Goal: Task Accomplishment & Management: Manage account settings

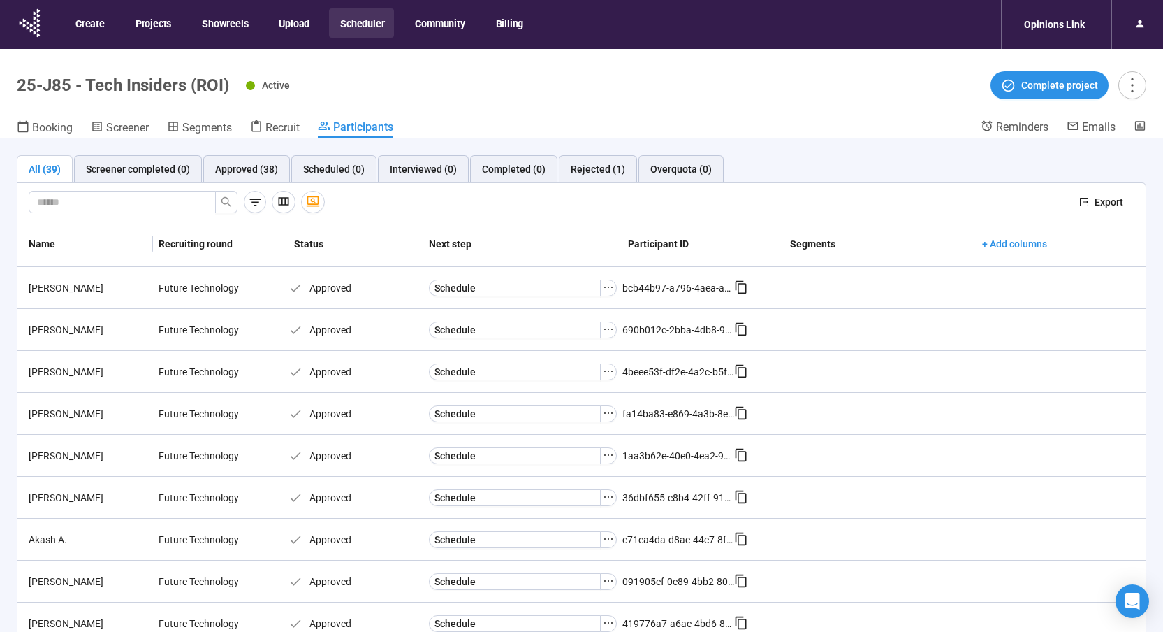
click at [340, 20] on button "Scheduler" at bounding box center [361, 22] width 65 height 29
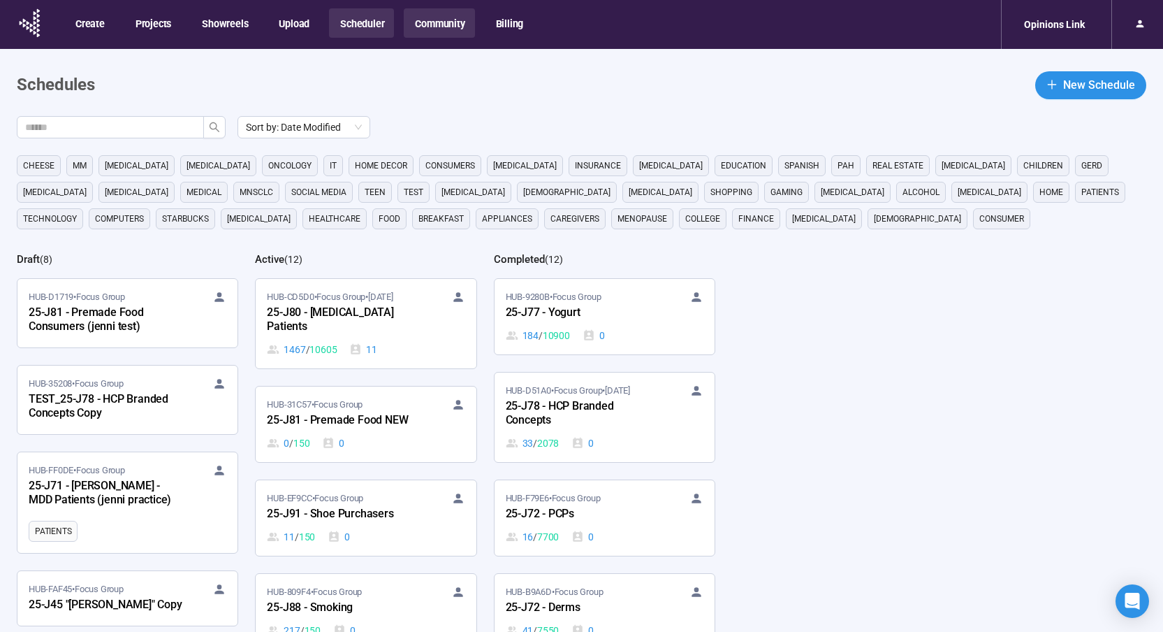
click at [452, 29] on button "Community" at bounding box center [439, 22] width 71 height 29
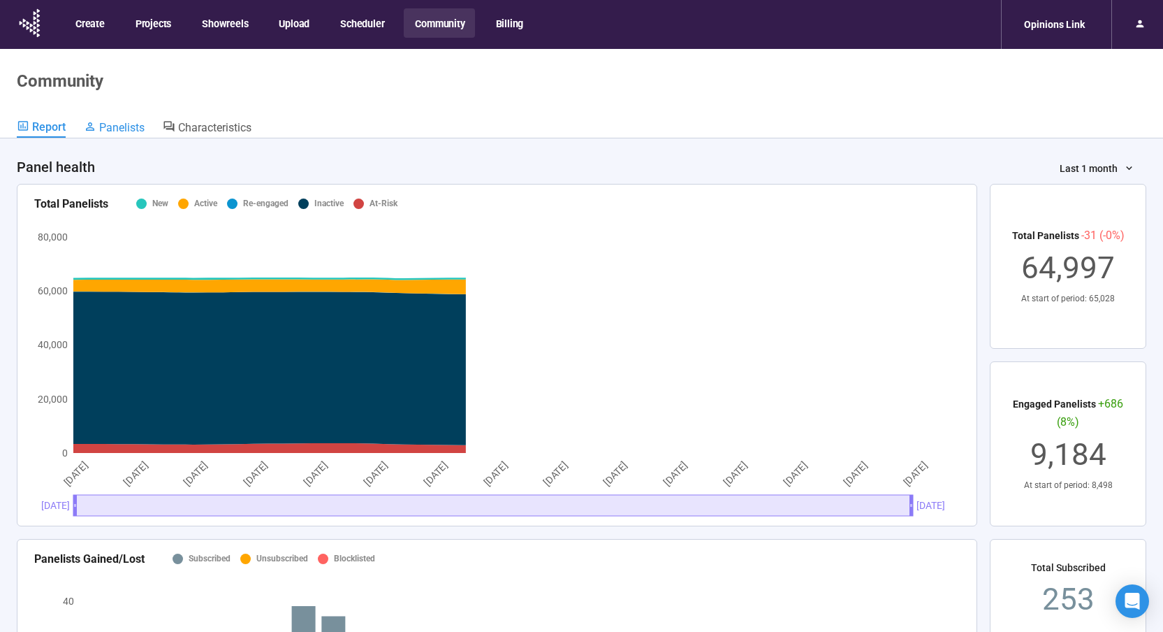
click at [130, 131] on span "Panelists" at bounding box center [121, 127] width 45 height 13
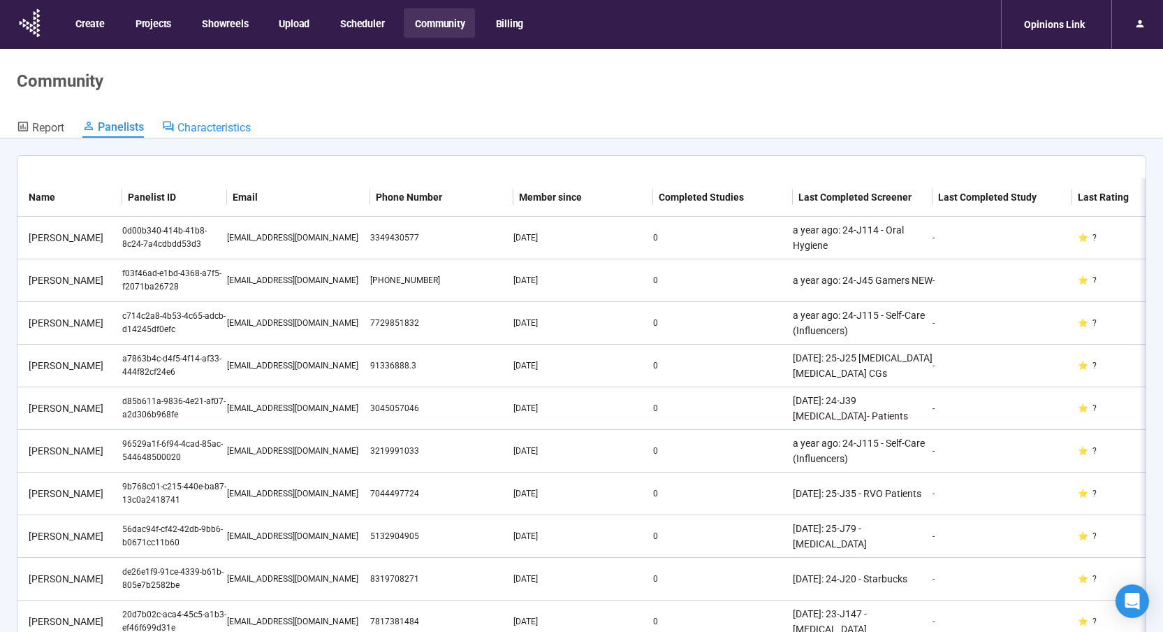
click at [219, 130] on span "Characteristics" at bounding box center [213, 127] width 73 height 13
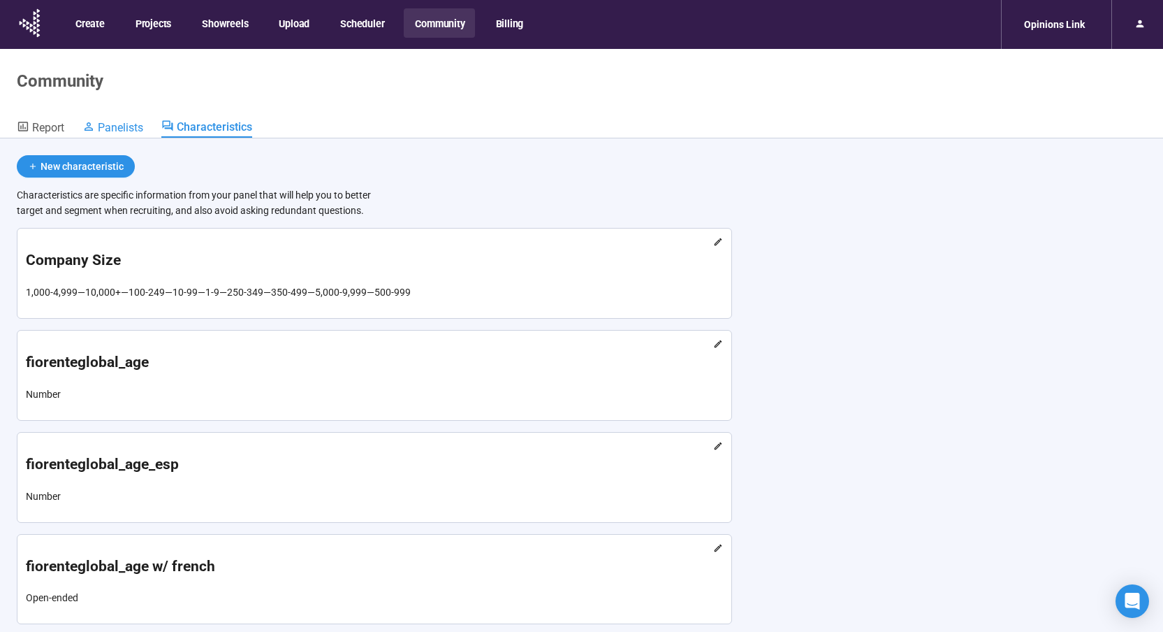
click at [142, 124] on span "Panelists" at bounding box center [120, 127] width 45 height 13
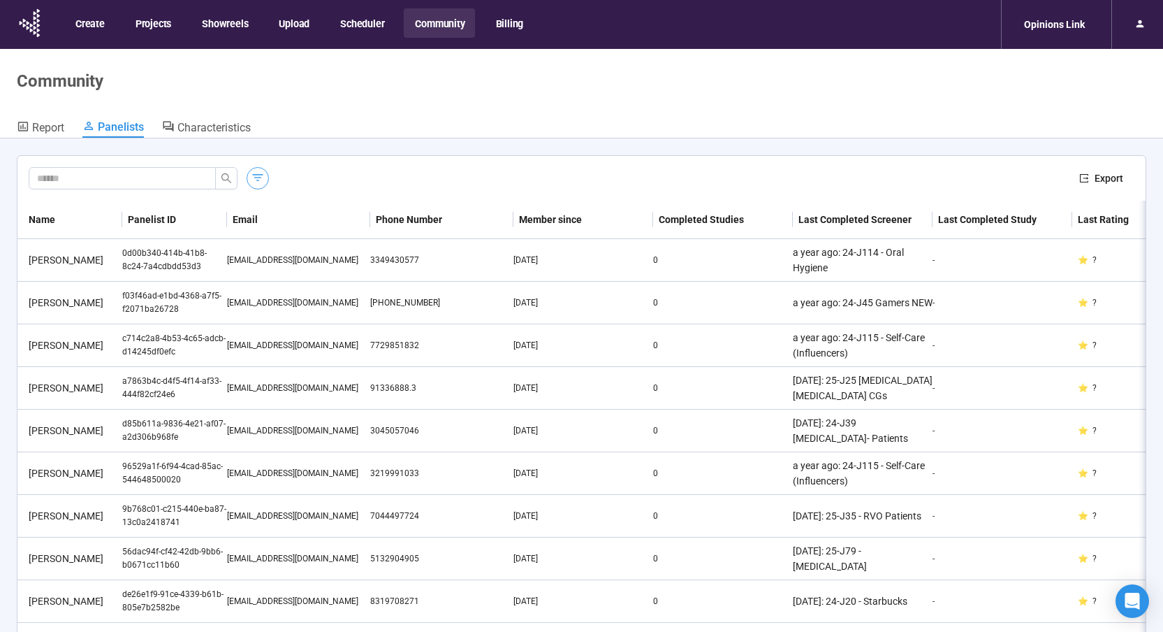
click at [260, 182] on icon "button" at bounding box center [258, 177] width 14 height 14
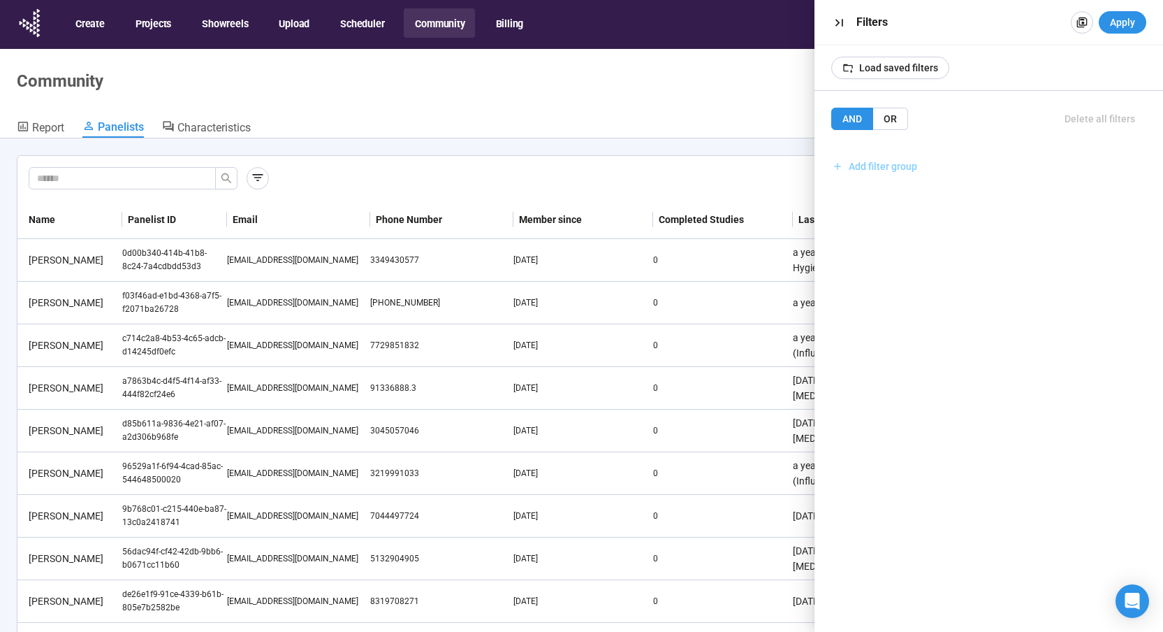
click at [878, 165] on span "Add filter group" at bounding box center [883, 166] width 68 height 15
click at [877, 198] on span "Add filter" at bounding box center [878, 196] width 41 height 15
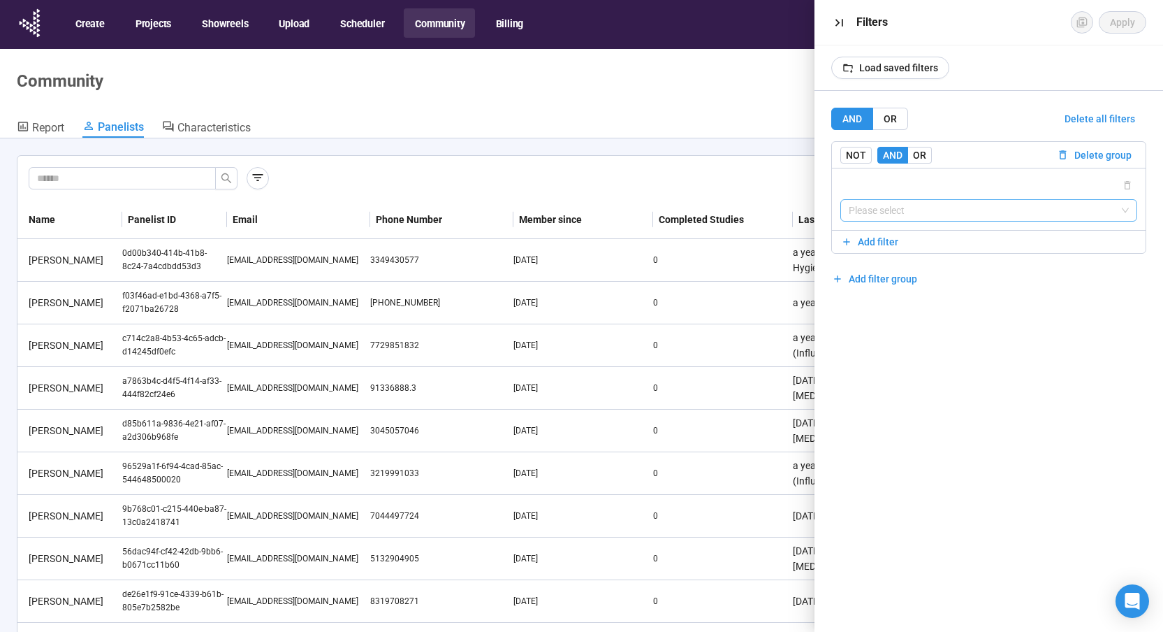
click at [883, 210] on input "search" at bounding box center [989, 210] width 281 height 21
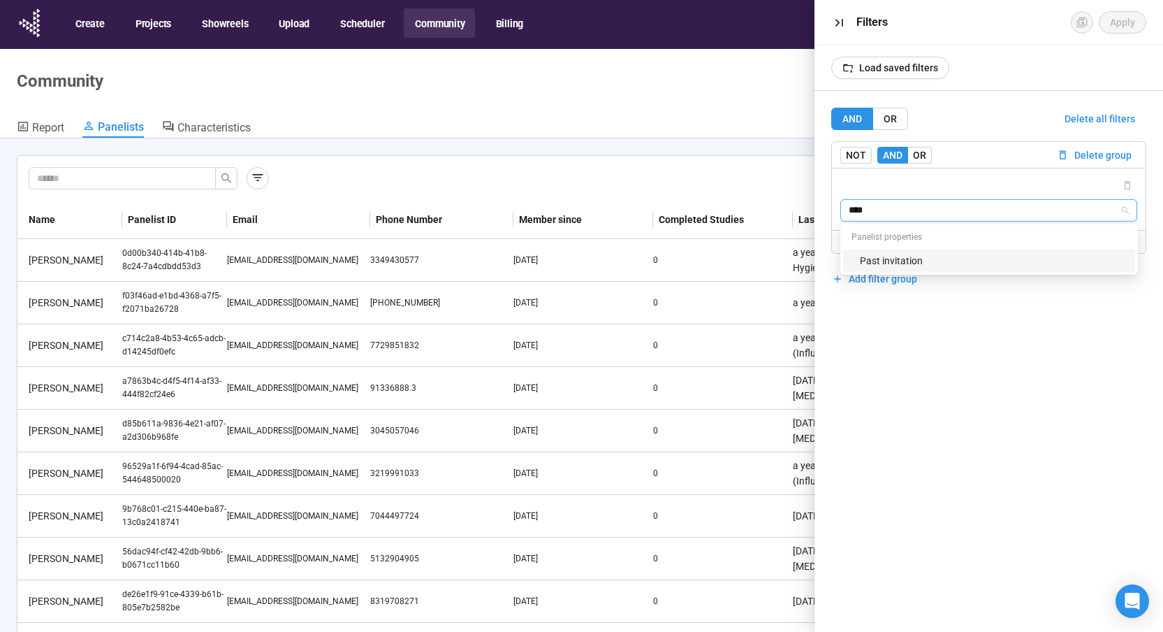
type input "*****"
click at [894, 260] on div "Past invitation" at bounding box center [993, 260] width 267 height 15
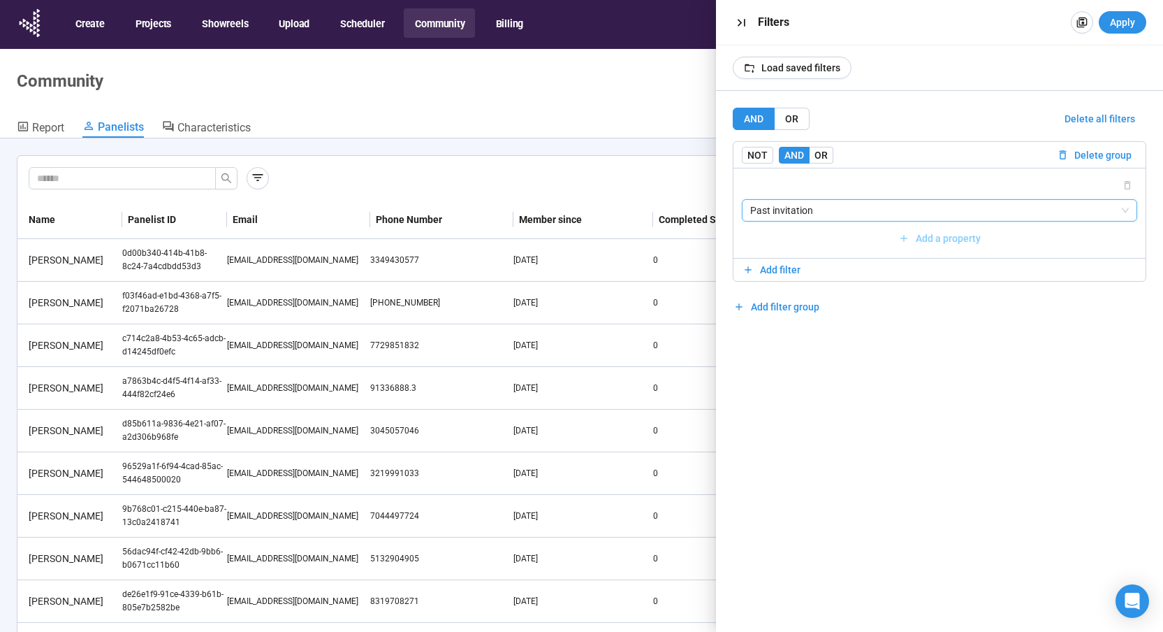
click at [970, 238] on span "Add a property" at bounding box center [948, 238] width 65 height 15
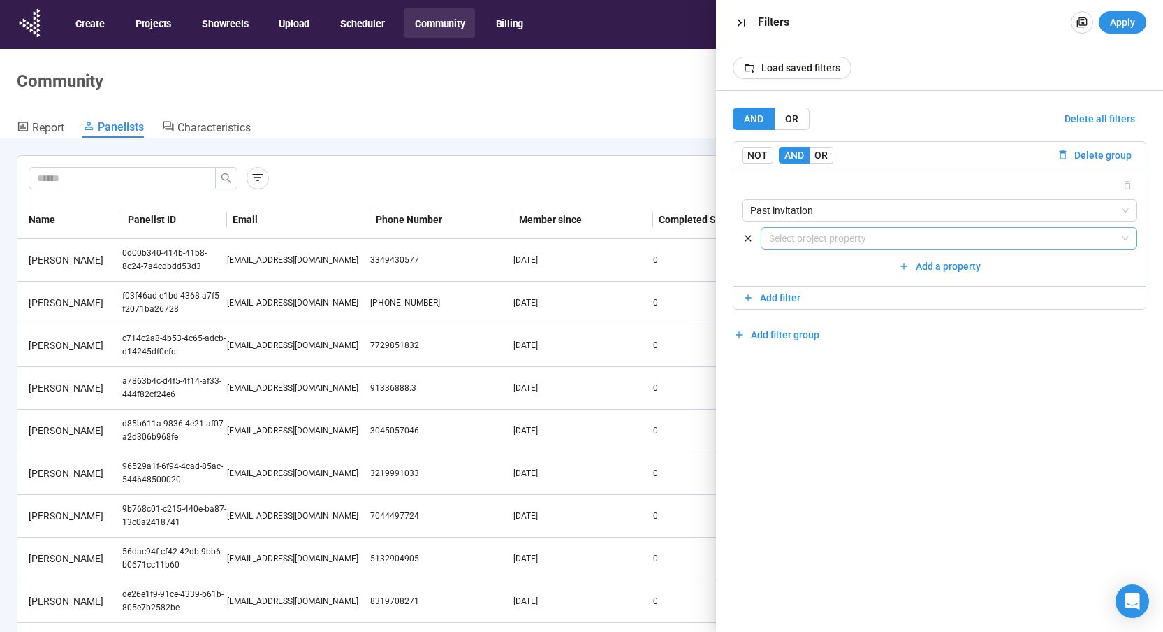
click at [952, 243] on input "search" at bounding box center [949, 238] width 360 height 21
click at [931, 244] on input "search" at bounding box center [949, 238] width 360 height 21
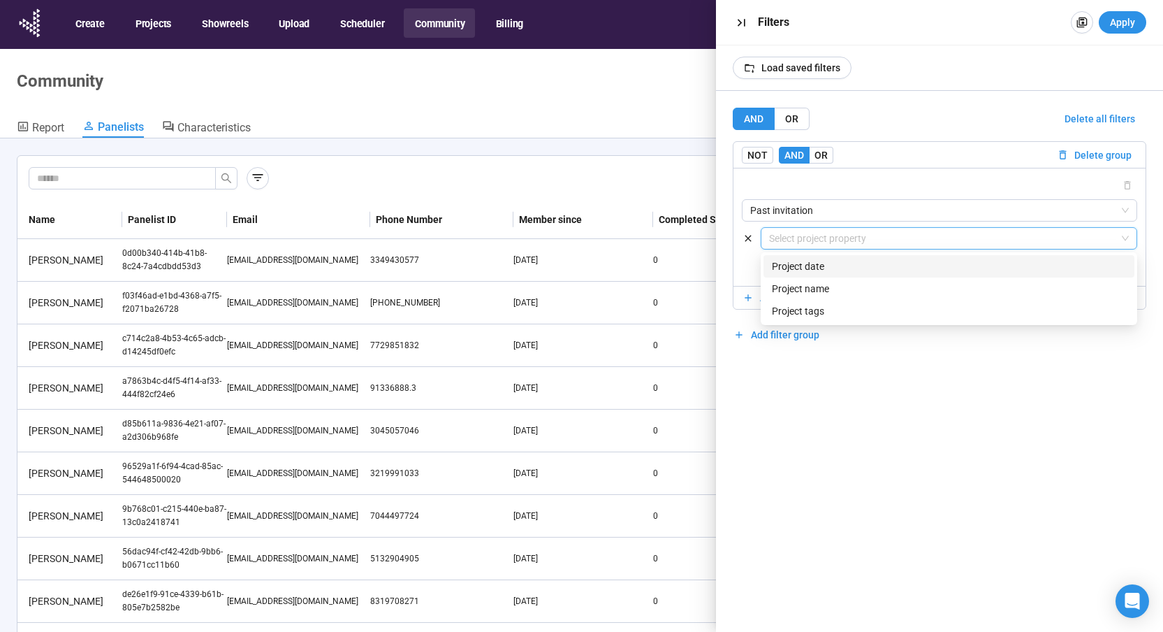
click at [931, 244] on input "search" at bounding box center [949, 238] width 360 height 21
click at [822, 291] on div "Name" at bounding box center [949, 288] width 354 height 15
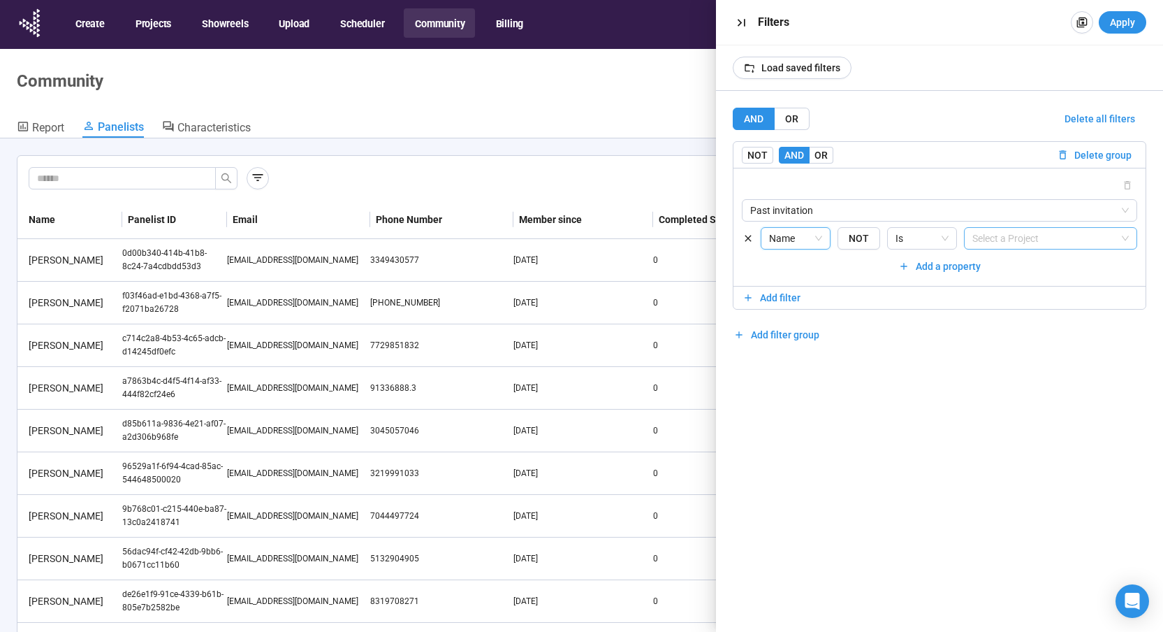
click at [1016, 240] on div at bounding box center [1044, 238] width 152 height 17
click at [1015, 239] on div at bounding box center [1044, 238] width 152 height 17
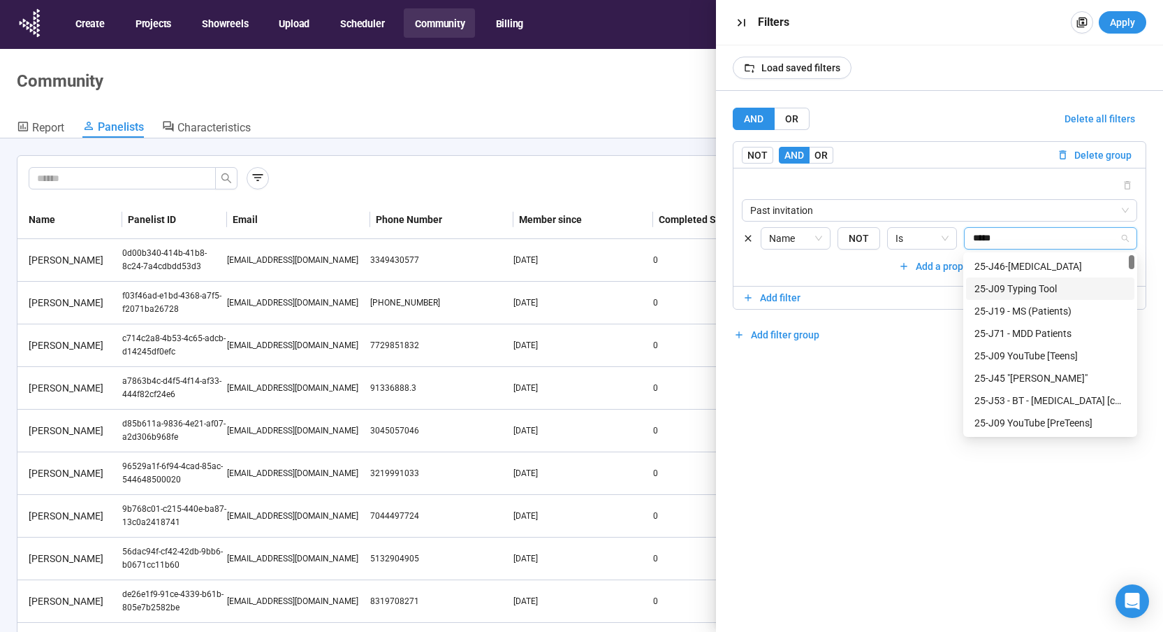
type input "******"
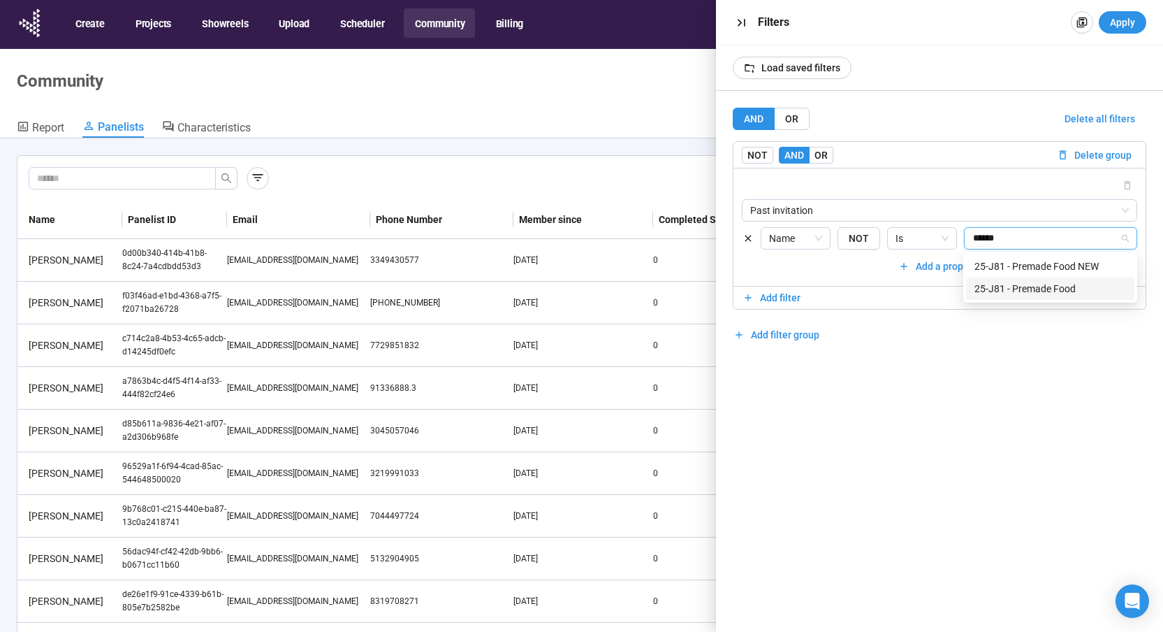
click at [1047, 282] on div "25-J81 - Premade Food" at bounding box center [1051, 288] width 152 height 15
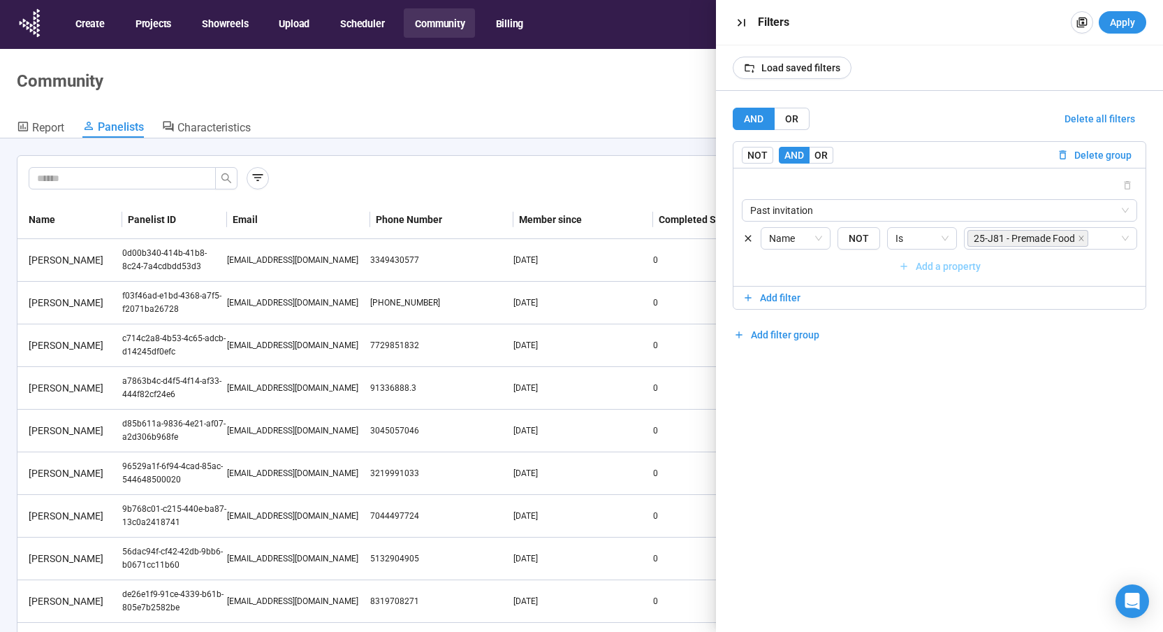
click at [960, 267] on span "Add a property" at bounding box center [948, 266] width 65 height 15
click at [818, 264] on input "search" at bounding box center [949, 266] width 360 height 21
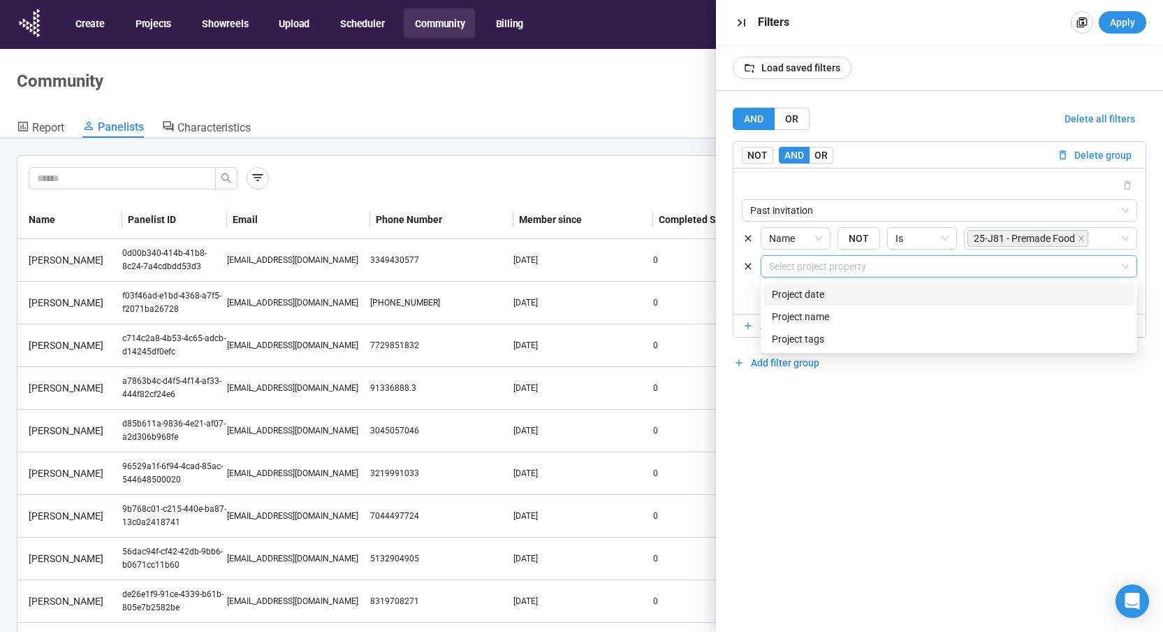
click at [807, 317] on div "Name" at bounding box center [949, 316] width 354 height 15
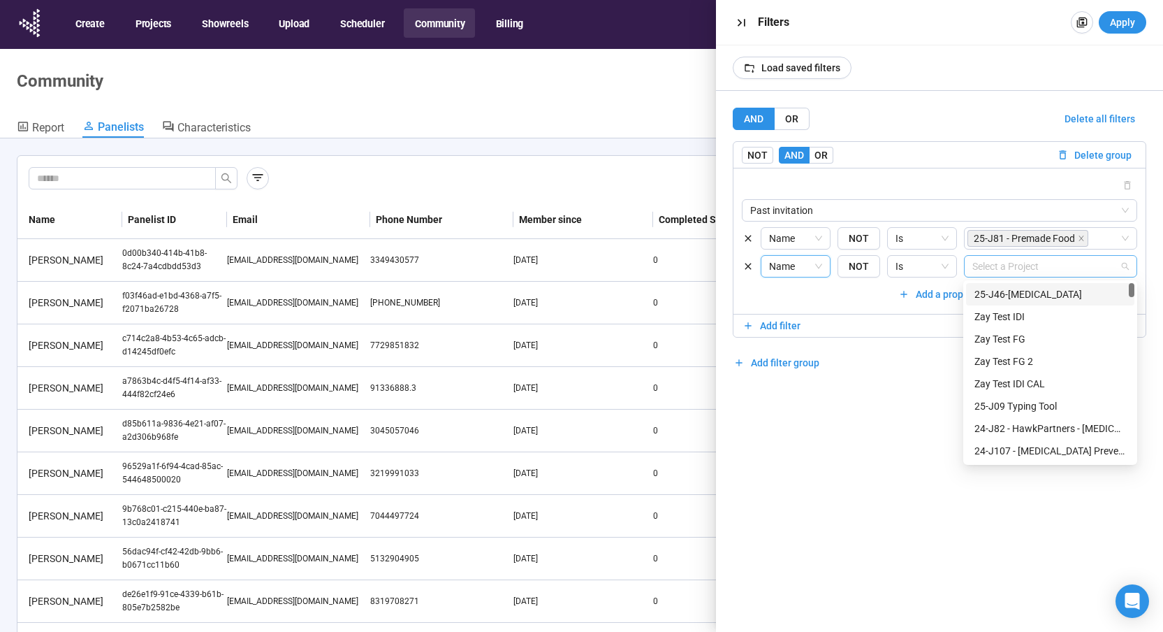
click at [989, 261] on div at bounding box center [1044, 266] width 152 height 17
type input "******"
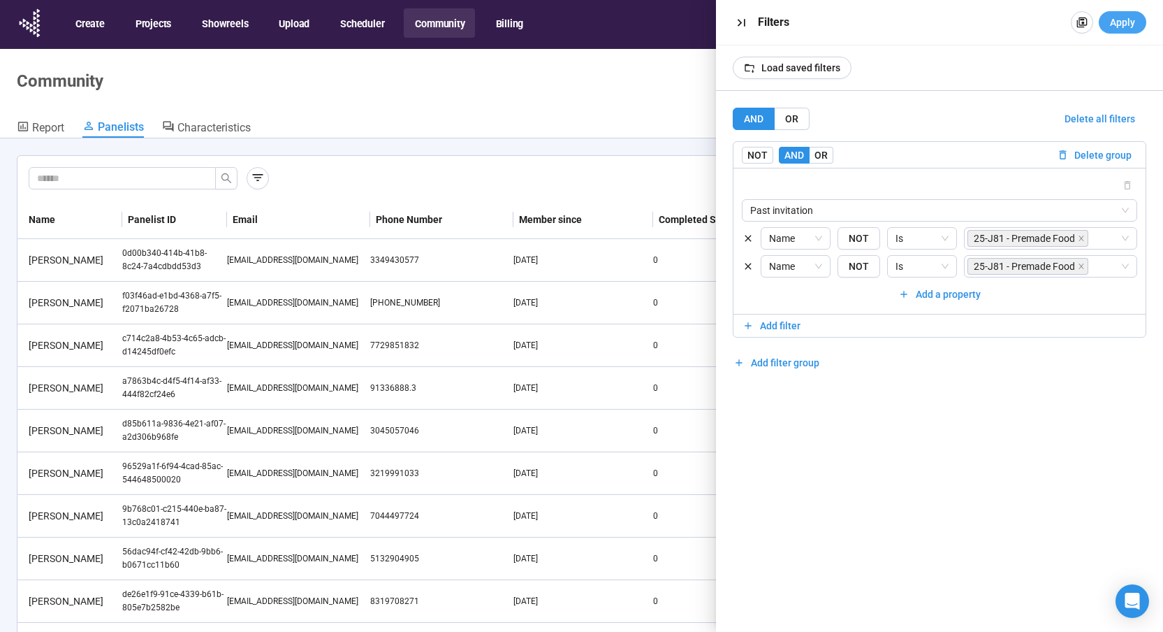
click at [1117, 21] on span "Apply" at bounding box center [1122, 22] width 25 height 15
click at [1094, 268] on div "25-J81 - Premade Food" at bounding box center [1044, 266] width 152 height 20
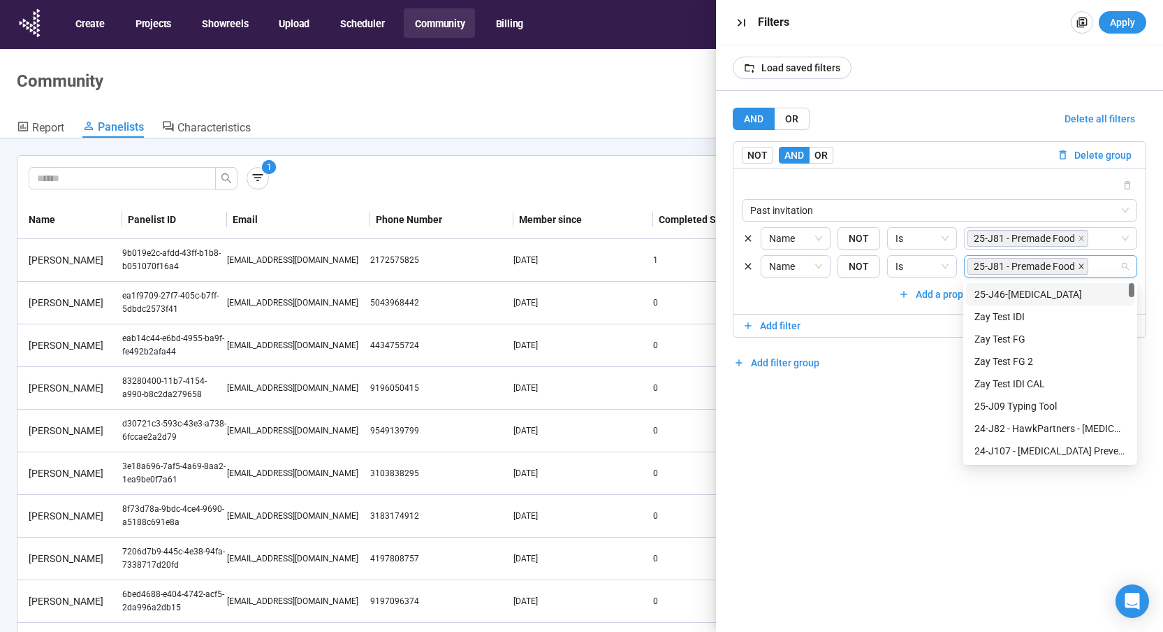
click at [1081, 263] on icon "close" at bounding box center [1081, 266] width 7 height 7
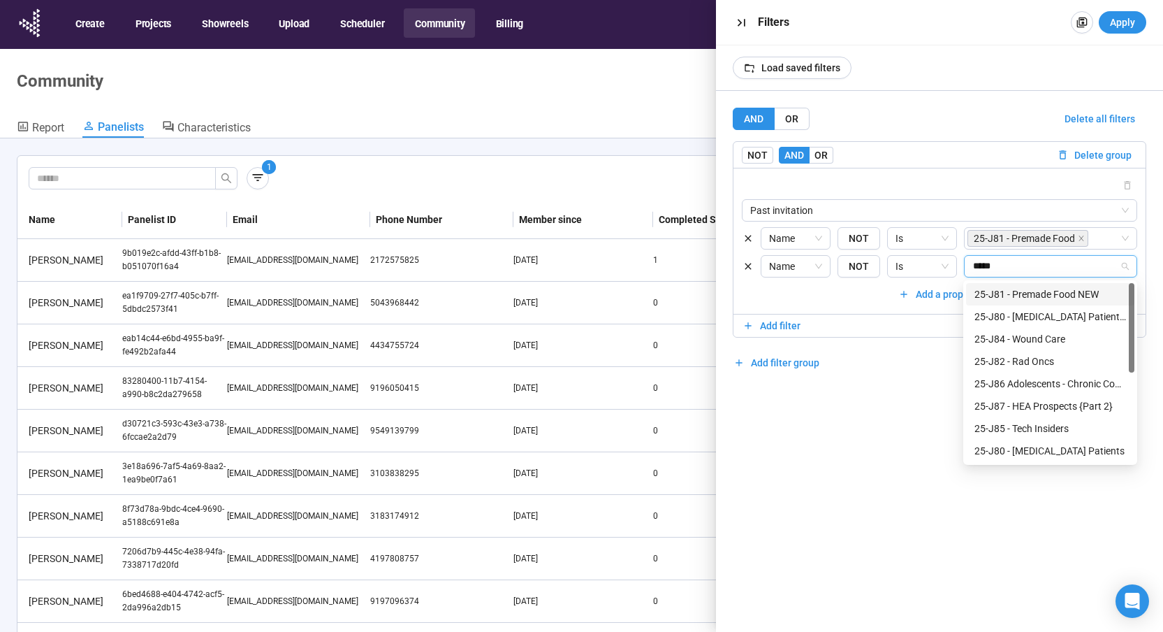
type input "******"
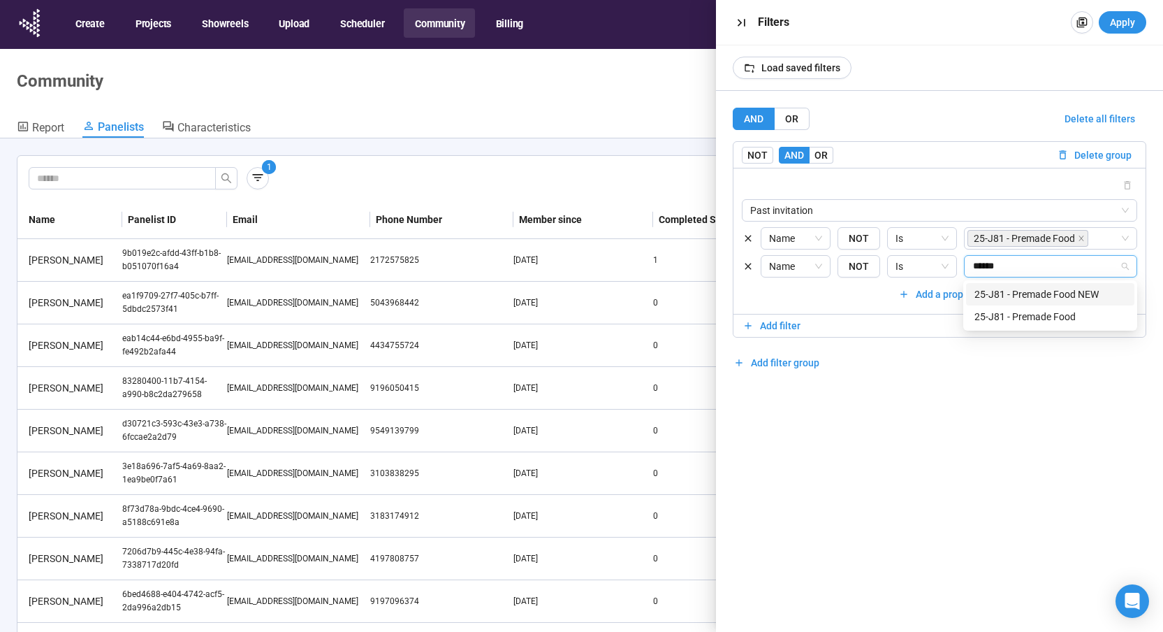
click at [1047, 300] on div "25-J81 - Premade Food NEW" at bounding box center [1051, 293] width 152 height 15
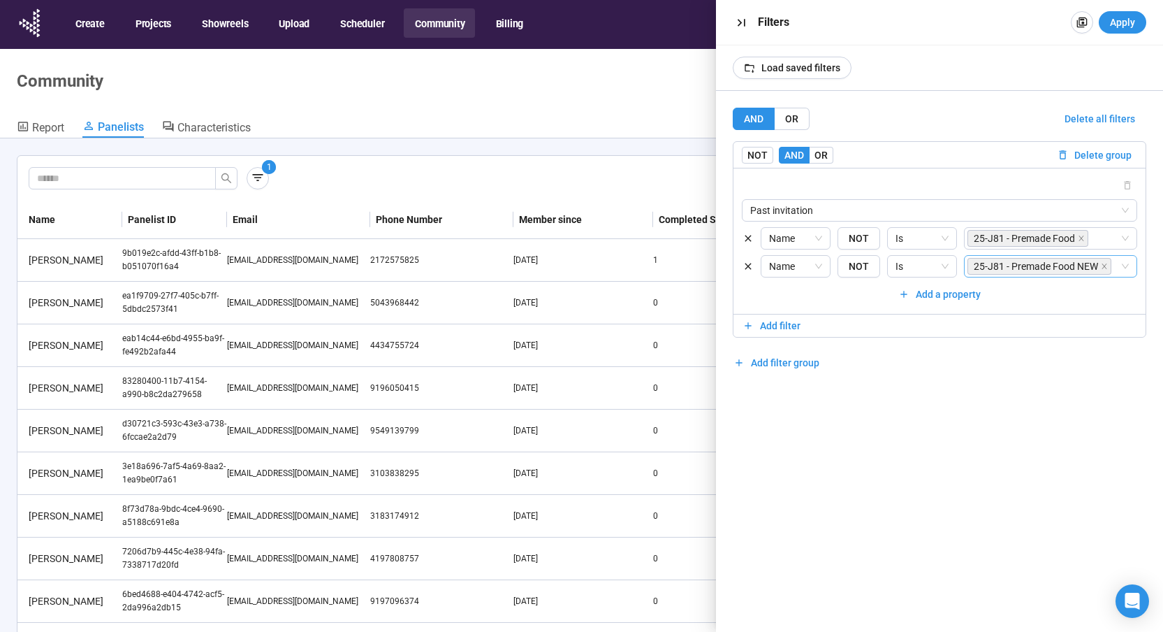
click at [982, 99] on div "AND OR Delete all filters NOT AND OR Delete group Past invitation {"type":"STUD…" at bounding box center [939, 361] width 447 height 541
click at [1125, 20] on span "Apply" at bounding box center [1122, 22] width 25 height 15
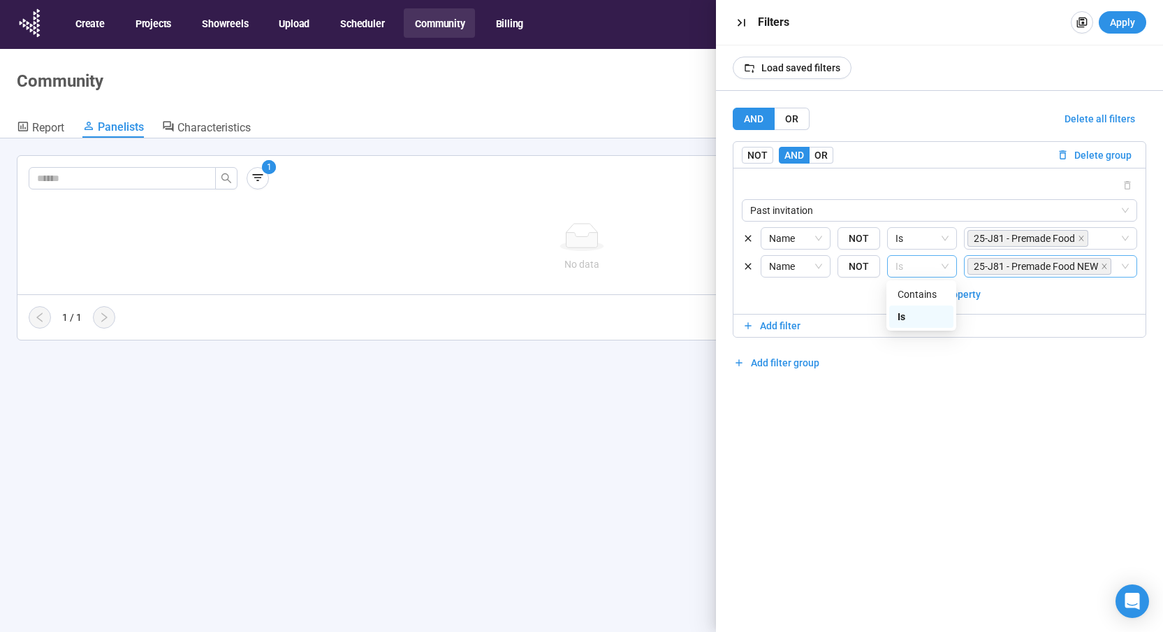
click at [916, 264] on span "Is" at bounding box center [922, 266] width 53 height 21
click at [856, 298] on span "Add a property" at bounding box center [940, 293] width 394 height 15
click at [752, 266] on icon "button" at bounding box center [749, 267] width 12 height 12
drag, startPoint x: 924, startPoint y: 239, endPoint x: 919, endPoint y: 266, distance: 27.0
click at [924, 238] on span "Is" at bounding box center [922, 238] width 53 height 21
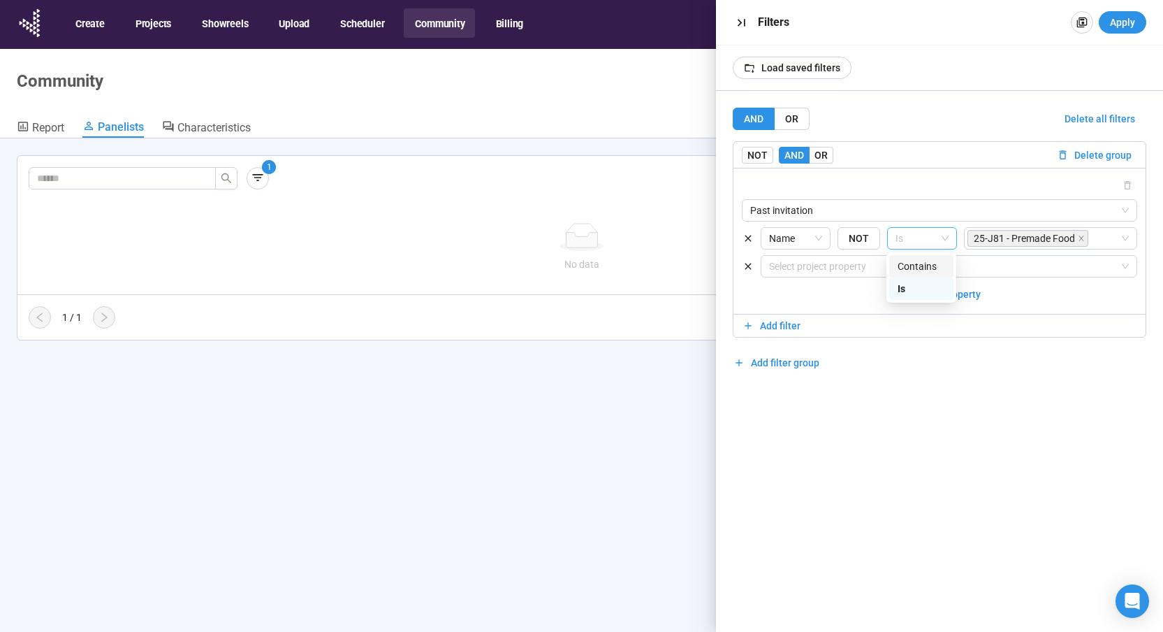
click at [919, 266] on div "Contains" at bounding box center [922, 266] width 48 height 15
click at [984, 243] on input "text" at bounding box center [1050, 238] width 173 height 22
drag, startPoint x: 1130, startPoint y: 15, endPoint x: 961, endPoint y: 396, distance: 417.3
click at [1131, 15] on span "Apply" at bounding box center [1122, 22] width 25 height 15
click at [987, 242] on input "******" at bounding box center [1050, 238] width 173 height 22
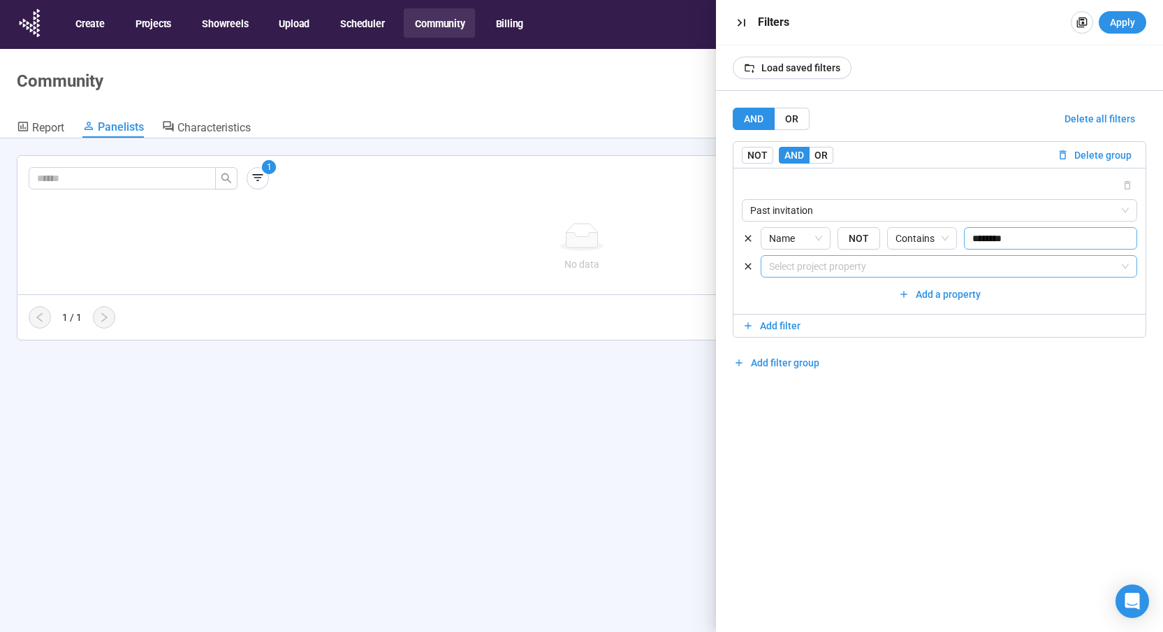
type input "********"
click at [748, 266] on icon "button" at bounding box center [748, 266] width 7 height 7
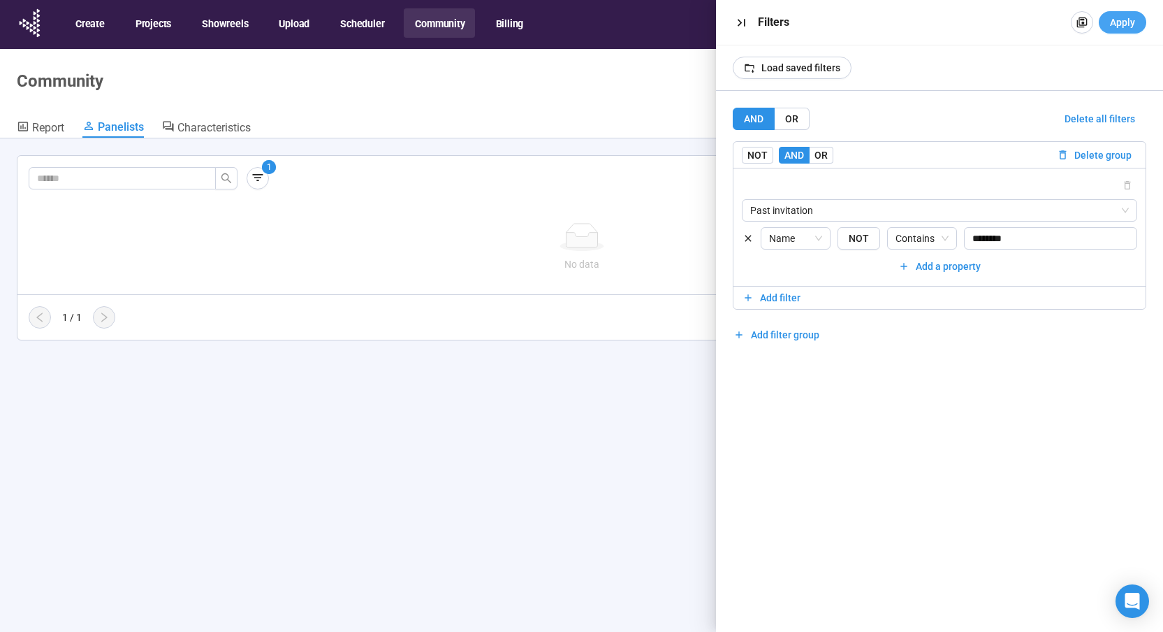
click at [1136, 17] on button "Apply" at bounding box center [1123, 22] width 48 height 22
click at [1034, 239] on input "********" at bounding box center [1050, 238] width 173 height 22
click at [949, 241] on div "Contains" at bounding box center [922, 238] width 70 height 22
click at [913, 289] on div "Is" at bounding box center [922, 288] width 48 height 15
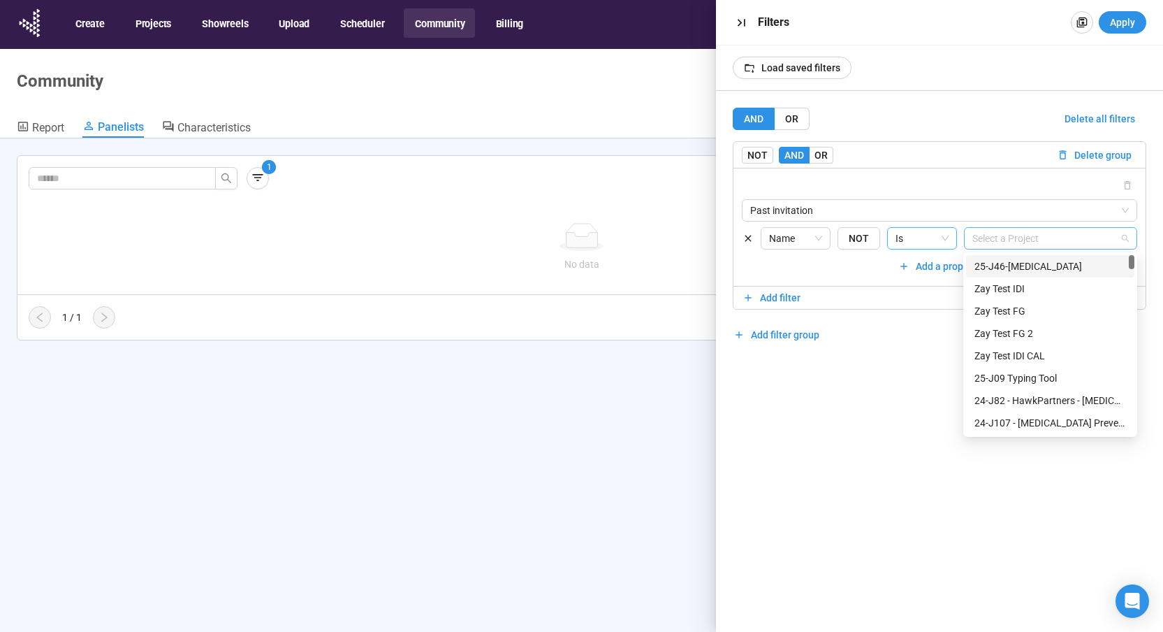
click at [1022, 238] on div at bounding box center [1044, 238] width 152 height 17
type input "******"
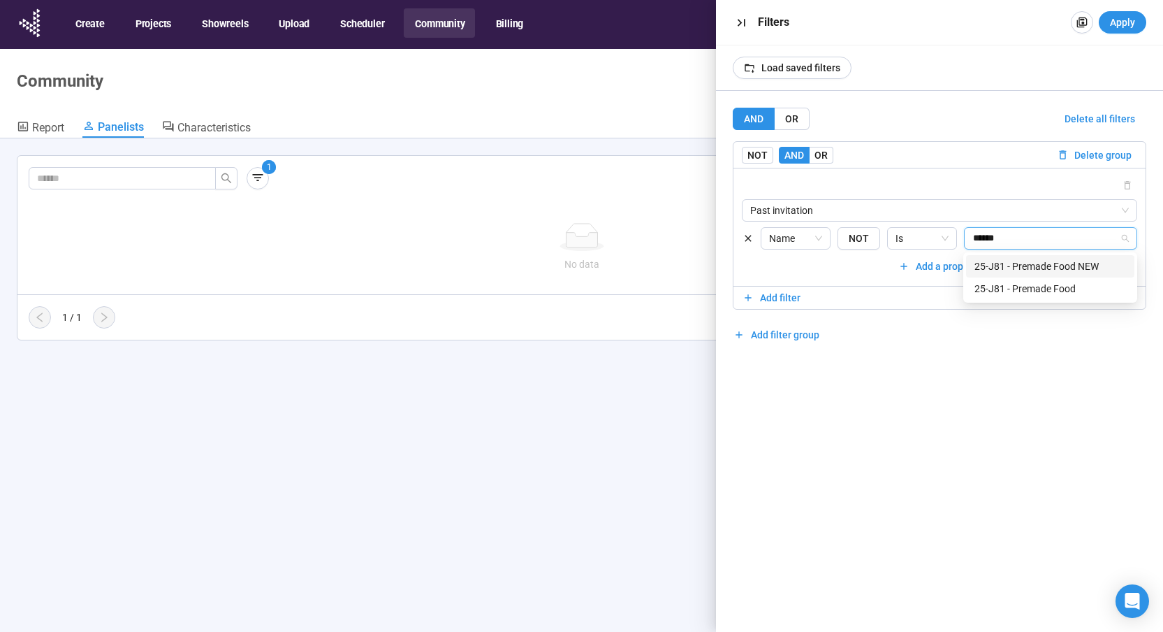
click at [1003, 268] on div "25-J81 - Premade Food NEW" at bounding box center [1051, 266] width 152 height 15
click at [1105, 238] on icon "close" at bounding box center [1104, 238] width 7 height 7
click at [908, 236] on span "Is" at bounding box center [922, 238] width 53 height 21
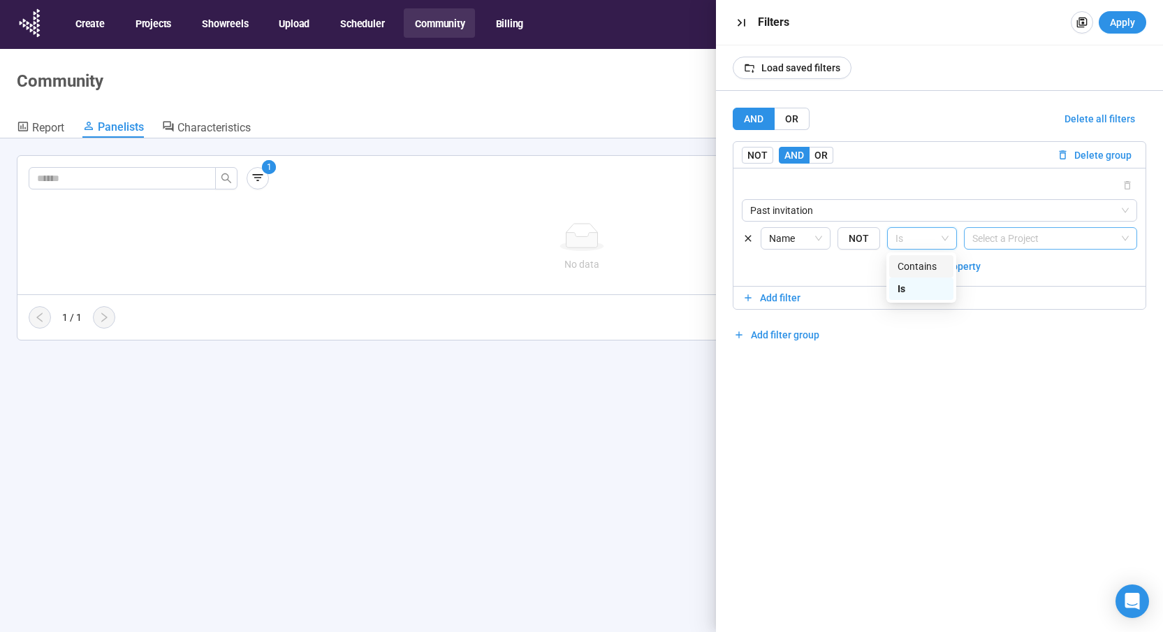
click at [910, 266] on div "Contains" at bounding box center [922, 266] width 48 height 15
click at [987, 240] on input "text" at bounding box center [1050, 238] width 173 height 22
type input "*******"
click at [1114, 15] on span "Apply" at bounding box center [1122, 22] width 25 height 15
click at [1040, 238] on input "*******" at bounding box center [1050, 238] width 173 height 22
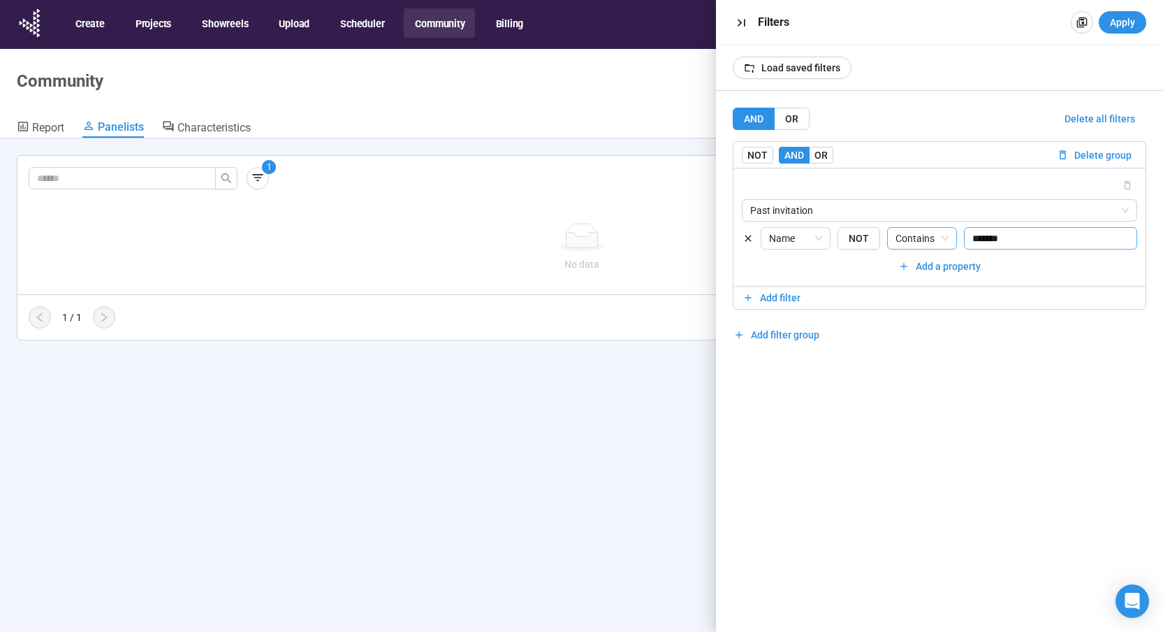
click at [927, 238] on span "Contains" at bounding box center [922, 238] width 53 height 21
click at [907, 291] on div "Is" at bounding box center [922, 288] width 48 height 15
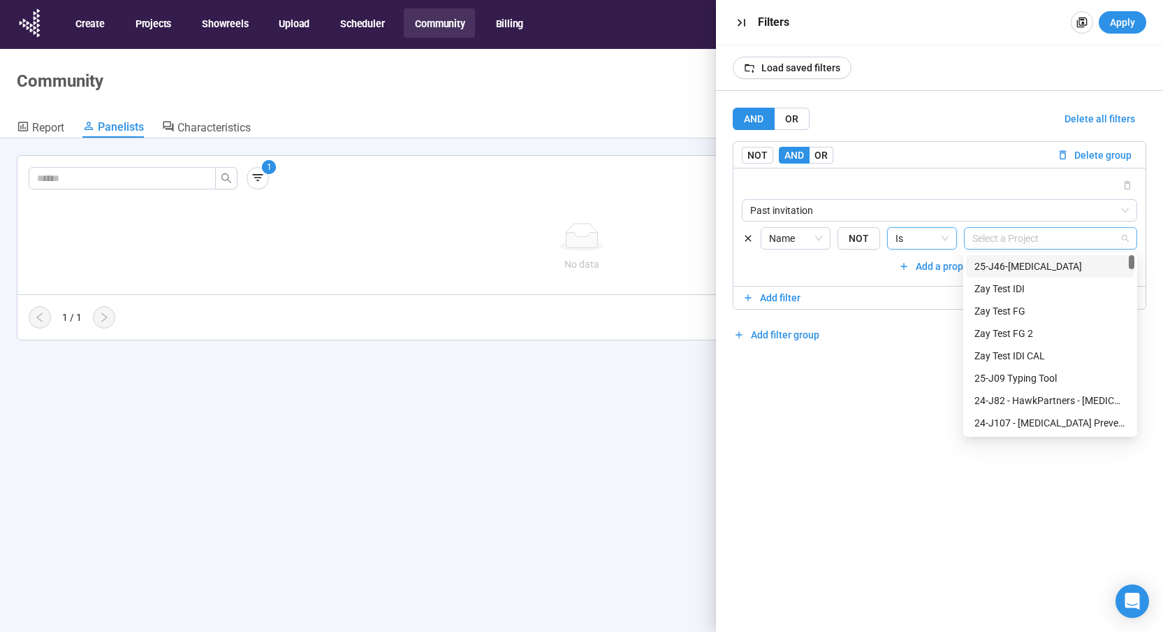
click at [1033, 240] on div at bounding box center [1044, 238] width 152 height 17
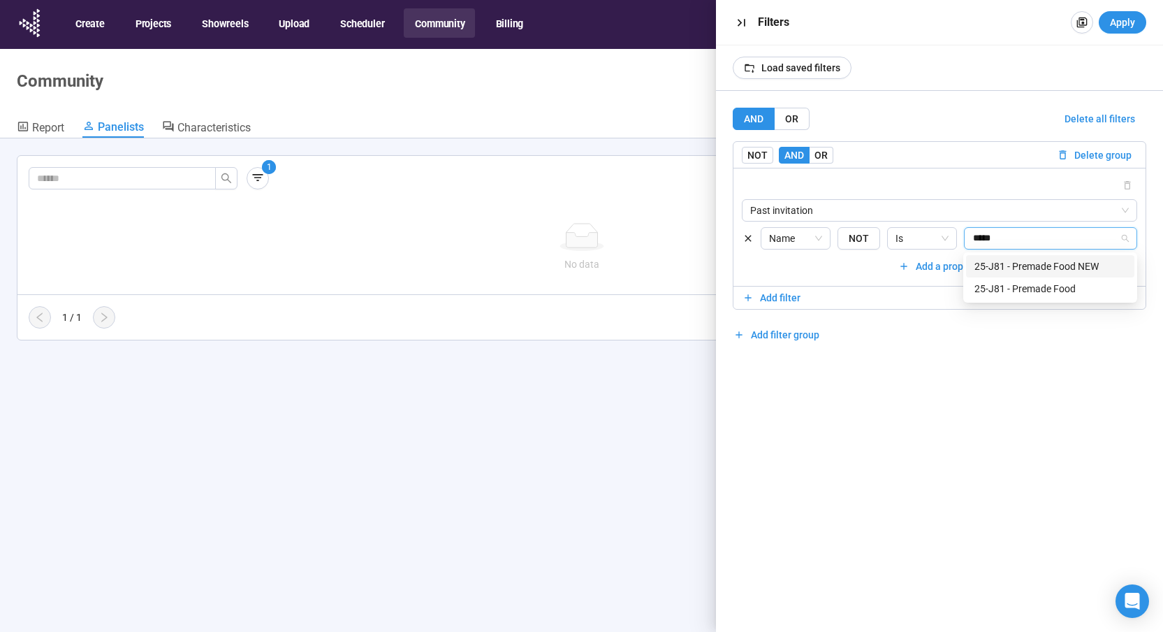
type input "******"
click at [1017, 294] on div "25-J81 - Premade Food" at bounding box center [1051, 288] width 152 height 15
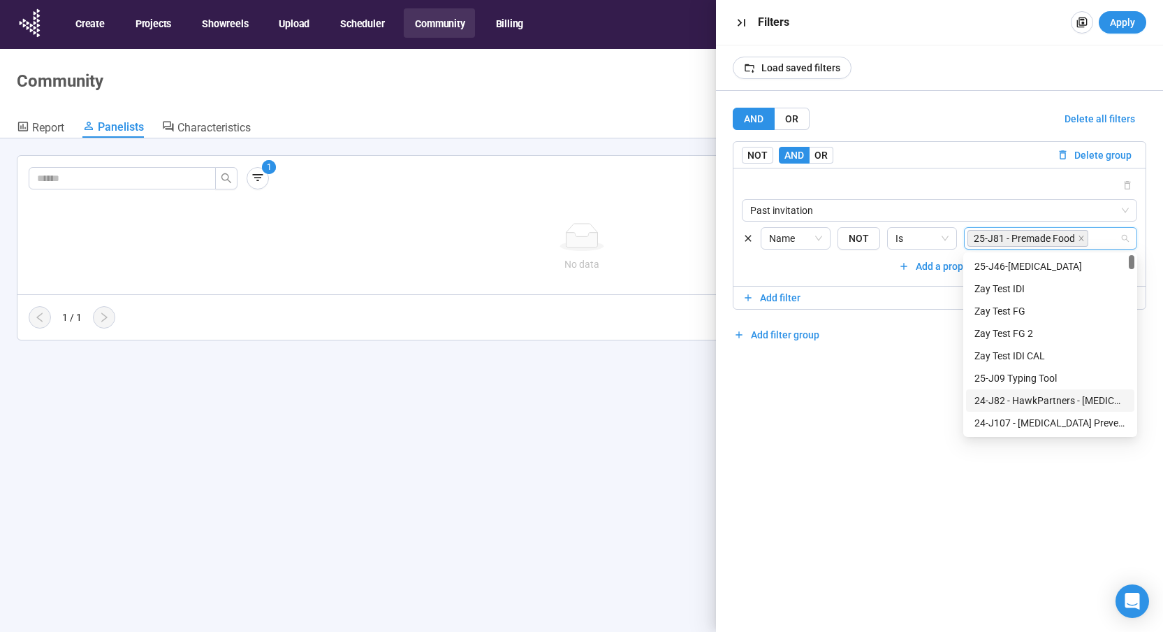
drag, startPoint x: 1003, startPoint y: 404, endPoint x: 878, endPoint y: 435, distance: 128.3
click at [1001, 406] on div "24-J82 - HawkPartners - [MEDICAL_DATA] - Virtual" at bounding box center [1051, 400] width 152 height 15
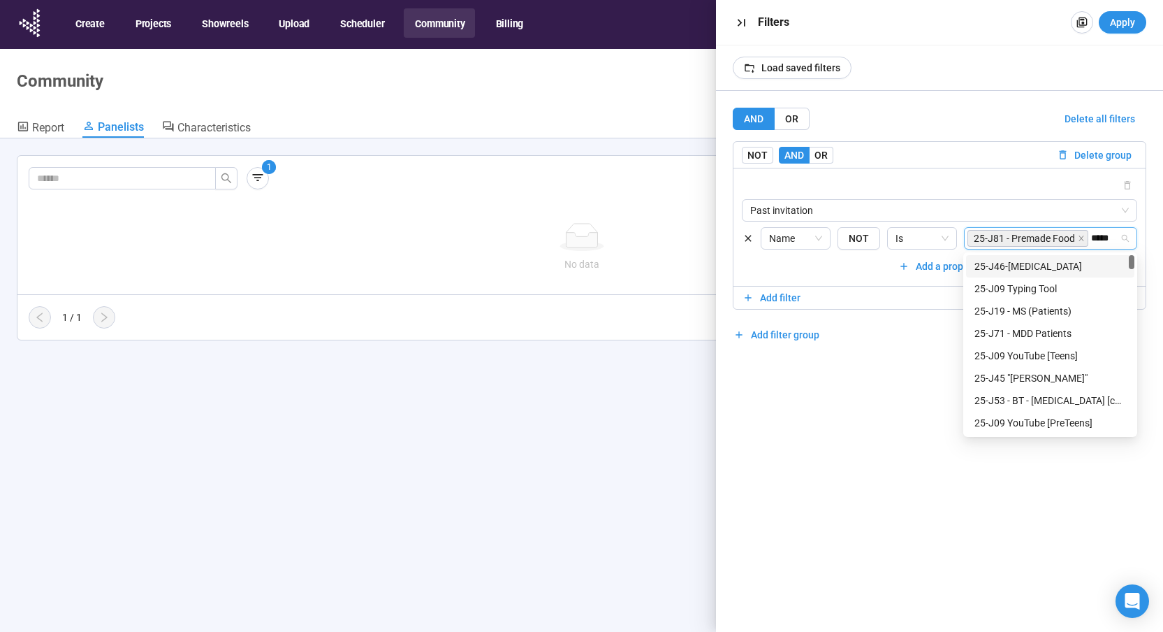
type input "******"
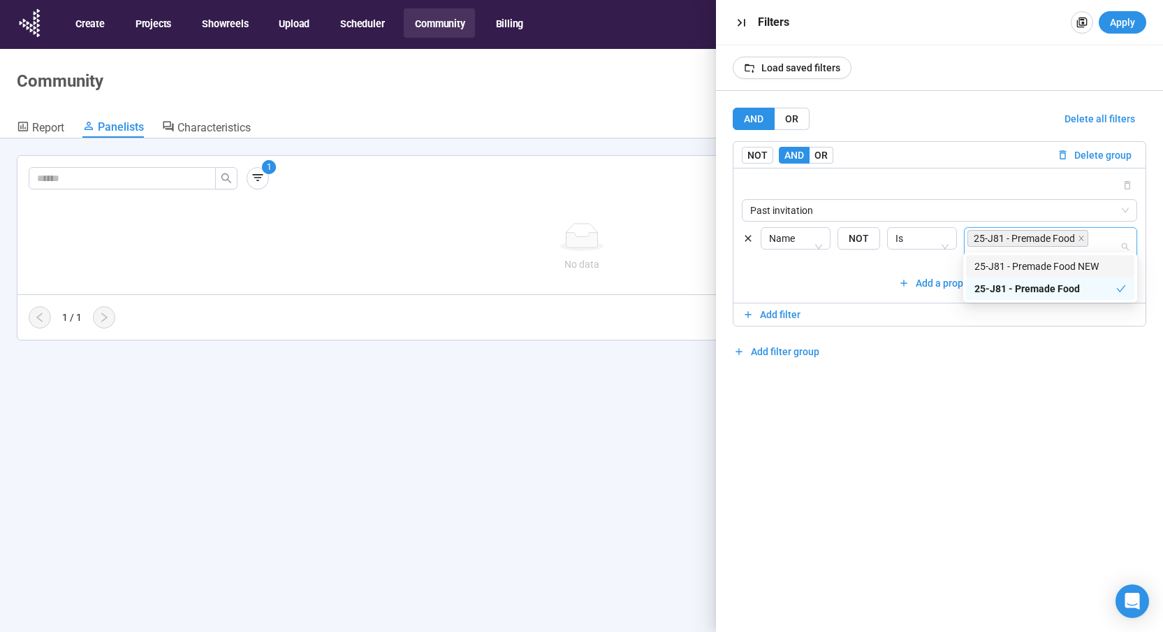
click at [1071, 260] on div "25-J81 - Premade Food NEW" at bounding box center [1051, 266] width 152 height 15
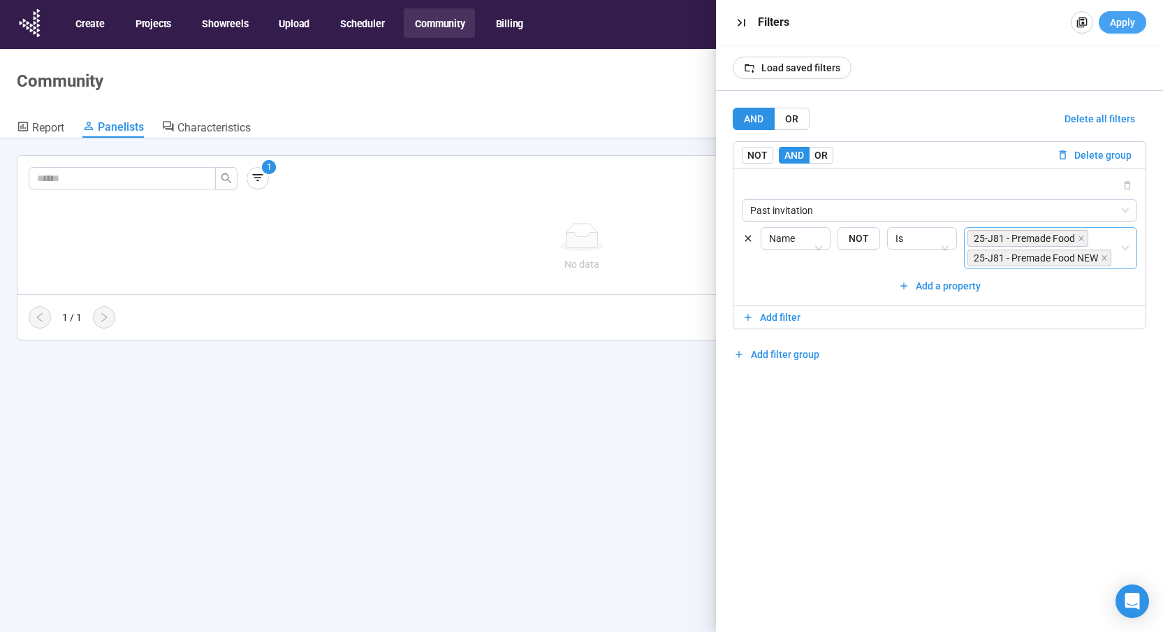
click at [1119, 20] on span "Apply" at bounding box center [1122, 22] width 25 height 15
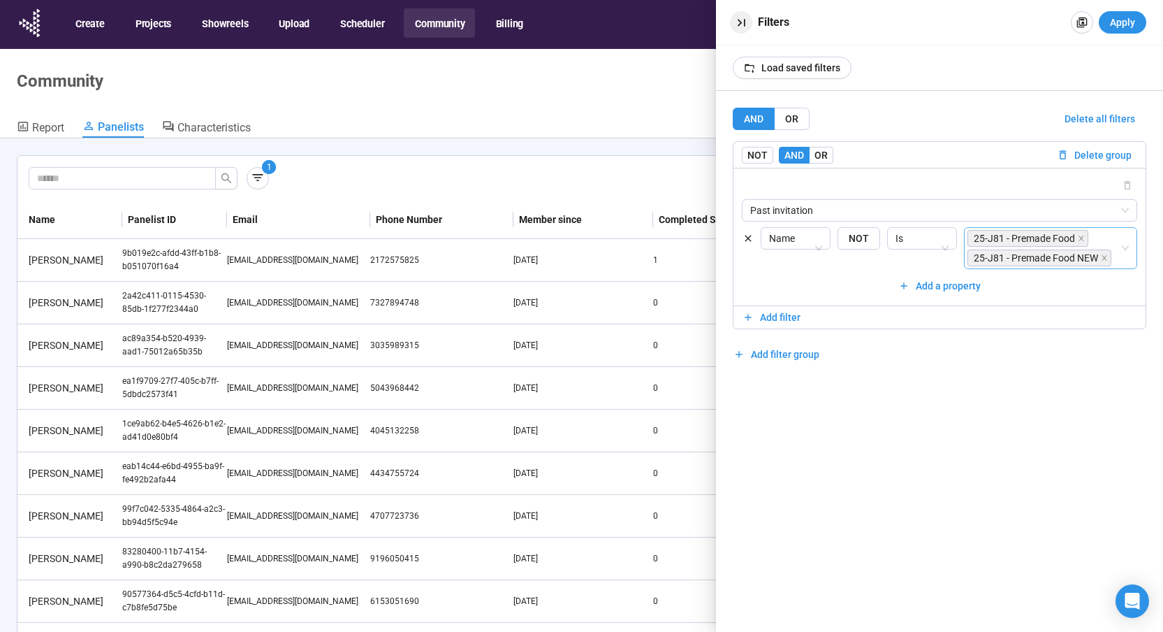
click at [737, 20] on icon "button" at bounding box center [741, 22] width 15 height 15
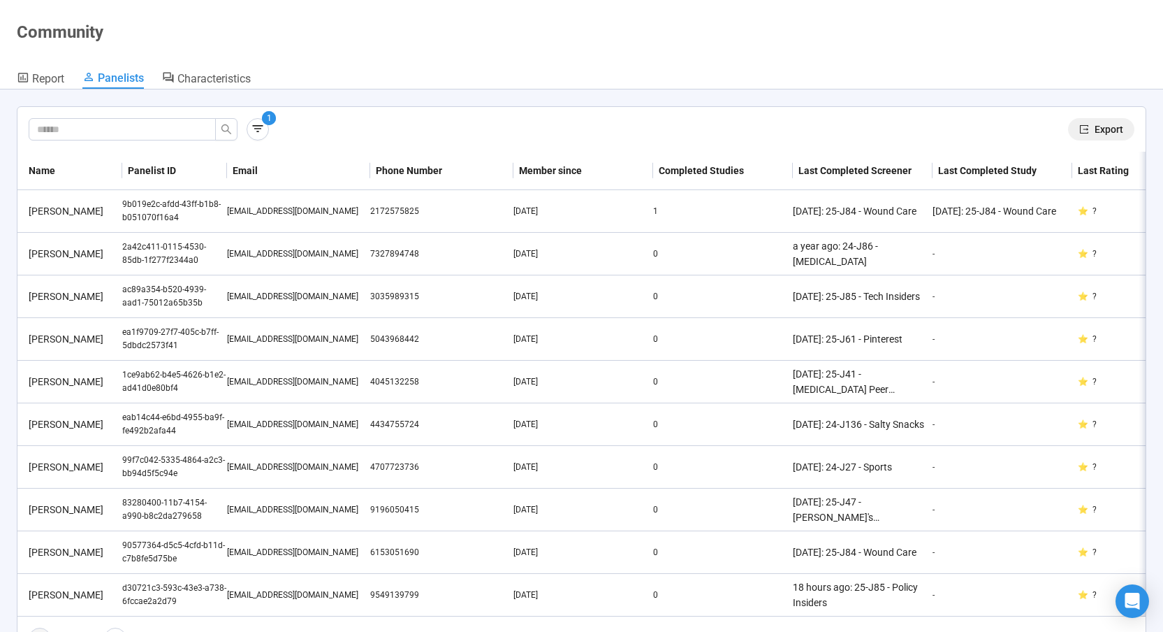
click at [1104, 129] on span "Export" at bounding box center [1109, 129] width 29 height 15
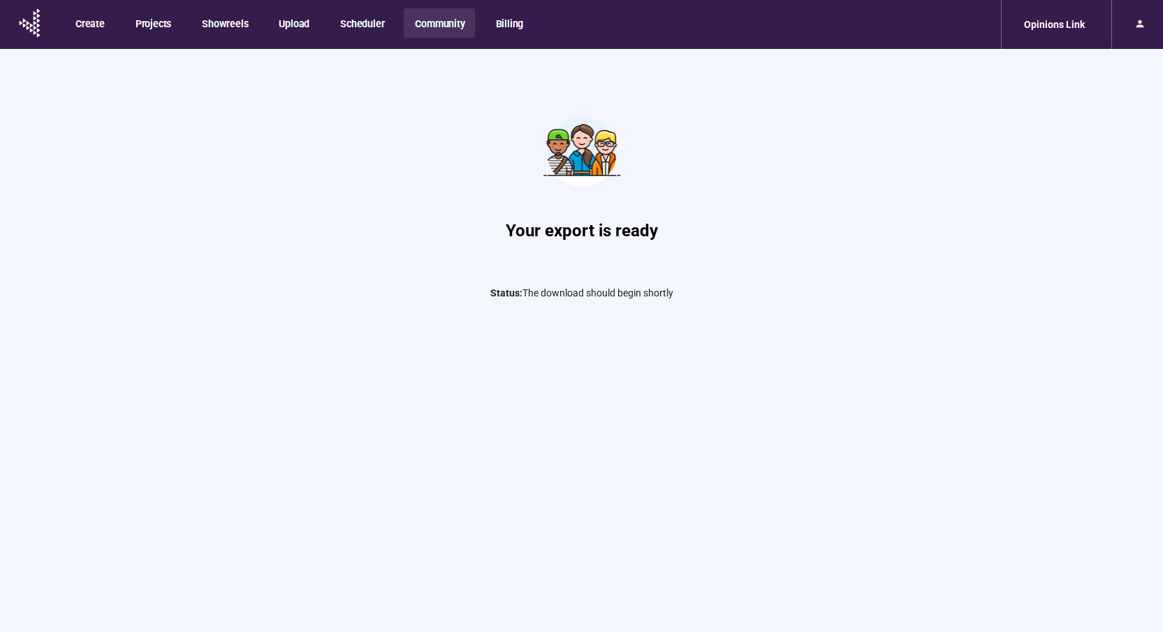
click at [451, 19] on button "Community" at bounding box center [439, 22] width 71 height 29
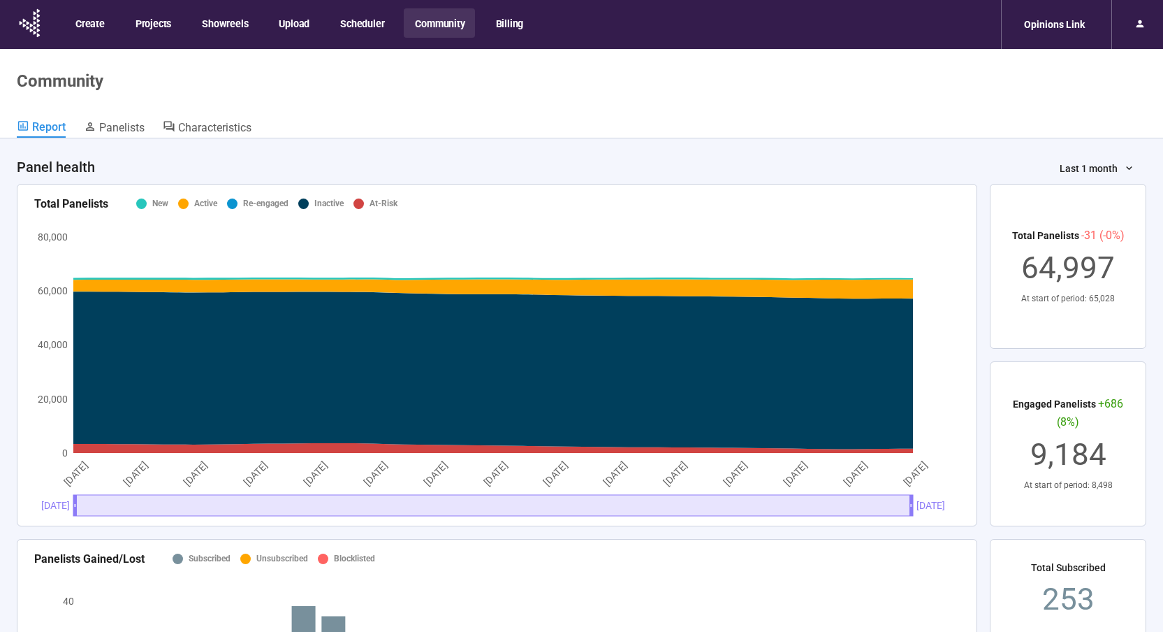
click at [421, 22] on button "Community" at bounding box center [439, 22] width 71 height 29
click at [337, 22] on button "Scheduler" at bounding box center [361, 22] width 65 height 29
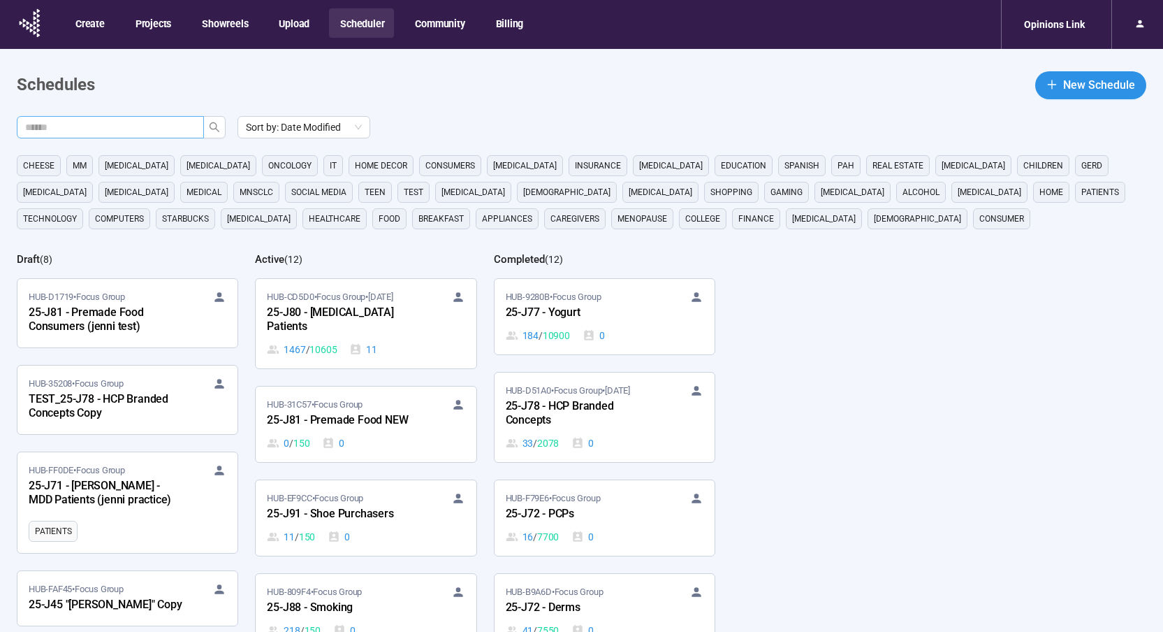
click at [156, 122] on input "text" at bounding box center [104, 126] width 159 height 15
type input "***"
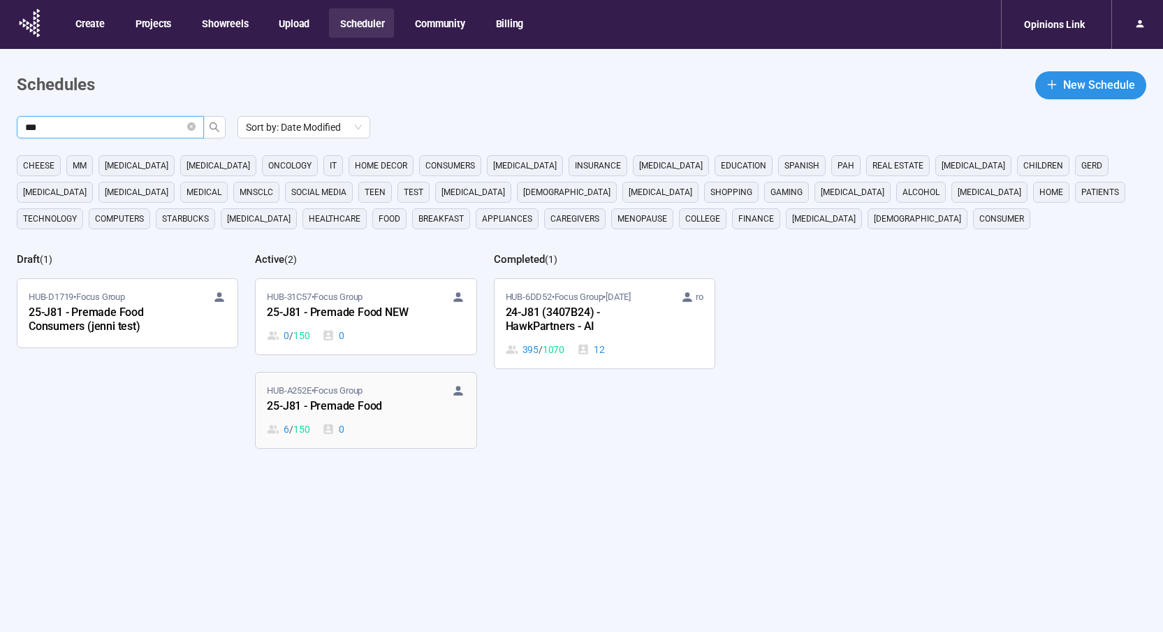
click at [442, 420] on div "HUB-A252E • Focus Group 25-J81 - Premade Food 6 / 150 0" at bounding box center [366, 410] width 198 height 53
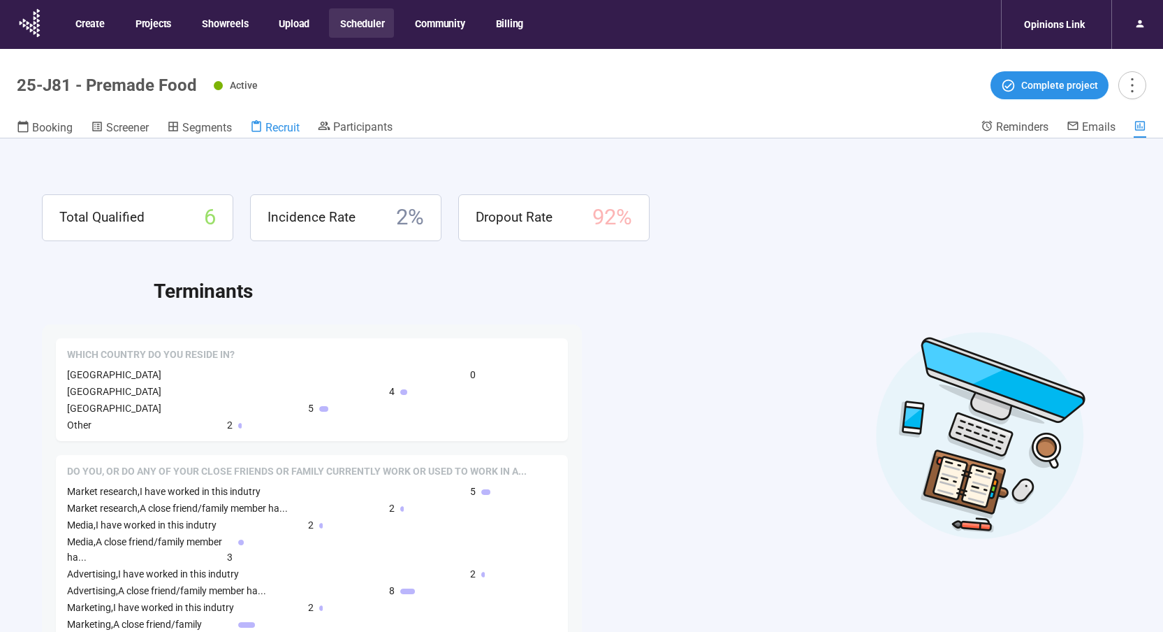
click at [292, 124] on span "Recruit" at bounding box center [283, 127] width 34 height 13
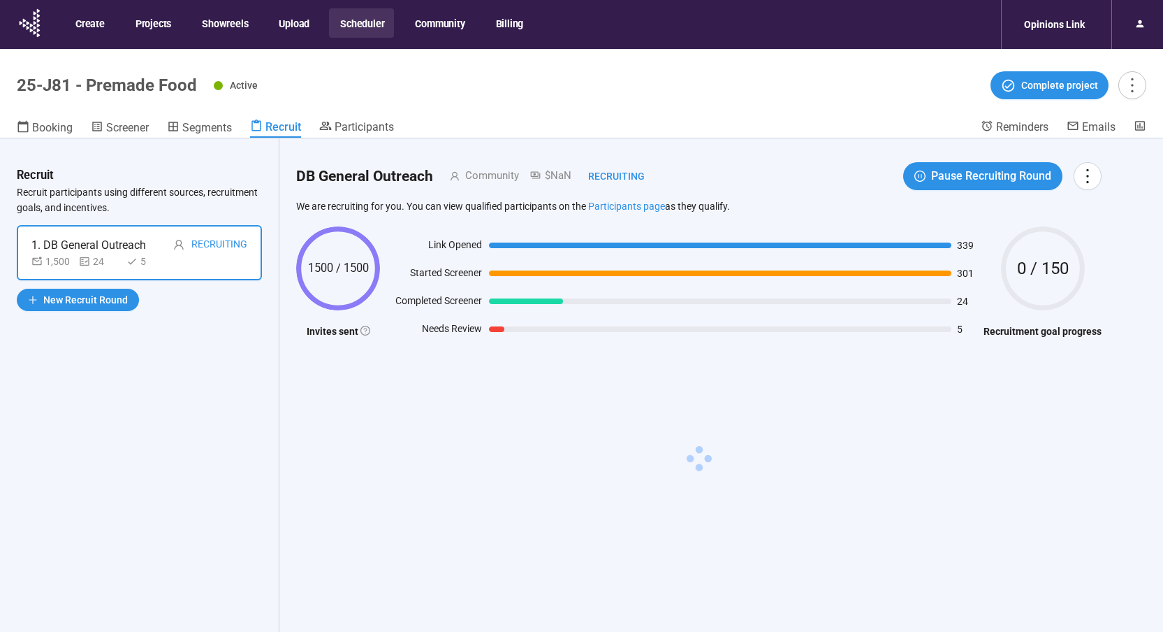
click at [490, 275] on div at bounding box center [720, 273] width 463 height 6
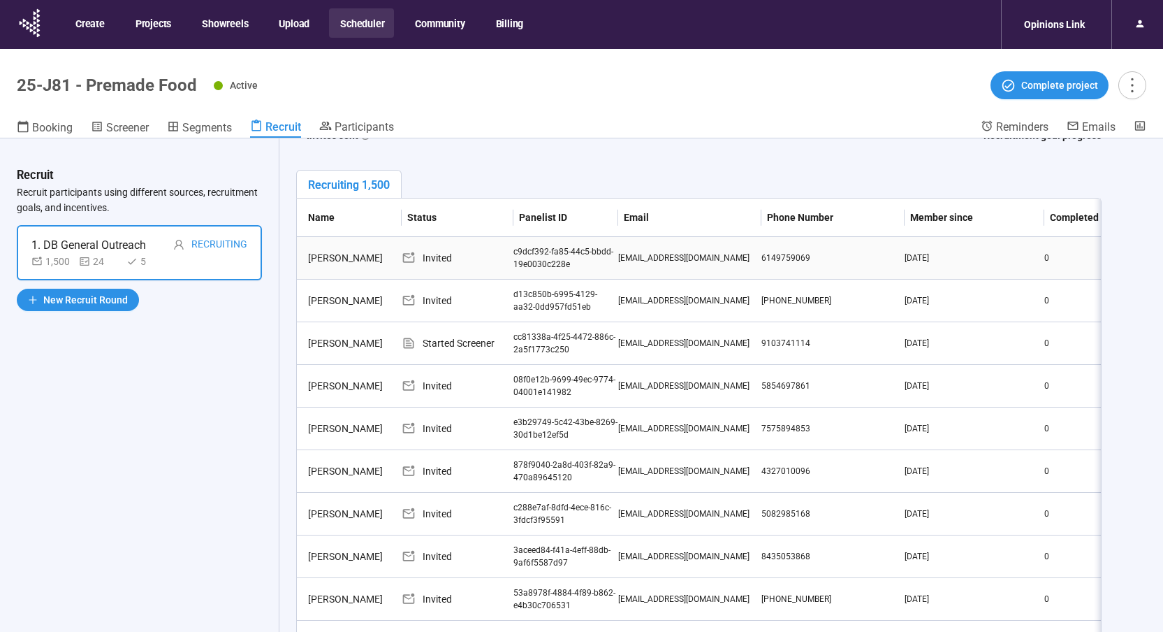
scroll to position [39, 0]
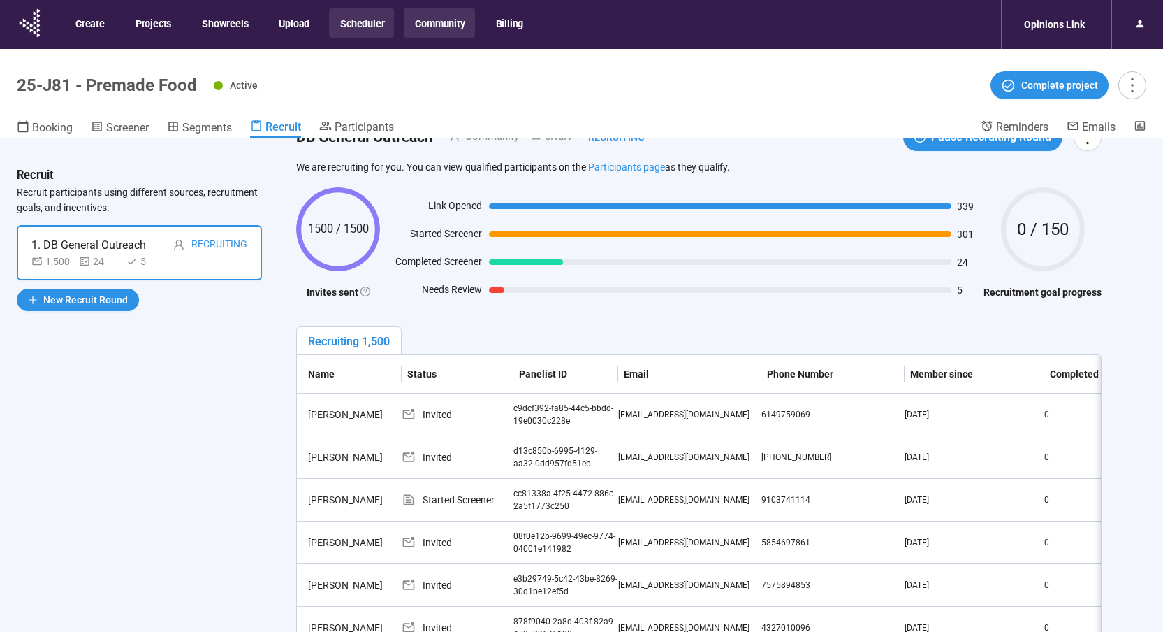
click at [446, 29] on button "Community" at bounding box center [439, 22] width 71 height 29
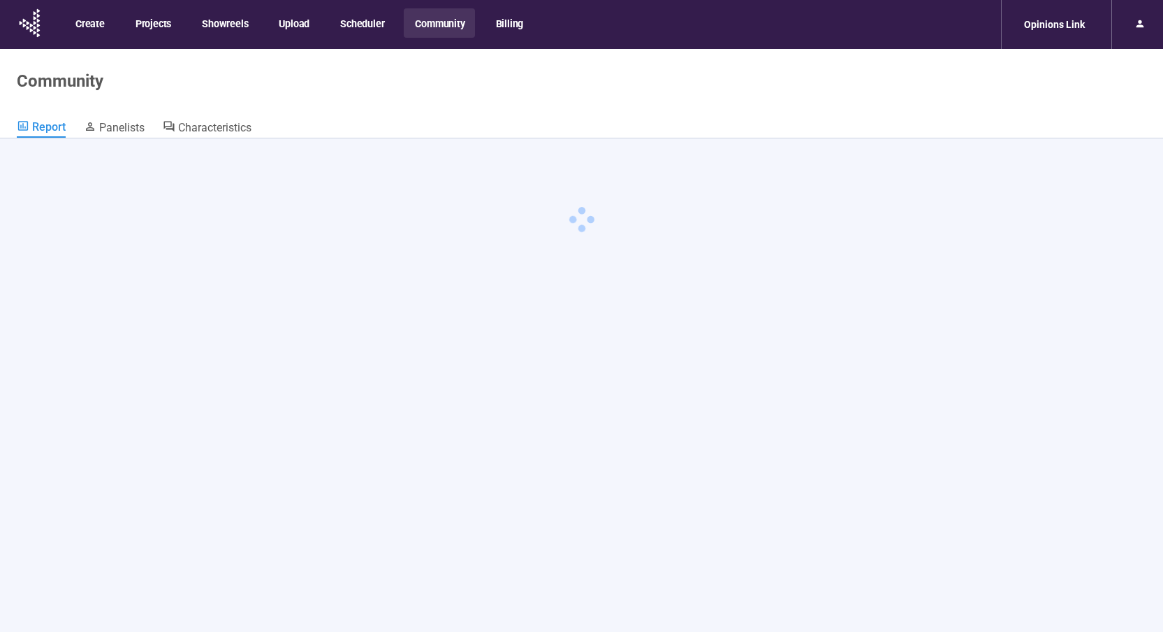
click at [443, 27] on button "Community" at bounding box center [439, 22] width 71 height 29
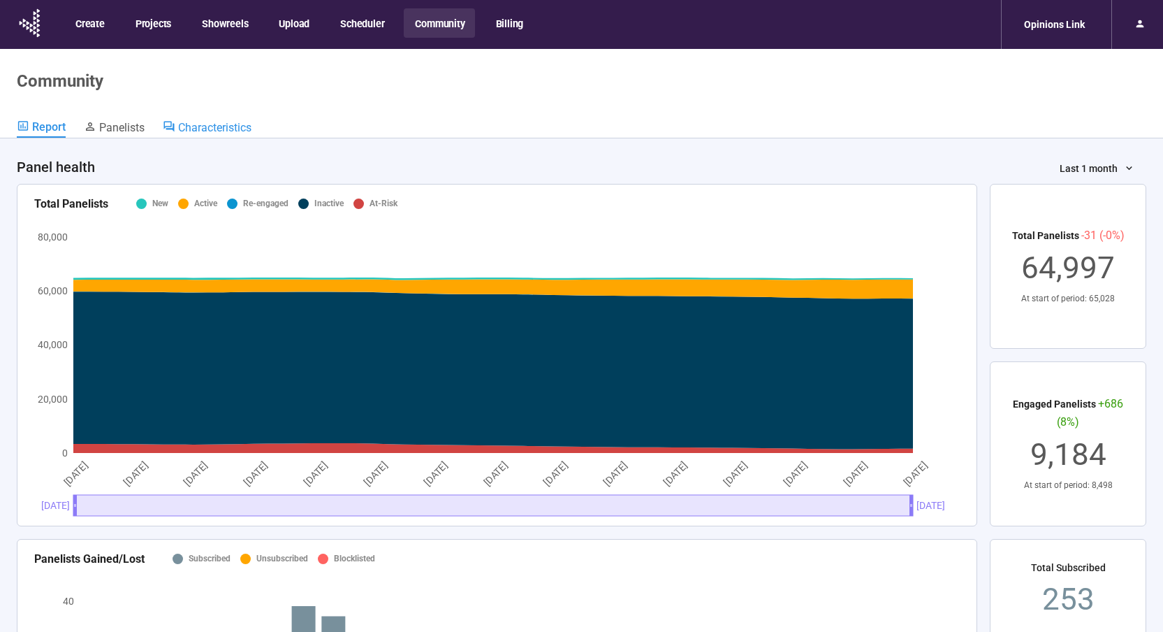
click at [198, 131] on span "Characteristics" at bounding box center [214, 127] width 73 height 13
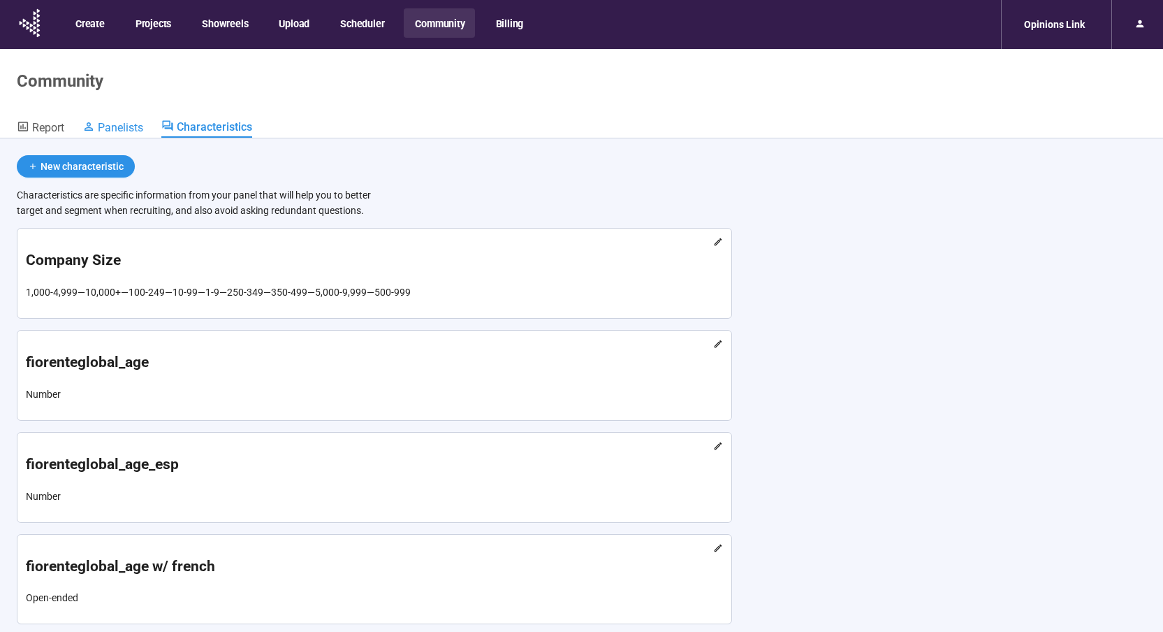
click at [104, 129] on span "Panelists" at bounding box center [120, 127] width 45 height 13
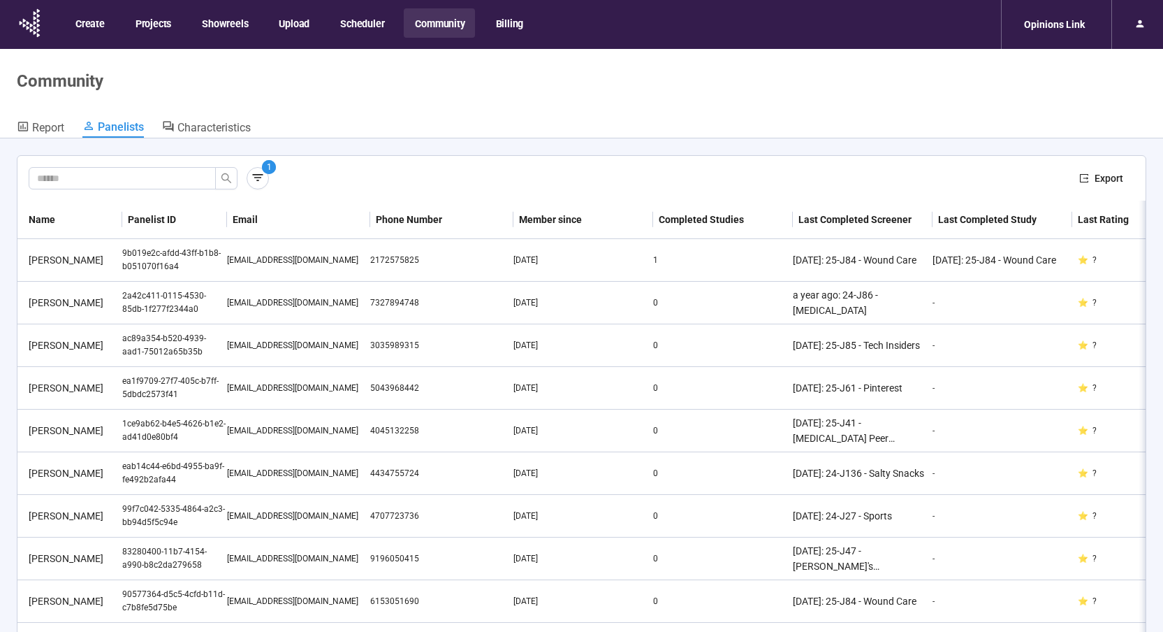
click at [446, 22] on button "Community" at bounding box center [439, 22] width 71 height 29
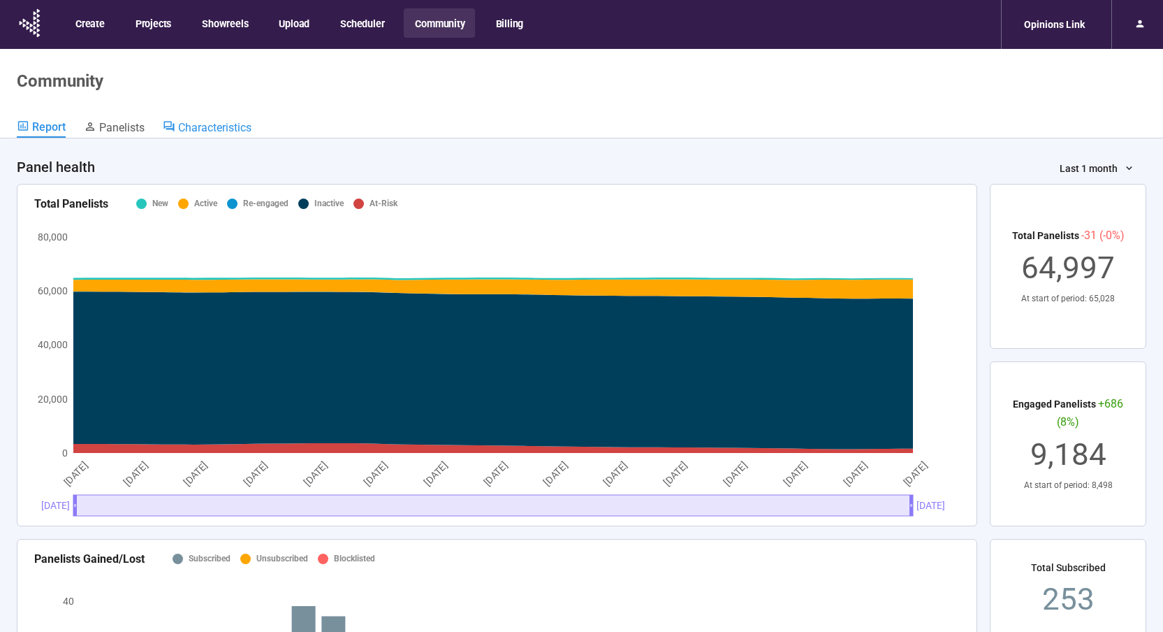
click at [244, 126] on span "Characteristics" at bounding box center [214, 127] width 73 height 13
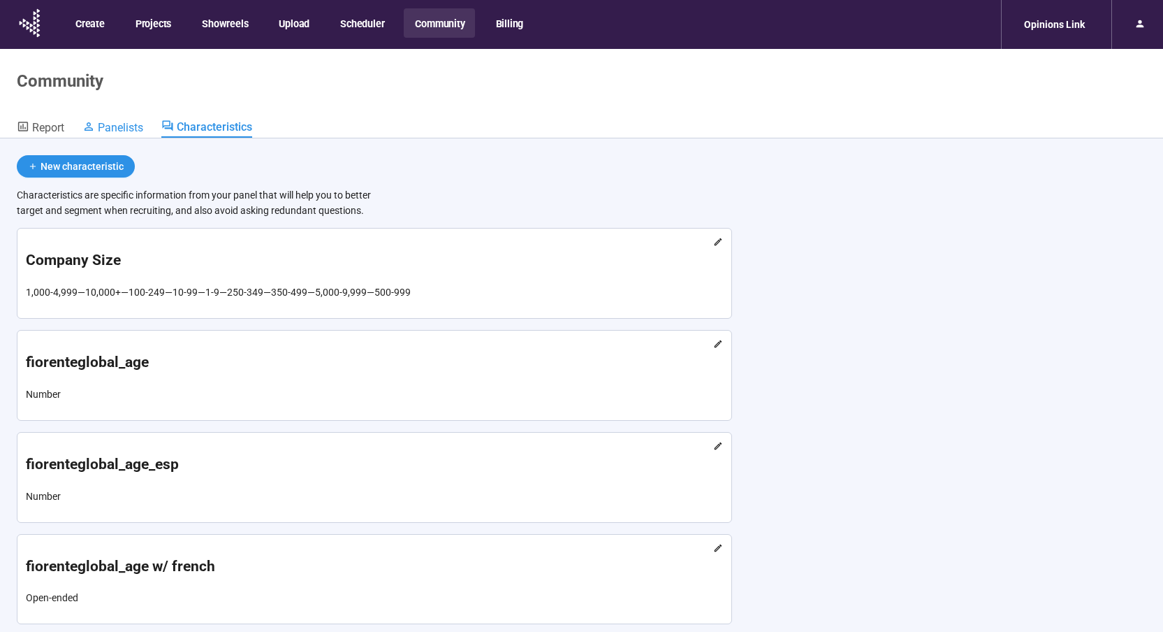
click at [125, 131] on span "Panelists" at bounding box center [120, 127] width 45 height 13
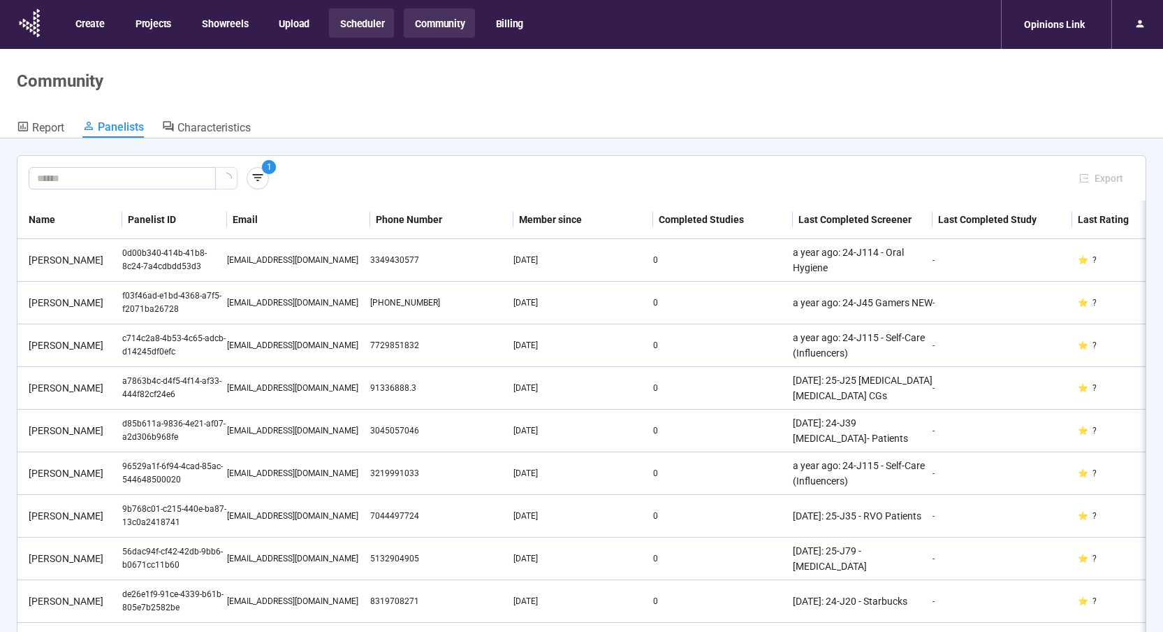
click at [362, 11] on button "Scheduler" at bounding box center [361, 22] width 65 height 29
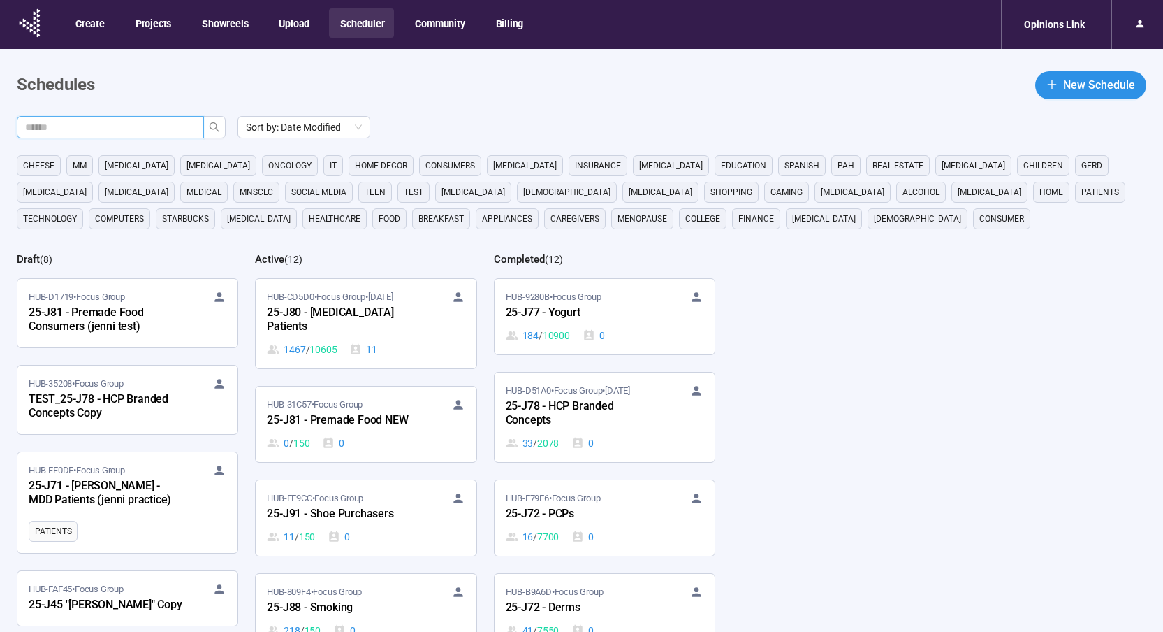
click at [132, 119] on input "text" at bounding box center [104, 126] width 159 height 15
type input "***"
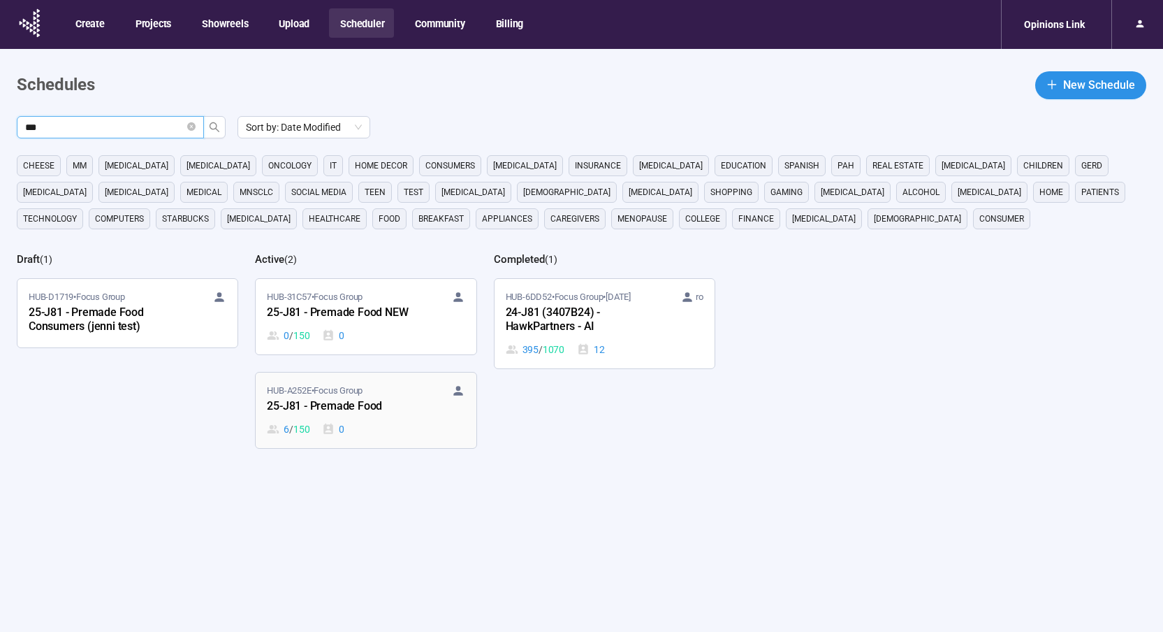
click at [392, 398] on div "25-J81 - Premade Food" at bounding box center [344, 407] width 154 height 18
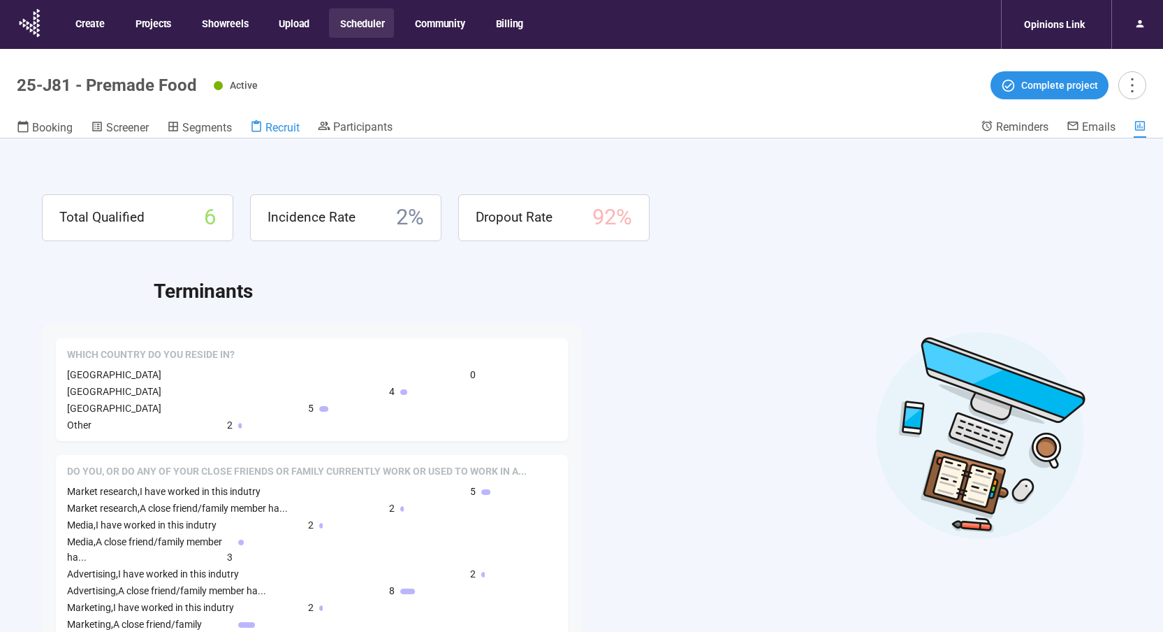
click at [272, 129] on span "Recruit" at bounding box center [283, 127] width 34 height 13
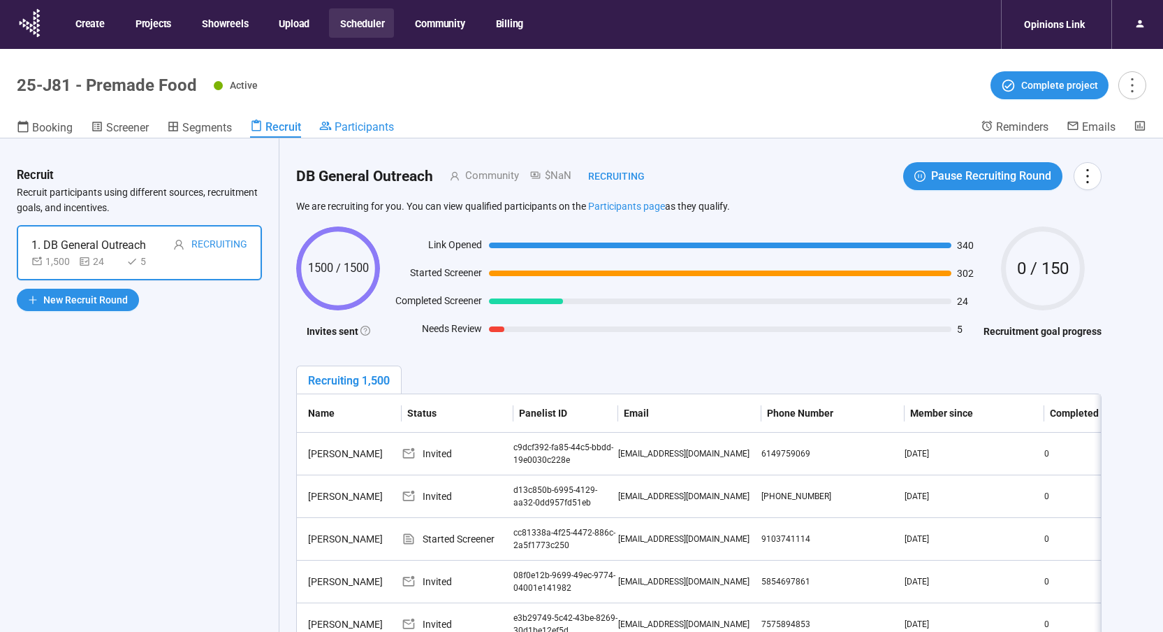
click at [344, 129] on span "Participants" at bounding box center [364, 126] width 59 height 13
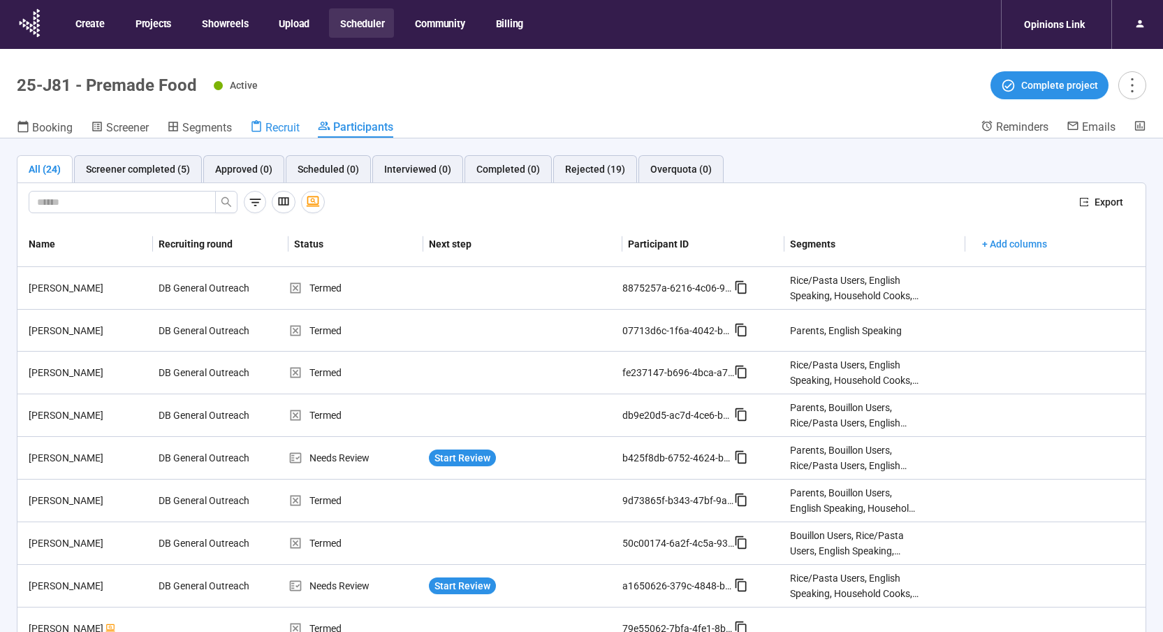
click at [293, 126] on span "Recruit" at bounding box center [283, 127] width 34 height 13
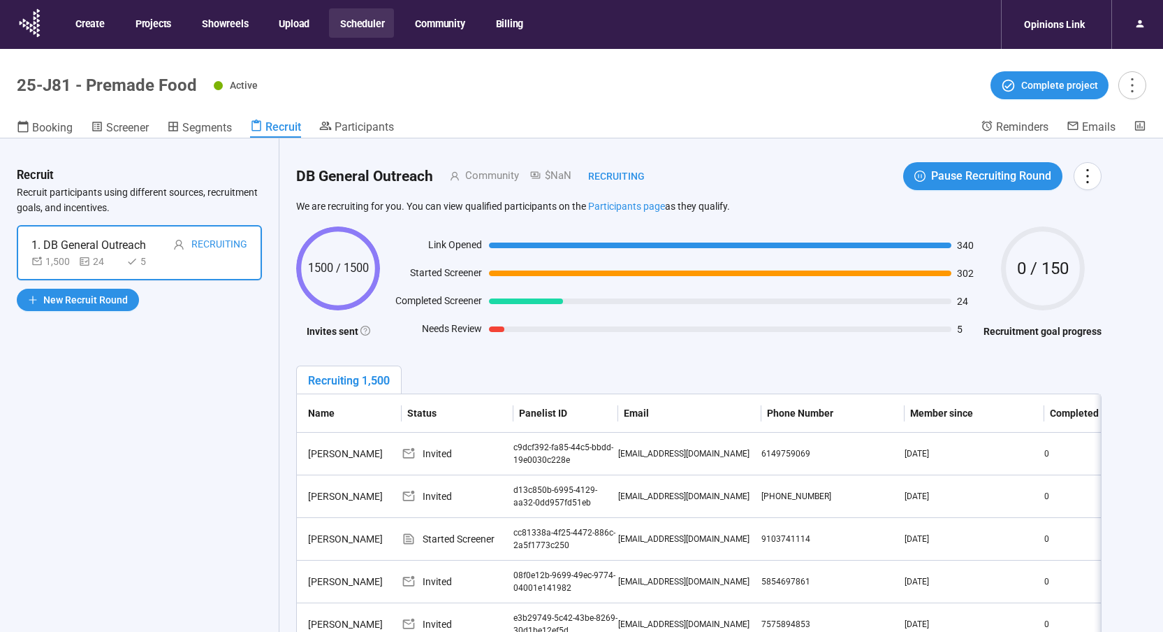
click at [198, 240] on div "Recruiting" at bounding box center [219, 244] width 56 height 17
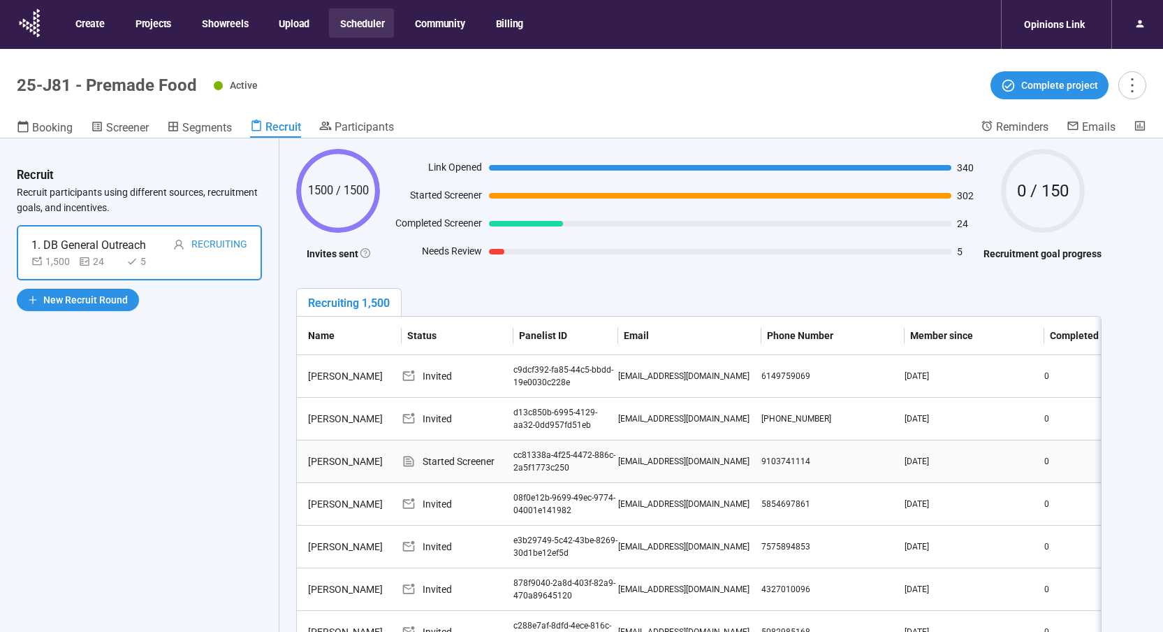
scroll to position [84, 0]
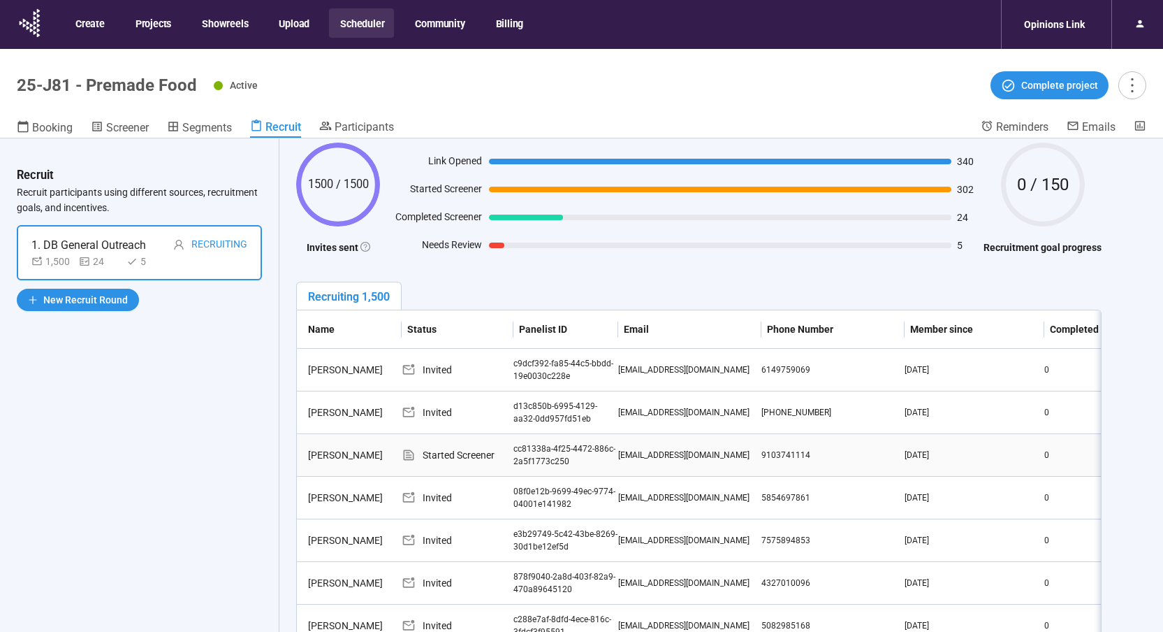
click at [458, 455] on div "Started Screener" at bounding box center [458, 454] width 112 height 15
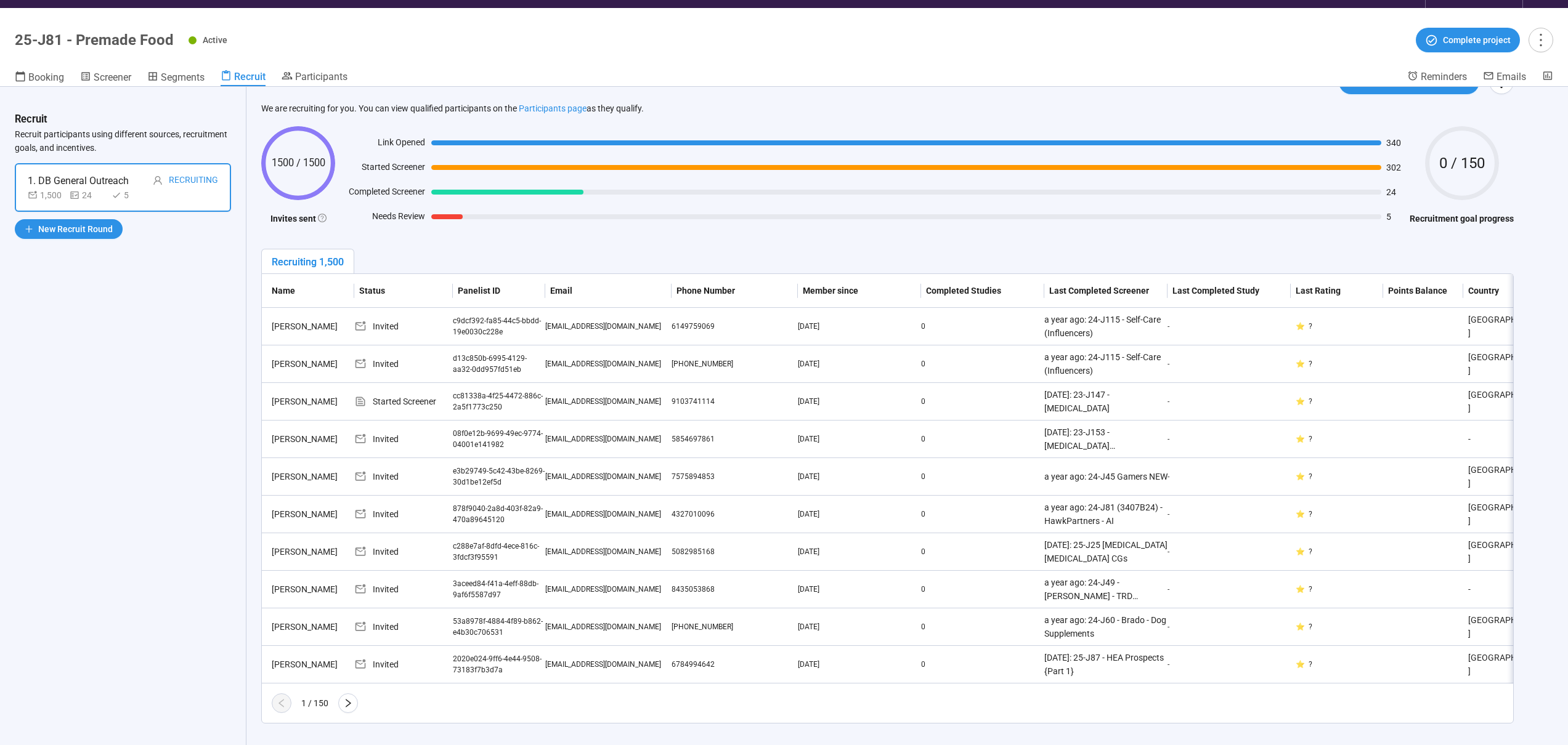
scroll to position [43, 0]
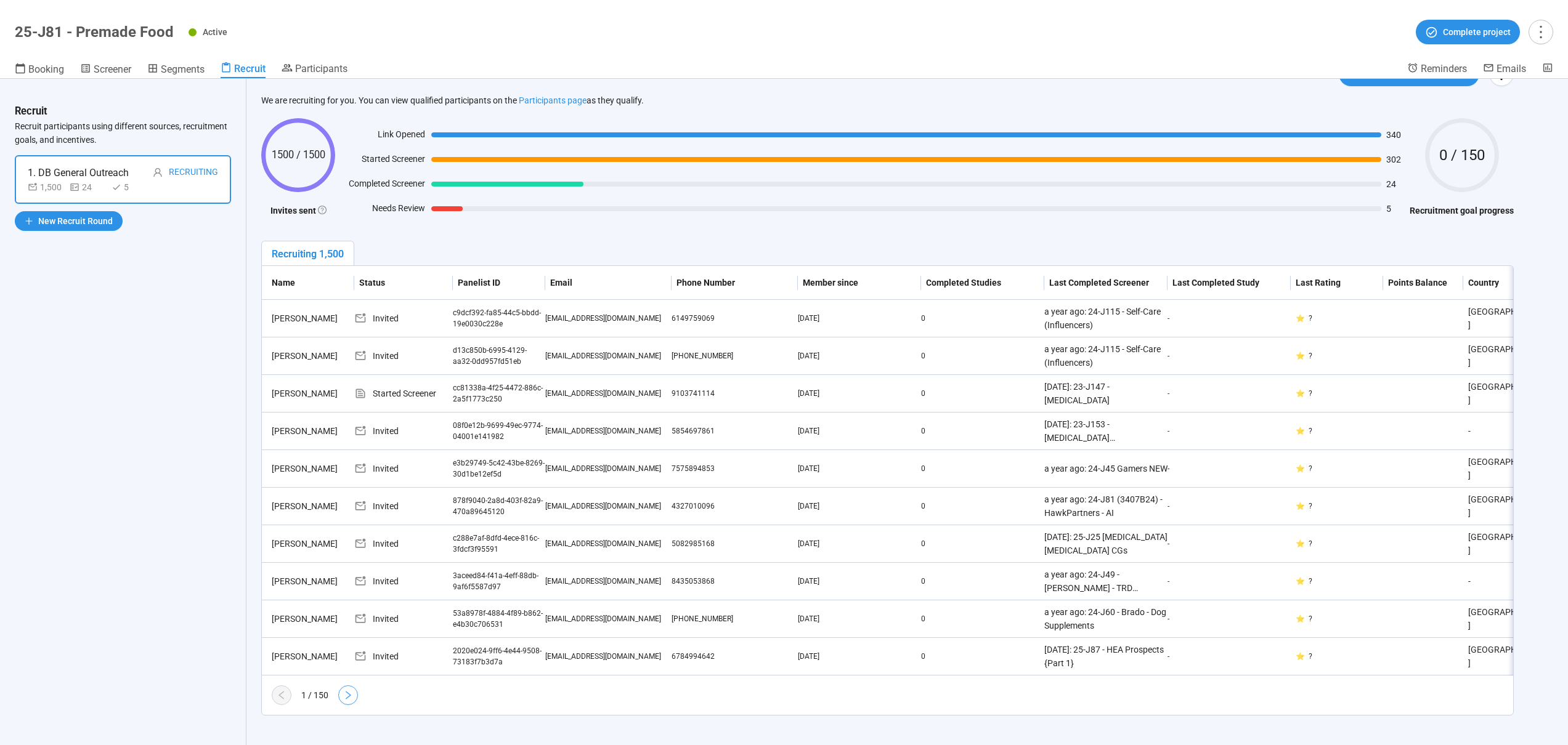
click at [348, 556] on icon "right" at bounding box center [347, 695] width 10 height 10
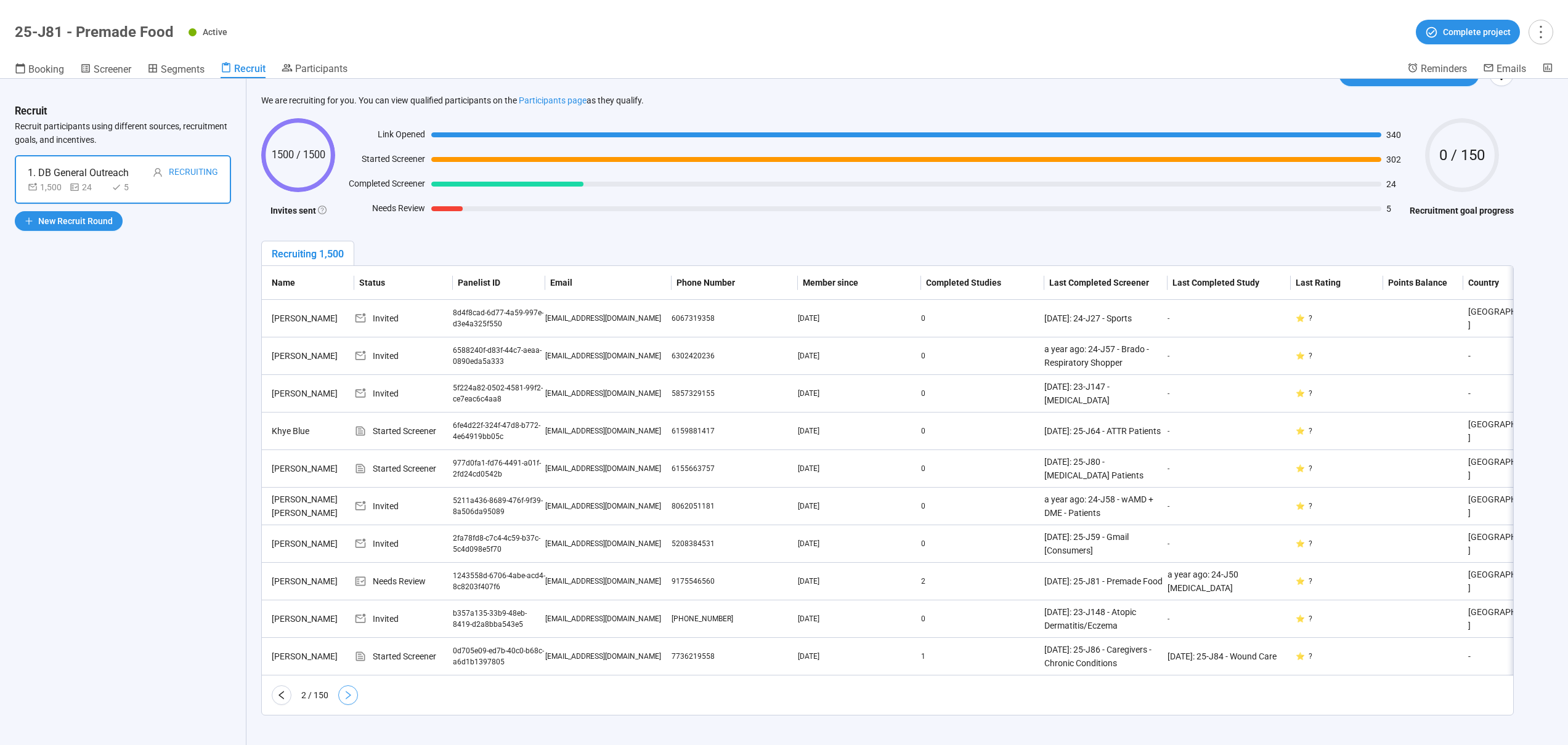
click at [347, 556] on button "button" at bounding box center [348, 696] width 19 height 19
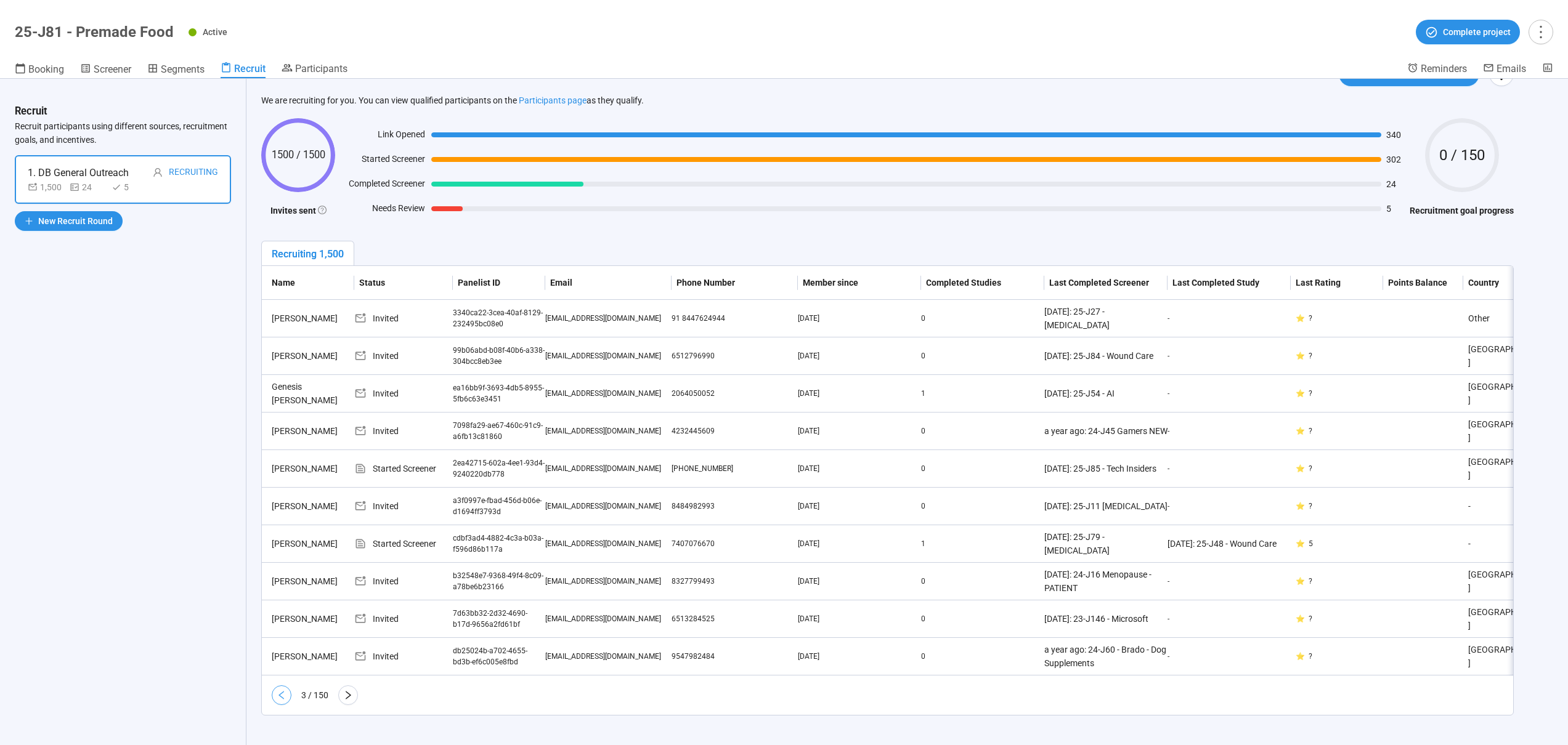
click at [288, 556] on button "button" at bounding box center [281, 696] width 19 height 19
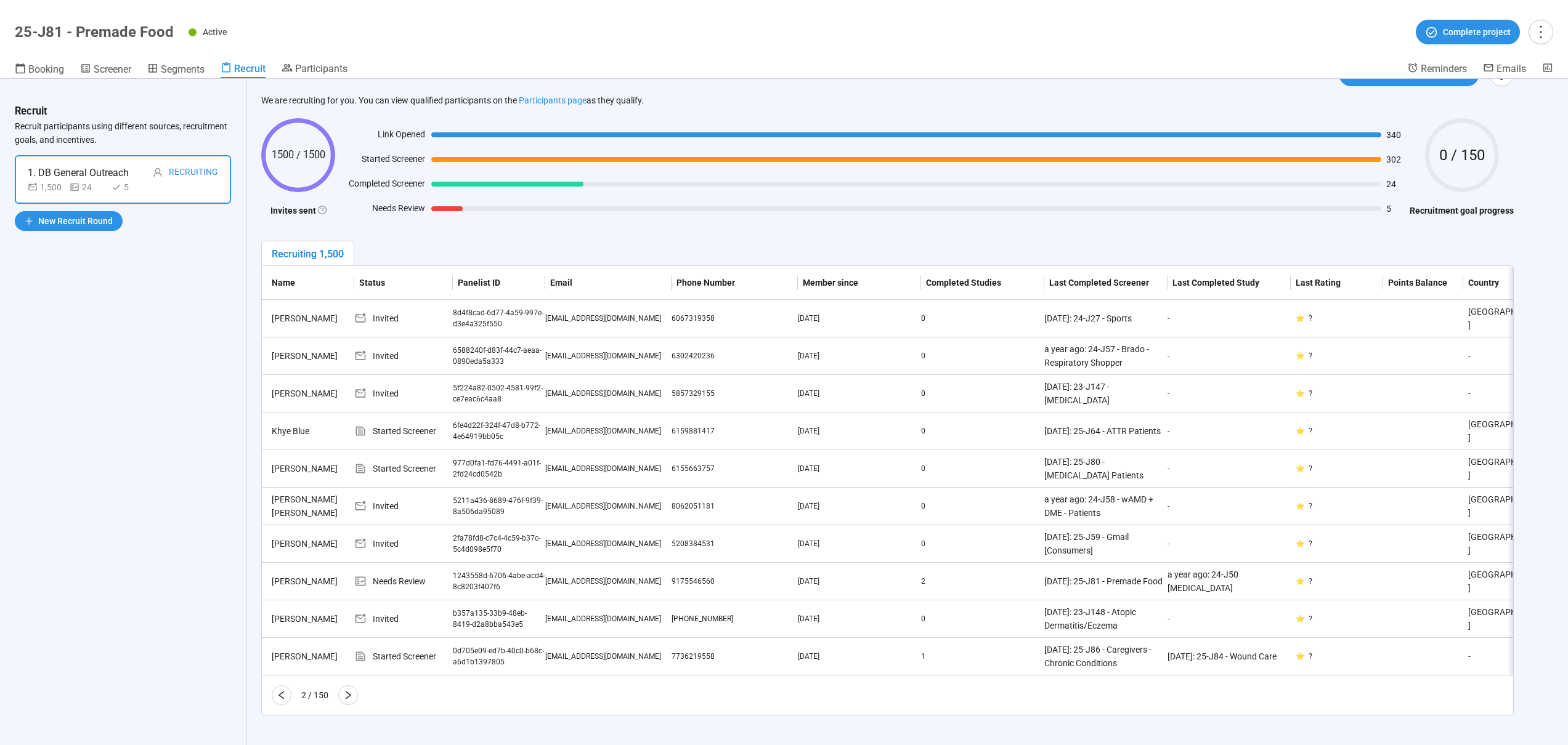
click at [288, 556] on button "button" at bounding box center [281, 696] width 19 height 19
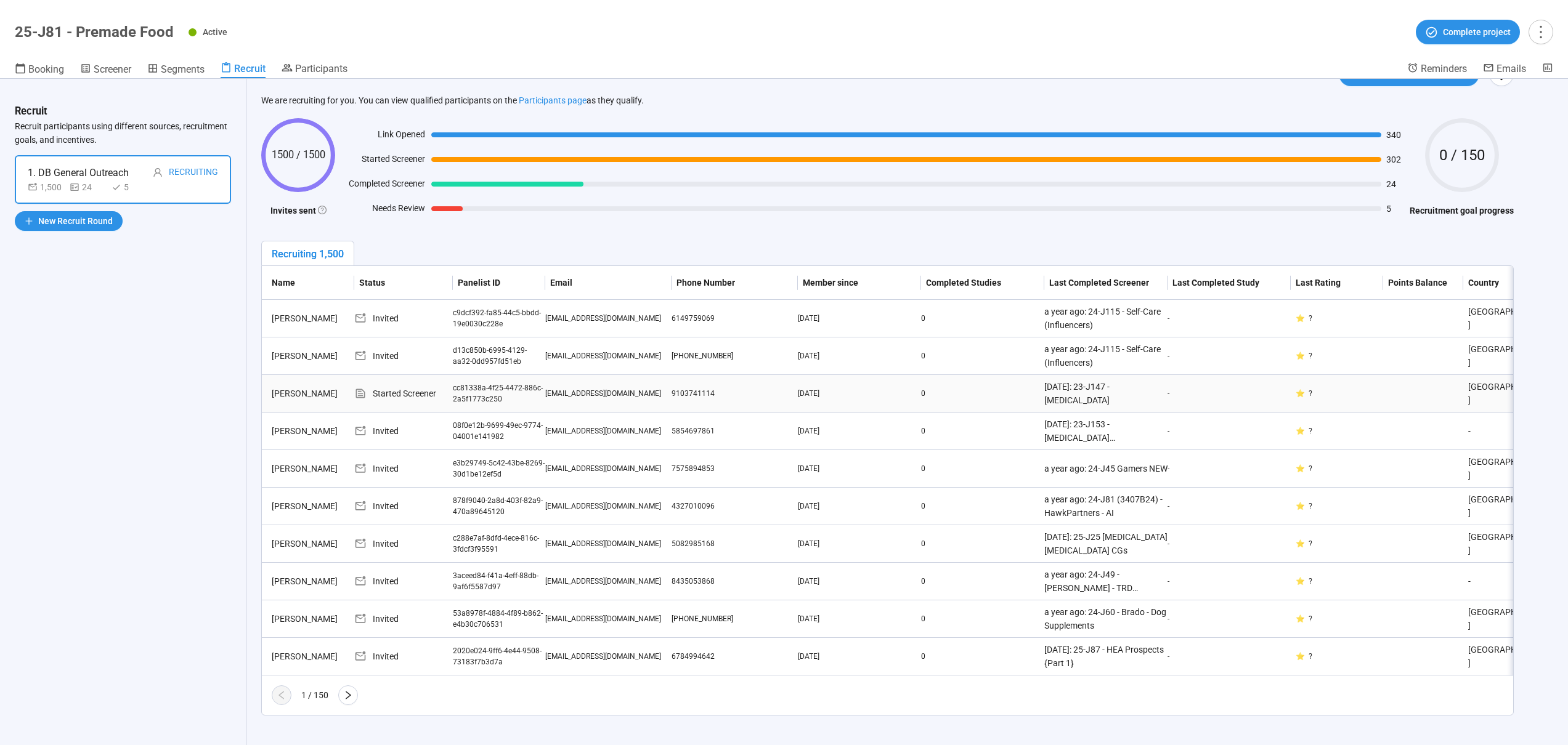
click at [468, 383] on div "cc81338a-4f25-4472-886c-2a5f1773c250" at bounding box center [499, 394] width 93 height 24
copy div "cc81338a-4f25-4472-886c-2a5f1773c250"
click at [348, 556] on icon "right" at bounding box center [347, 695] width 10 height 10
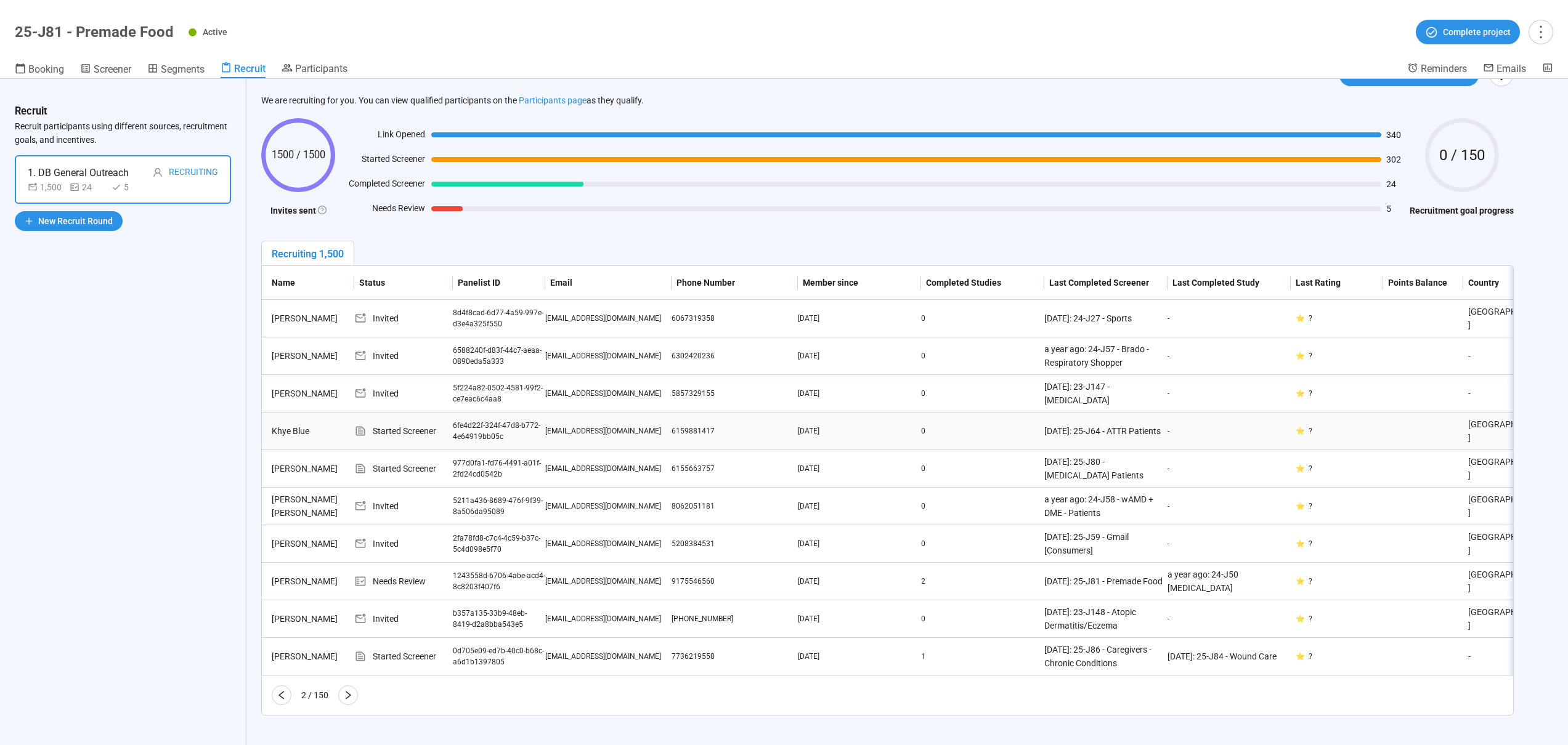
click at [475, 421] on div "6fe4d22f-324f-47d8-b772-4e64919bb05c" at bounding box center [499, 432] width 93 height 24
copy div "6fe4d22f-324f-47d8-b772-4e64919bb05c"
click at [464, 463] on div "977d0fa1-fd76-4491-a01f-2fd24cd0542b" at bounding box center [499, 469] width 93 height 24
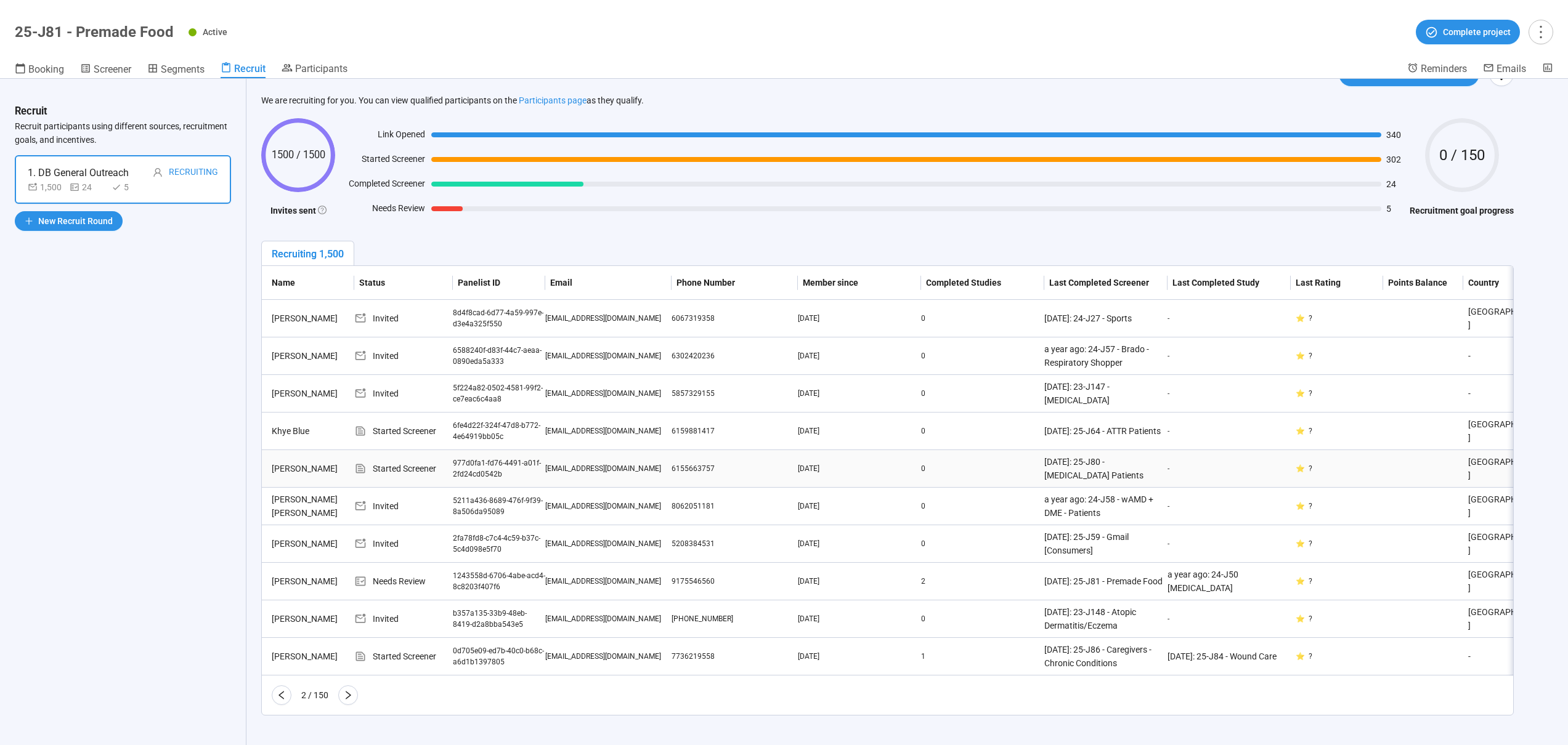
click at [464, 463] on div "977d0fa1-fd76-4491-a01f-2fd24cd0542b" at bounding box center [499, 469] width 93 height 24
copy div "977d0fa1-fd76-4491-a01f-2fd24cd0542b"
click at [467, 556] on div "0d705e09-ed7b-40c0-b68c-a6d1b1397805" at bounding box center [499, 657] width 93 height 24
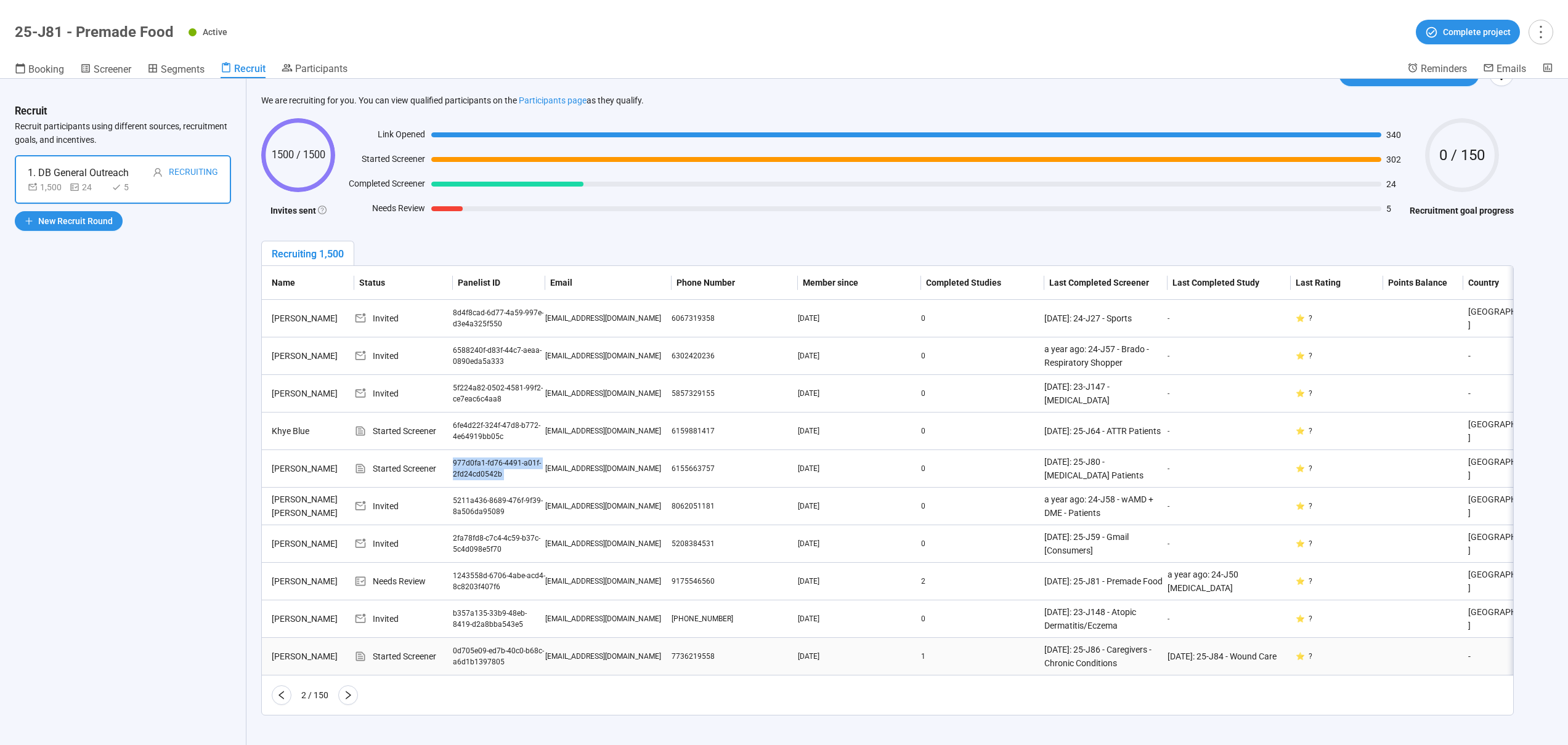
click at [467, 556] on div "0d705e09-ed7b-40c0-b68c-a6d1b1397805" at bounding box center [499, 657] width 93 height 24
copy div "0d705e09-ed7b-40c0-b68c-a6d1b1397805"
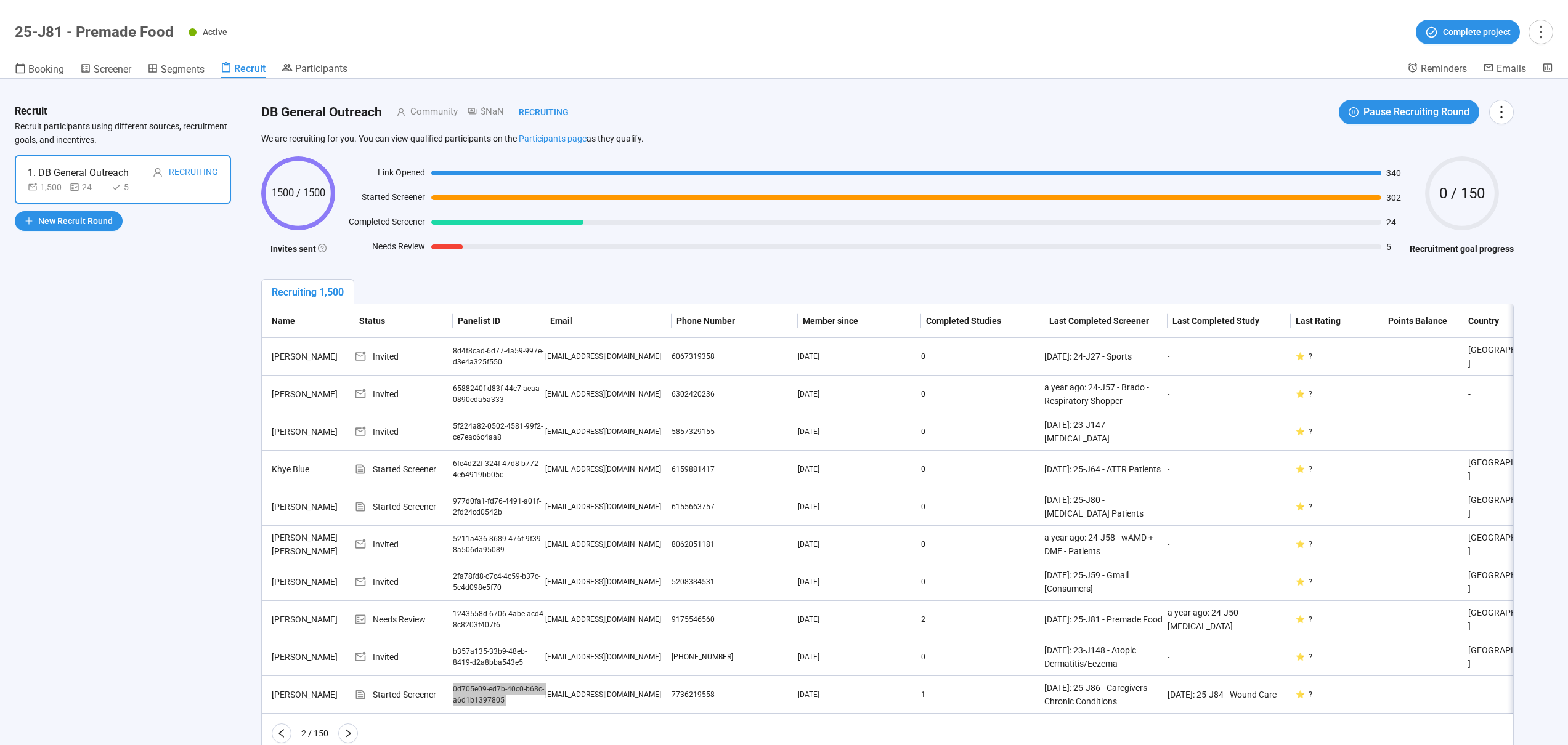
scroll to position [48, 0]
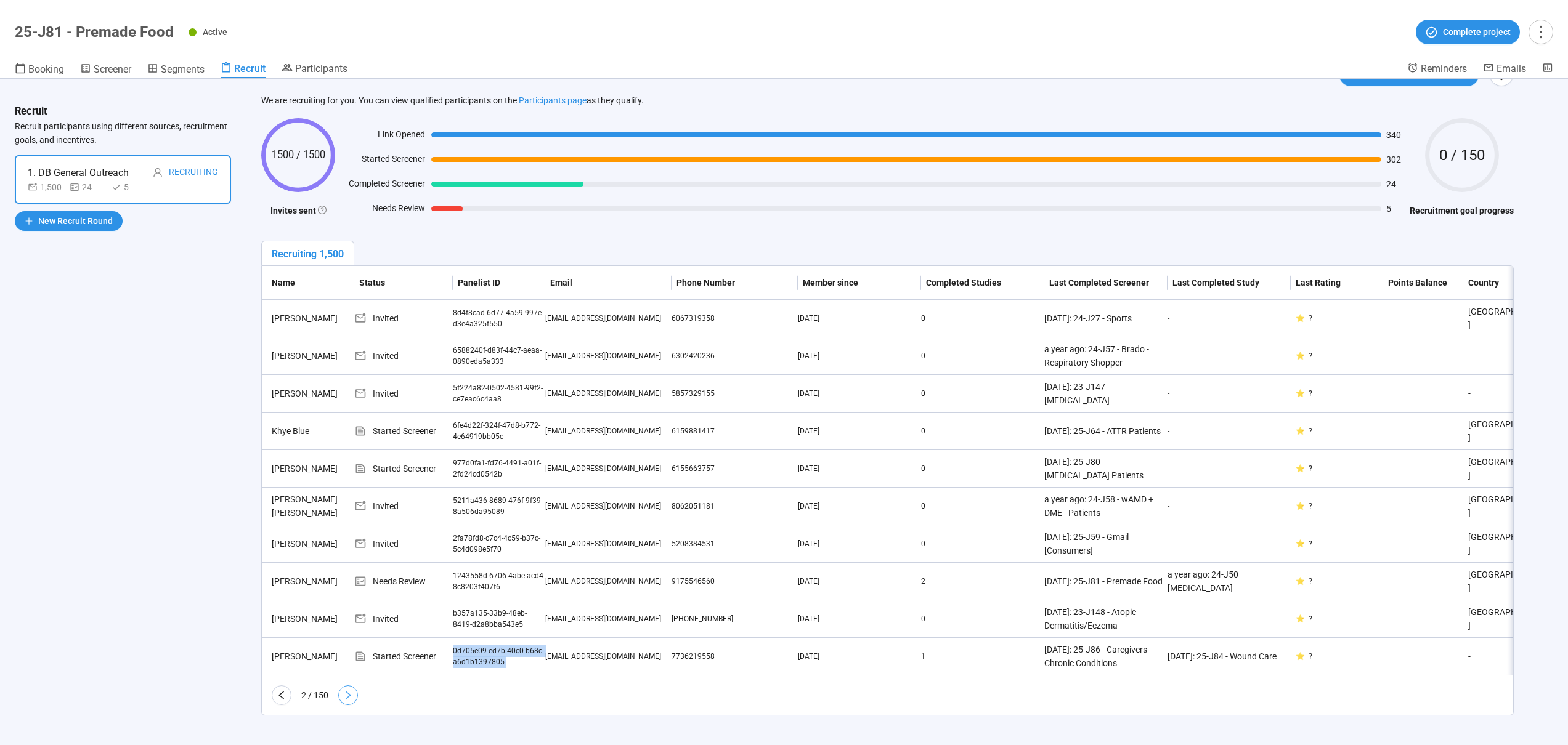
click at [355, 699] on button "button" at bounding box center [348, 696] width 19 height 19
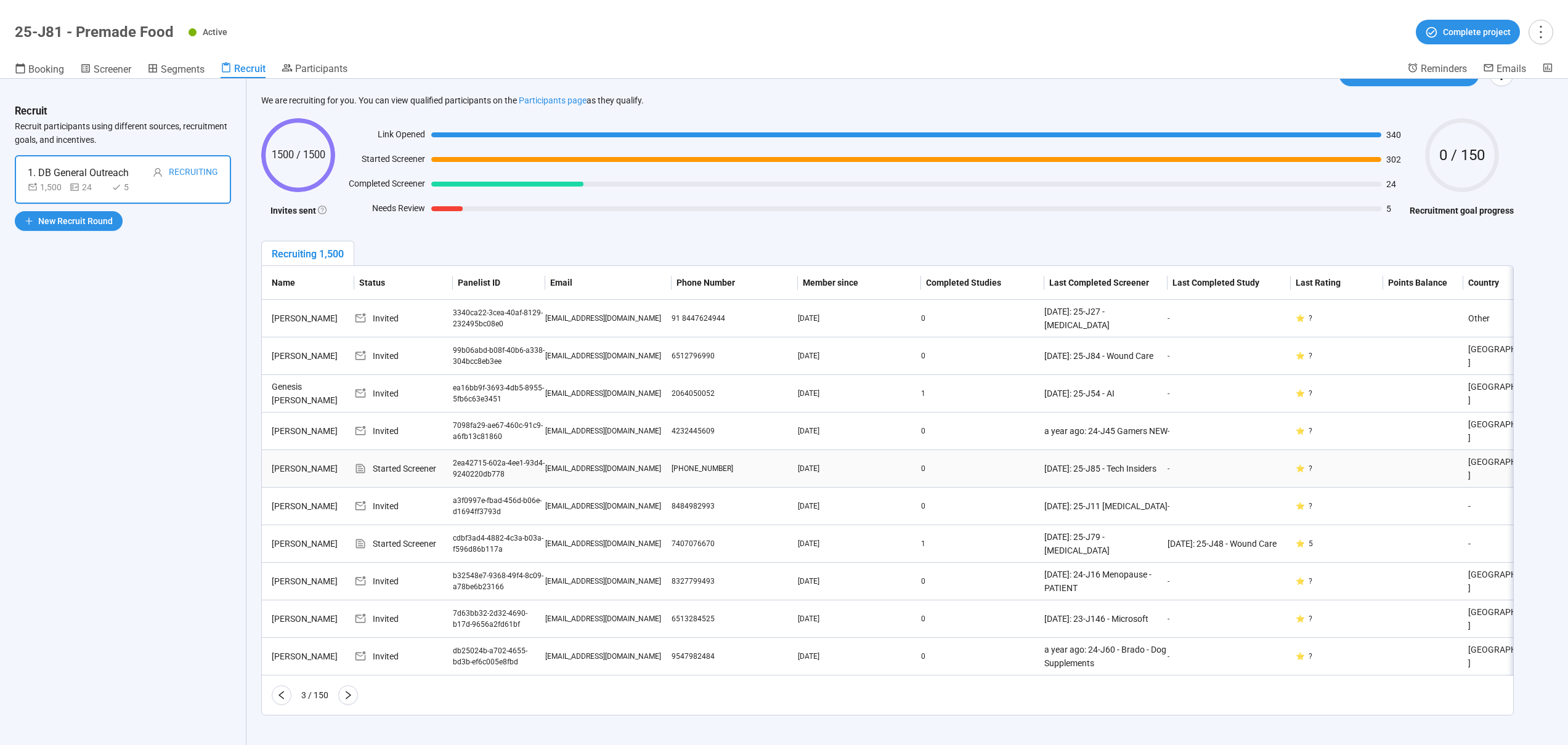
click at [459, 458] on div "2ea42715-602a-4ee1-93d4-9240220db778" at bounding box center [499, 469] width 93 height 24
click at [493, 466] on div "2ea42715-602a-4ee1-93d4-9240220db778" at bounding box center [499, 469] width 93 height 24
click at [502, 466] on div "2ea42715-602a-4ee1-93d4-9240220db778" at bounding box center [499, 469] width 93 height 24
drag, startPoint x: 512, startPoint y: 466, endPoint x: 451, endPoint y: 457, distance: 61.7
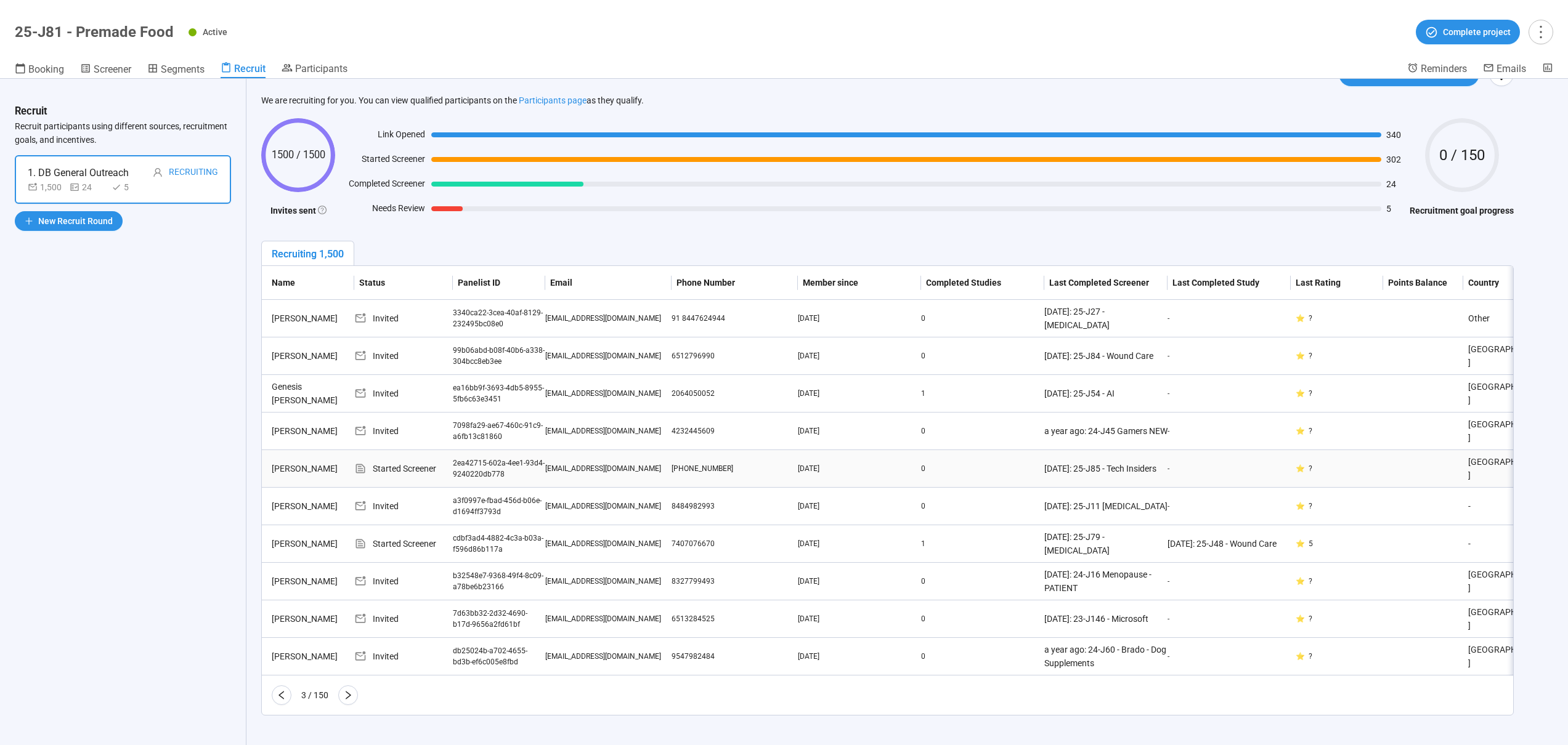
click at [453, 458] on div "2ea42715-602a-4ee1-93d4-9240220db778" at bounding box center [499, 469] width 93 height 24
drag, startPoint x: 452, startPoint y: 455, endPoint x: 478, endPoint y: 465, distance: 27.9
click at [478, 465] on div "2ea42715-602a-4ee1-93d4-9240220db778" at bounding box center [499, 469] width 93 height 24
drag, startPoint x: 503, startPoint y: 465, endPoint x: 451, endPoint y: 455, distance: 53.0
click at [467, 458] on div "2ea42715-602a-4ee1-93d4-9240220db778" at bounding box center [499, 469] width 93 height 24
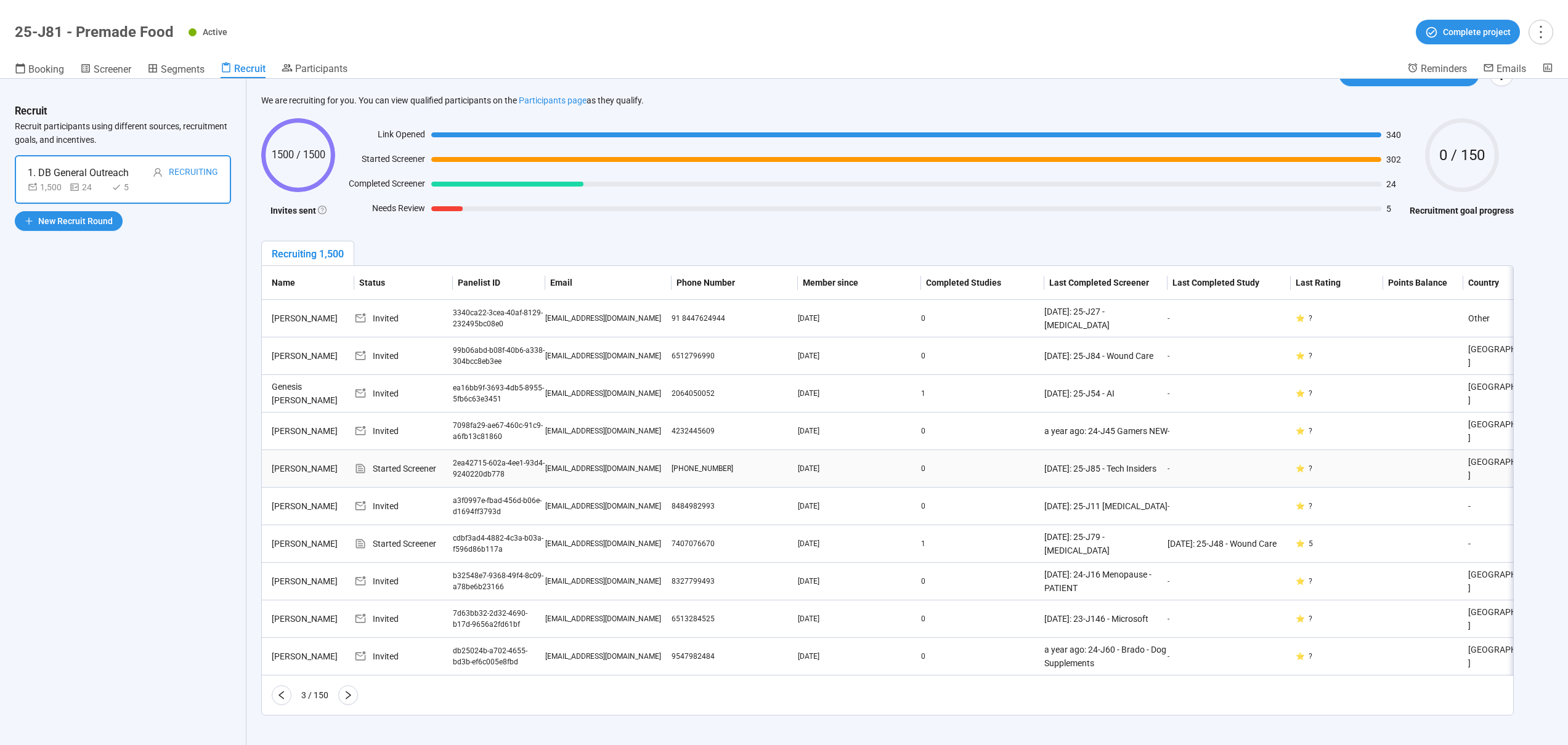
click at [451, 462] on div "Started Screener" at bounding box center [404, 468] width 99 height 13
click at [453, 458] on div "2ea42715-602a-4ee1-93d4-9240220db778" at bounding box center [499, 469] width 93 height 24
copy div "2ea42715-602a-4ee1-93d4-9240220db778"
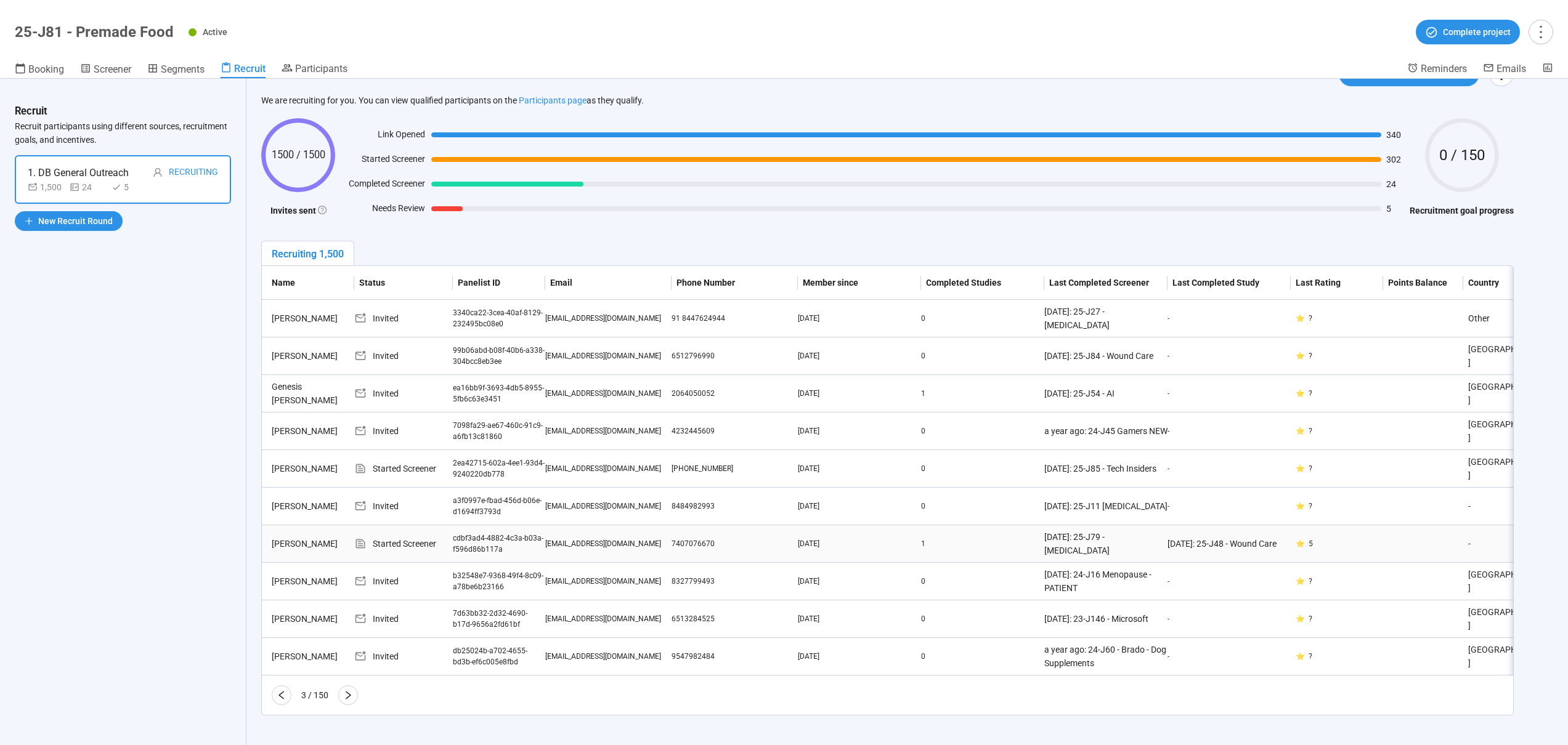
click at [453, 533] on div "cdbf3ad4-4882-4c3a-b03a-f596d86b117a" at bounding box center [499, 544] width 93 height 24
copy div "cdbf3ad4"
copy div "cdbf3ad4-4882-4c3a-b03a-f596d86b117a"
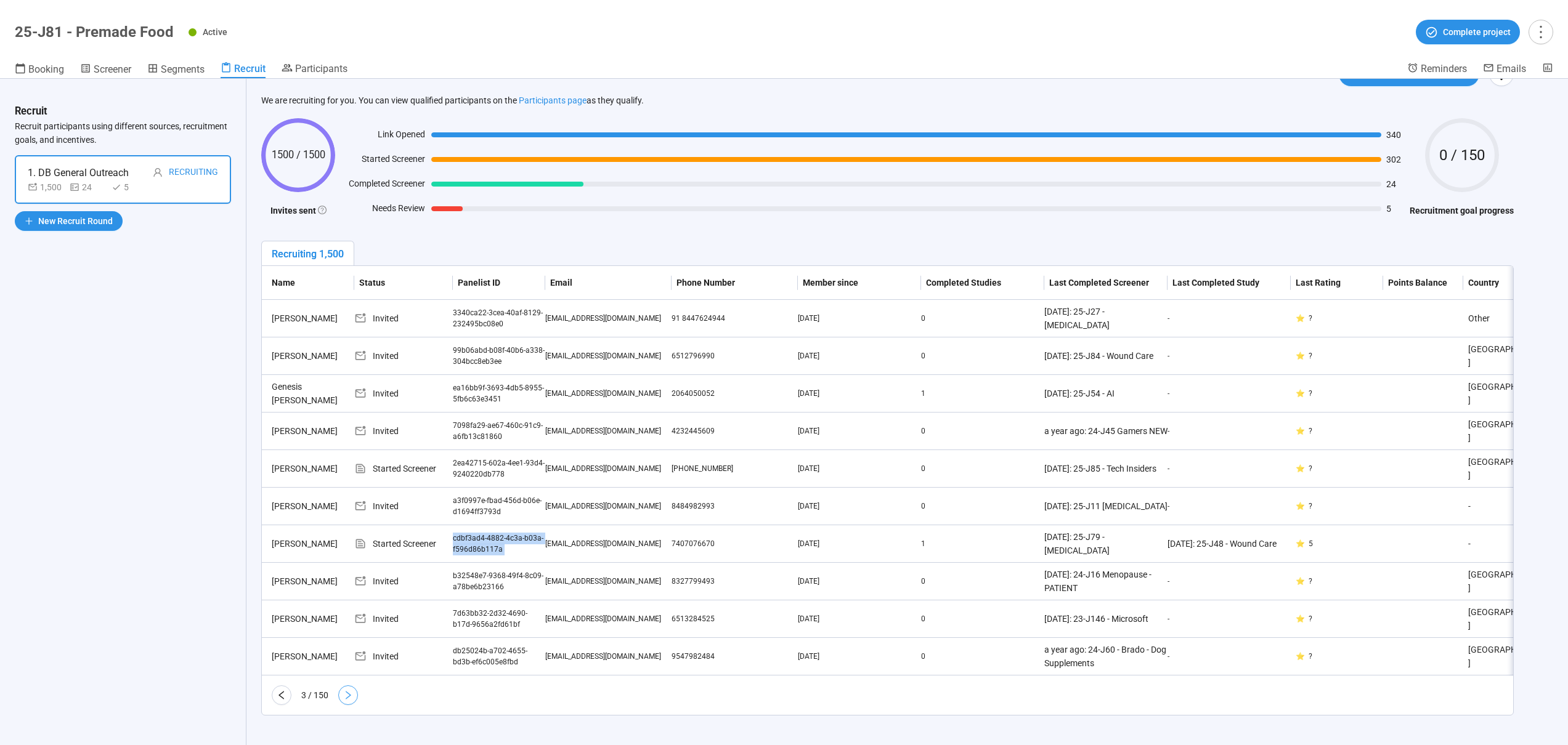
click at [345, 701] on button "button" at bounding box center [348, 696] width 19 height 19
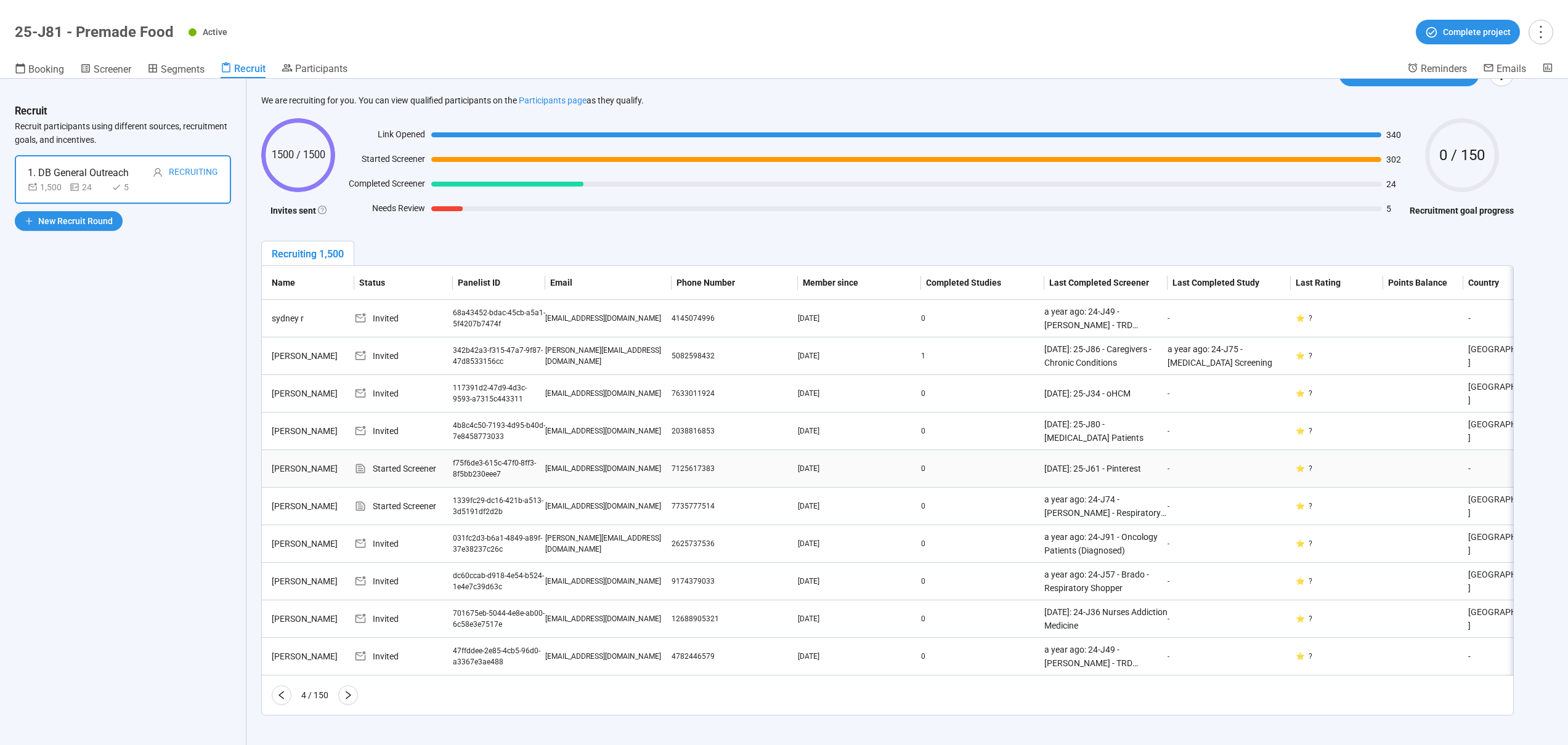
click at [471, 458] on div "f75f6de3-615c-47f0-8ff3-8f5bb230eee7" at bounding box center [499, 469] width 93 height 24
copy div "cdbf3ad4-4882-4c3a-b03a-f596d86b117a"
click at [476, 495] on div "1339fc29-dc16-421b-a513-3d5191df2d2b" at bounding box center [499, 507] width 93 height 24
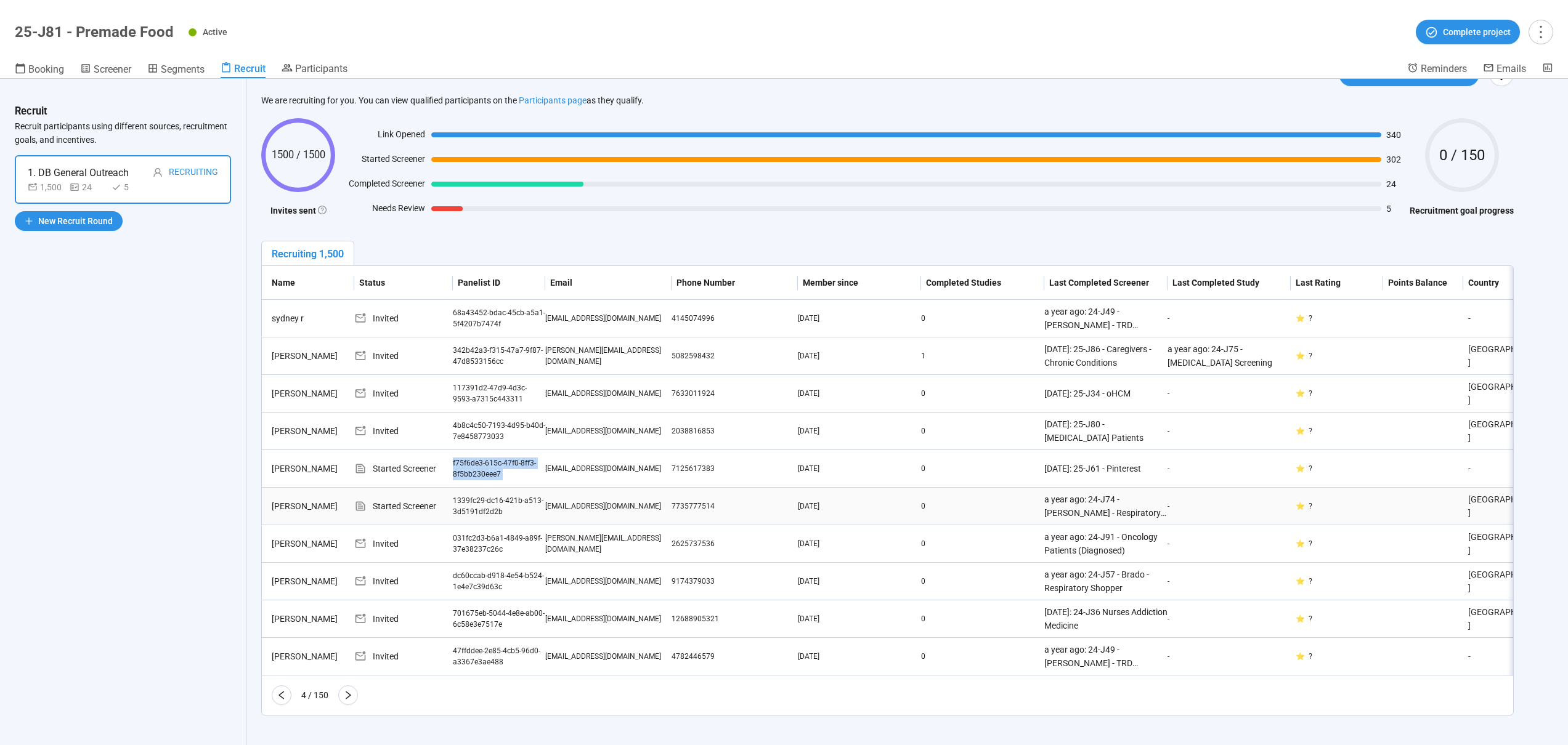
click at [476, 495] on div "1339fc29-dc16-421b-a513-3d5191df2d2b" at bounding box center [499, 507] width 93 height 24
copy div "1339fc29-dc16-421b-a513-3d5191df2d2b"
click at [349, 694] on icon "right" at bounding box center [348, 696] width 5 height 9
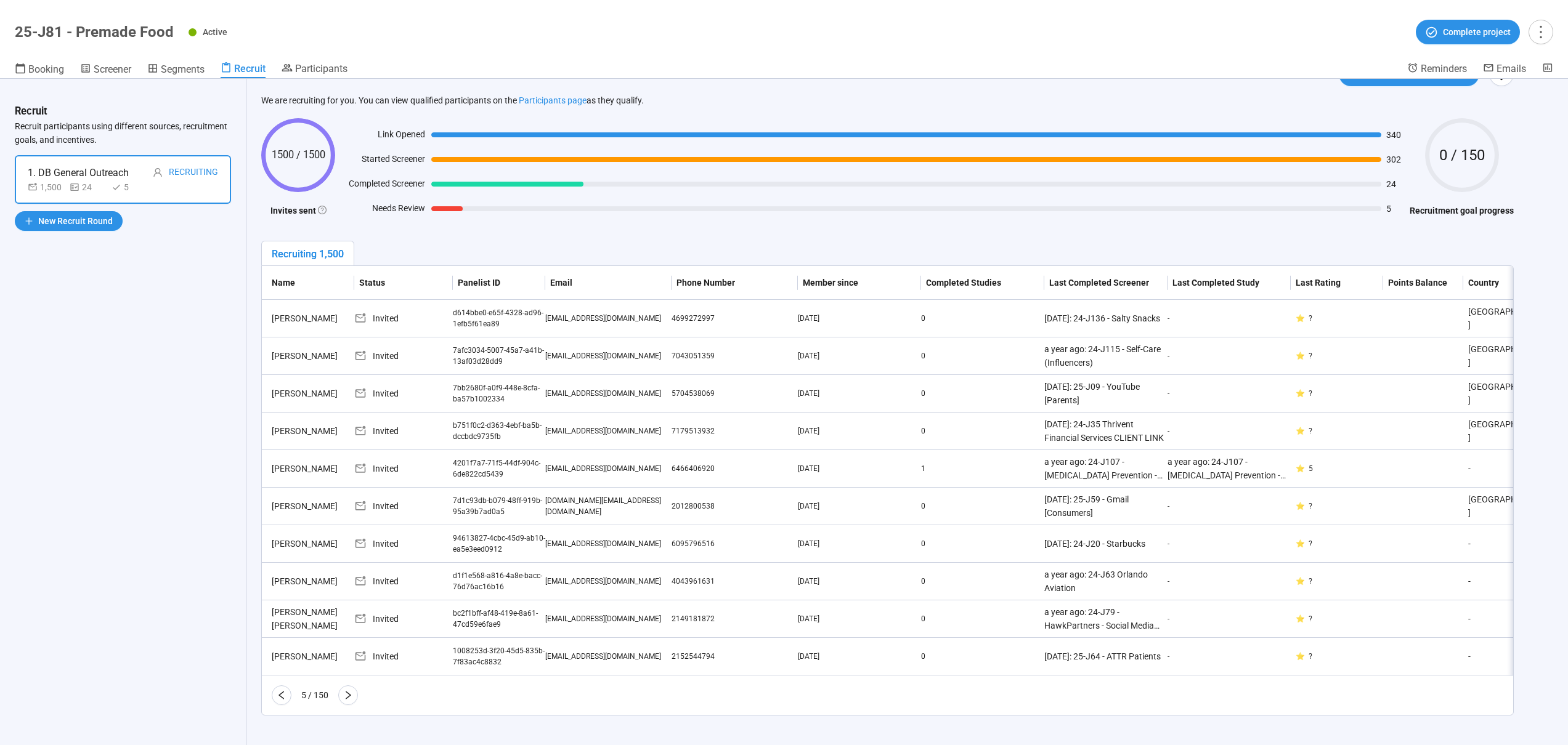
click at [347, 701] on button "button" at bounding box center [348, 696] width 19 height 19
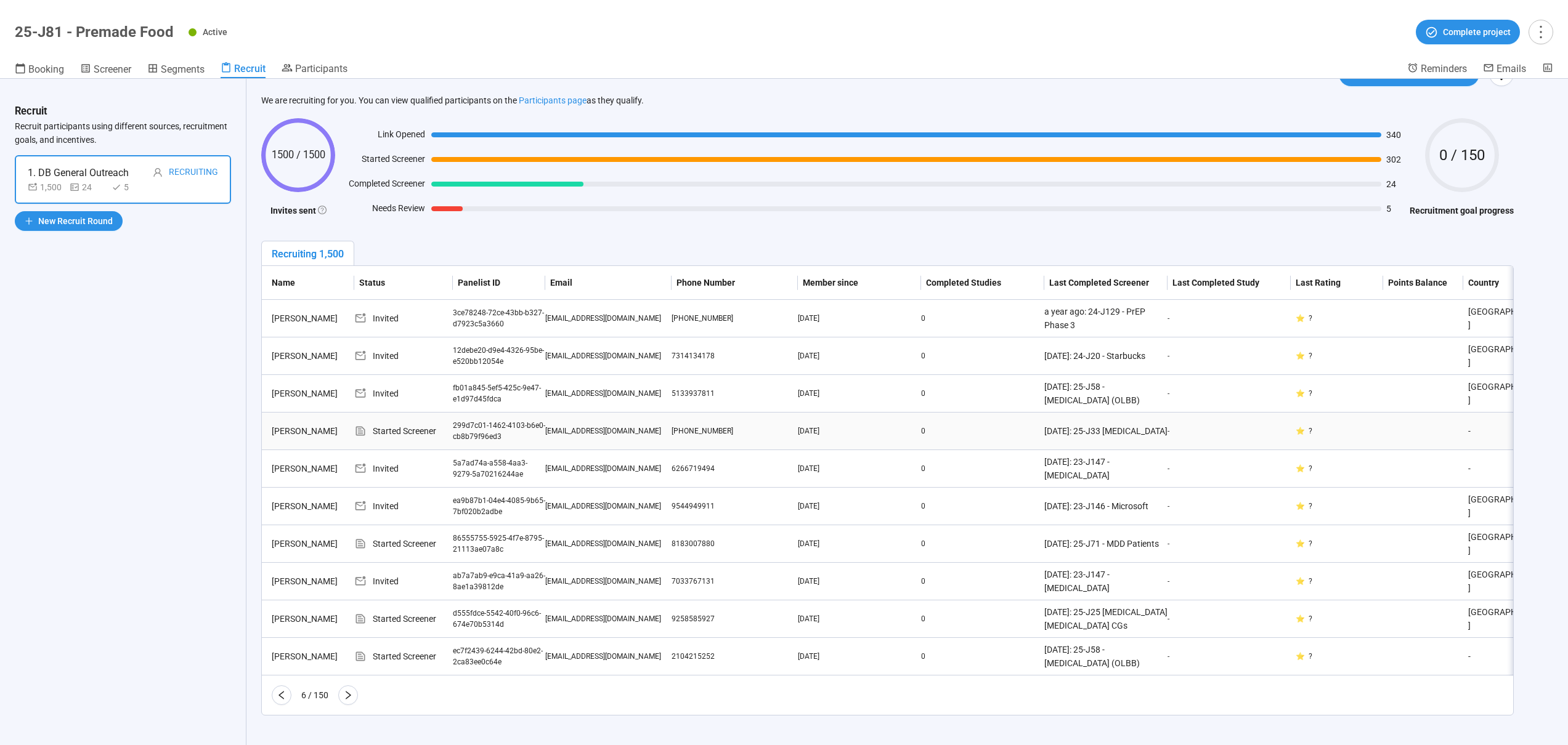
click at [474, 422] on div "299d7c01-1462-4103-b6e0-cb8b79f96ed3" at bounding box center [499, 432] width 93 height 24
copy div "299d7c01-1462-4103-b6e0-cb8b79f96ed3"
click at [466, 533] on div "86555755-5925-4f7e-8795-21113ae07a8c" at bounding box center [499, 544] width 93 height 24
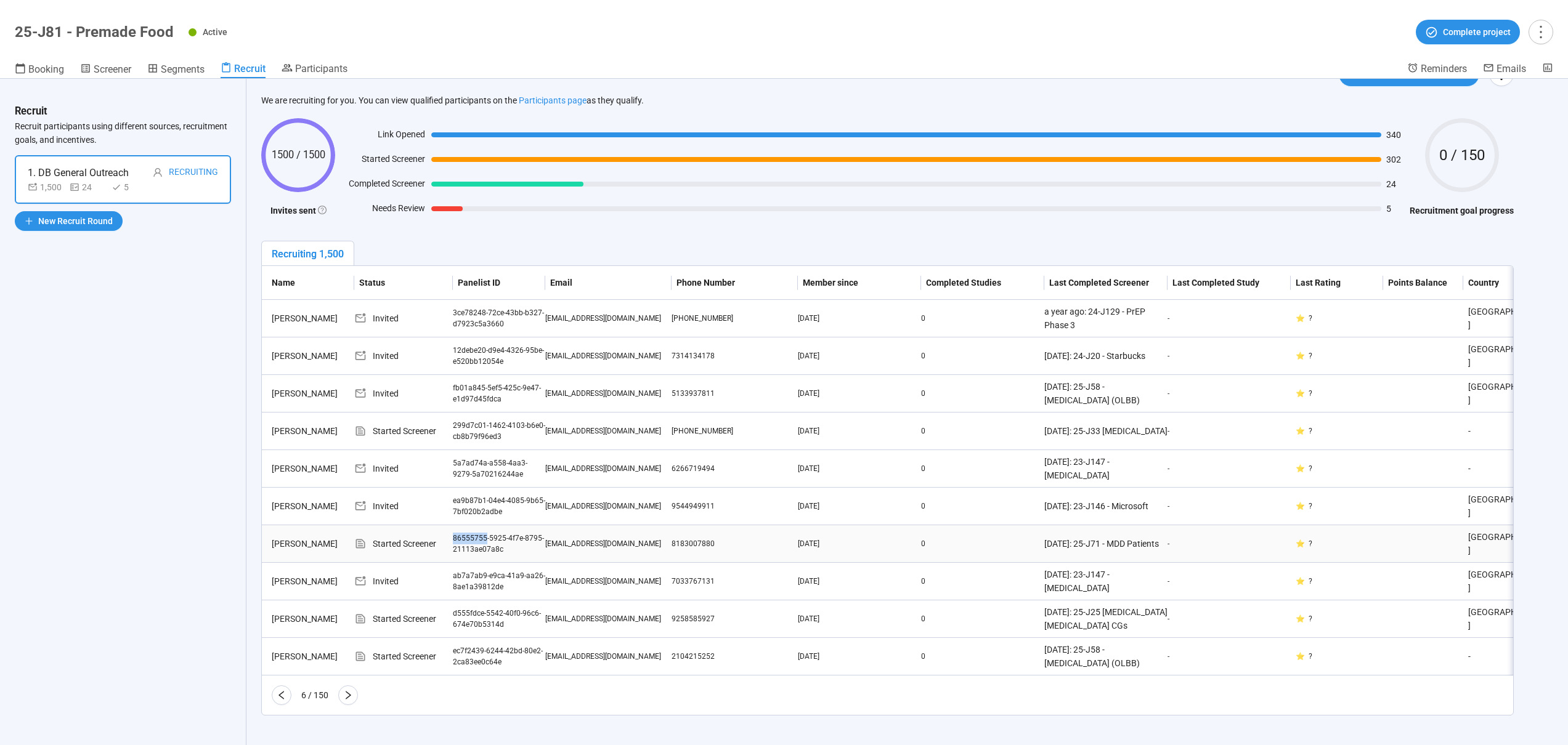
click at [466, 533] on div "86555755-5925-4f7e-8795-21113ae07a8c" at bounding box center [499, 544] width 93 height 24
copy div "86555755-5925-4f7e-8795-21113ae07a8c"
click at [480, 621] on div "d555fdce-5542-40f0-96c6-674e70b5314d" at bounding box center [499, 620] width 93 height 24
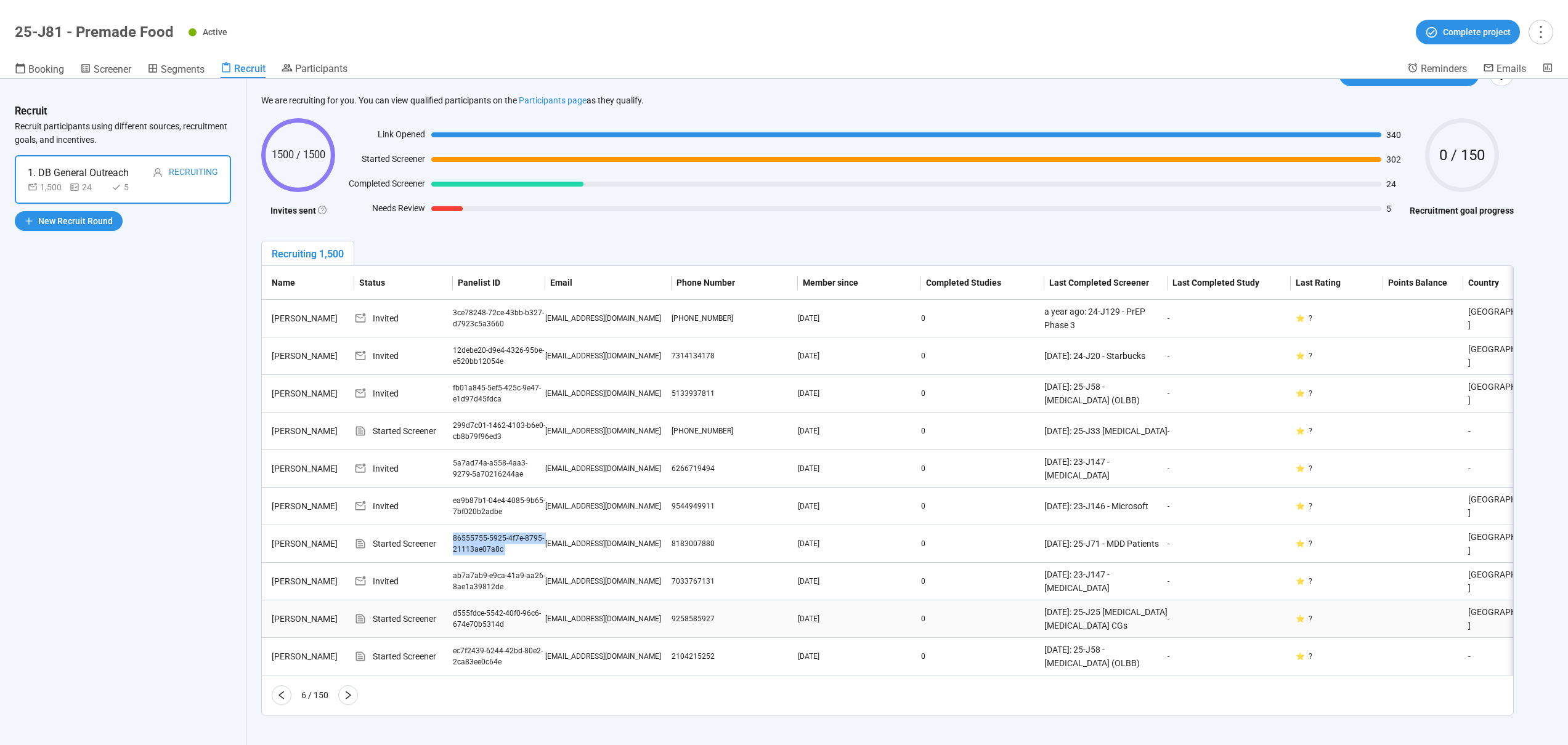
click at [480, 621] on div "d555fdce-5542-40f0-96c6-674e70b5314d" at bounding box center [499, 620] width 93 height 24
copy div "d555fdce-5542-40f0-96c6-674e70b5314d"
click at [463, 650] on div "ec7f2439-6244-42bd-80e2-2ca83ee0c64e" at bounding box center [499, 657] width 93 height 24
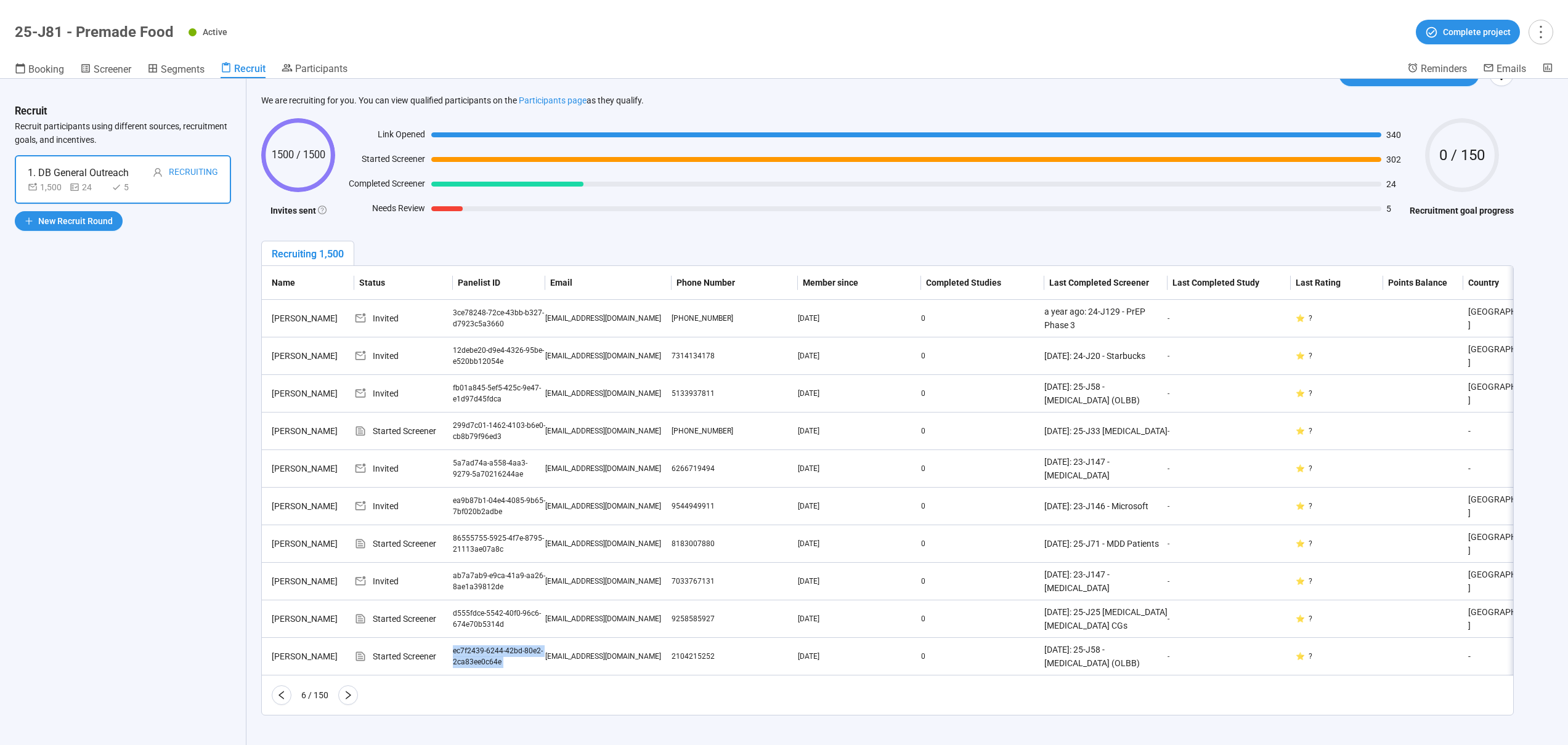
copy div "ec7f2439-6244-42bd-80e2-2ca83ee0c64e"
click at [345, 694] on icon "right" at bounding box center [347, 695] width 10 height 10
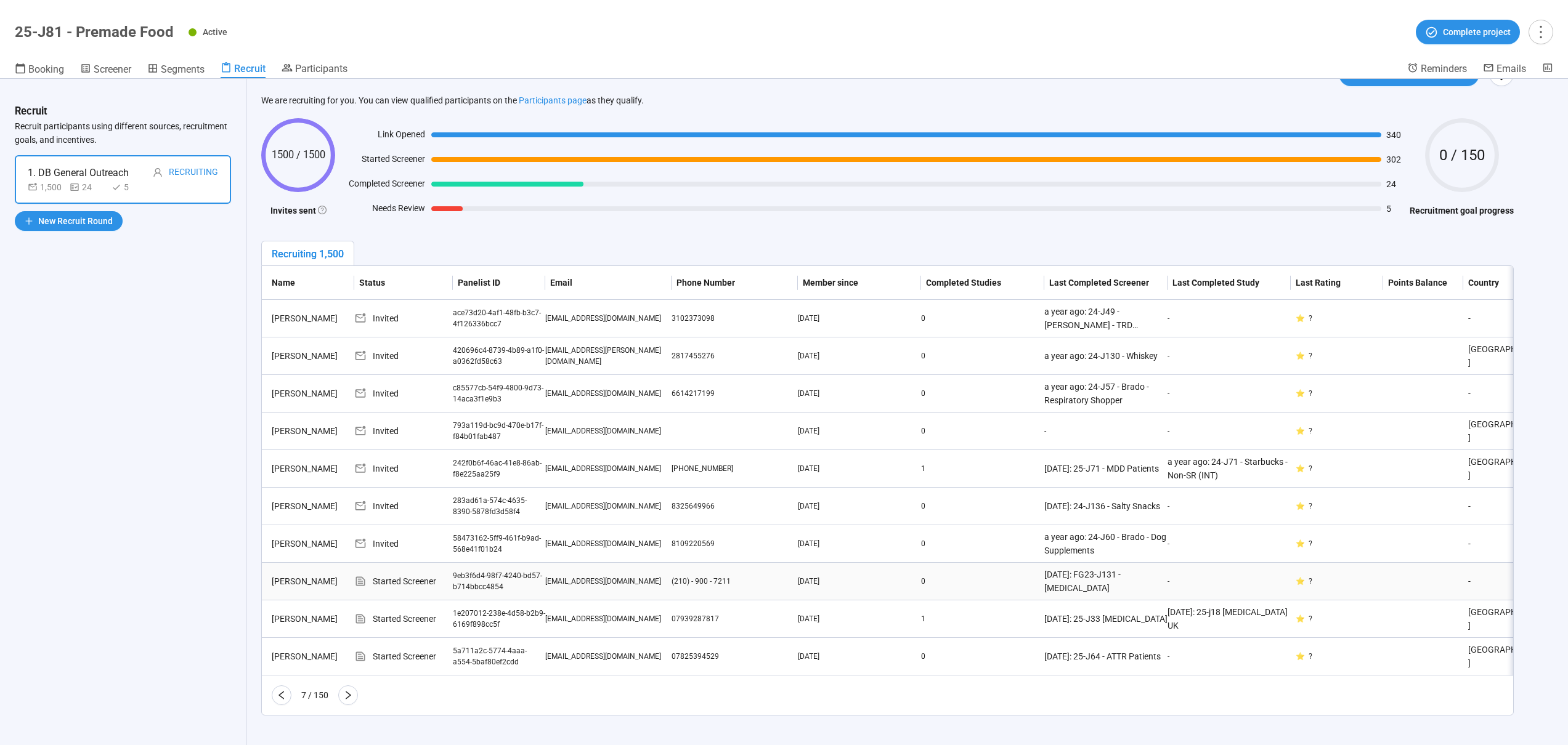
click at [477, 576] on div "9eb3f6d4-98f7-4240-bd57-b714bbcc4854" at bounding box center [499, 582] width 93 height 24
click at [467, 574] on div "9eb3f6d4-98f7-4240-bd57-b714bbcc4854" at bounding box center [499, 582] width 93 height 24
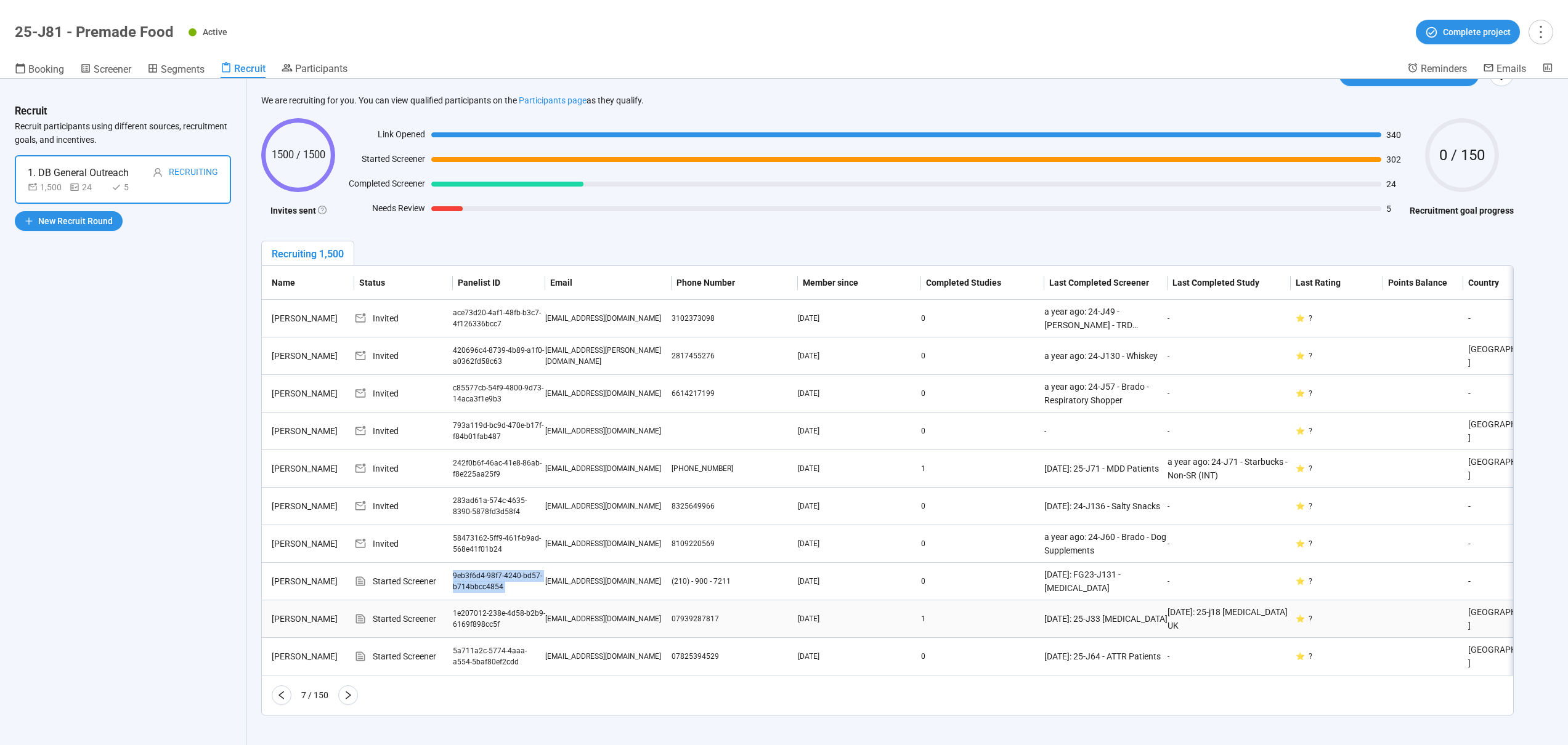
click at [462, 608] on div "1e207012-238e-4d58-b2b9-6169f898cc5f" at bounding box center [499, 620] width 93 height 24
click at [465, 652] on div "5a711a2c-5774-4aaa-a554-5baf80ef2cdd" at bounding box center [499, 657] width 93 height 24
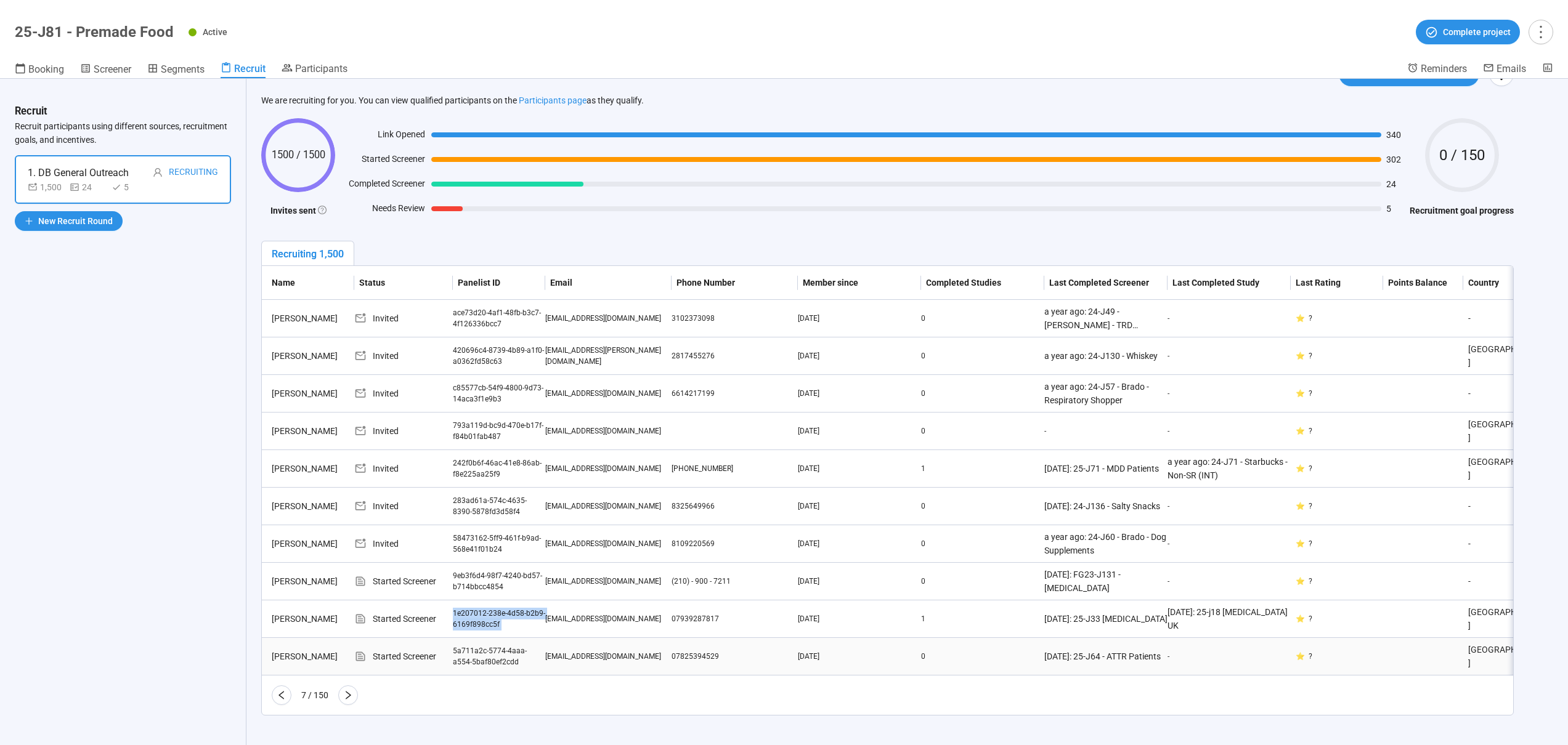
click at [464, 652] on div "5a711a2c-5774-4aaa-a554-5baf80ef2cdd" at bounding box center [499, 657] width 93 height 24
click at [464, 653] on div "5a711a2c-5774-4aaa-a554-5baf80ef2cdd" at bounding box center [499, 657] width 93 height 24
click at [347, 695] on icon "right" at bounding box center [347, 695] width 10 height 10
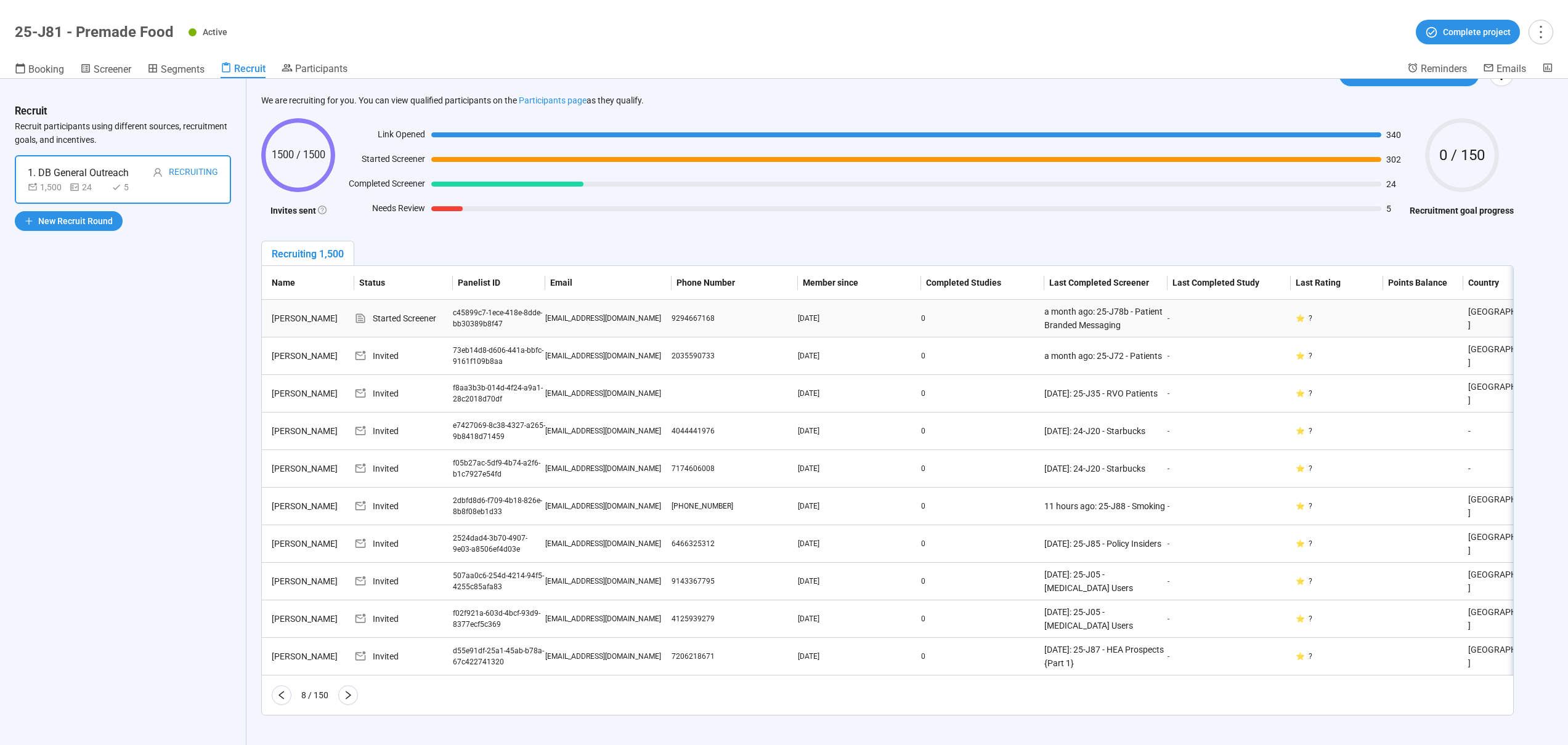
click at [462, 308] on div "c45899c7-1ece-418e-8dde-bb30389b8f47" at bounding box center [499, 319] width 93 height 24
click at [457, 308] on div "c45899c7-1ece-418e-8dde-bb30389b8f47" at bounding box center [499, 319] width 93 height 24
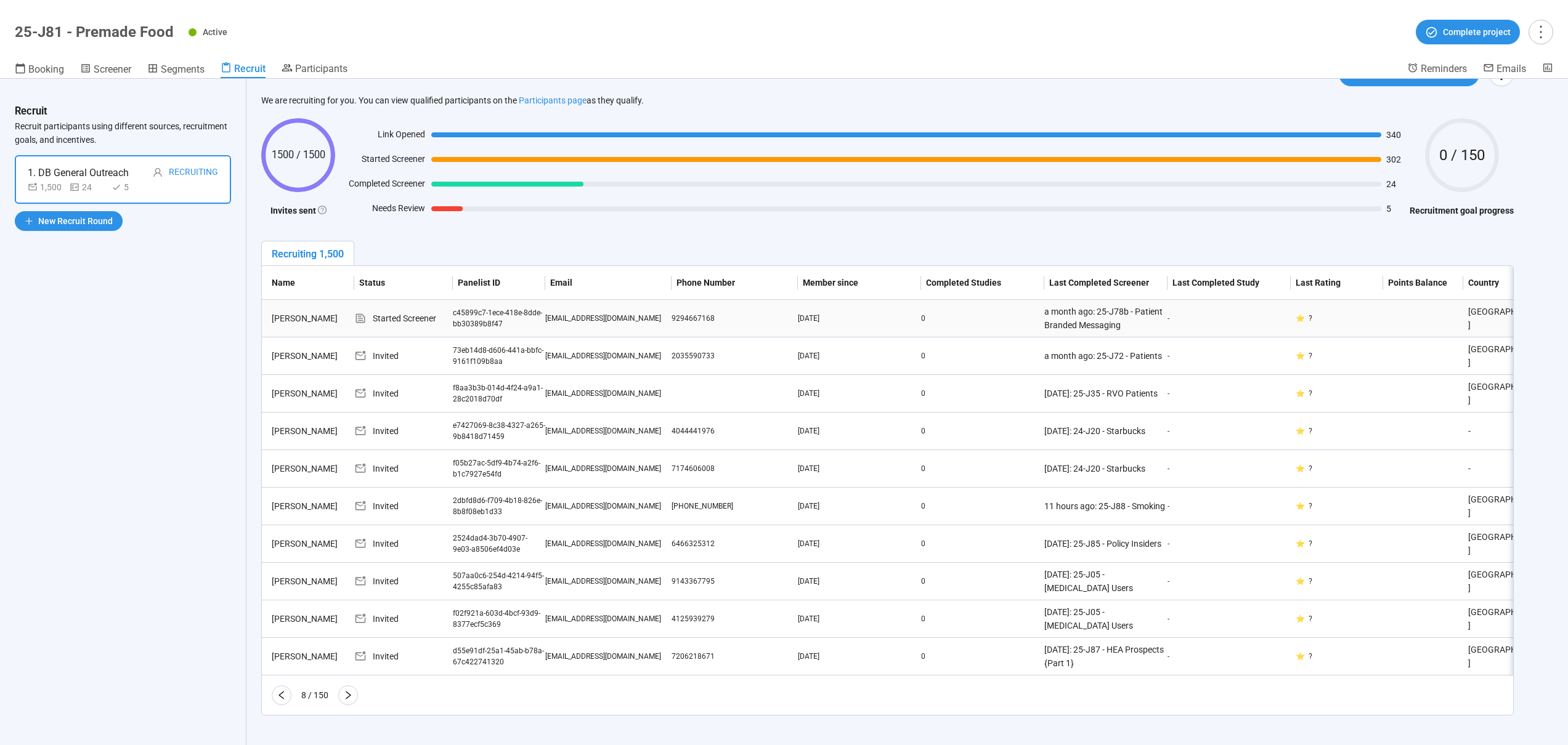
click at [457, 308] on div "c45899c7-1ece-418e-8dde-bb30389b8f47" at bounding box center [499, 319] width 93 height 24
click at [341, 694] on button "button" at bounding box center [348, 696] width 19 height 19
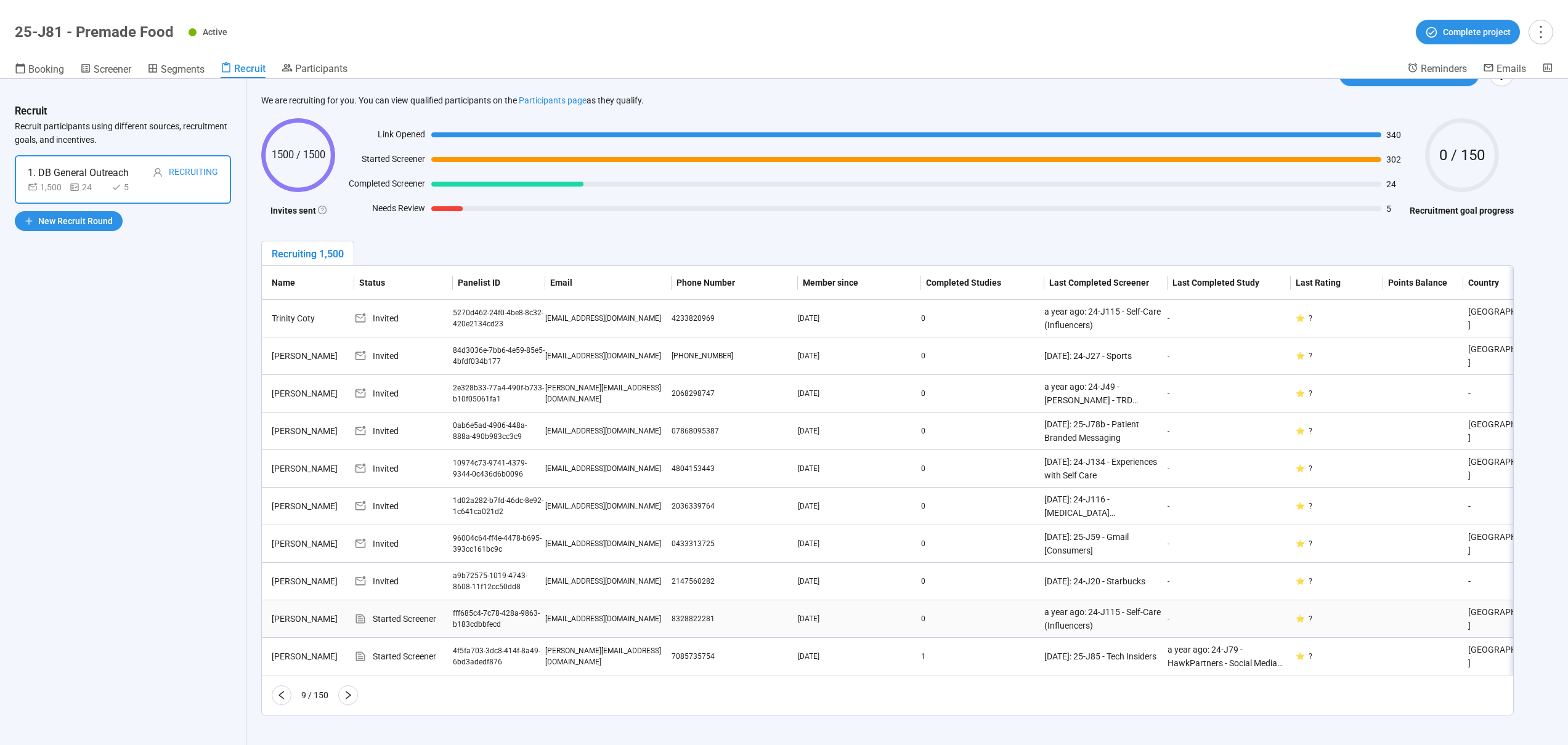
click at [460, 608] on div "fff685c4-7c78-428a-9863-b183cdbbfecd" at bounding box center [499, 620] width 93 height 24
click at [457, 608] on div "fff685c4-7c78-428a-9863-b183cdbbfecd" at bounding box center [499, 620] width 93 height 24
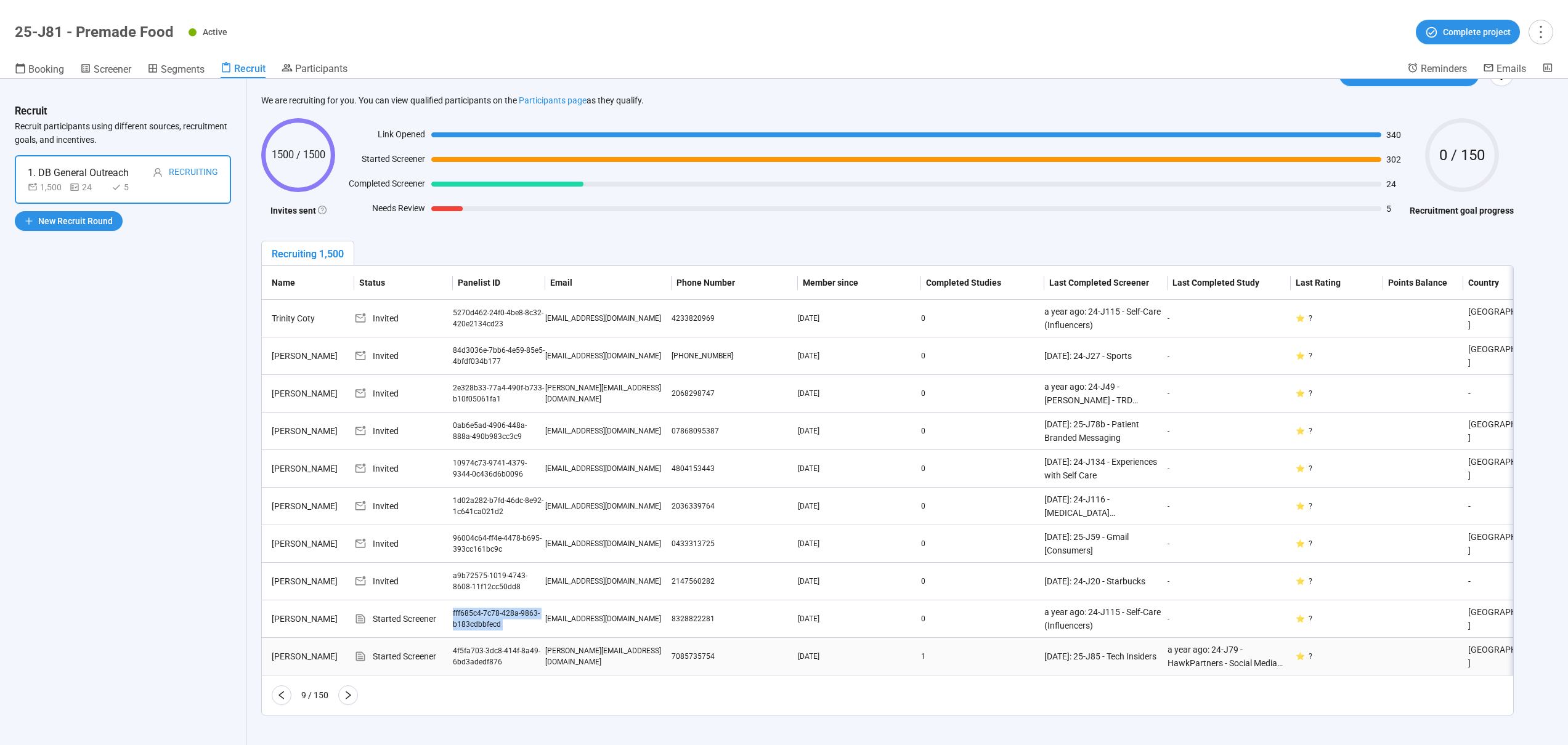
click at [468, 645] on div "4f5fa703-3dc8-414f-8a49-6bd3adedf876" at bounding box center [499, 657] width 93 height 24
click at [350, 697] on icon "right" at bounding box center [347, 695] width 10 height 10
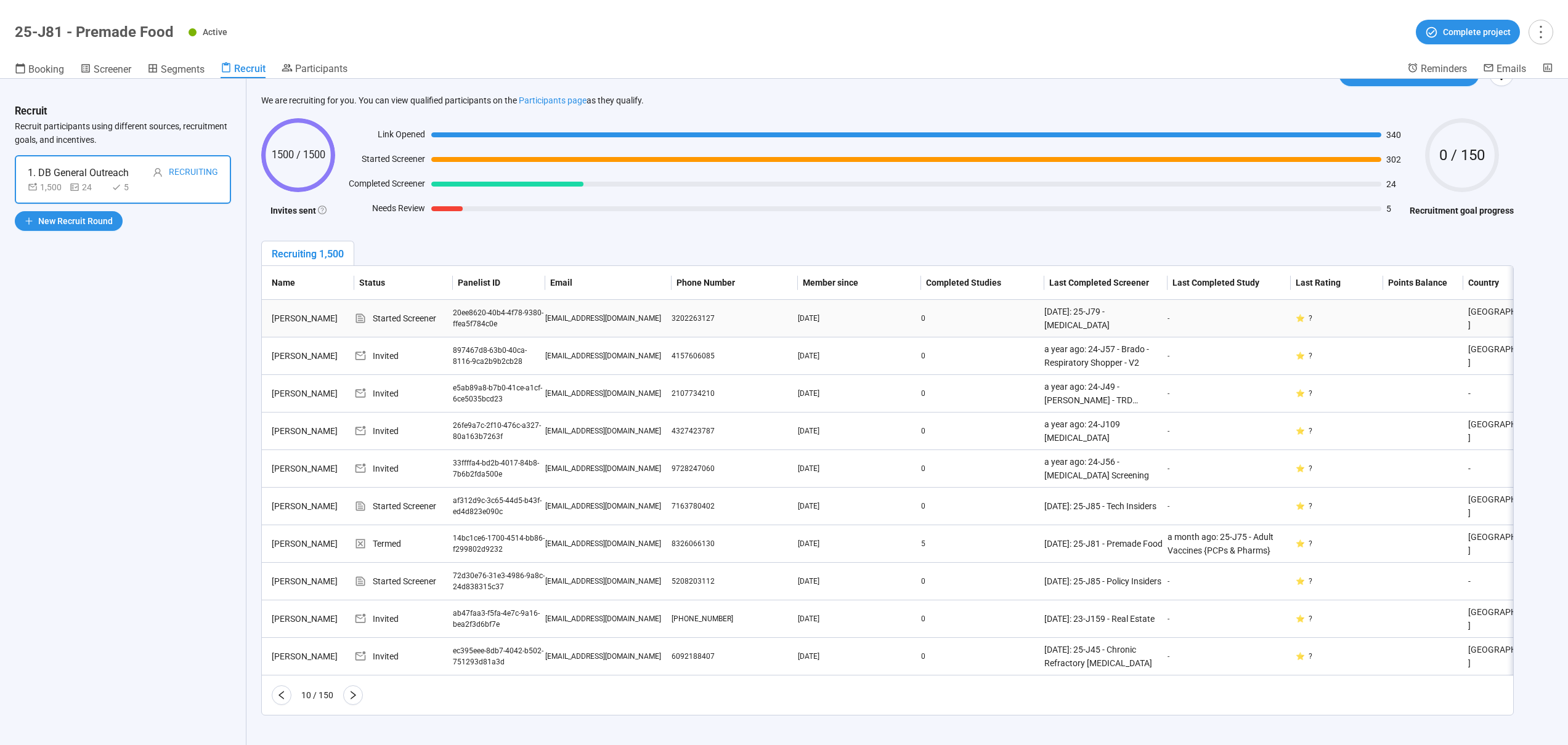
click at [467, 345] on div "897467d8-63b0-40ca-8116-9ca2b9b2cb28" at bounding box center [499, 356] width 93 height 24
click at [457, 308] on div "20ee8620-40b4-4f78-9380-ffea5f784c0e" at bounding box center [499, 319] width 93 height 24
click at [462, 497] on div "af312d9c-3c65-44d5-b43f-ed4d823e090c" at bounding box center [499, 507] width 93 height 24
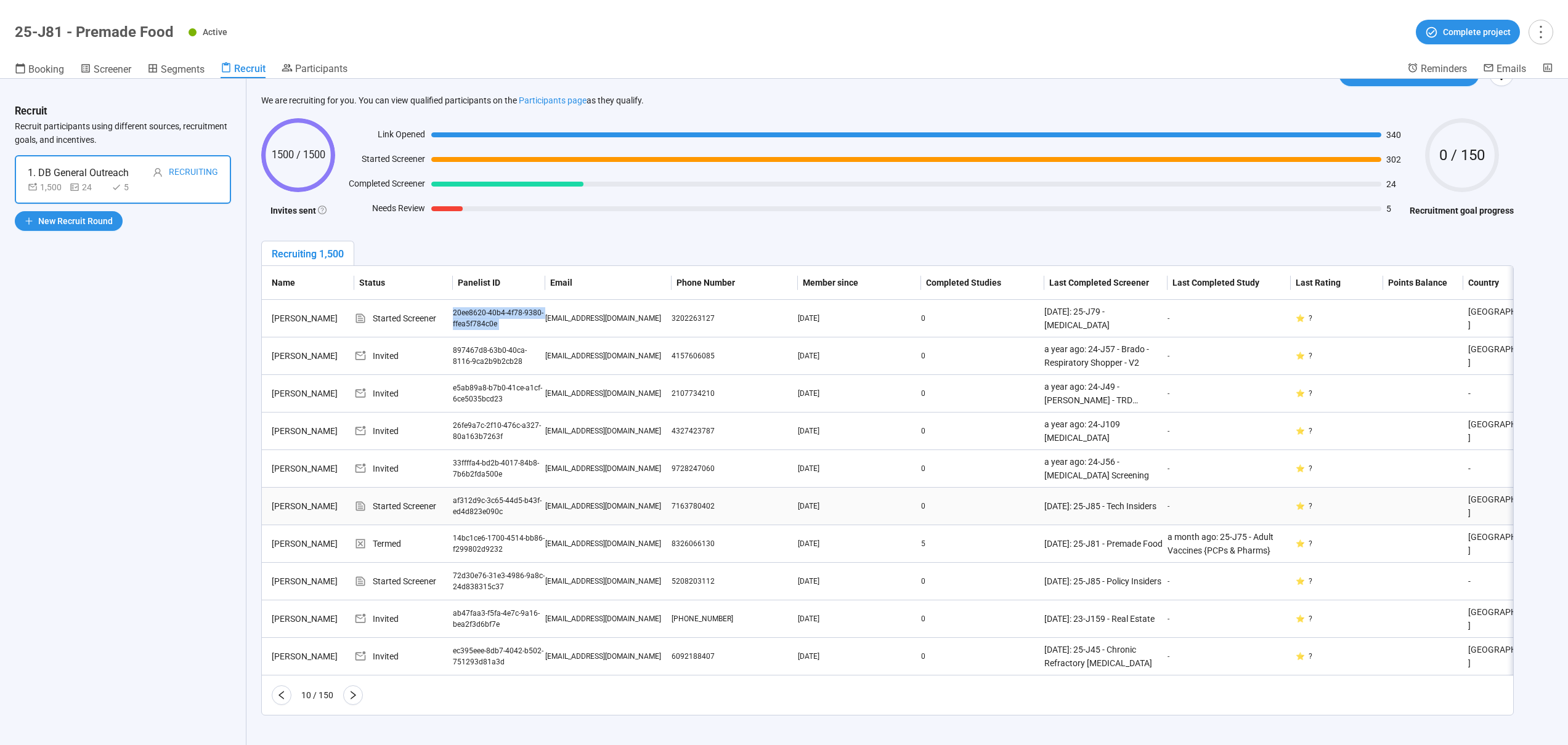
click at [462, 497] on div "af312d9c-3c65-44d5-b43f-ed4d823e090c" at bounding box center [499, 507] width 93 height 24
click at [474, 308] on div "20ee8620-40b4-4f78-9380-ffea5f784c0e" at bounding box center [499, 319] width 93 height 24
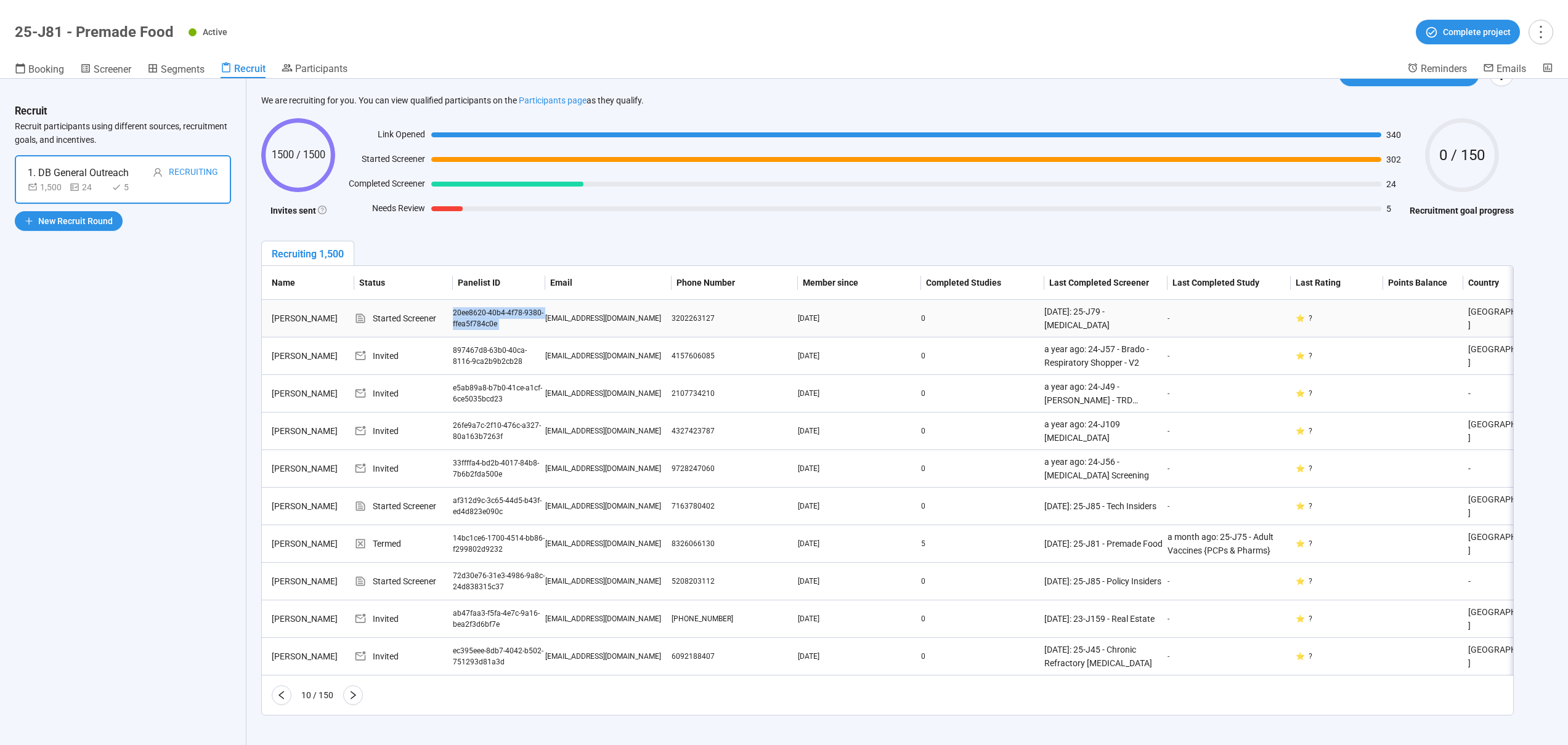
click at [474, 308] on div "20ee8620-40b4-4f78-9380-ffea5f784c0e" at bounding box center [499, 319] width 93 height 24
click at [480, 575] on div "72d30e76-31e3-4986-9a8c-24d838315c37" at bounding box center [499, 582] width 93 height 24
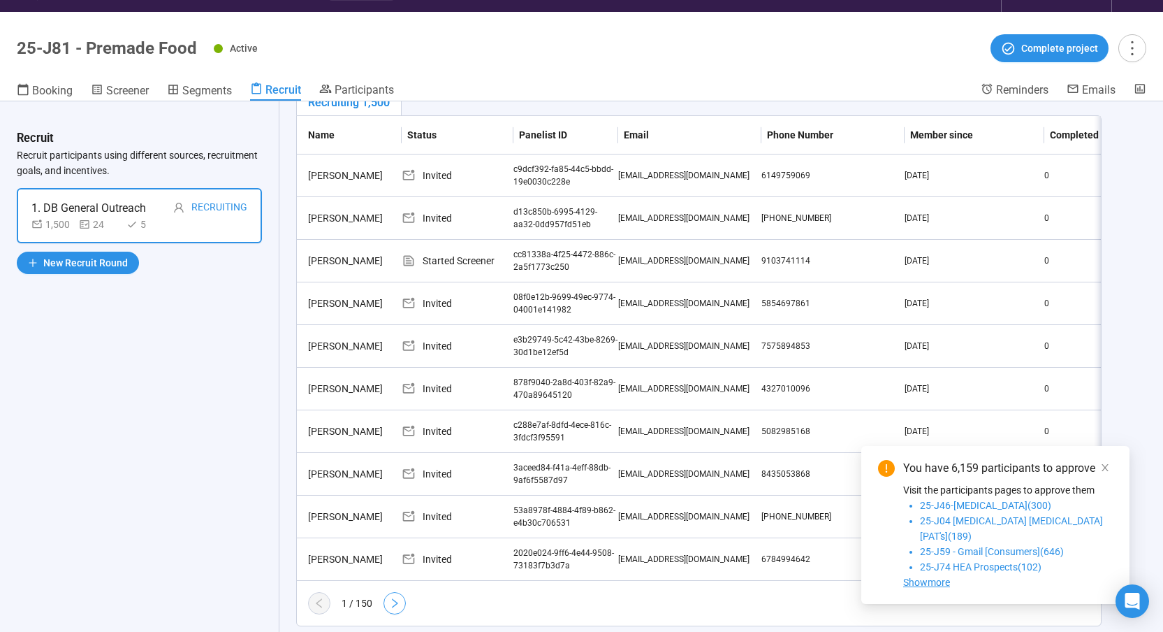
scroll to position [268, 0]
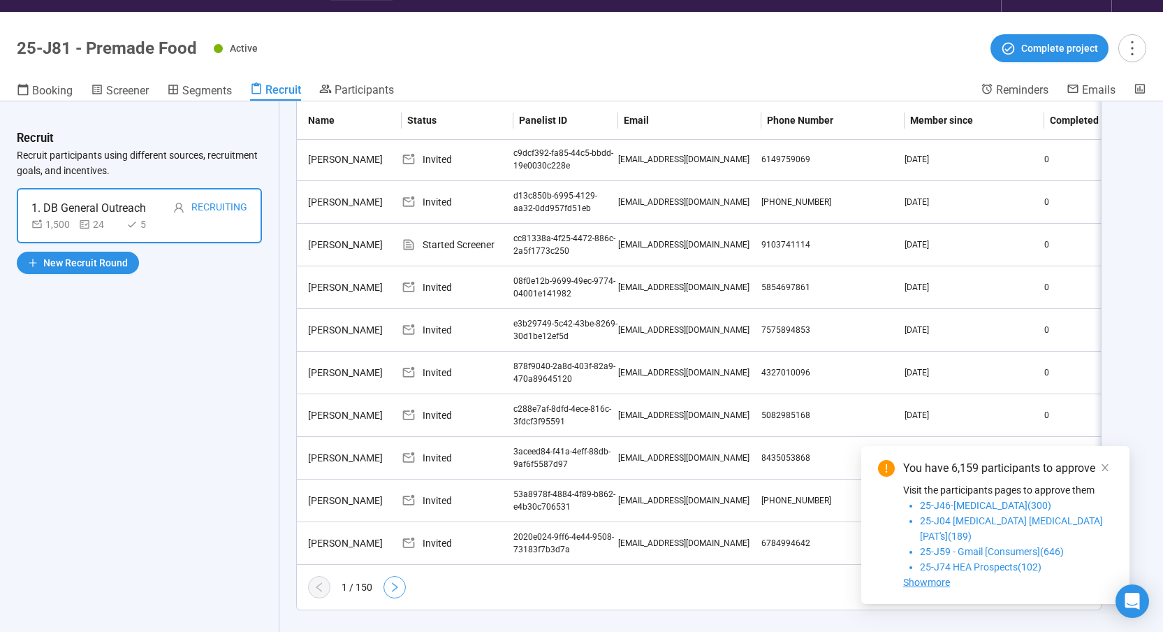
click at [392, 588] on icon "right" at bounding box center [394, 586] width 11 height 11
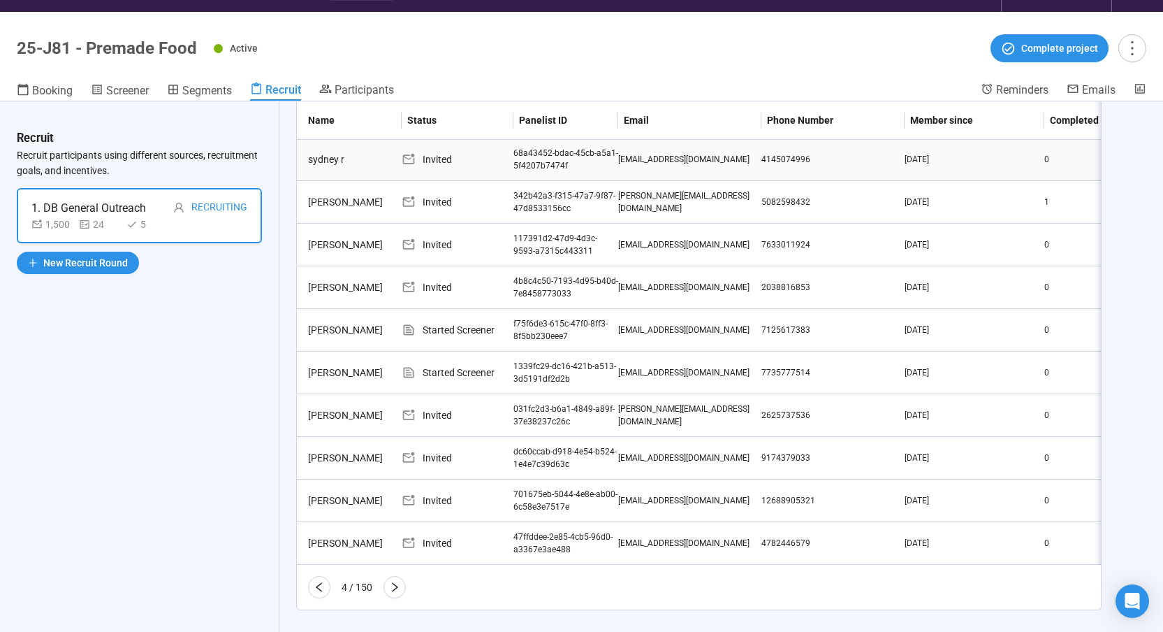
click at [456, 152] on div "Invited" at bounding box center [458, 159] width 112 height 15
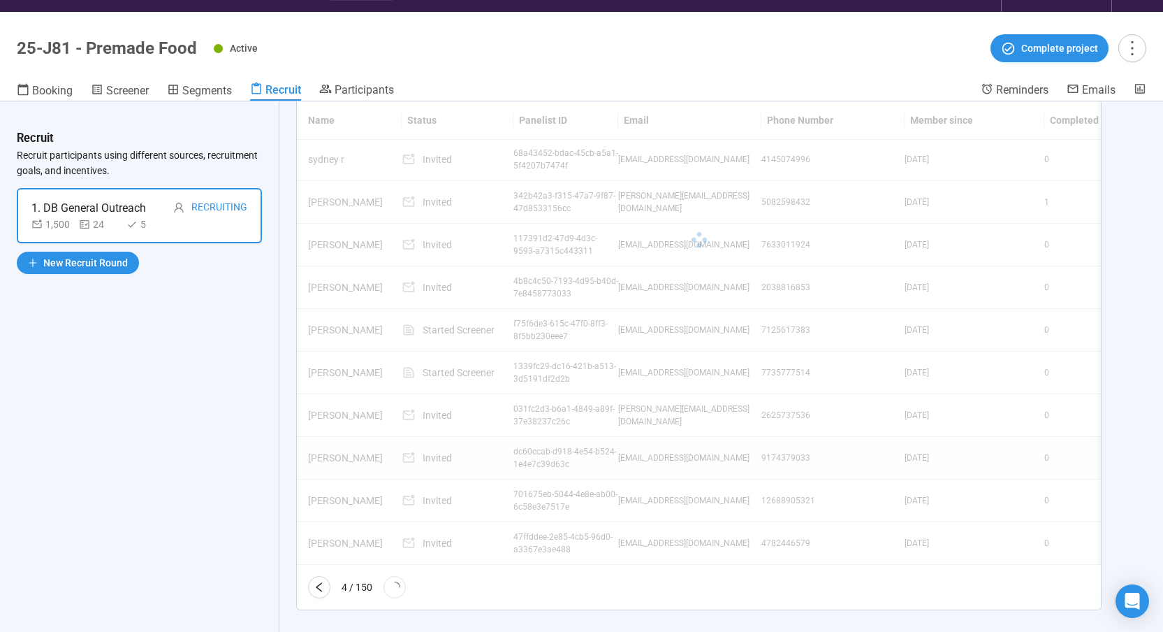
click at [393, 590] on icon "loading" at bounding box center [395, 587] width 16 height 16
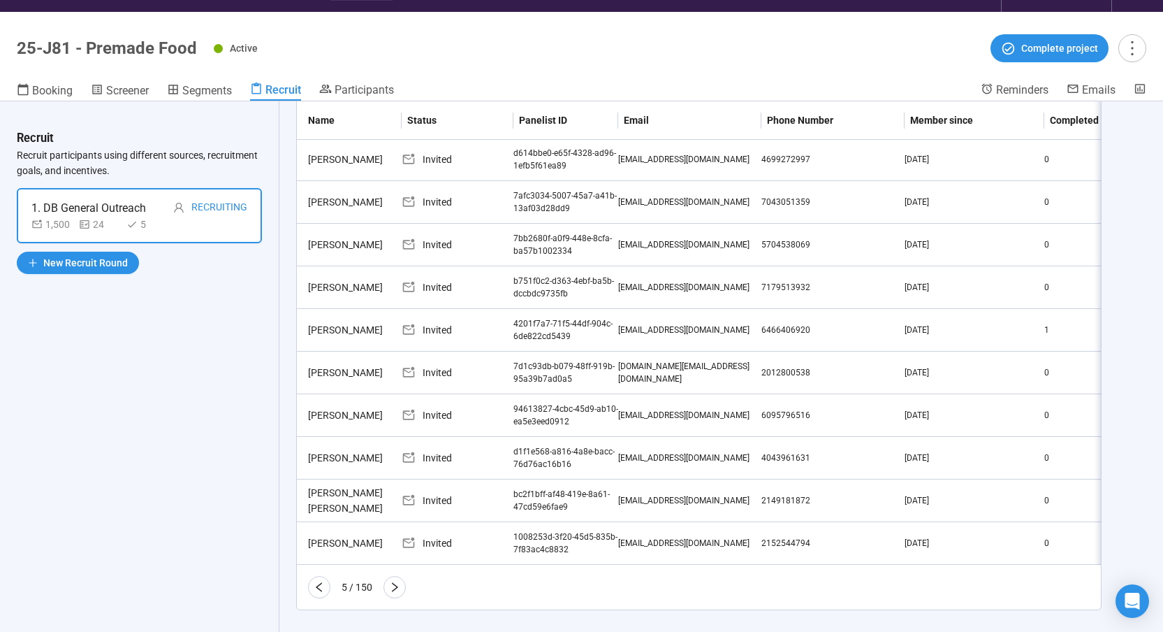
click at [393, 590] on icon "right" at bounding box center [394, 586] width 11 height 11
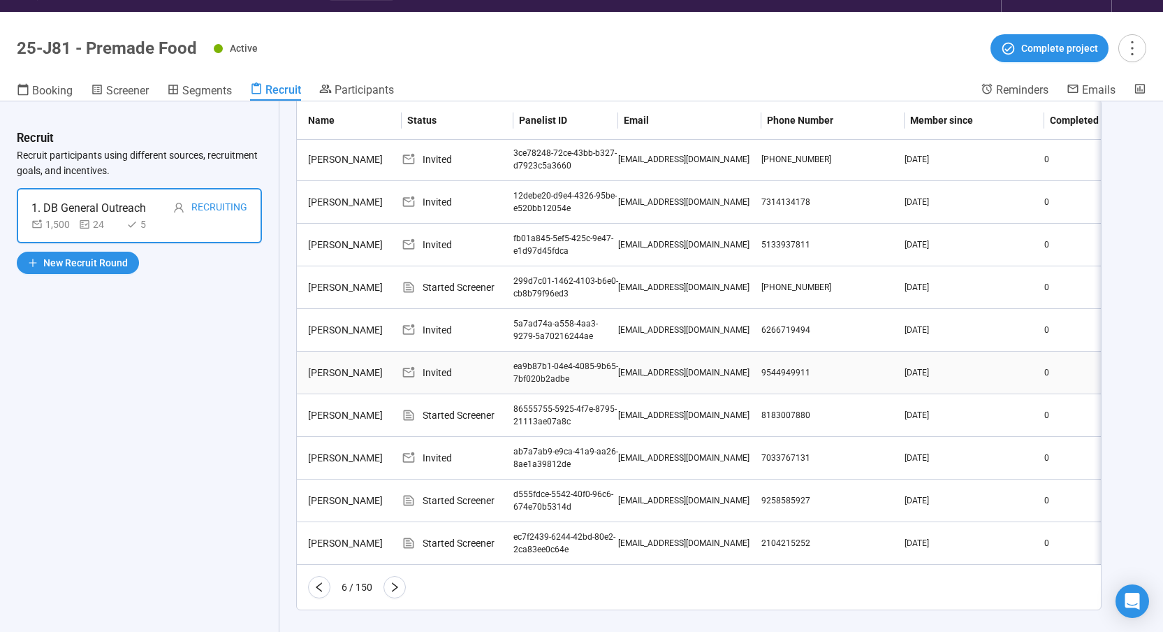
click at [550, 360] on div "ea9b87b1-04e4-4085-9b65-7bf020b2adbe" at bounding box center [566, 373] width 105 height 27
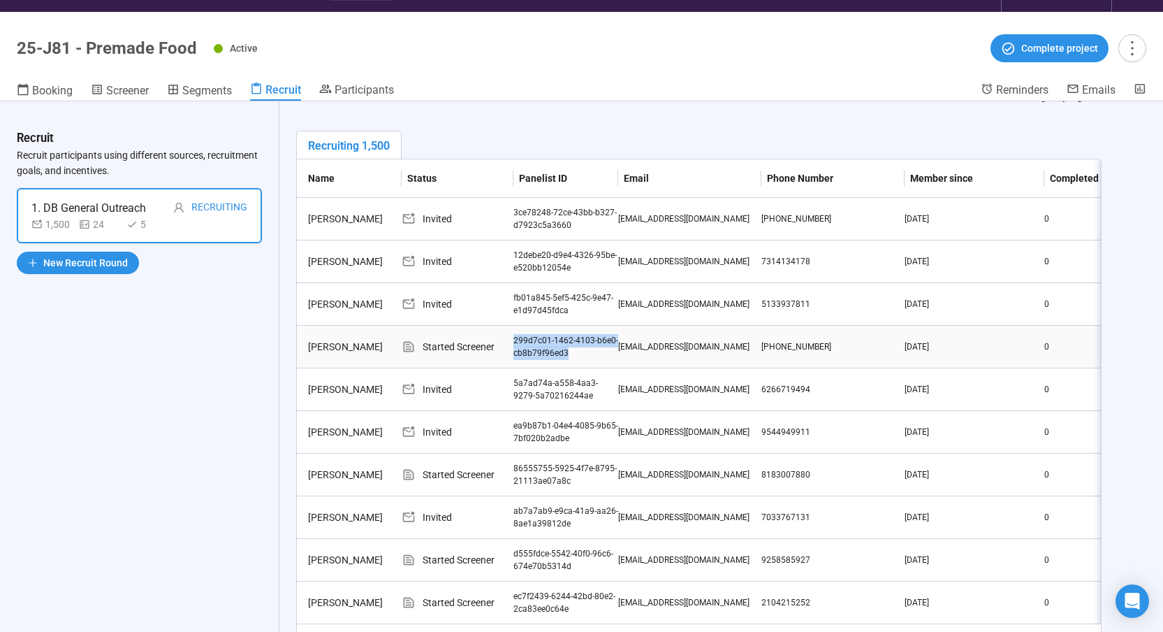
drag, startPoint x: 516, startPoint y: 337, endPoint x: 557, endPoint y: 361, distance: 47.6
click at [557, 361] on td "299d7c01-1462-4103-b6e0-cb8b79f96ed3" at bounding box center [566, 347] width 105 height 43
copy div "299d7c01-1462-4103-b6e0-cb8b79f96ed3"
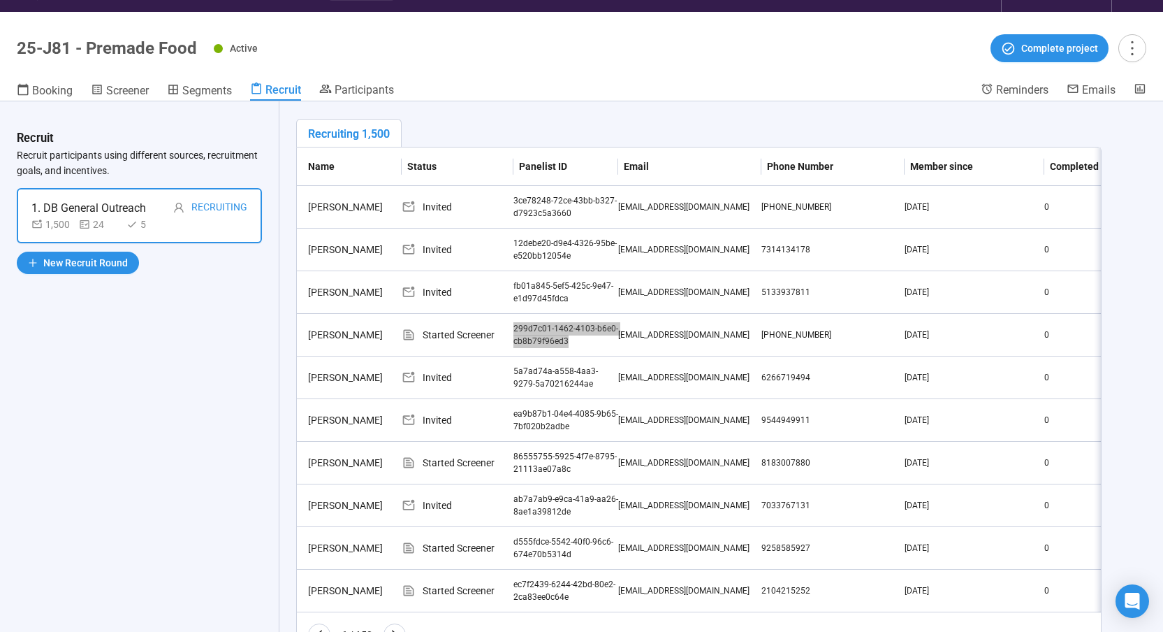
scroll to position [226, 0]
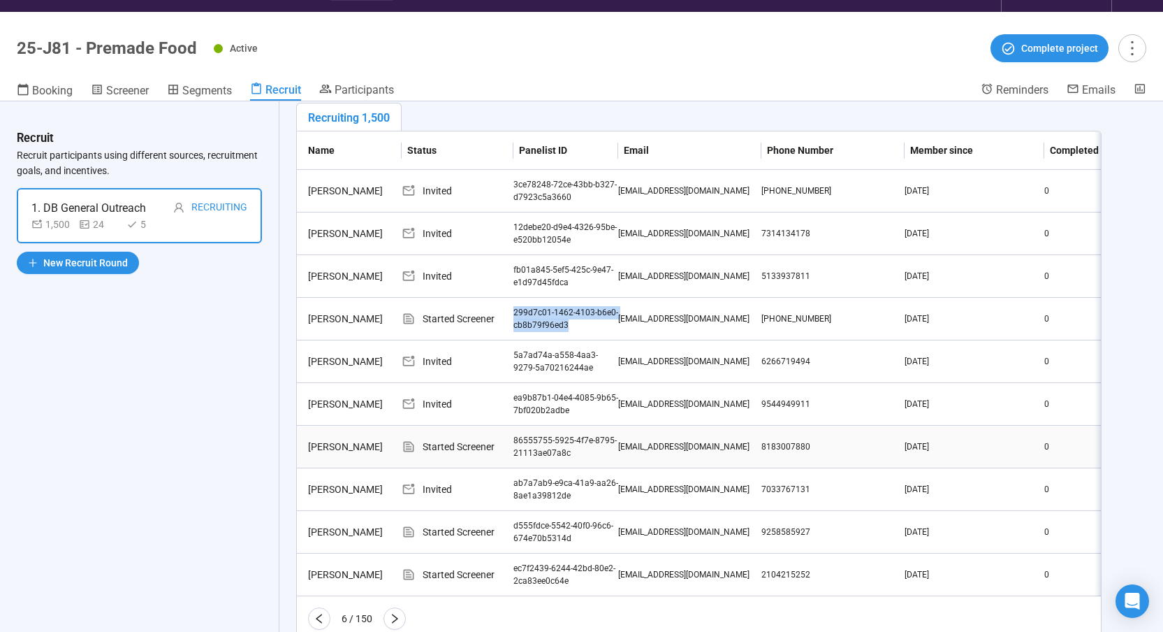
click at [533, 438] on div "86555755-5925-4f7e-8795-21113ae07a8c" at bounding box center [566, 447] width 105 height 27
copy div "299d7c01-1462-4103-b6e0-cb8b79f96ed3"
drag, startPoint x: 513, startPoint y: 525, endPoint x: 1129, endPoint y: 631, distance: 625.3
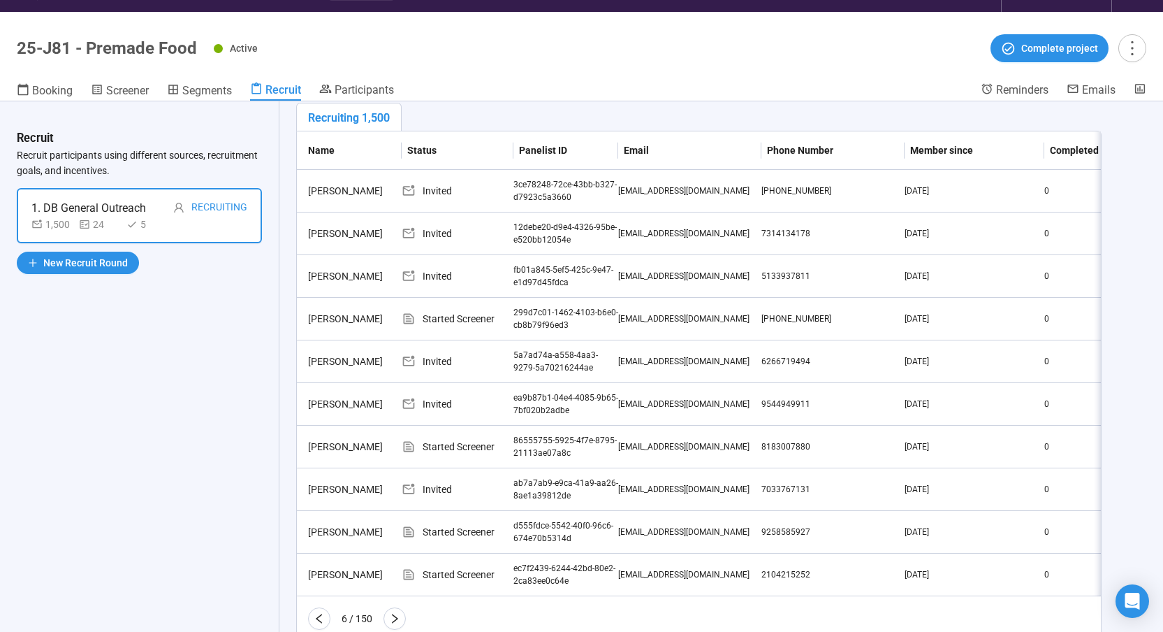
click at [1129, 631] on div "Recruit Recruit participants using different sources, recruitment goals, and in…" at bounding box center [581, 372] width 1163 height 542
click at [558, 551] on td "d555fdce-5542-40f0-96c6-674e70b5314d" at bounding box center [566, 532] width 105 height 43
drag, startPoint x: 570, startPoint y: 539, endPoint x: 516, endPoint y: 526, distance: 55.3
click at [516, 526] on div "d555fdce-5542-40f0-96c6-674e70b5314d" at bounding box center [566, 532] width 105 height 27
click at [512, 525] on div "Started Screener" at bounding box center [458, 531] width 112 height 15
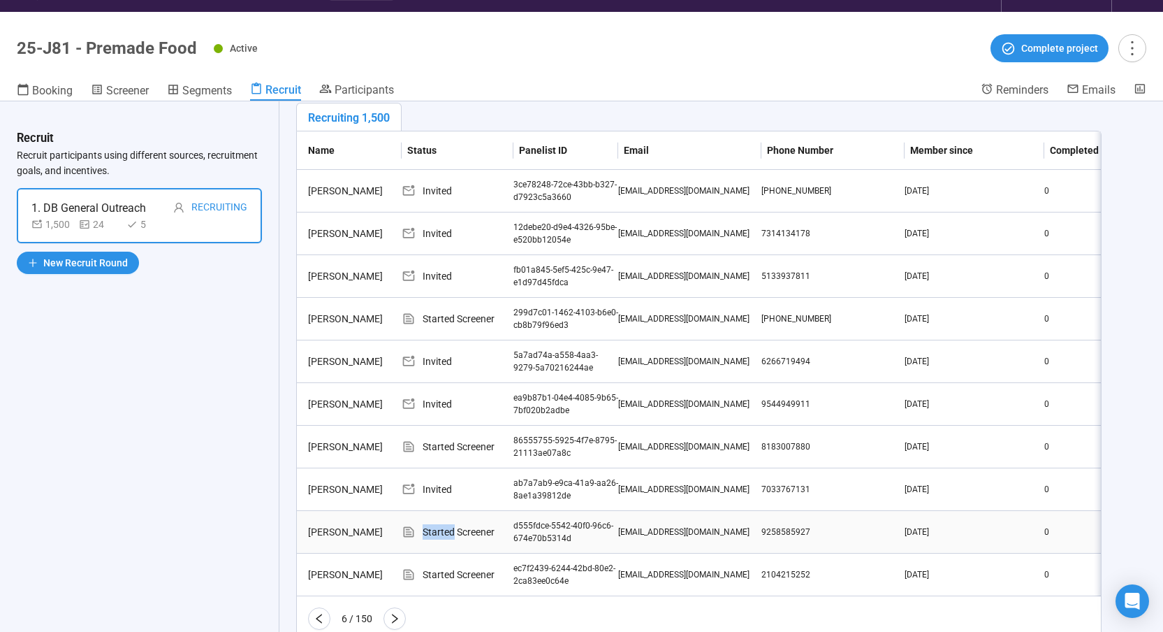
click at [512, 525] on div "Started Screener" at bounding box center [458, 531] width 112 height 15
click at [517, 528] on div "d555fdce-5542-40f0-96c6-674e70b5314d" at bounding box center [566, 532] width 105 height 27
drag, startPoint x: 514, startPoint y: 525, endPoint x: 572, endPoint y: 539, distance: 59.0
click at [572, 539] on div "d555fdce-5542-40f0-96c6-674e70b5314d" at bounding box center [566, 532] width 105 height 27
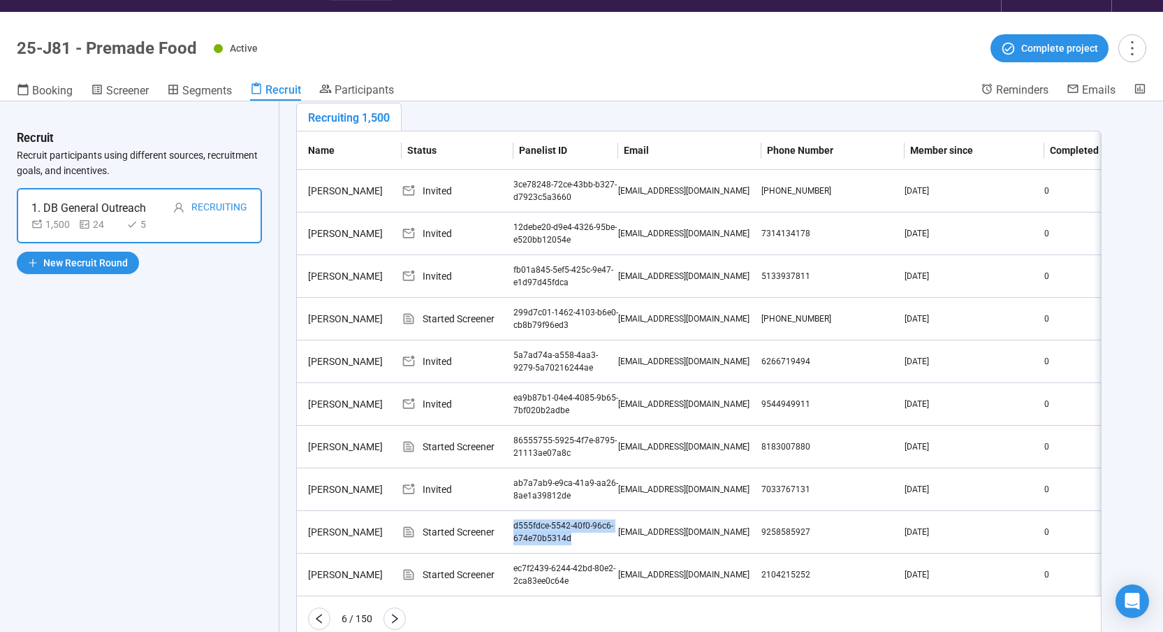
copy div "d555fdce-5542-40f0-96c6-674e70b5314d"
click at [567, 576] on div "ec7f2439-6244-42bd-80e2-2ca83ee0c64e" at bounding box center [566, 575] width 105 height 27
click at [560, 574] on div "ec7f2439-6244-42bd-80e2-2ca83ee0c64e" at bounding box center [566, 575] width 105 height 27
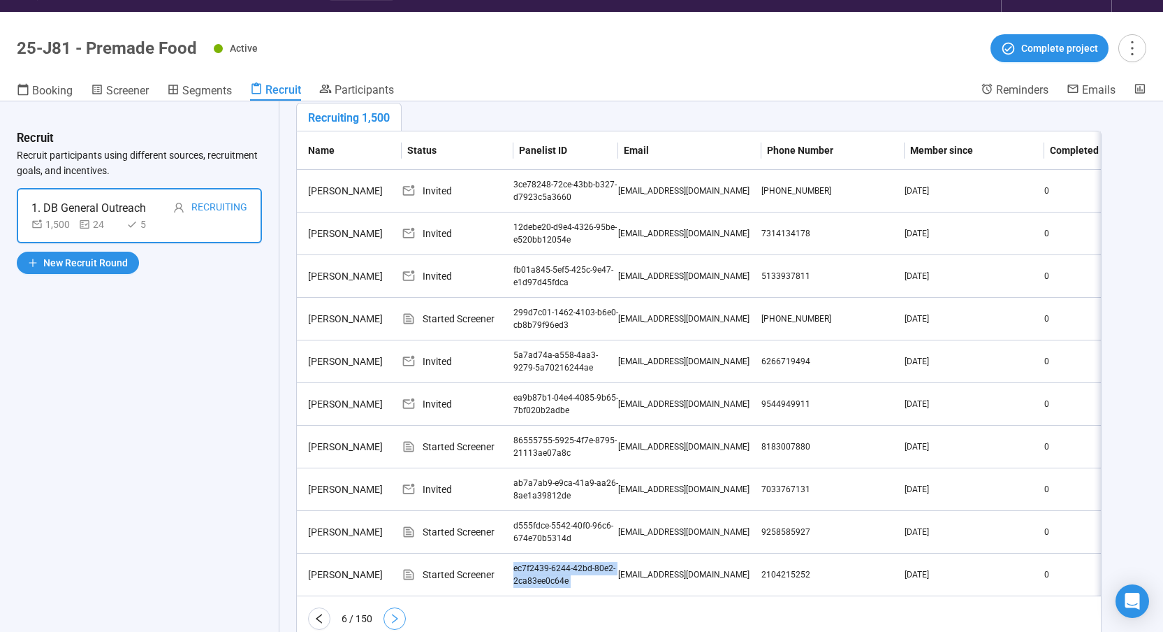
scroll to position [254, 0]
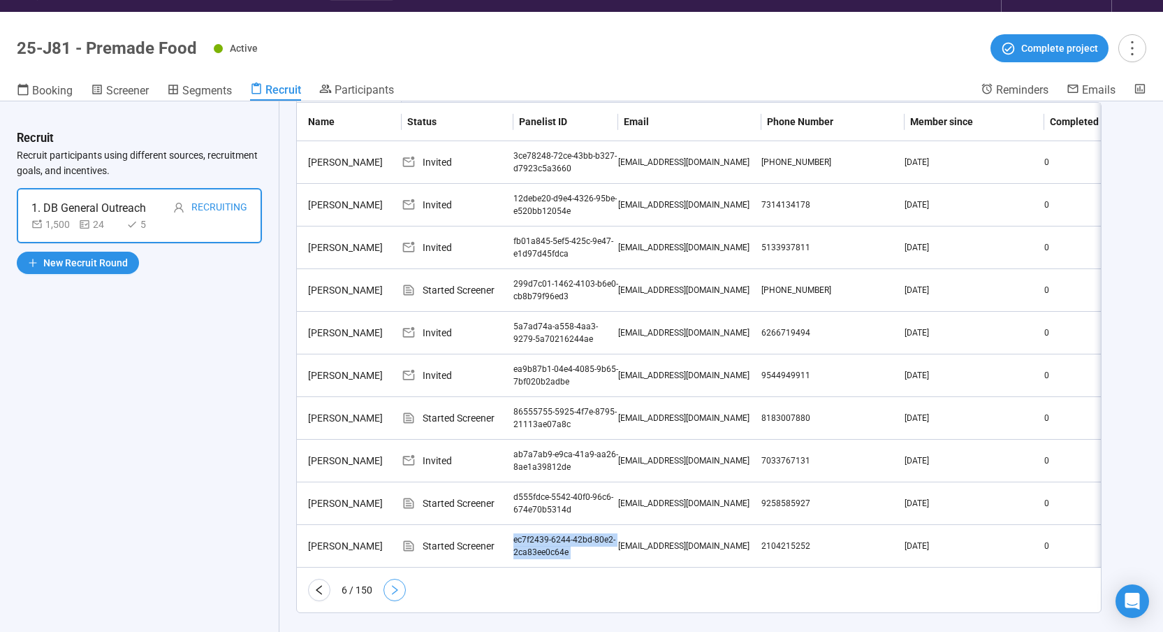
click at [399, 595] on icon "right" at bounding box center [394, 589] width 11 height 11
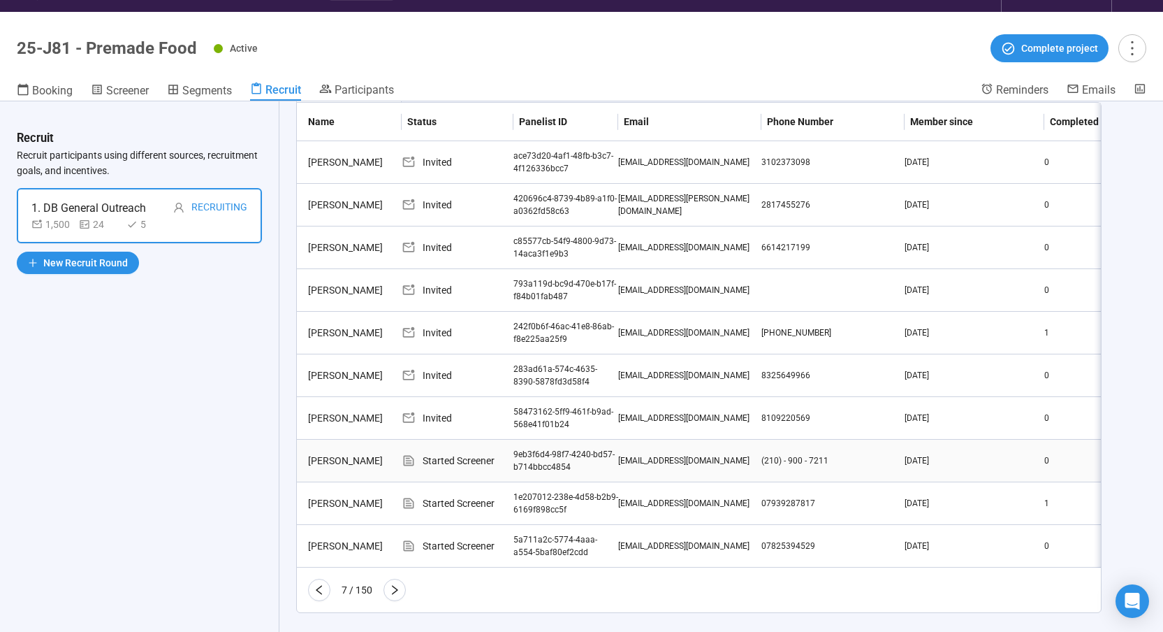
click at [543, 450] on div "9eb3f6d4-98f7-4240-bd57-b714bbcc4854" at bounding box center [566, 461] width 105 height 27
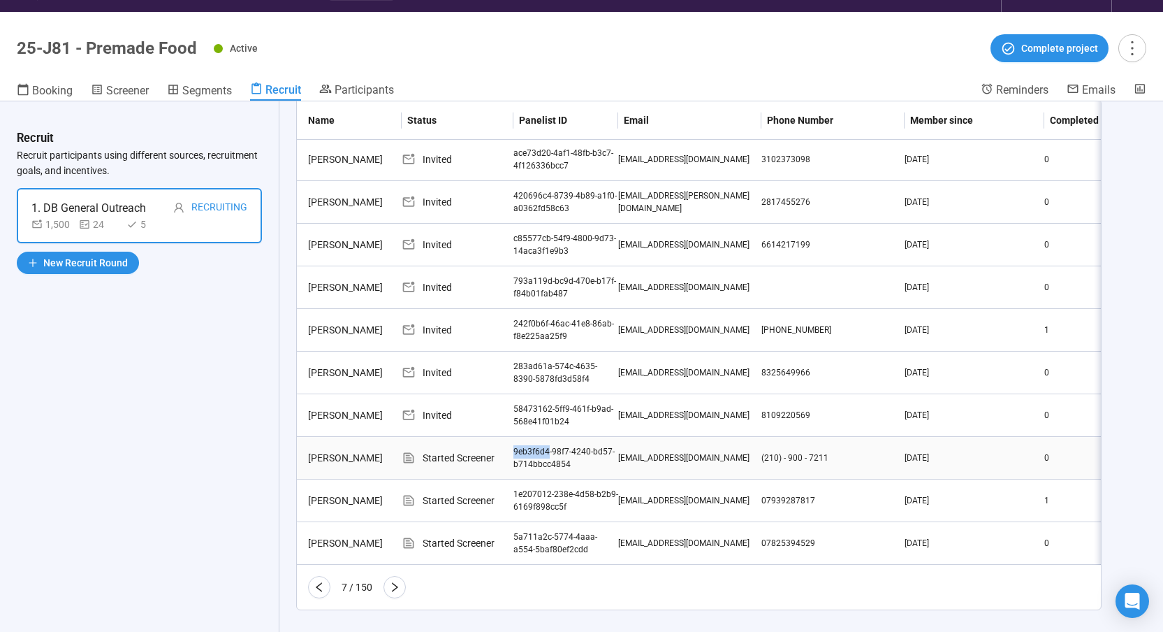
click at [528, 449] on div "9eb3f6d4-98f7-4240-bd57-b714bbcc4854" at bounding box center [566, 458] width 105 height 27
drag, startPoint x: 515, startPoint y: 449, endPoint x: 569, endPoint y: 465, distance: 56.1
click at [569, 465] on div "9eb3f6d4-98f7-4240-bd57-b714bbcc4854" at bounding box center [566, 458] width 105 height 27
copy div "9eb3f6d4-98f7-4240-bd57-b714bbcc4854"
click at [521, 488] on div "1e207012-238e-4d58-b2b9-6169f898cc5f" at bounding box center [566, 501] width 105 height 27
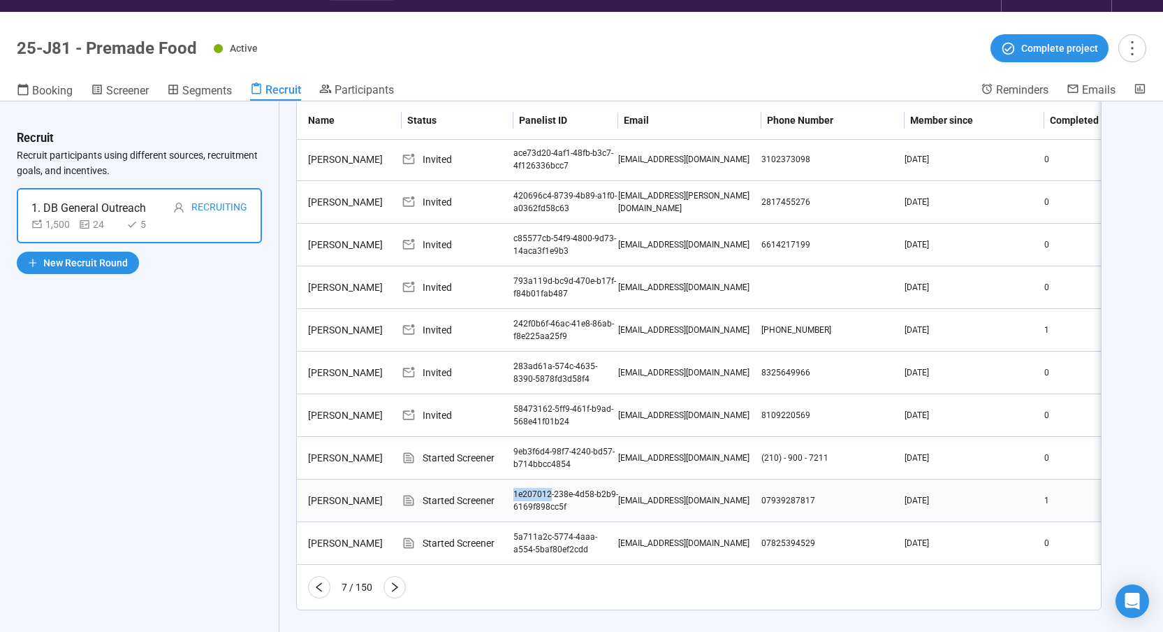
click at [521, 488] on div "1e207012-238e-4d58-b2b9-6169f898cc5f" at bounding box center [566, 501] width 105 height 27
copy div "1e207012-238e-4d58-b2b9-6169f898cc5f"
click at [537, 537] on div "5a711a2c-5774-4aaa-a554-5baf80ef2cdd" at bounding box center [566, 543] width 105 height 27
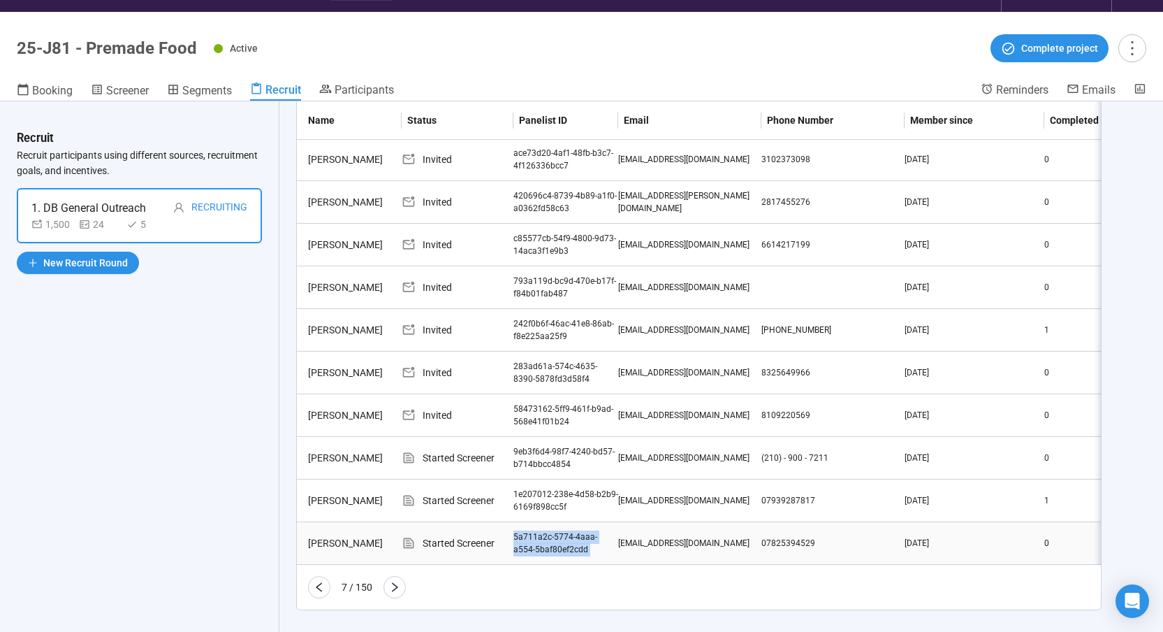
click at [537, 537] on div "5a711a2c-5774-4aaa-a554-5baf80ef2cdd" at bounding box center [566, 543] width 105 height 27
copy div "5a711a2c-5774-4aaa-a554-5baf80ef2cdd"
click at [400, 592] on icon "right" at bounding box center [394, 586] width 11 height 11
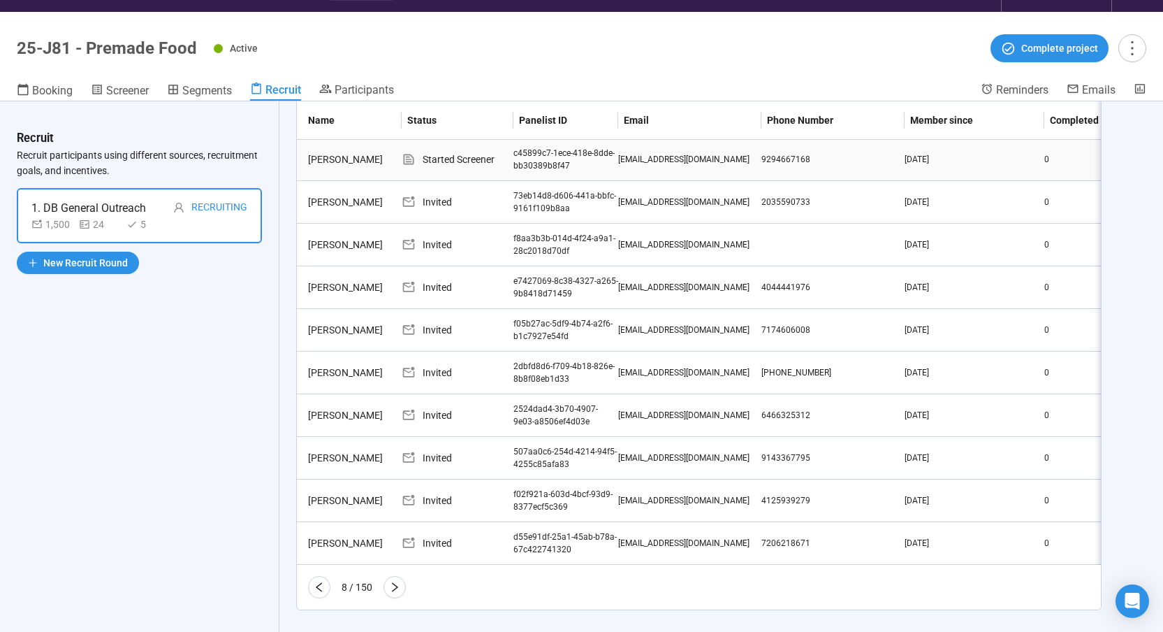
click at [518, 150] on div "c45899c7-1ece-418e-8dde-bb30389b8f47" at bounding box center [566, 160] width 105 height 27
click at [521, 151] on div "c45899c7-1ece-418e-8dde-bb30389b8f47" at bounding box center [566, 160] width 105 height 27
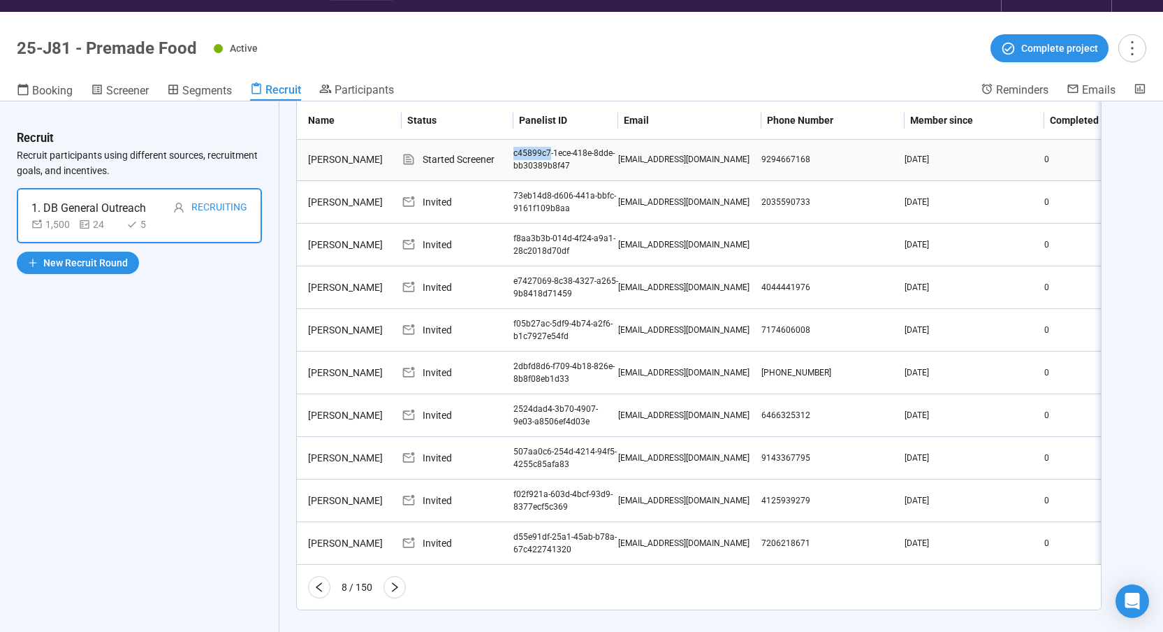
click at [521, 151] on div "c45899c7-1ece-418e-8dde-bb30389b8f47" at bounding box center [566, 160] width 105 height 27
click at [393, 592] on icon "right" at bounding box center [394, 586] width 11 height 11
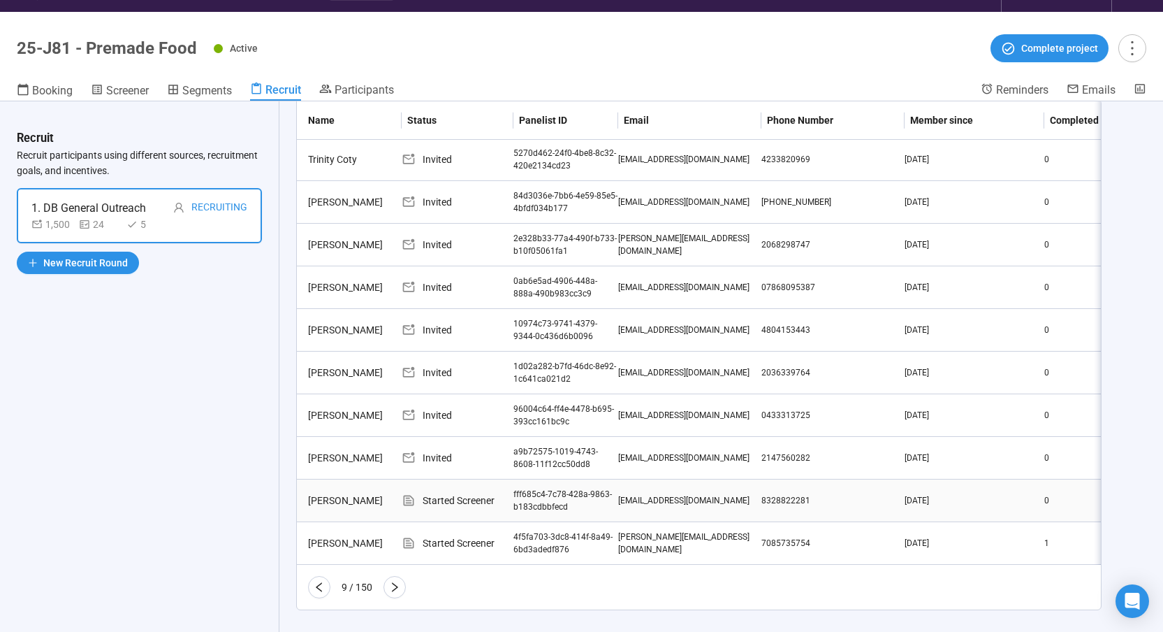
click at [529, 492] on div "fff685c4-7c78-428a-9863-b183cdbbfecd" at bounding box center [566, 501] width 105 height 27
click at [551, 533] on div "4f5fa703-3dc8-414f-8a49-6bd3adedf876" at bounding box center [566, 543] width 105 height 27
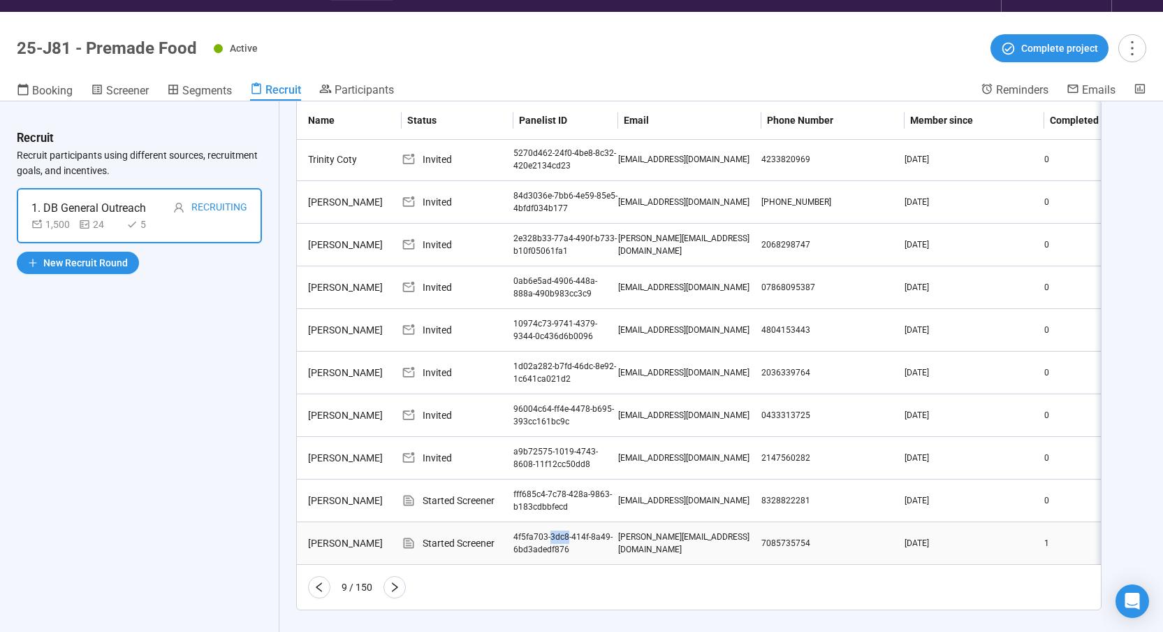
click at [551, 533] on div "4f5fa703-3dc8-414f-8a49-6bd3adedf876" at bounding box center [566, 543] width 105 height 27
click at [391, 592] on icon "right" at bounding box center [394, 586] width 11 height 11
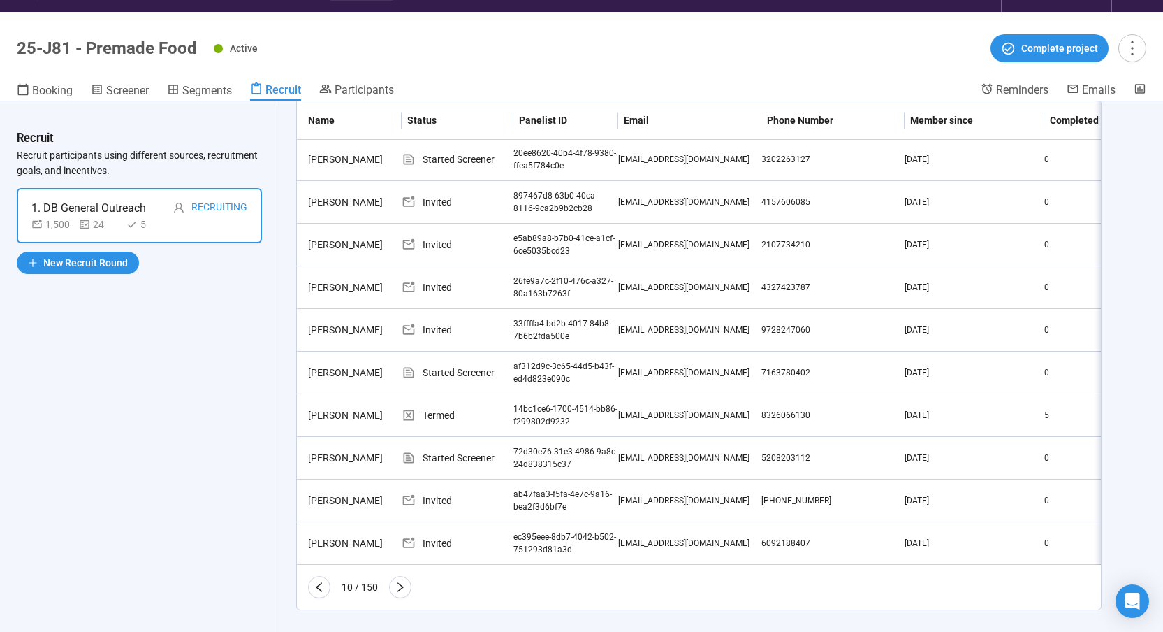
click at [528, 151] on div "20ee8620-40b4-4f78-9380-ffea5f784c0e" at bounding box center [566, 160] width 105 height 27
click at [529, 151] on div "20ee8620-40b4-4f78-9380-ffea5f784c0e" at bounding box center [566, 160] width 105 height 27
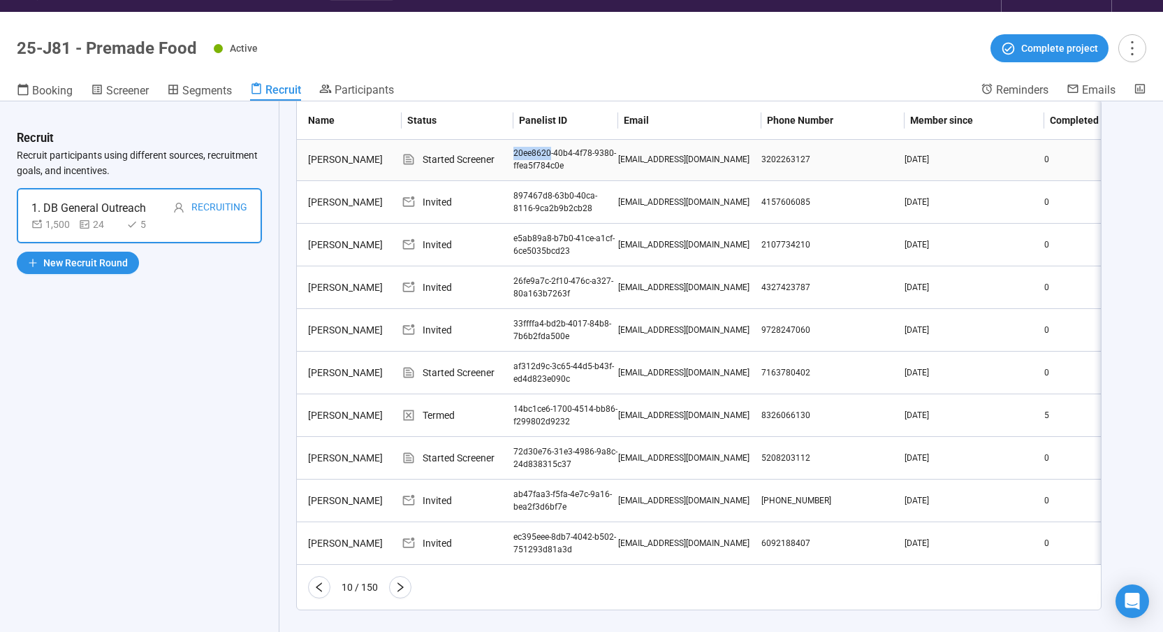
click at [529, 151] on div "20ee8620-40b4-4f78-9380-ffea5f784c0e" at bounding box center [566, 160] width 105 height 27
click at [548, 367] on div "af312d9c-3c65-44d5-b43f-ed4d823e090c" at bounding box center [566, 373] width 105 height 27
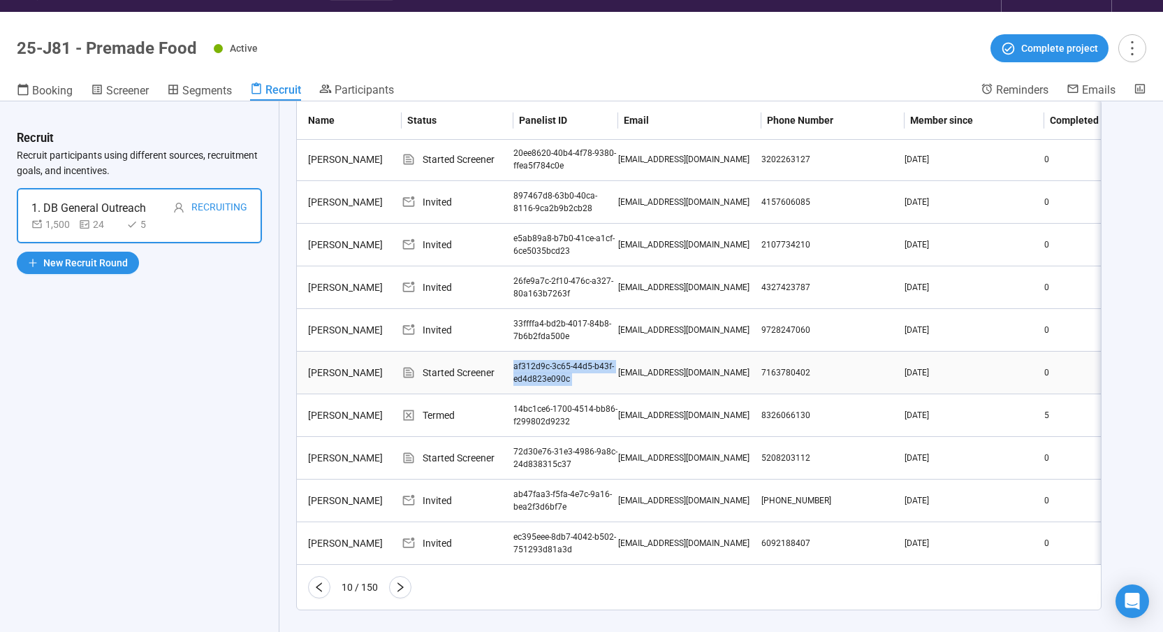
click at [548, 367] on div "af312d9c-3c65-44d5-b43f-ed4d823e090c" at bounding box center [566, 373] width 105 height 27
copy div "af312d9c-3c65-44d5-b43f-ed4d823e090c"
click at [534, 451] on div "72d30e76-31e3-4986-9a8c-24d838315c37" at bounding box center [566, 458] width 105 height 27
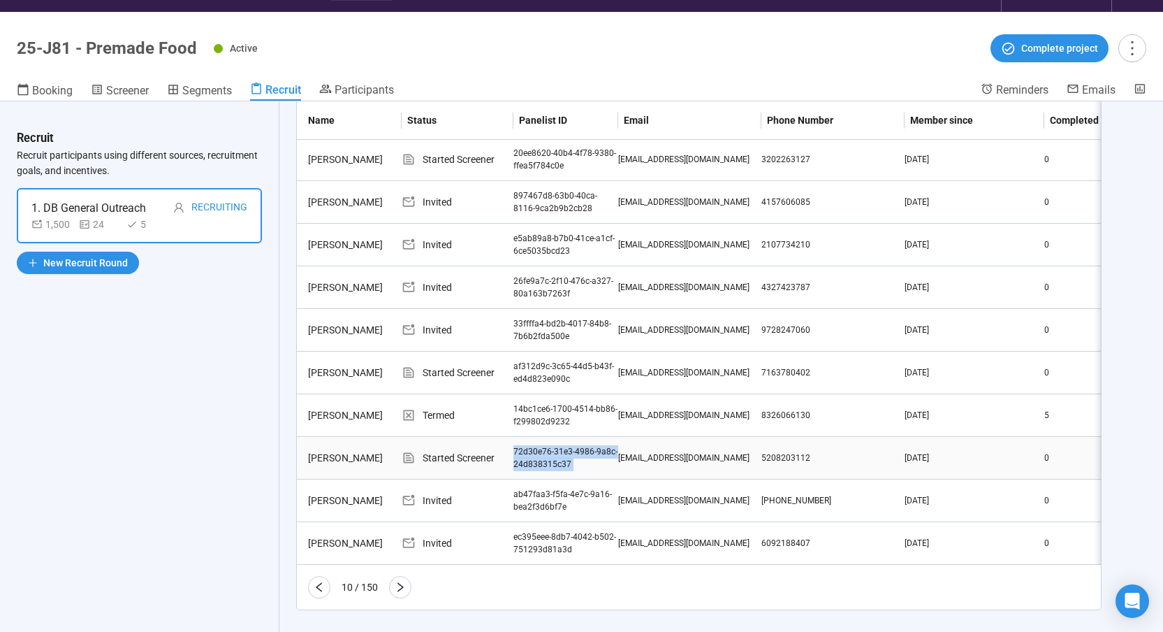
copy div "72d30e76-31e3-4986-9a8c-24d838315c37"
click at [399, 590] on icon "right" at bounding box center [401, 587] width 6 height 10
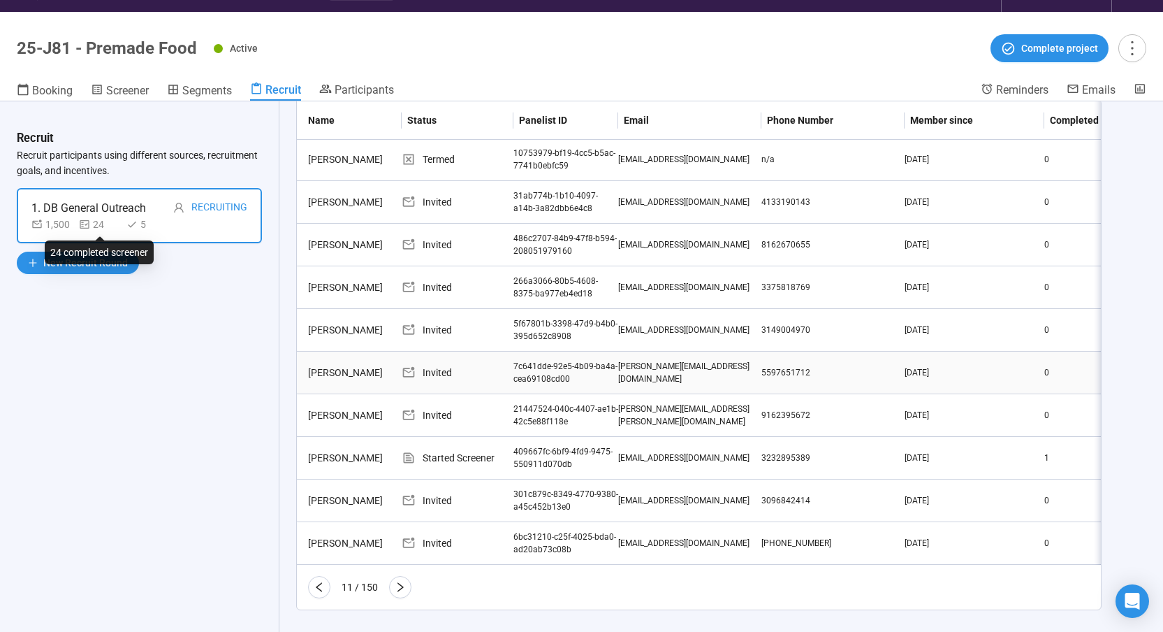
click at [384, 377] on td "Yvonne Castillo" at bounding box center [349, 372] width 105 height 43
click at [540, 452] on div "409667fc-6bf9-4fd9-9475-550911d070db" at bounding box center [566, 458] width 105 height 27
copy div "409667fc-6bf9-4fd9-9475-550911d070db"
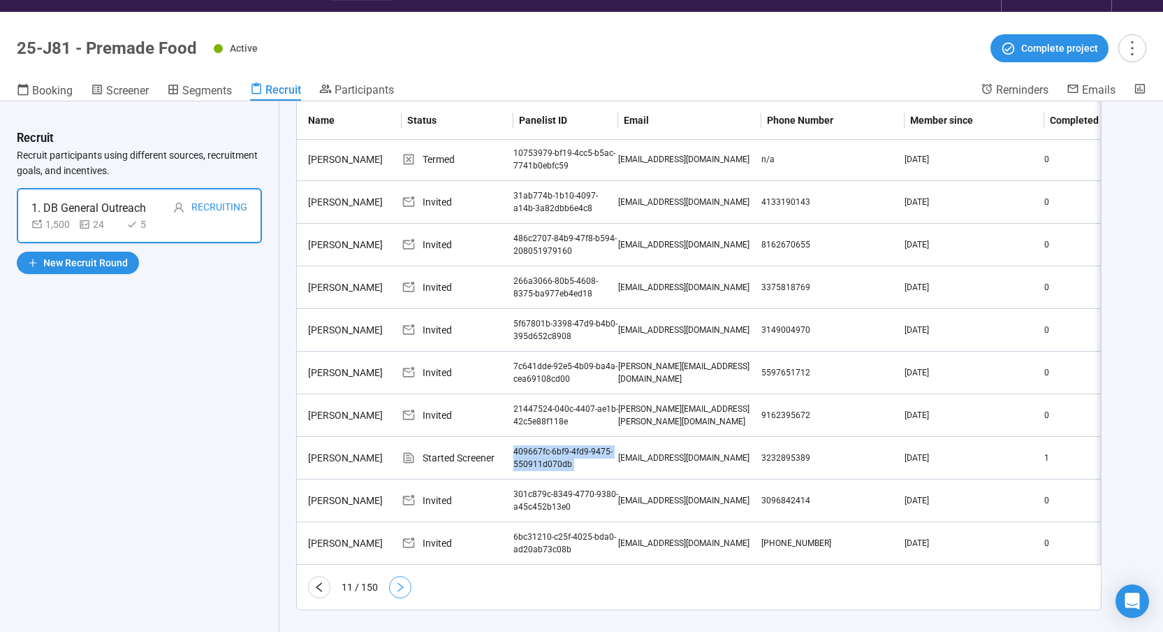
click at [398, 598] on button "button" at bounding box center [400, 587] width 22 height 22
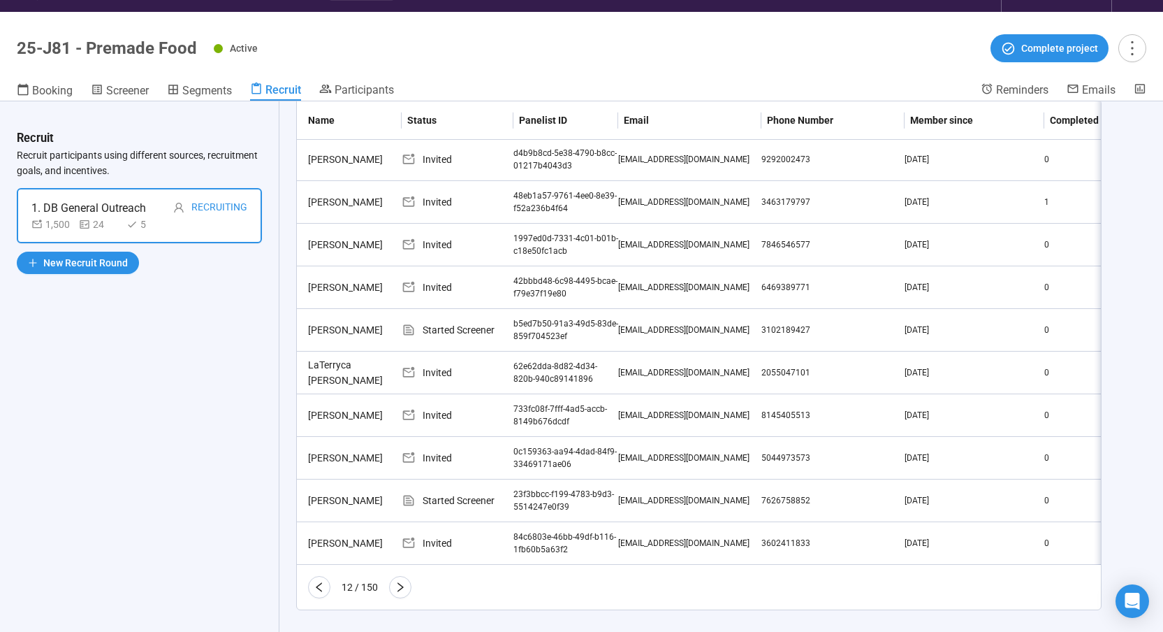
scroll to position [231, 0]
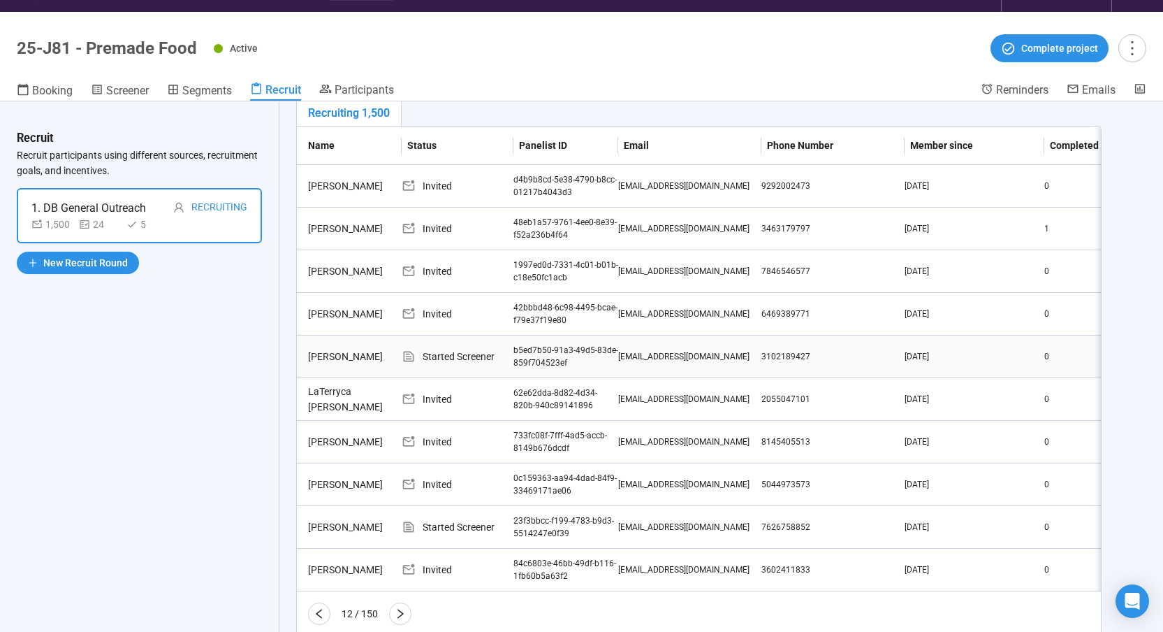
click at [532, 353] on div "b5ed7b50-91a3-49d5-83de-859f704523ef" at bounding box center [566, 357] width 105 height 27
click at [530, 355] on div "b5ed7b50-91a3-49d5-83de-859f704523ef" at bounding box center [566, 357] width 105 height 27
copy div "b5ed7b50-91a3-49d5-83de-859f704523ef"
click at [528, 516] on div "23f3bbcc-f199-4783-b9d3-5514247e0f39" at bounding box center [566, 527] width 105 height 27
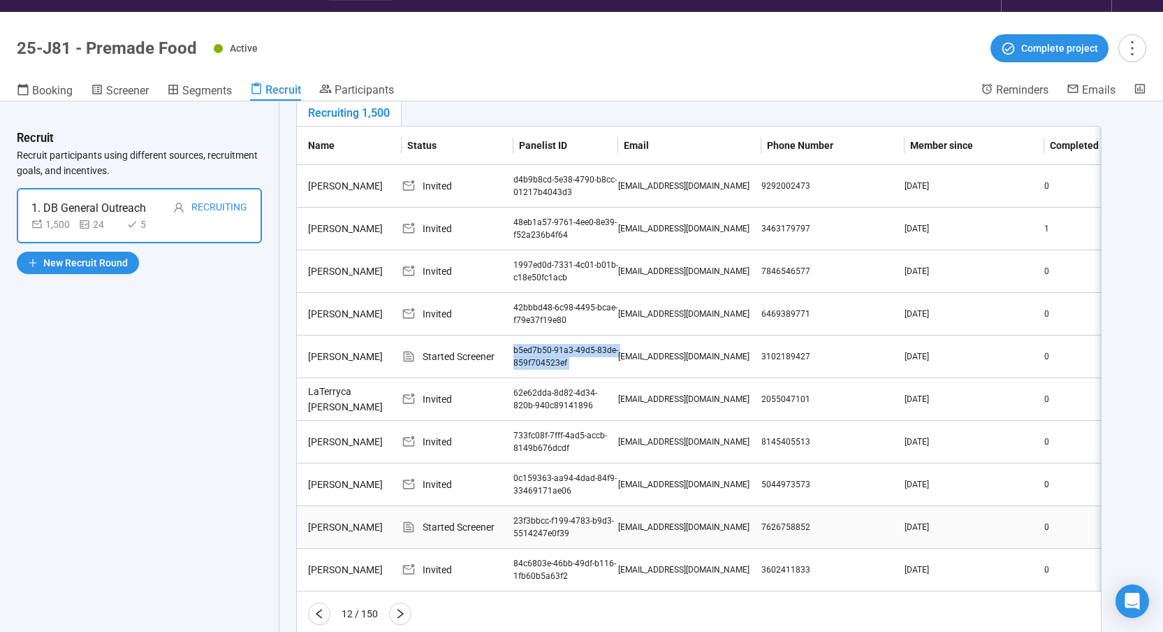
click at [528, 516] on div "23f3bbcc-f199-4783-b9d3-5514247e0f39" at bounding box center [566, 527] width 105 height 27
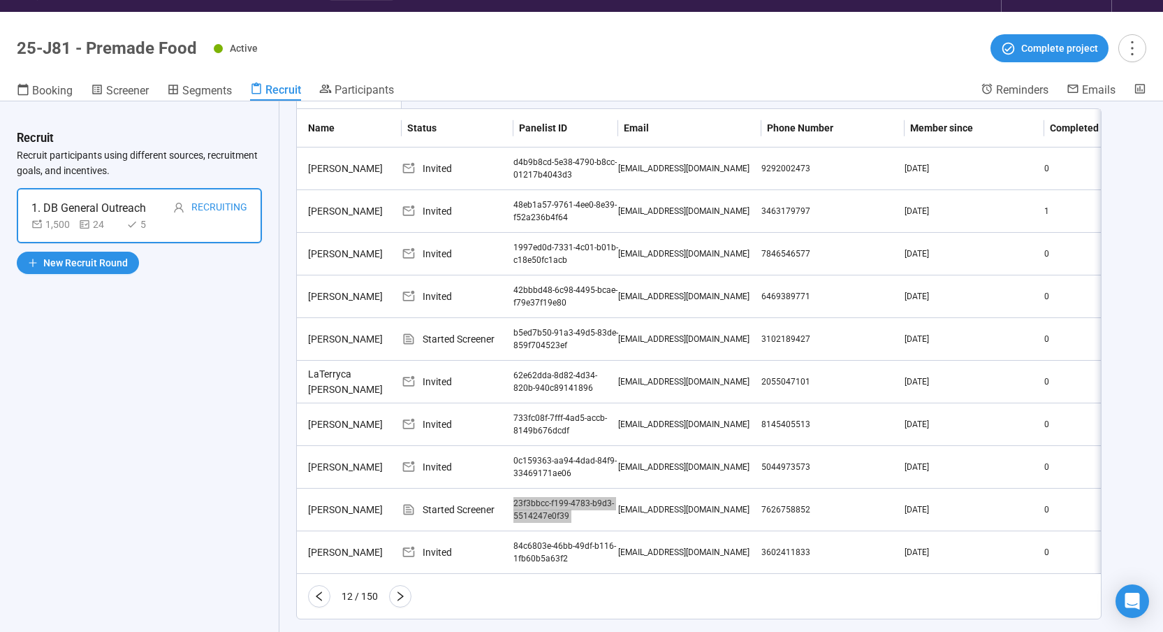
scroll to position [249, 0]
click at [395, 601] on icon "right" at bounding box center [400, 595] width 11 height 11
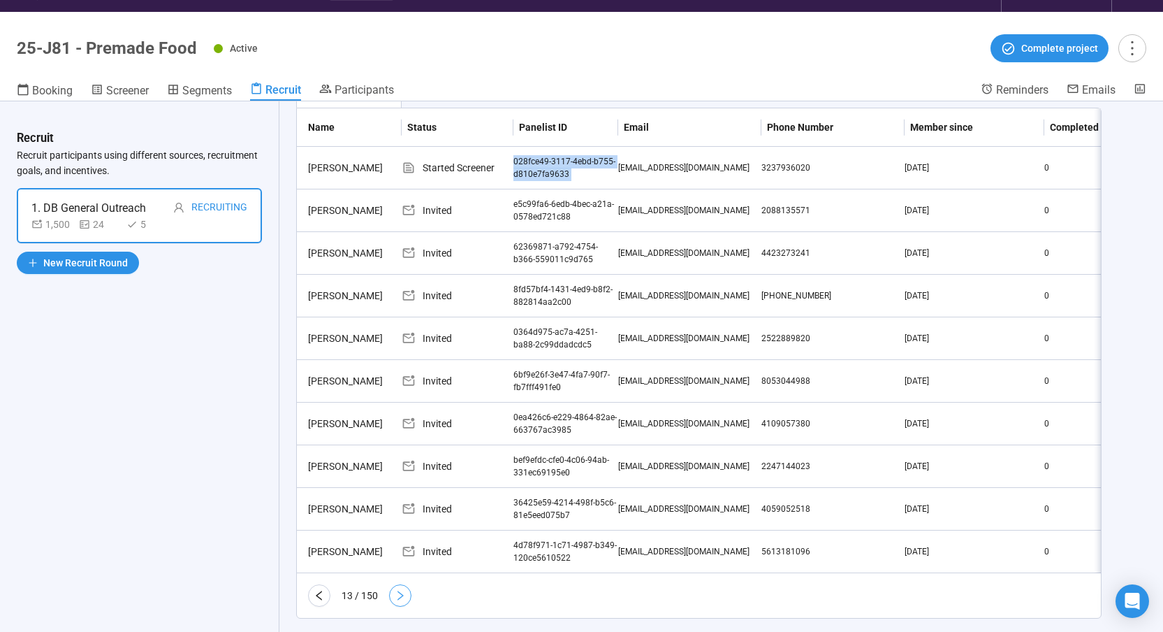
click at [407, 602] on button "button" at bounding box center [400, 595] width 22 height 22
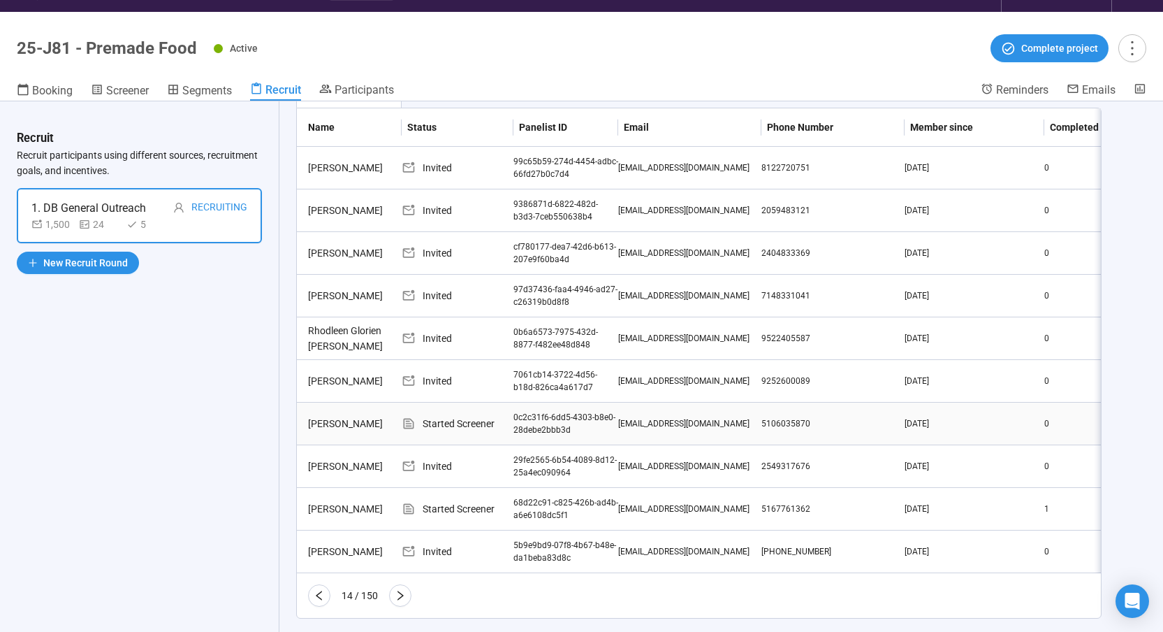
click at [523, 420] on div "0c2c31f6-6dd5-4303-b8e0-28debe2bbb3d" at bounding box center [566, 424] width 105 height 27
click at [523, 418] on div "0c2c31f6-6dd5-4303-b8e0-28debe2bbb3d" at bounding box center [566, 424] width 105 height 27
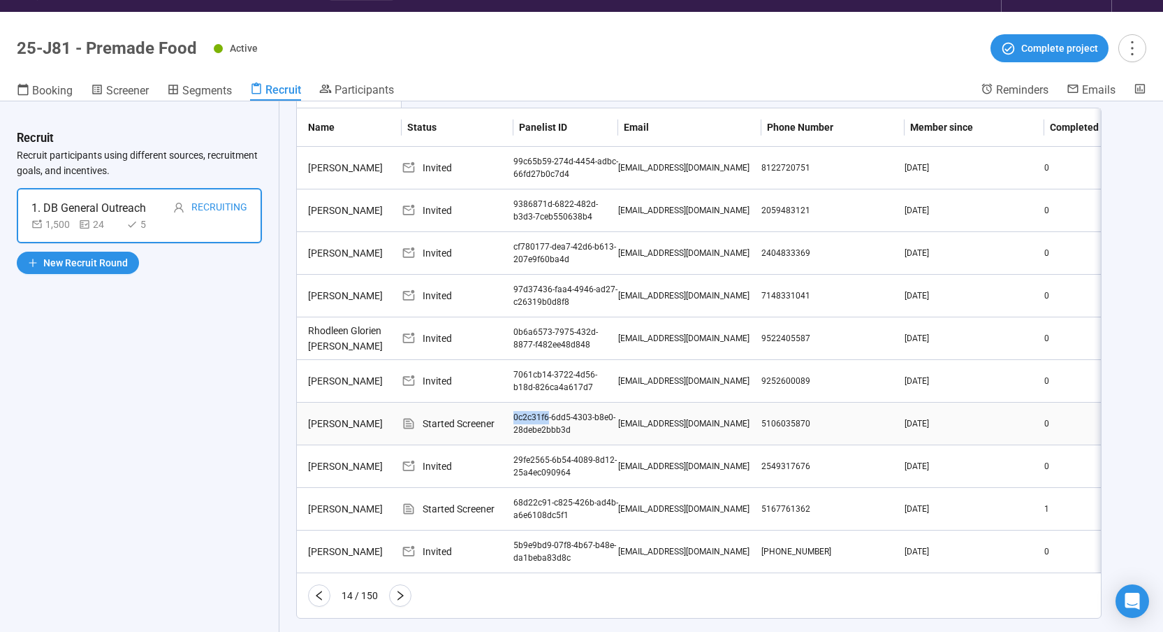
click at [523, 418] on div "0c2c31f6-6dd5-4303-b8e0-28debe2bbb3d" at bounding box center [566, 424] width 105 height 27
click at [525, 419] on div "0c2c31f6-6dd5-4303-b8e0-28debe2bbb3d" at bounding box center [566, 424] width 105 height 27
drag, startPoint x: 571, startPoint y: 432, endPoint x: 511, endPoint y: 417, distance: 61.9
click at [509, 417] on div "Started Screener" at bounding box center [458, 423] width 112 height 15
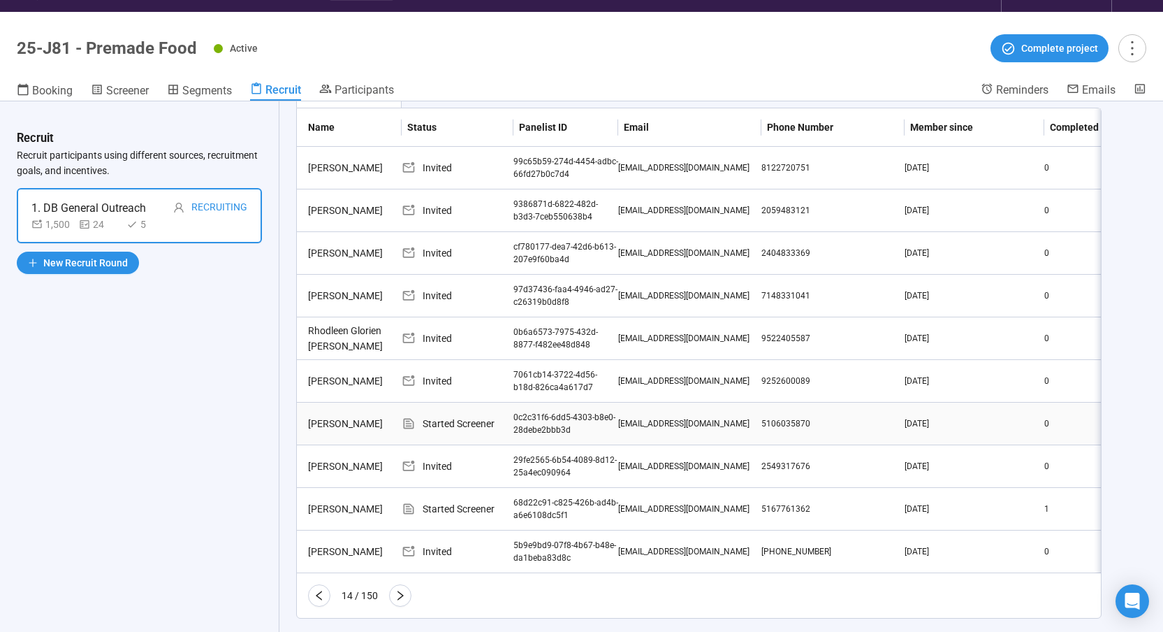
drag, startPoint x: 548, startPoint y: 423, endPoint x: 565, endPoint y: 427, distance: 17.3
click at [565, 427] on div "0c2c31f6-6dd5-4303-b8e0-28debe2bbb3d" at bounding box center [566, 424] width 105 height 27
drag, startPoint x: 569, startPoint y: 430, endPoint x: 514, endPoint y: 416, distance: 57.6
click at [514, 416] on div "0c2c31f6-6dd5-4303-b8e0-28debe2bbb3d" at bounding box center [566, 424] width 105 height 27
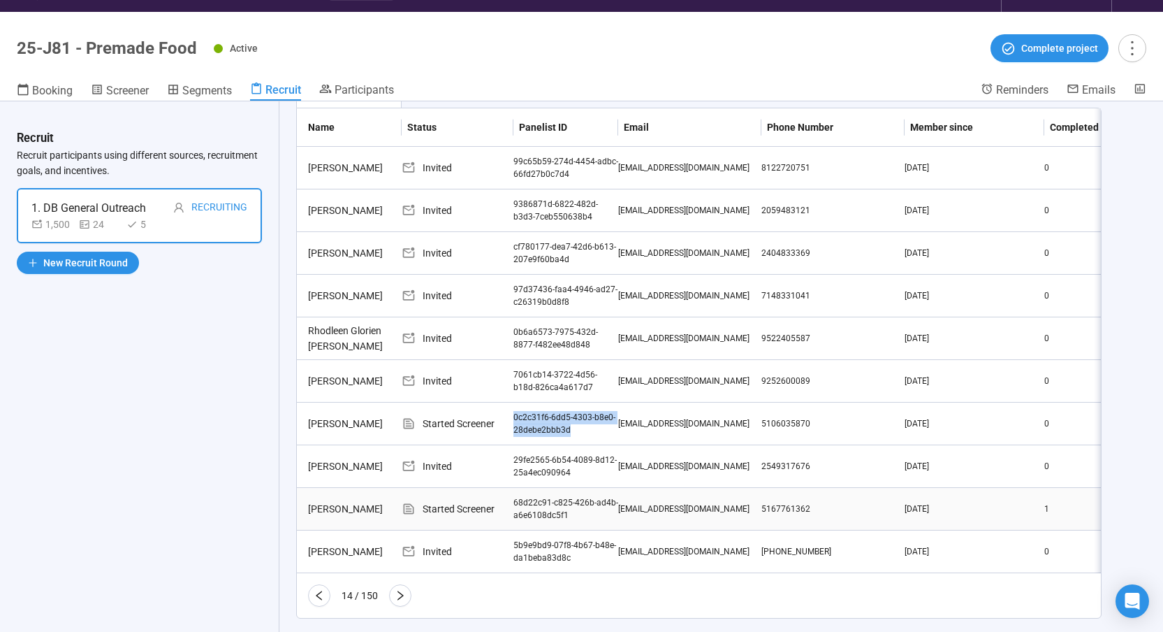
click at [535, 502] on div "68d22c91-c825-426b-ad4b-a6e6108dc5f1" at bounding box center [566, 509] width 105 height 27
click at [400, 600] on icon "right" at bounding box center [401, 595] width 6 height 10
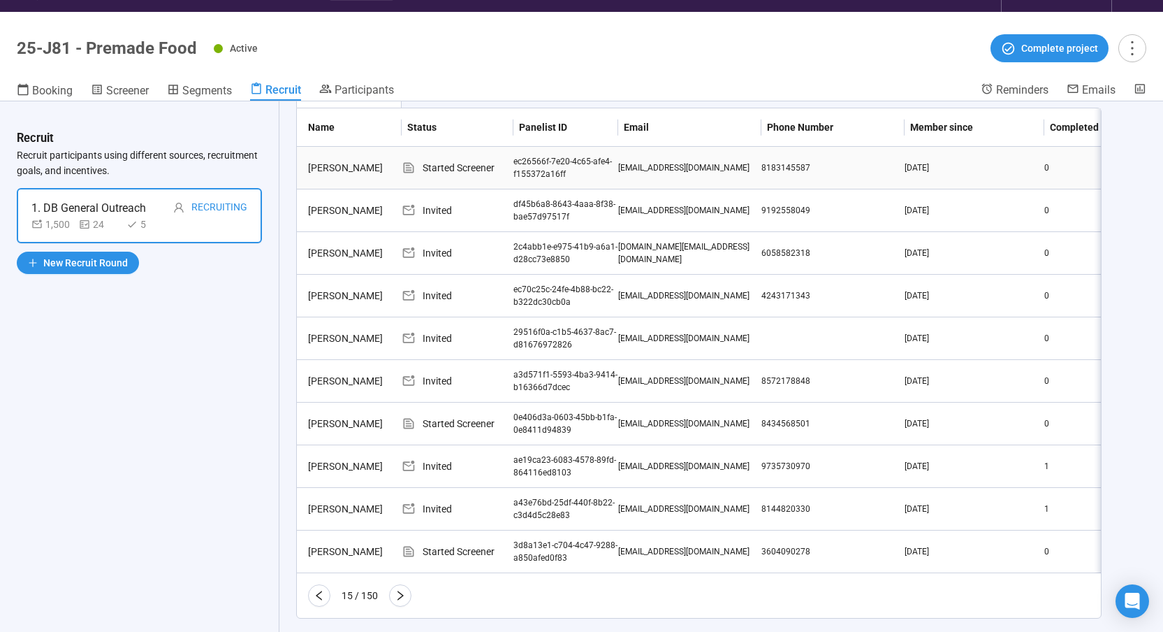
click at [554, 184] on td "ec26566f-7e20-4c65-afe4-f155372a16ff" at bounding box center [566, 168] width 105 height 43
click at [565, 178] on div "ec26566f-7e20-4c65-afe4-f155372a16ff" at bounding box center [566, 168] width 105 height 27
drag, startPoint x: 565, startPoint y: 174, endPoint x: 529, endPoint y: 163, distance: 37.3
click at [529, 163] on div "ec26566f-7e20-4c65-afe4-f155372a16ff" at bounding box center [566, 168] width 105 height 27
click at [537, 416] on div "0e406d3a-0603-45bb-b1fa-0e8411d94839" at bounding box center [566, 424] width 105 height 27
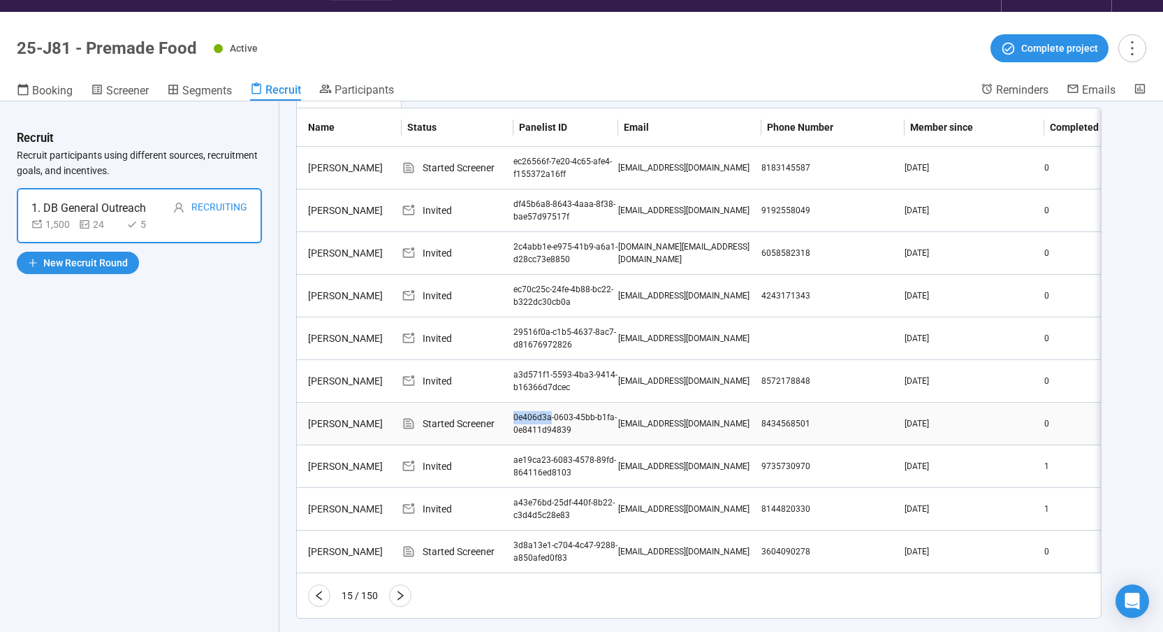
click at [537, 416] on div "0e406d3a-0603-45bb-b1fa-0e8411d94839" at bounding box center [566, 424] width 105 height 27
click at [530, 547] on div "3d8a13e1-c704-4c47-9288-a850afed0f83" at bounding box center [566, 552] width 105 height 27
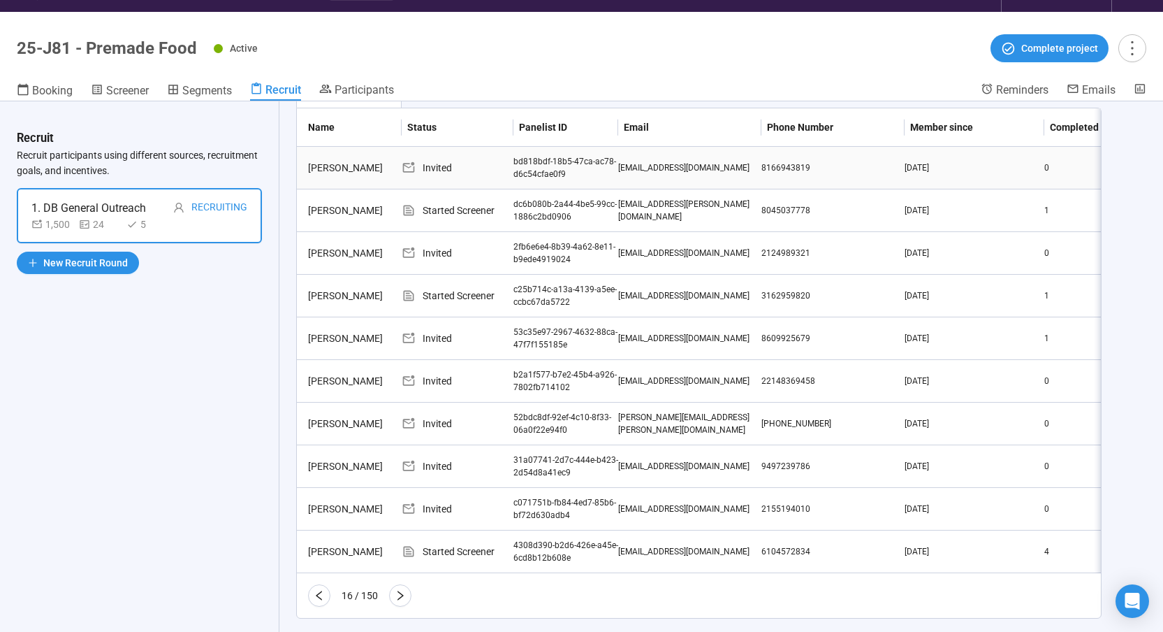
click at [542, 165] on div "bd818bdf-18b5-47ca-ac78-d6c54cfae0f9" at bounding box center [566, 168] width 105 height 27
click at [526, 210] on div "dc6b080b-2a44-4be5-99cc-1886c2bd0906" at bounding box center [566, 211] width 105 height 27
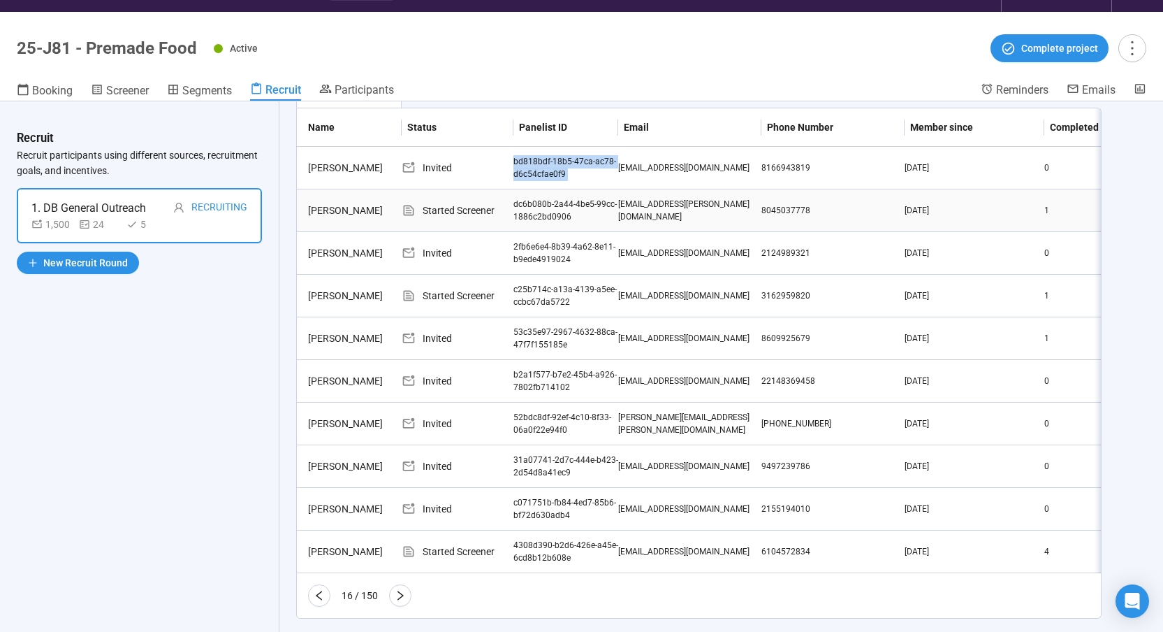
click at [526, 210] on div "dc6b080b-2a44-4be5-99cc-1886c2bd0906" at bounding box center [566, 211] width 105 height 27
click at [519, 289] on div "c25b714c-a13a-4139-a5ee-ccbc67da5722" at bounding box center [566, 296] width 105 height 27
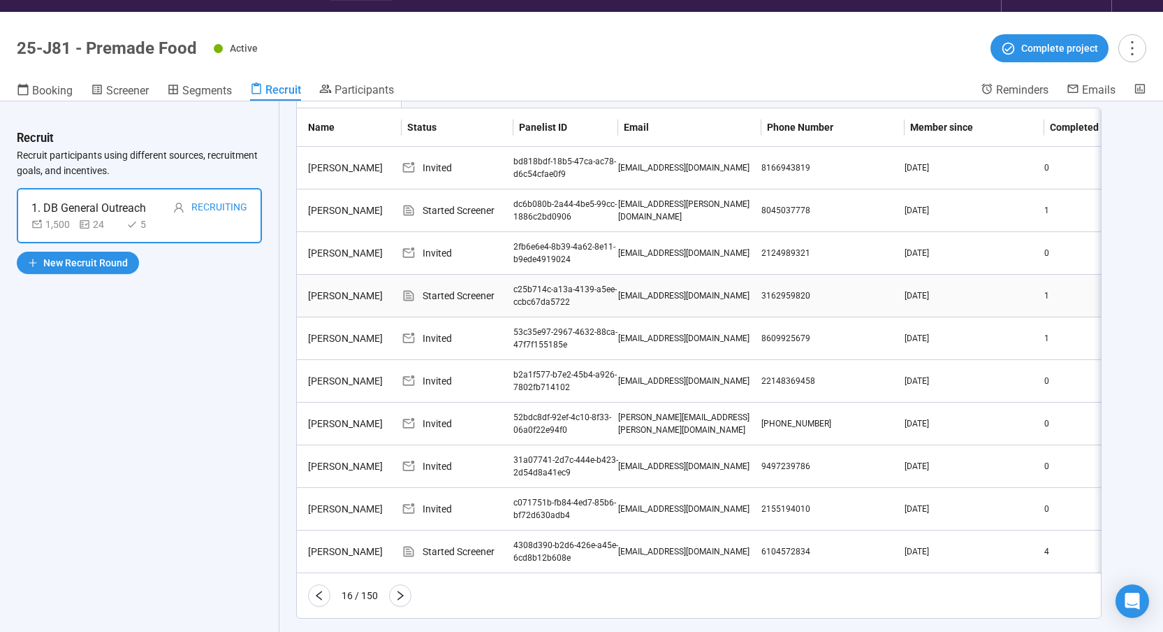
click at [519, 289] on div "c25b714c-a13a-4139-a5ee-ccbc67da5722" at bounding box center [566, 296] width 105 height 27
click at [530, 555] on div "4308d390-b2d6-426e-a45e-6cd8b12b608e" at bounding box center [566, 552] width 105 height 27
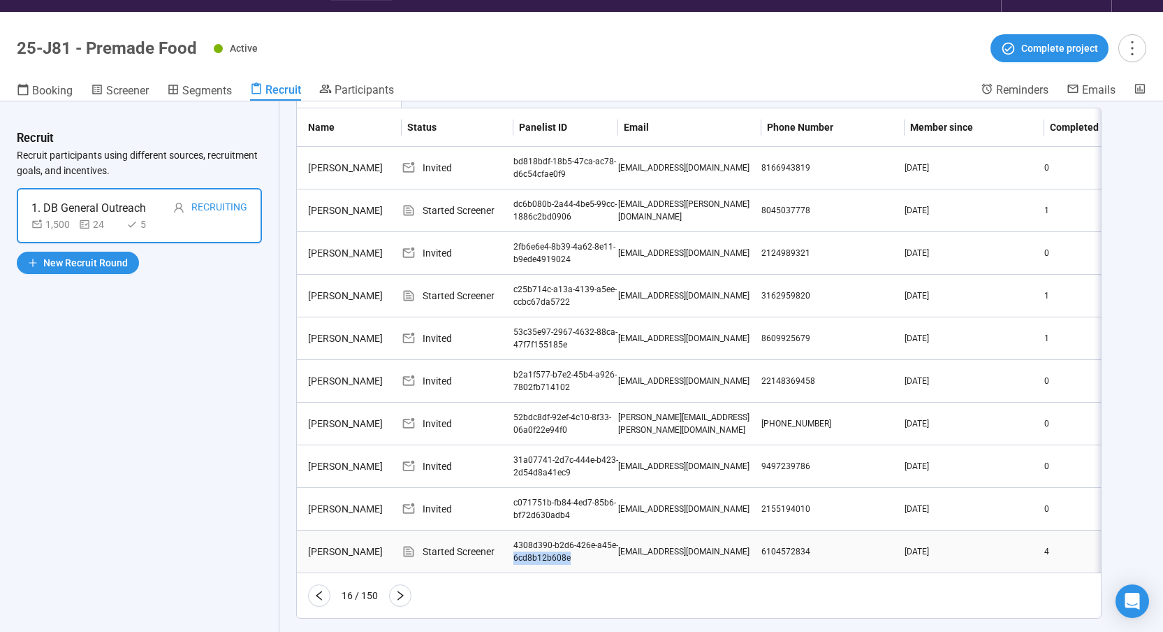
click at [527, 555] on div "4308d390-b2d6-426e-a45e-6cd8b12b608e" at bounding box center [566, 552] width 105 height 27
drag, startPoint x: 514, startPoint y: 544, endPoint x: 572, endPoint y: 562, distance: 60.8
click at [572, 562] on div "4308d390-b2d6-426e-a45e-6cd8b12b608e" at bounding box center [566, 552] width 105 height 27
click at [402, 601] on icon "right" at bounding box center [400, 595] width 11 height 11
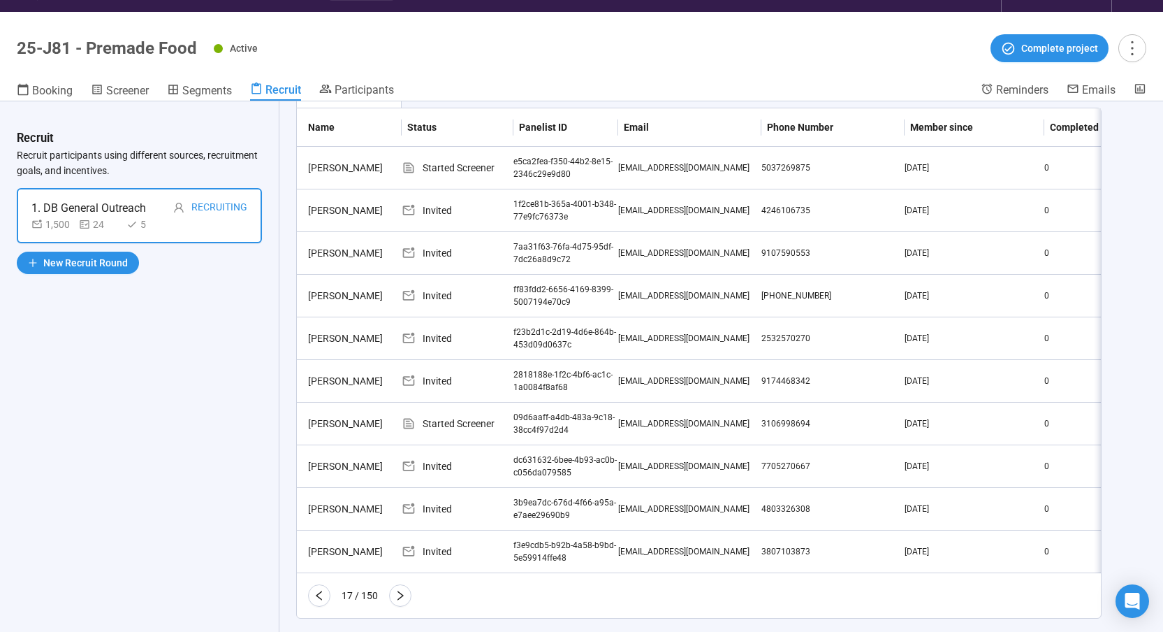
click at [535, 162] on div "e5ca2fea-f350-44b2-8e15-2346c29e9d80" at bounding box center [566, 168] width 105 height 27
click at [522, 413] on div "09d6aaff-a4db-483a-9c18-38cc4f97d2d4" at bounding box center [566, 424] width 105 height 27
click at [516, 416] on div "09d6aaff-a4db-483a-9c18-38cc4f97d2d4" at bounding box center [566, 424] width 105 height 27
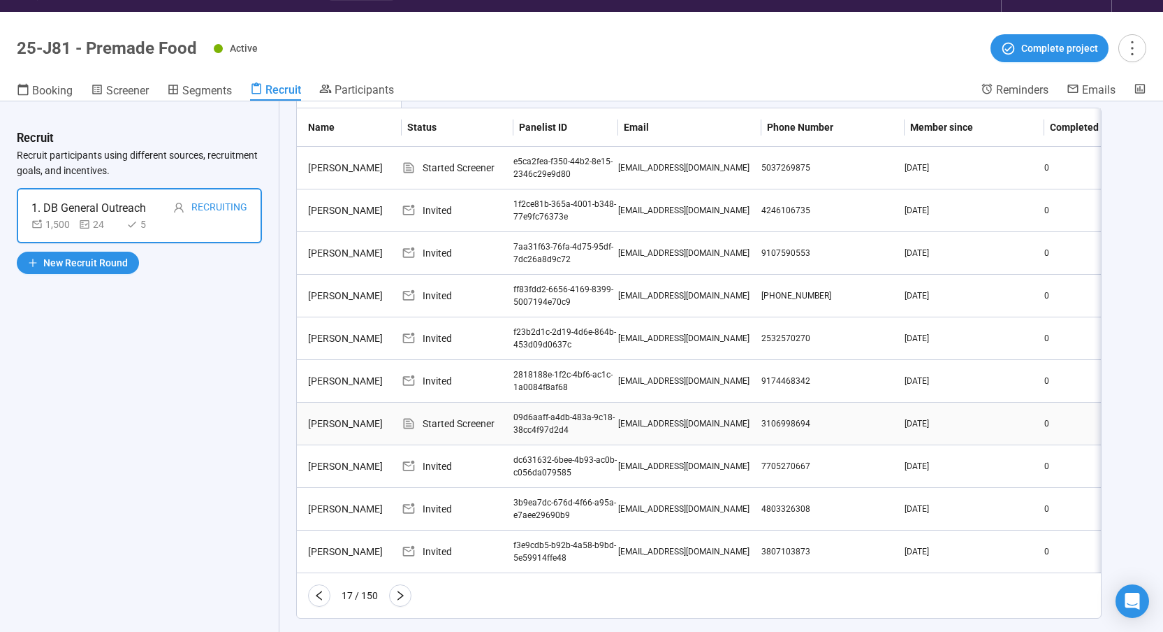
click at [516, 416] on div "09d6aaff-a4db-483a-9c18-38cc4f97d2d4" at bounding box center [566, 424] width 105 height 27
click at [395, 601] on icon "right" at bounding box center [400, 595] width 11 height 11
click at [536, 160] on div "8552655d-3b36-4fad-8d37-f5ebe994ee1e" at bounding box center [566, 168] width 105 height 27
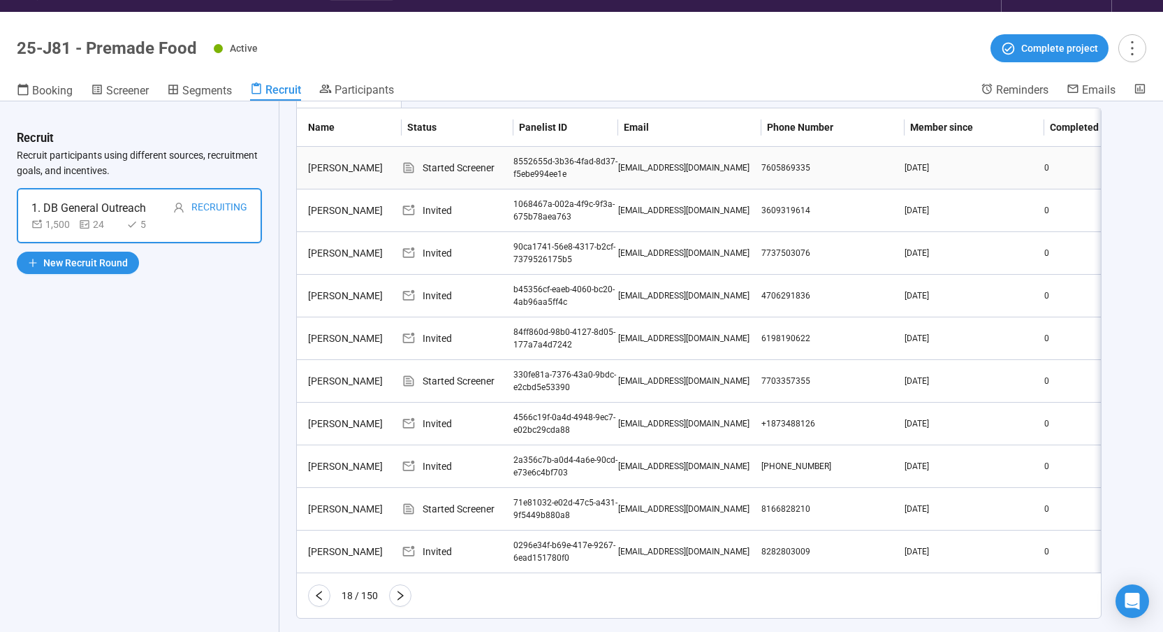
click at [536, 160] on div "8552655d-3b36-4fad-8d37-f5ebe994ee1e" at bounding box center [566, 168] width 105 height 27
click at [540, 381] on div "330fe81a-7376-43a0-9bdc-e2cbd5e53390" at bounding box center [566, 381] width 105 height 27
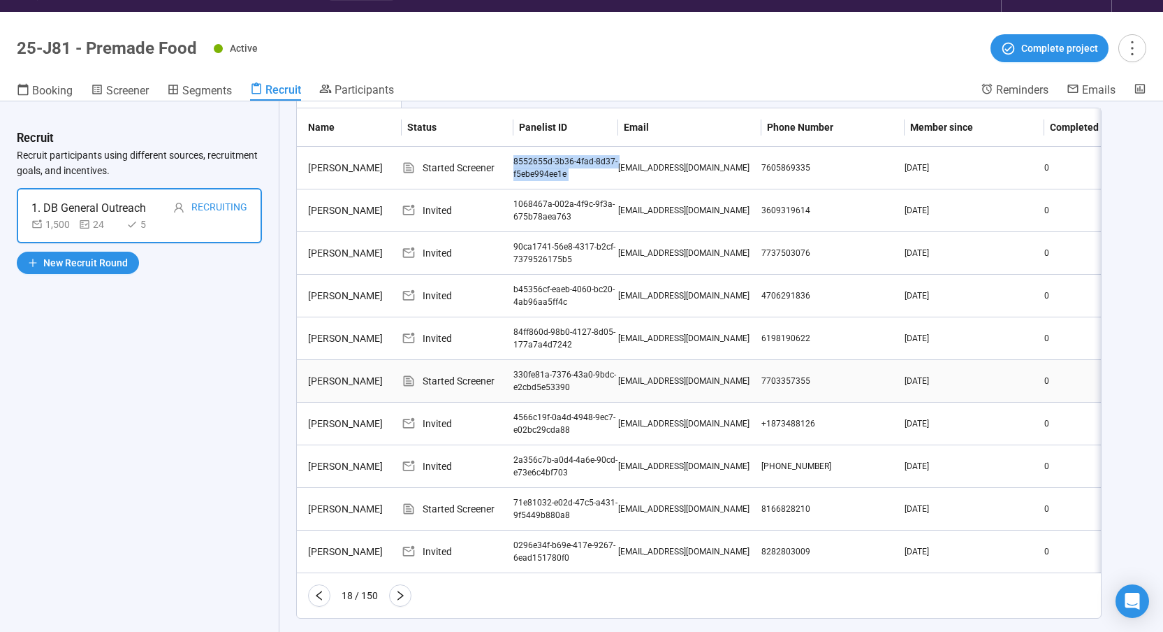
click at [540, 381] on div "330fe81a-7376-43a0-9bdc-e2cbd5e53390" at bounding box center [566, 381] width 105 height 27
click at [525, 498] on div "71e81032-e02d-47c5-a431-9f5449b880a8" at bounding box center [566, 509] width 105 height 27
click at [401, 601] on icon "right" at bounding box center [400, 595] width 11 height 11
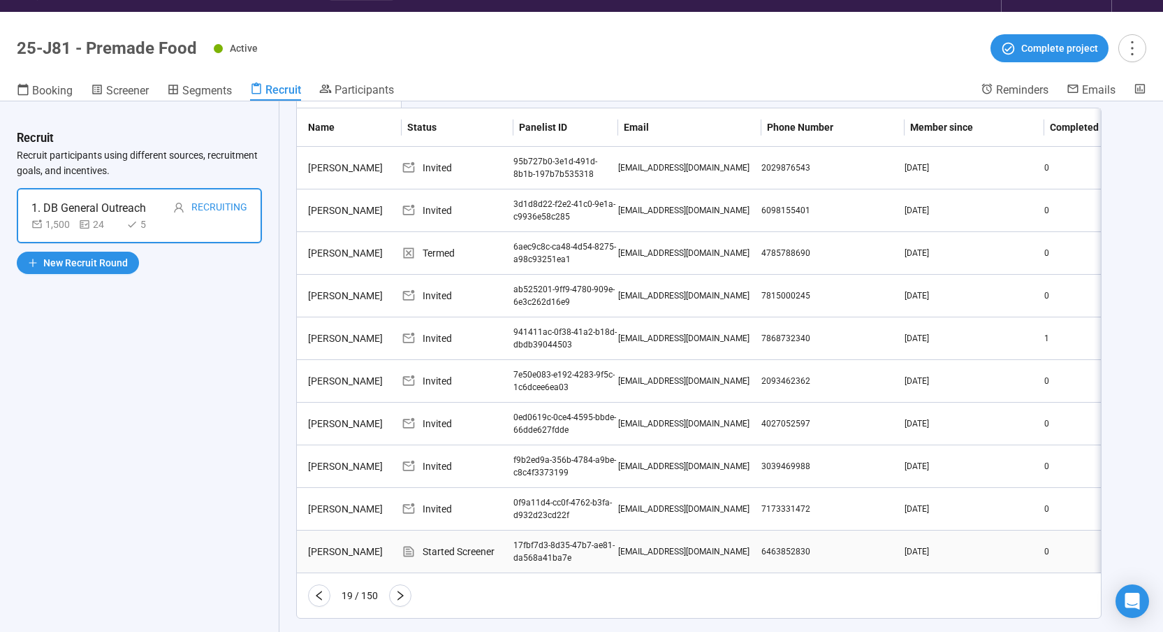
click at [531, 548] on div "17fbf7d3-8d35-47b7-ae81-da568a41ba7e" at bounding box center [566, 552] width 105 height 27
click at [394, 604] on button "button" at bounding box center [400, 595] width 22 height 22
click at [539, 147] on th "Panelist ID" at bounding box center [566, 127] width 105 height 38
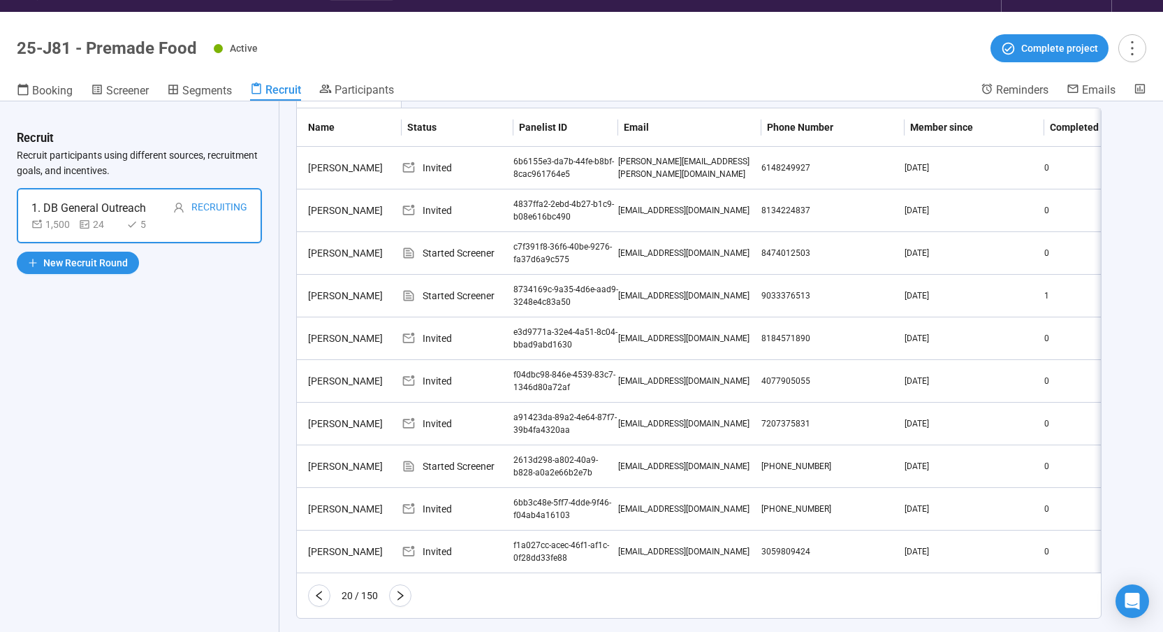
click at [539, 147] on th "Panelist ID" at bounding box center [566, 127] width 105 height 38
click at [521, 267] on div "c7f391f8-36f6-40be-9276-fa37d6a9c575" at bounding box center [566, 253] width 105 height 27
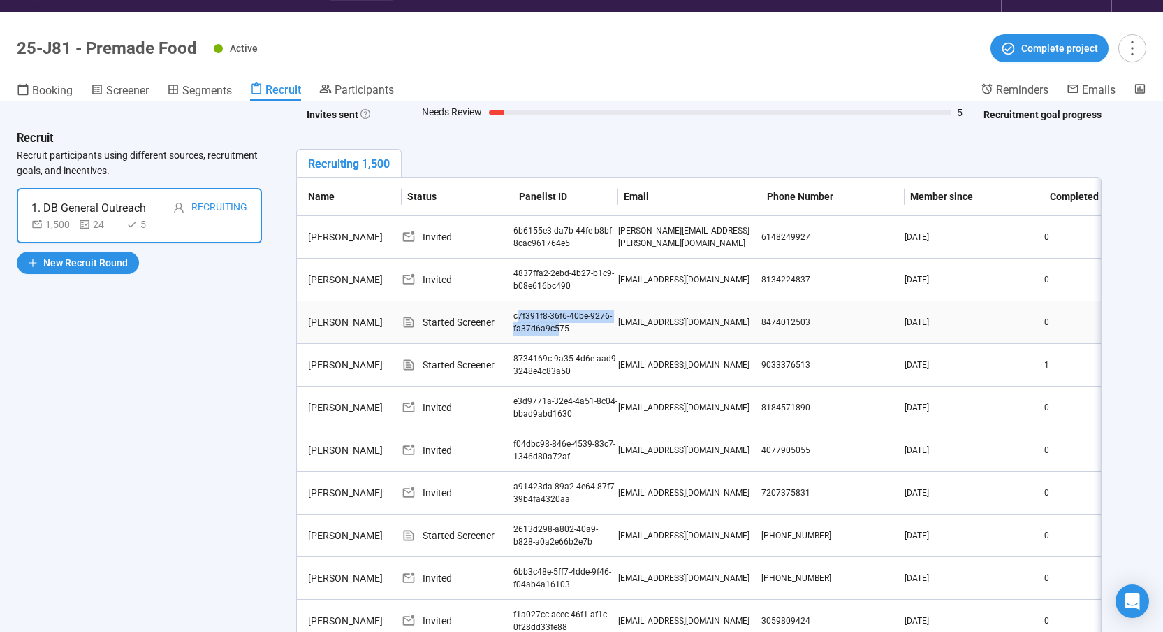
drag, startPoint x: 516, startPoint y: 313, endPoint x: 560, endPoint y: 333, distance: 48.2
click at [560, 333] on div "c7f391f8-36f6-40be-9276-fa37d6a9c575" at bounding box center [566, 323] width 105 height 27
click at [562, 333] on div "c7f391f8-36f6-40be-9276-fa37d6a9c575" at bounding box center [566, 323] width 105 height 27
drag, startPoint x: 568, startPoint y: 330, endPoint x: 515, endPoint y: 317, distance: 54.7
click at [515, 317] on div "c7f391f8-36f6-40be-9276-fa37d6a9c575" at bounding box center [566, 323] width 105 height 27
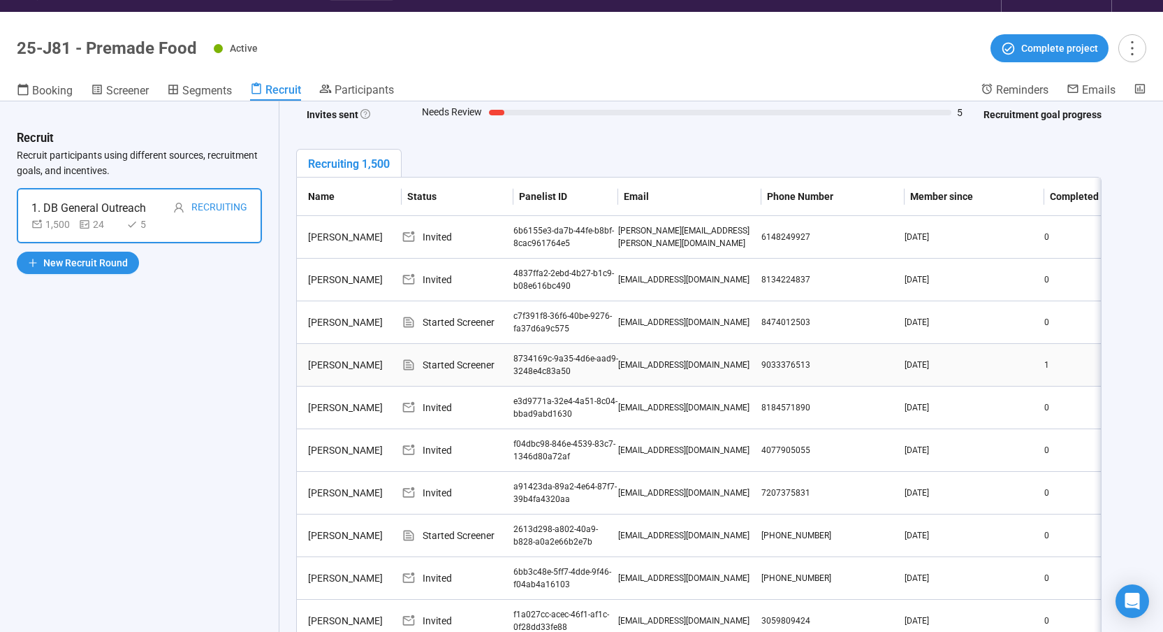
click at [523, 362] on div "8734169c-9a35-4d6e-aad9-3248e4c83a50" at bounding box center [566, 365] width 105 height 27
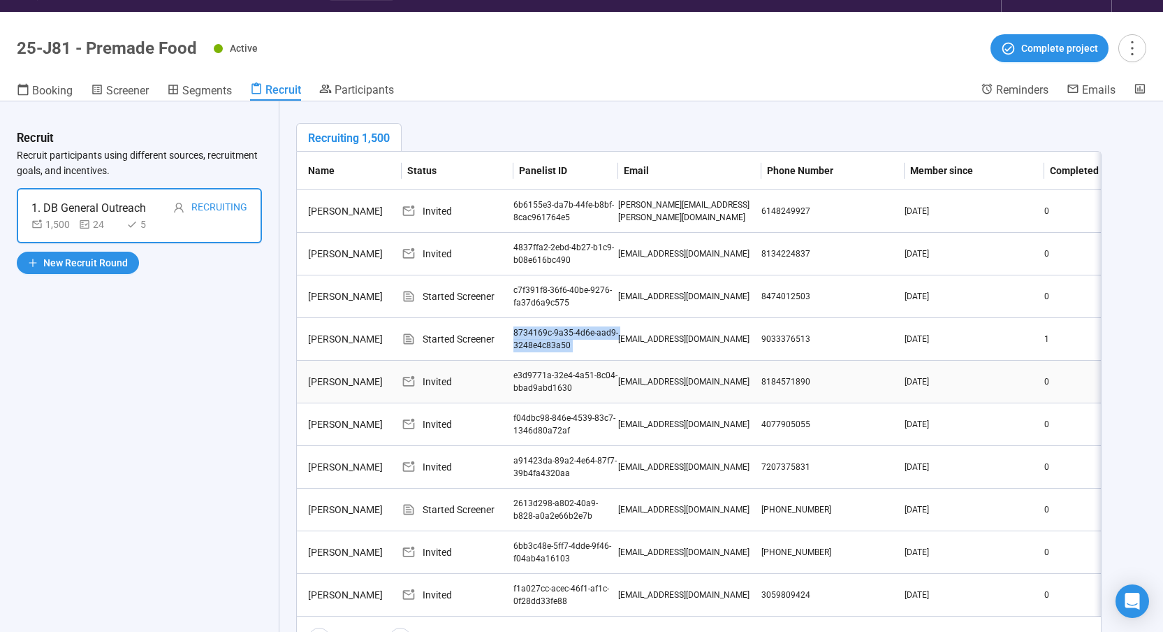
scroll to position [258, 0]
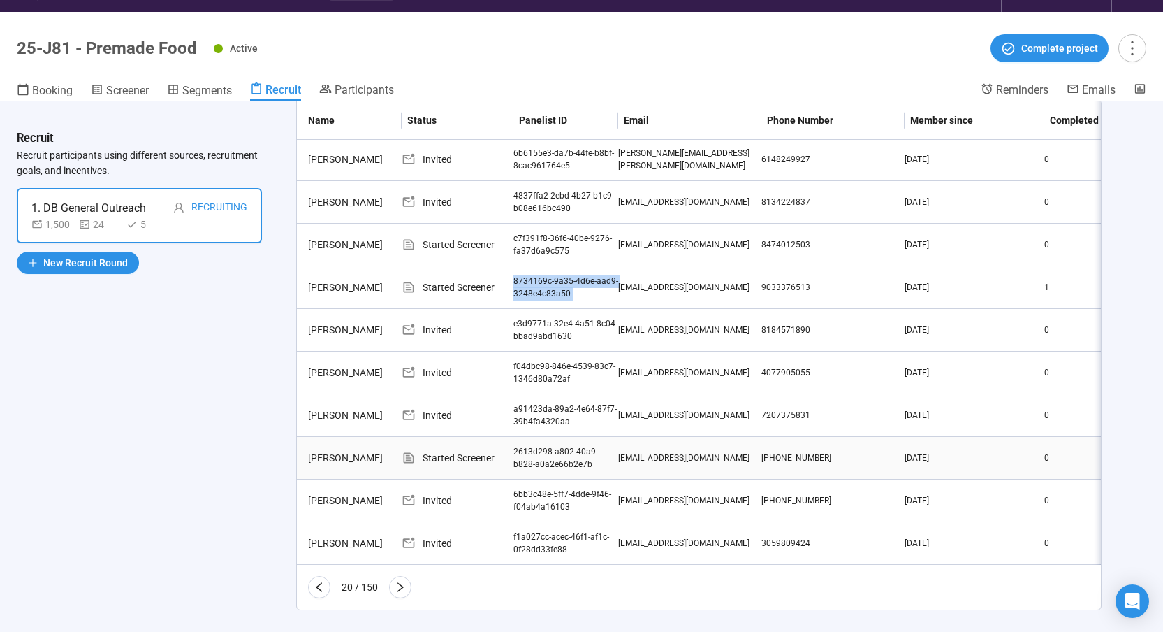
click at [535, 454] on div "2613d298-a802-40a9-b828-a0a2e66b2e7b" at bounding box center [566, 458] width 105 height 27
click at [402, 590] on icon "right" at bounding box center [401, 587] width 6 height 10
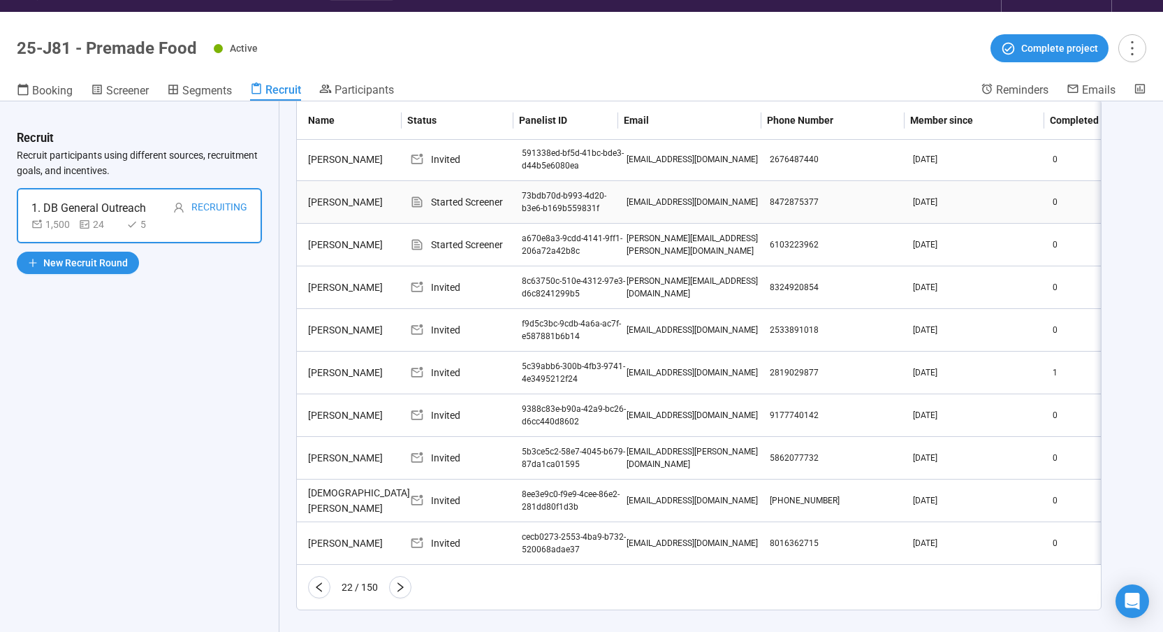
click at [541, 216] on div "73bdb70d-b993-4d20-b3e6-b169b559831f" at bounding box center [574, 202] width 105 height 27
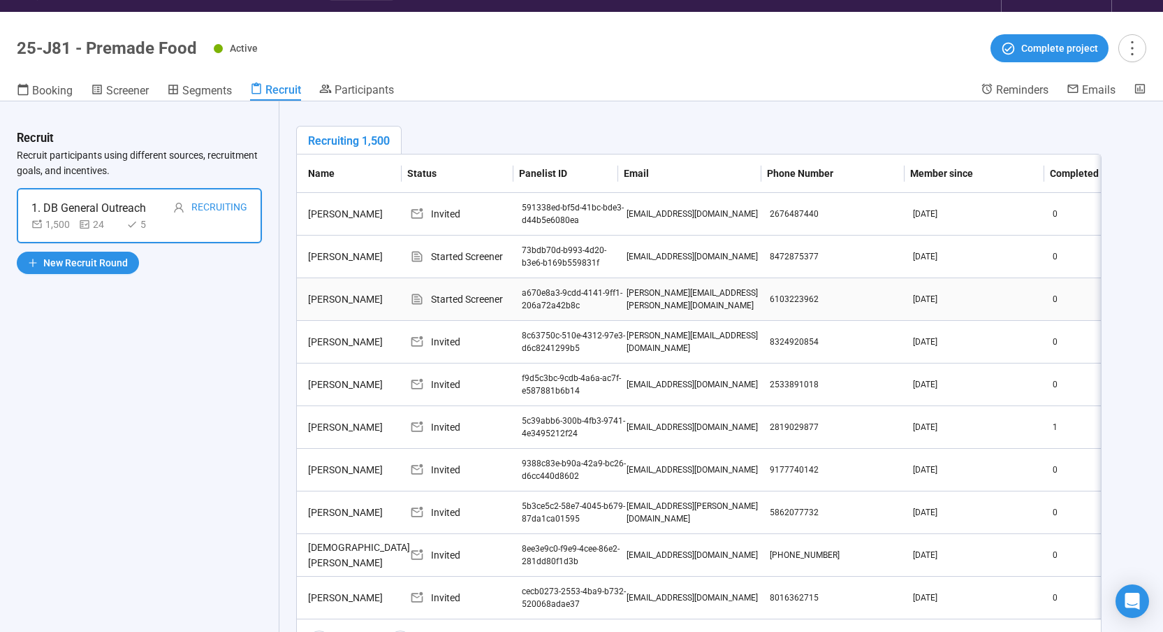
click at [535, 296] on div "a670e8a3-9cdd-4141-9ff1-206a72a42b8c" at bounding box center [574, 299] width 105 height 27
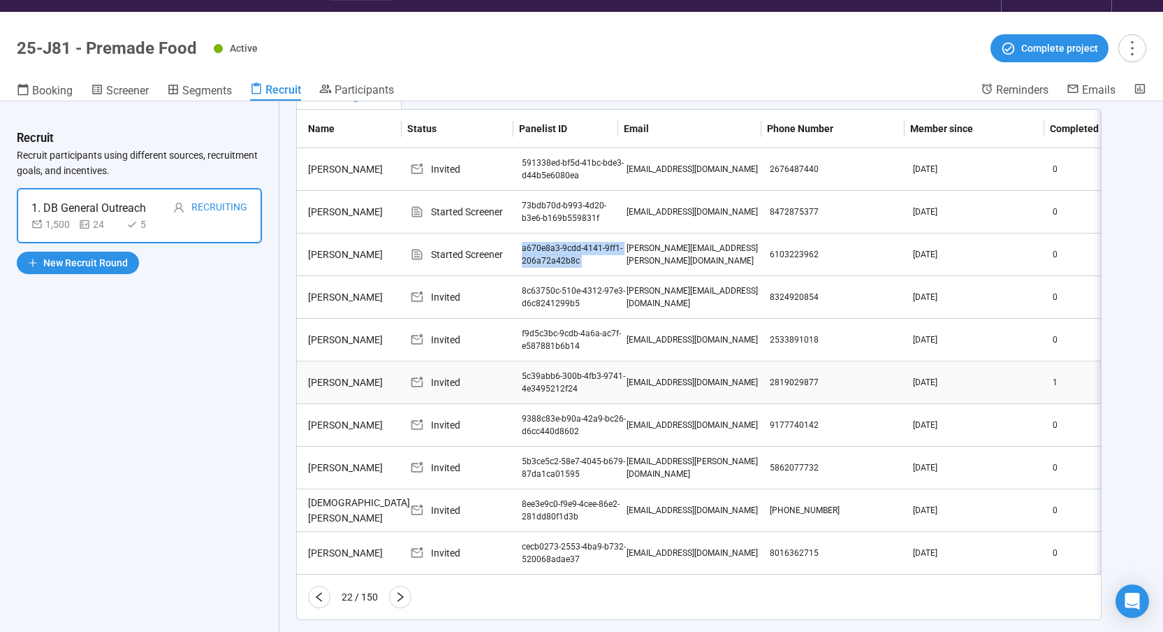
scroll to position [268, 0]
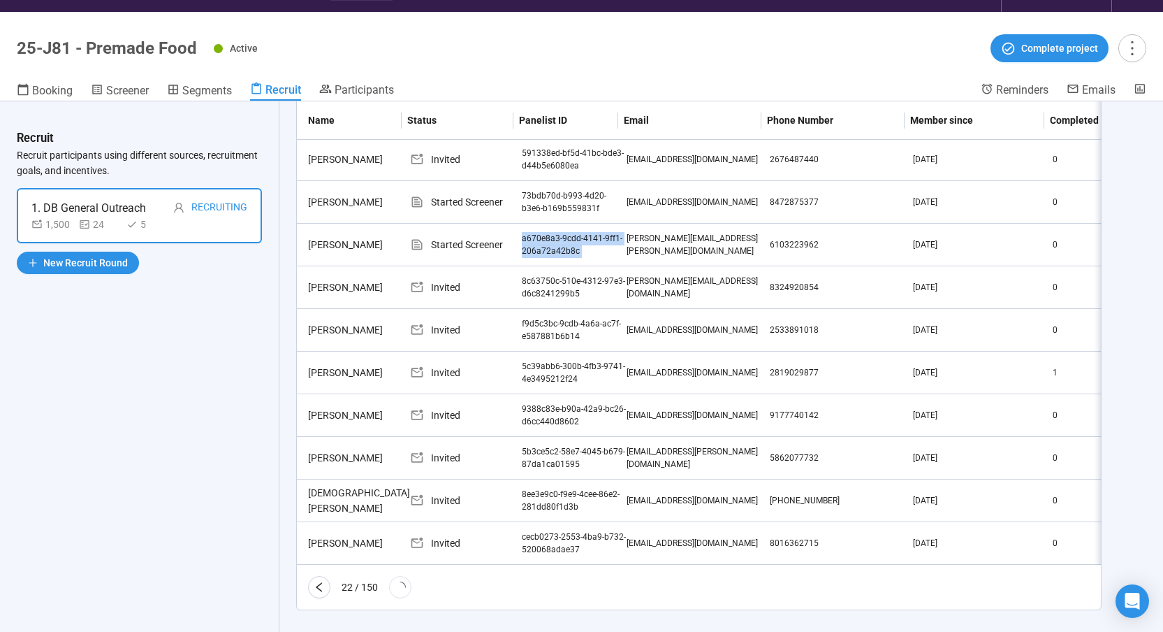
click at [398, 588] on icon "loading" at bounding box center [400, 587] width 14 height 14
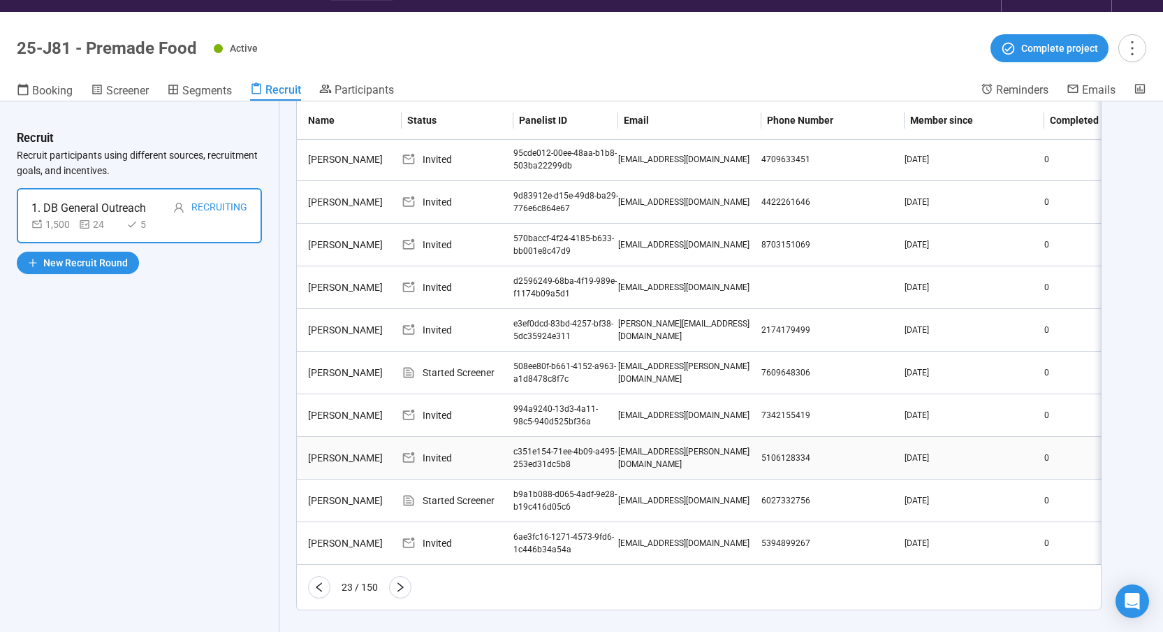
click at [529, 461] on td "c351e154-71ee-4b09-a495-253ed31dc5b8" at bounding box center [566, 458] width 105 height 43
click at [528, 461] on td "c351e154-71ee-4b09-a495-253ed31dc5b8" at bounding box center [566, 458] width 105 height 43
click at [518, 386] on div "508ee80f-b661-4152-a963-a1d8478c8f7c" at bounding box center [566, 373] width 105 height 27
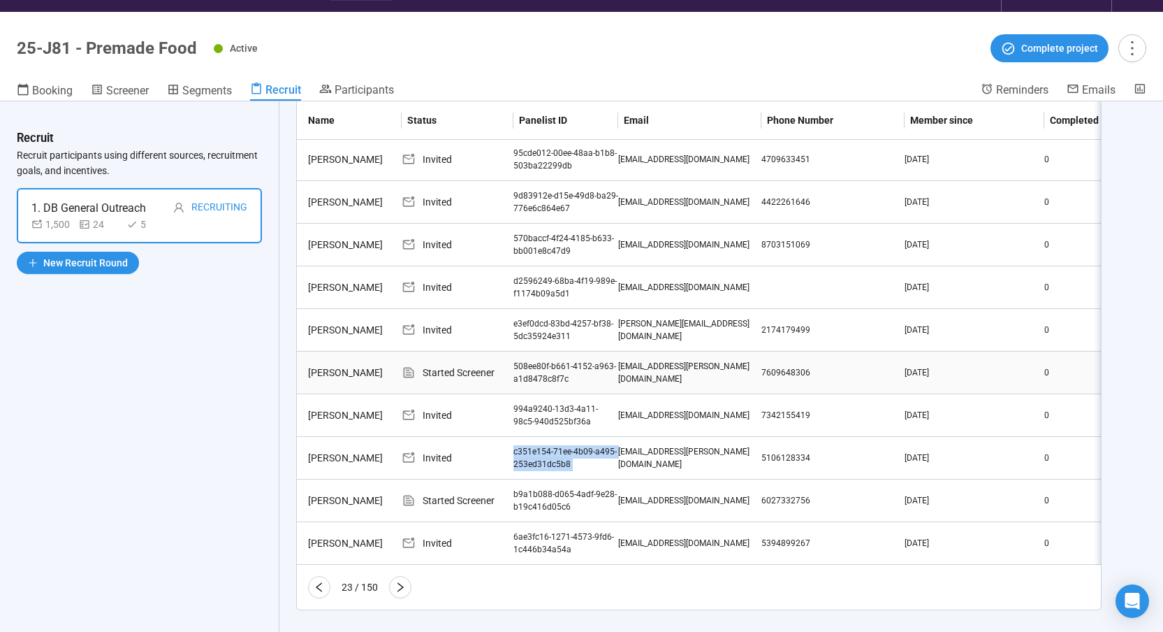
click at [518, 386] on div "508ee80f-b661-4152-a963-a1d8478c8f7c" at bounding box center [566, 373] width 105 height 27
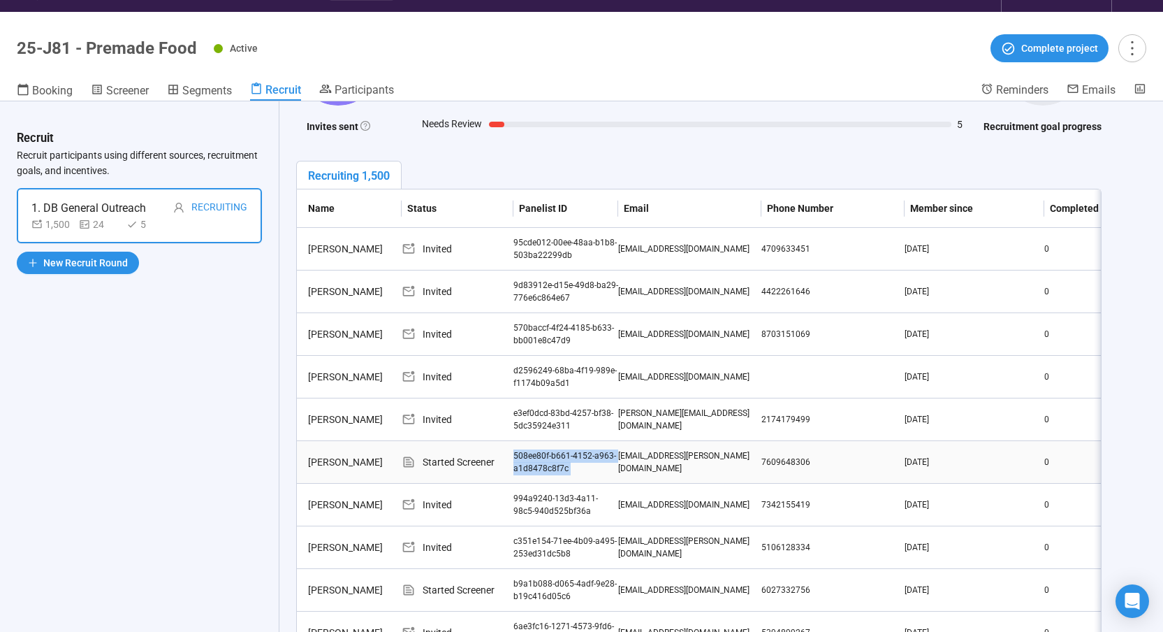
click at [518, 457] on div "508ee80f-b661-4152-a963-a1d8478c8f7c" at bounding box center [566, 462] width 105 height 27
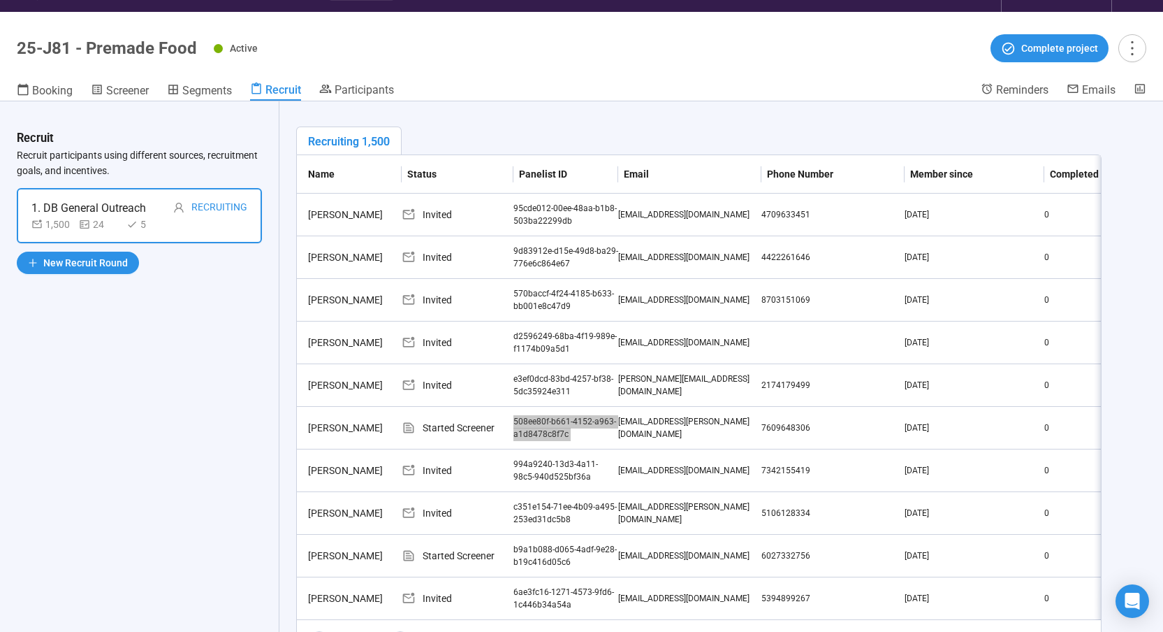
scroll to position [256, 0]
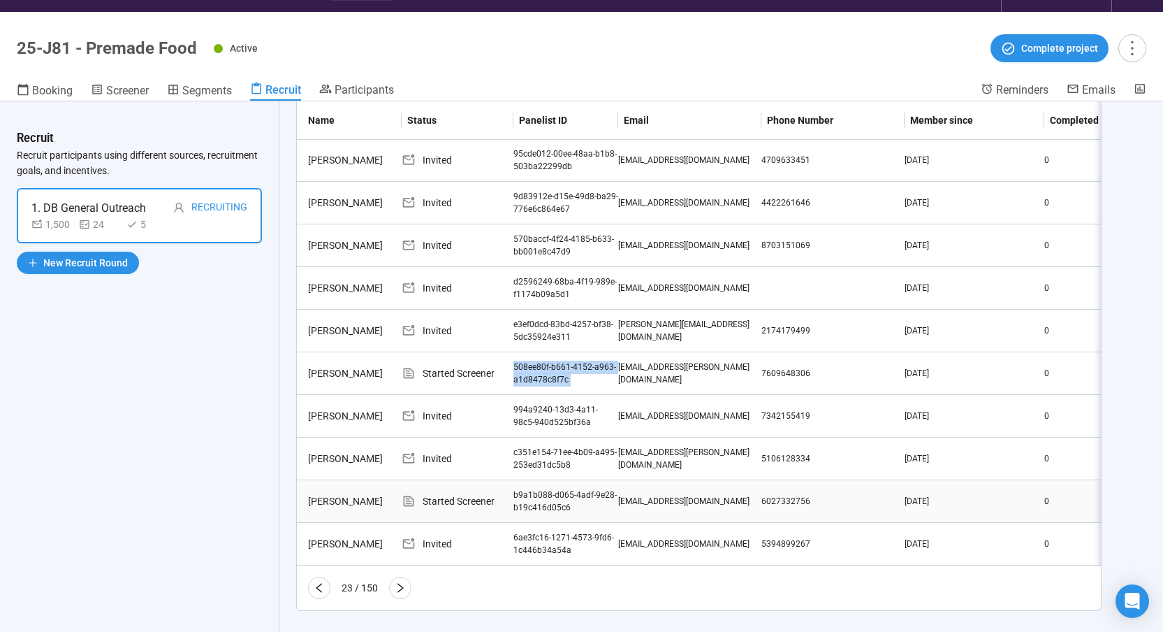
click at [526, 497] on div "b9a1b088-d065-4adf-9e28-b19c416d05c6" at bounding box center [566, 501] width 105 height 27
click at [400, 593] on icon "right" at bounding box center [400, 587] width 11 height 11
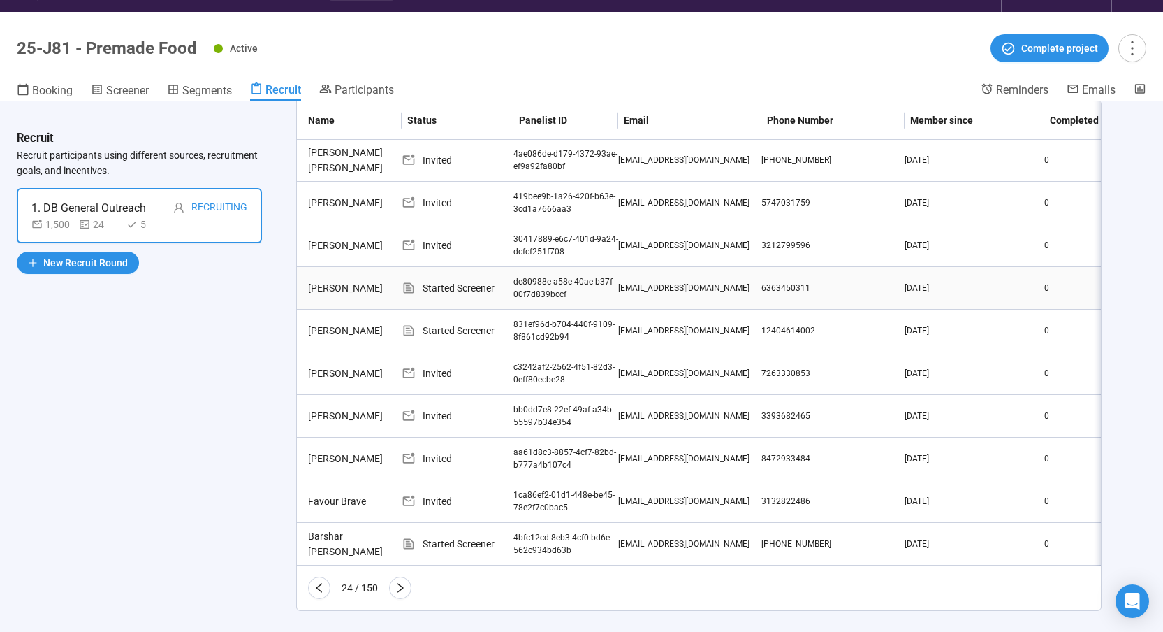
click at [545, 302] on div "de80988e-a58e-40ae-b37f-00f7d839bccf" at bounding box center [566, 288] width 105 height 27
click at [544, 302] on div "de80988e-a58e-40ae-b37f-00f7d839bccf" at bounding box center [566, 288] width 105 height 27
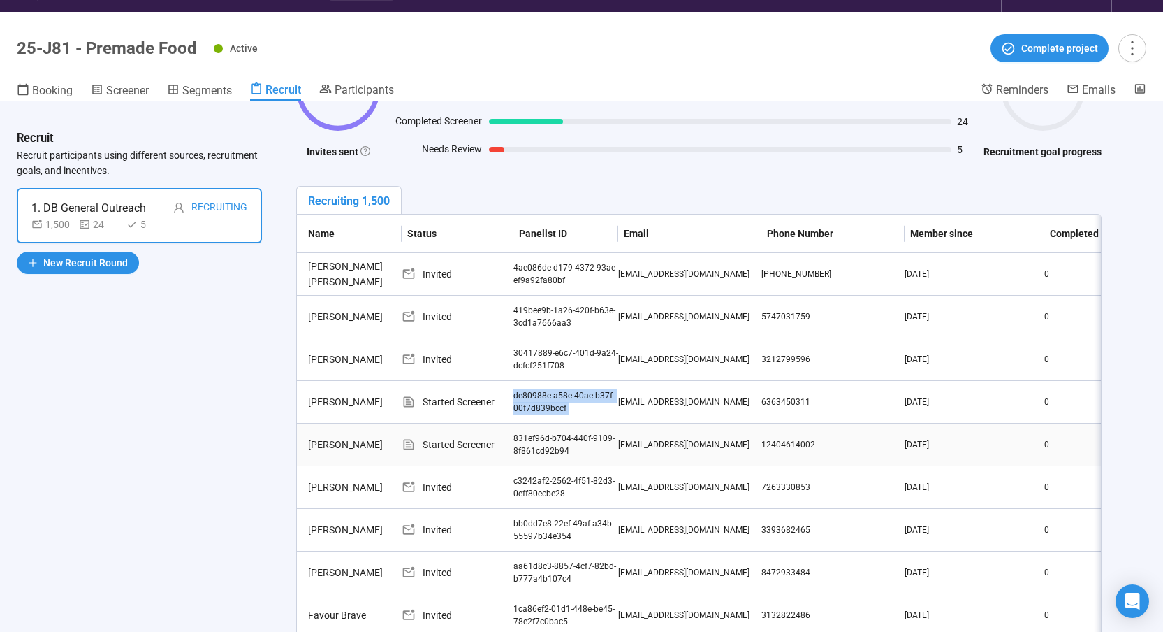
click at [521, 444] on div "831ef96d-b704-440f-9109-8f861cd92b94" at bounding box center [566, 445] width 105 height 27
click at [518, 444] on div "831ef96d-b704-440f-9109-8f861cd92b94" at bounding box center [566, 445] width 105 height 27
click at [519, 444] on div "831ef96d-b704-440f-9109-8f861cd92b94" at bounding box center [566, 445] width 105 height 27
click at [520, 444] on div "831ef96d-b704-440f-9109-8f861cd92b94" at bounding box center [566, 445] width 105 height 27
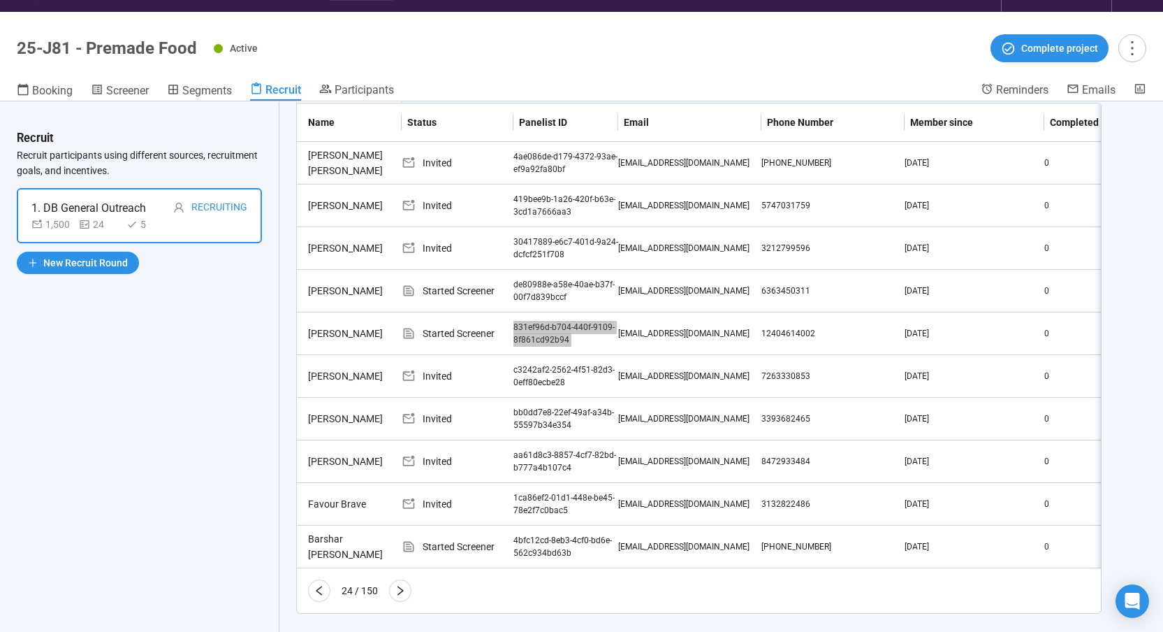
scroll to position [268, 0]
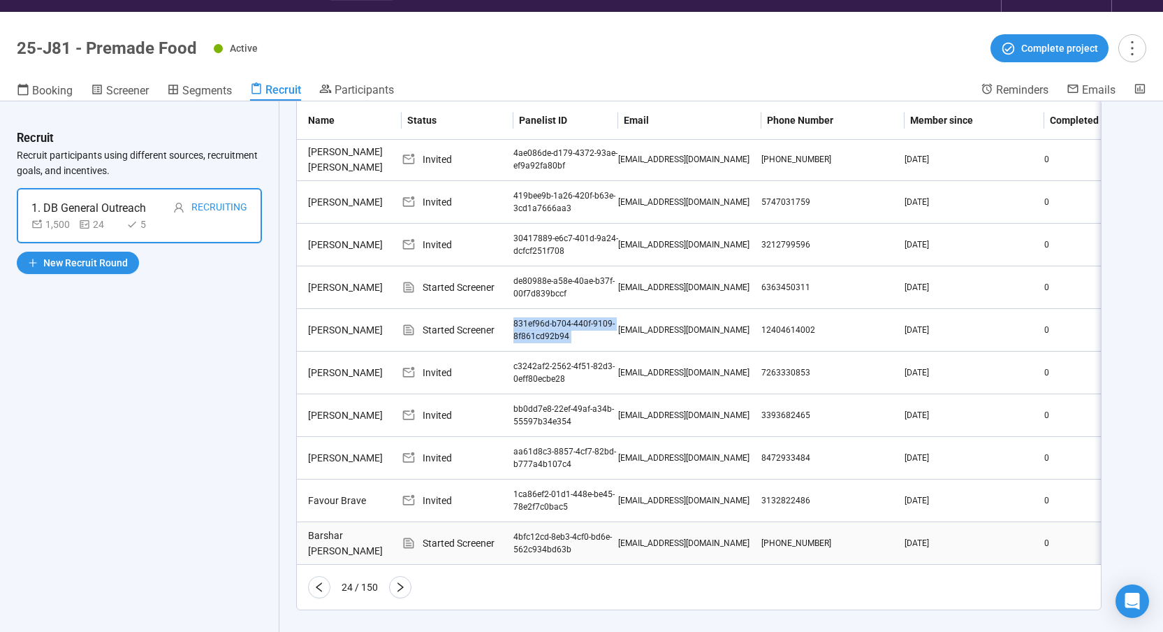
click at [537, 530] on div "4bfc12cd-8eb3-4cf0-bd6e-562c934bd63b" at bounding box center [566, 543] width 105 height 27
click at [539, 530] on div "4bfc12cd-8eb3-4cf0-bd6e-562c934bd63b" at bounding box center [566, 543] width 105 height 27
click at [535, 530] on div "4bfc12cd-8eb3-4cf0-bd6e-562c934bd63b" at bounding box center [566, 543] width 105 height 27
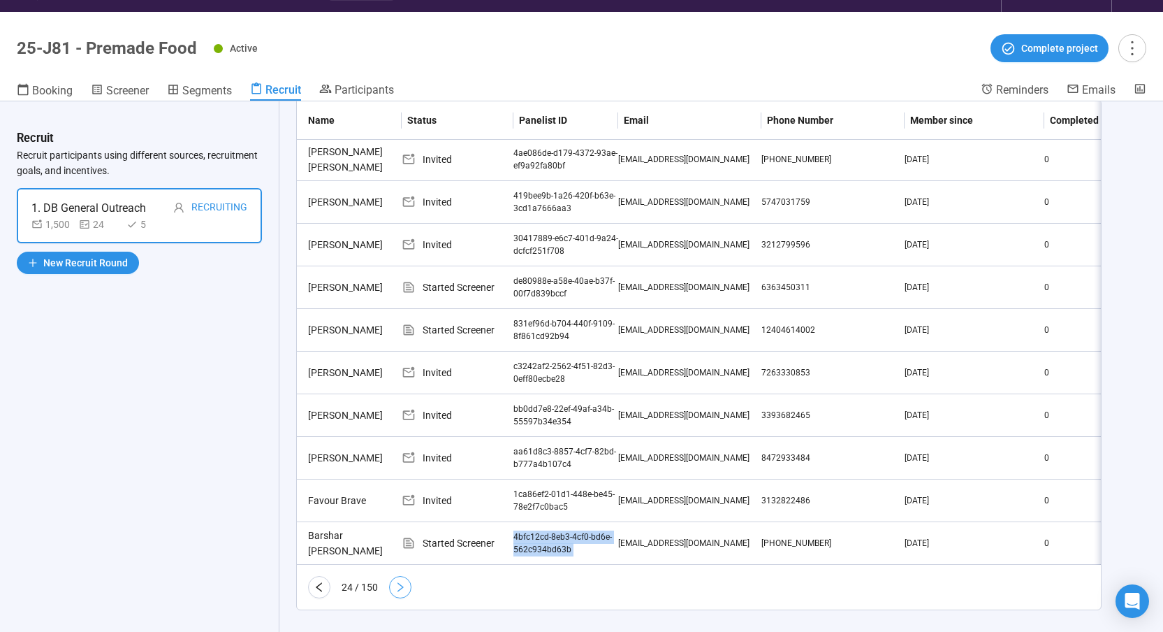
click at [403, 584] on icon "right" at bounding box center [400, 586] width 11 height 11
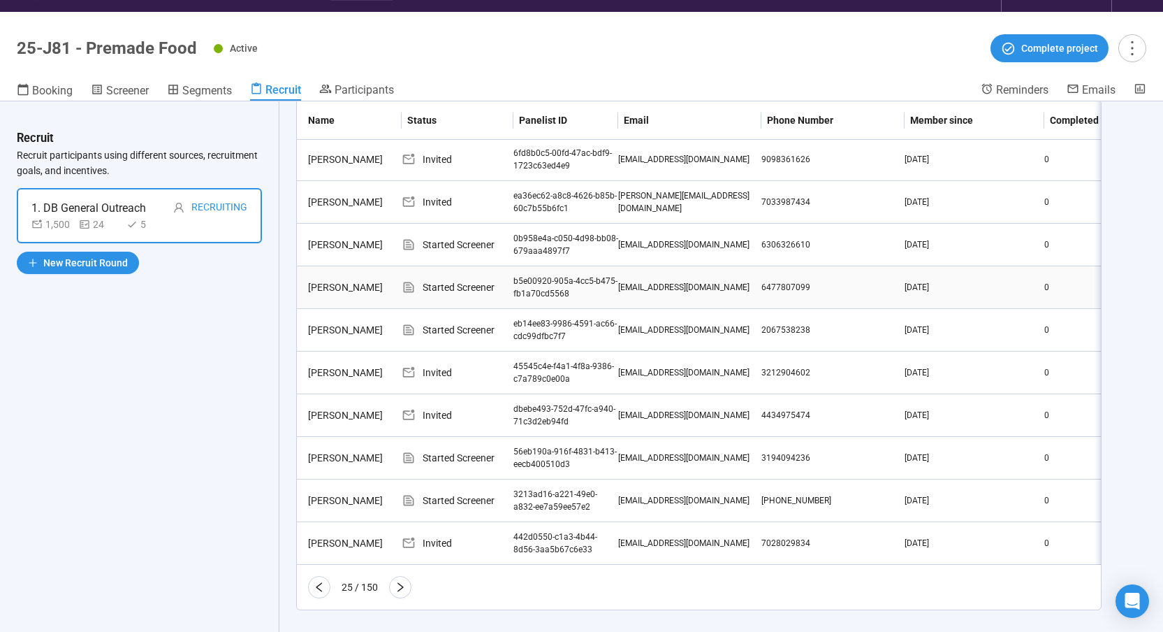
click at [543, 275] on div "b5e00920-905a-4cc5-b475-fb1a70cd5568" at bounding box center [566, 288] width 105 height 27
click at [542, 275] on div "b5e00920-905a-4cc5-b475-fb1a70cd5568" at bounding box center [566, 288] width 105 height 27
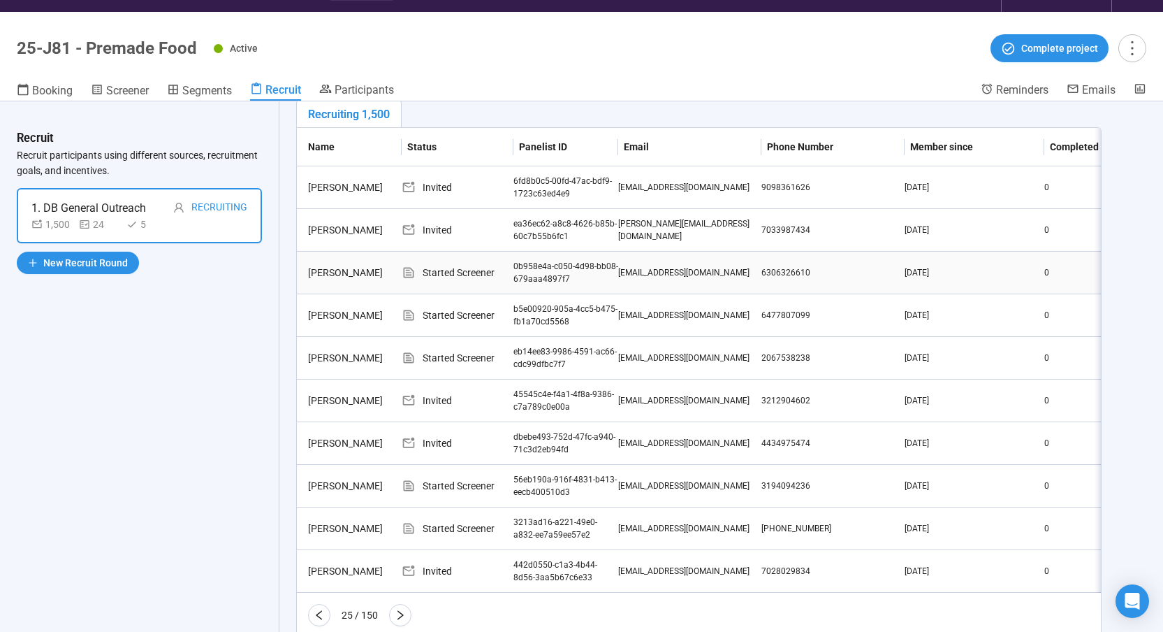
click at [528, 266] on div "0b958e4a-c050-4d98-bb08-679aaa4897f7" at bounding box center [566, 273] width 105 height 27
click at [530, 266] on div "0b958e4a-c050-4d98-bb08-679aaa4897f7" at bounding box center [566, 273] width 105 height 27
click at [535, 317] on div "b5e00920-905a-4cc5-b475-fb1a70cd5568" at bounding box center [566, 316] width 105 height 27
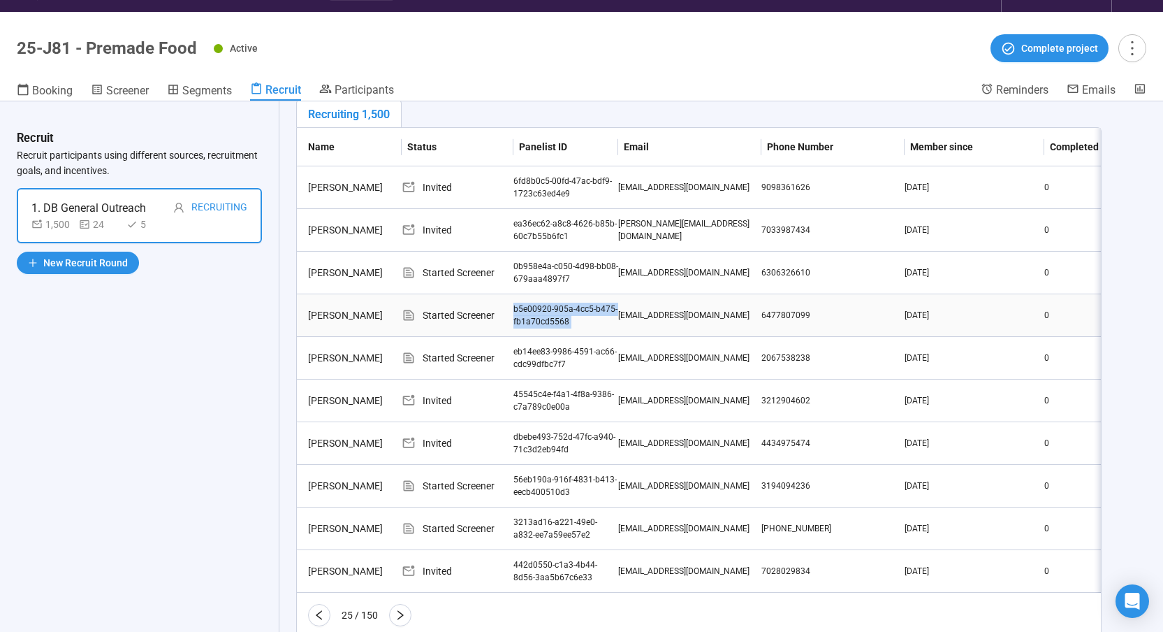
click at [535, 317] on div "b5e00920-905a-4cc5-b475-fb1a70cd5568" at bounding box center [566, 316] width 105 height 27
click at [532, 358] on div "eb14ee83-9986-4591-ac66-cdc99dfbc7f7" at bounding box center [566, 358] width 105 height 27
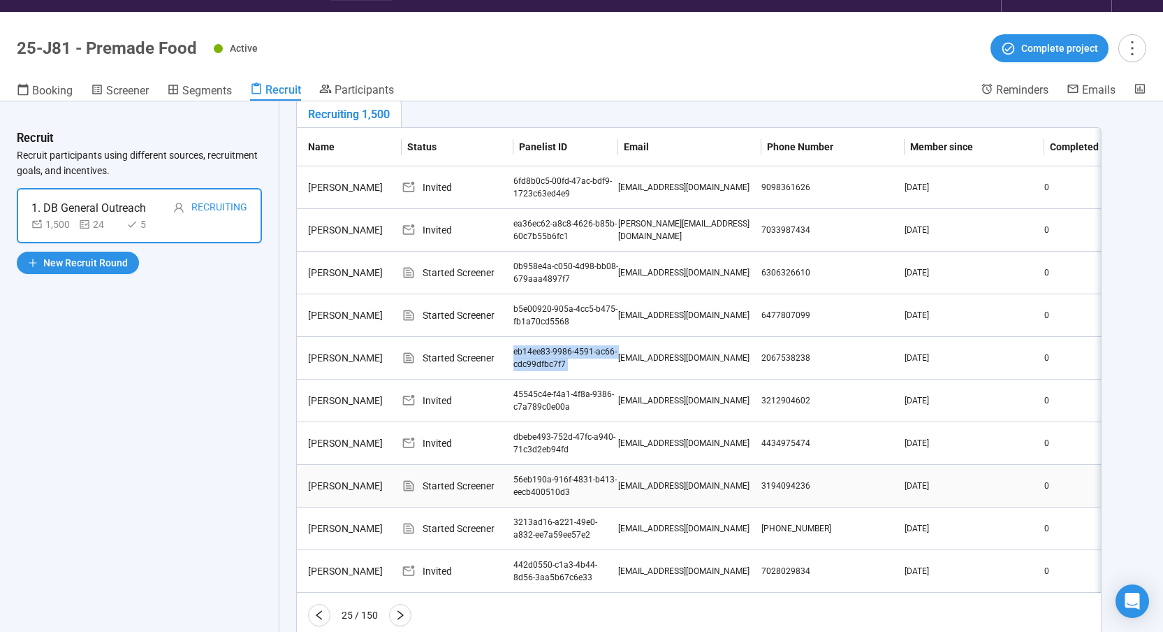
click at [528, 492] on div "56eb190a-916f-4831-b413-eecb400510d3" at bounding box center [566, 486] width 105 height 27
click at [549, 535] on div "3213ad16-a221-49e0-a832-ee7a59ee57e2" at bounding box center [566, 529] width 105 height 27
click at [548, 535] on div "3213ad16-a221-49e0-a832-ee7a59ee57e2" at bounding box center [566, 529] width 105 height 27
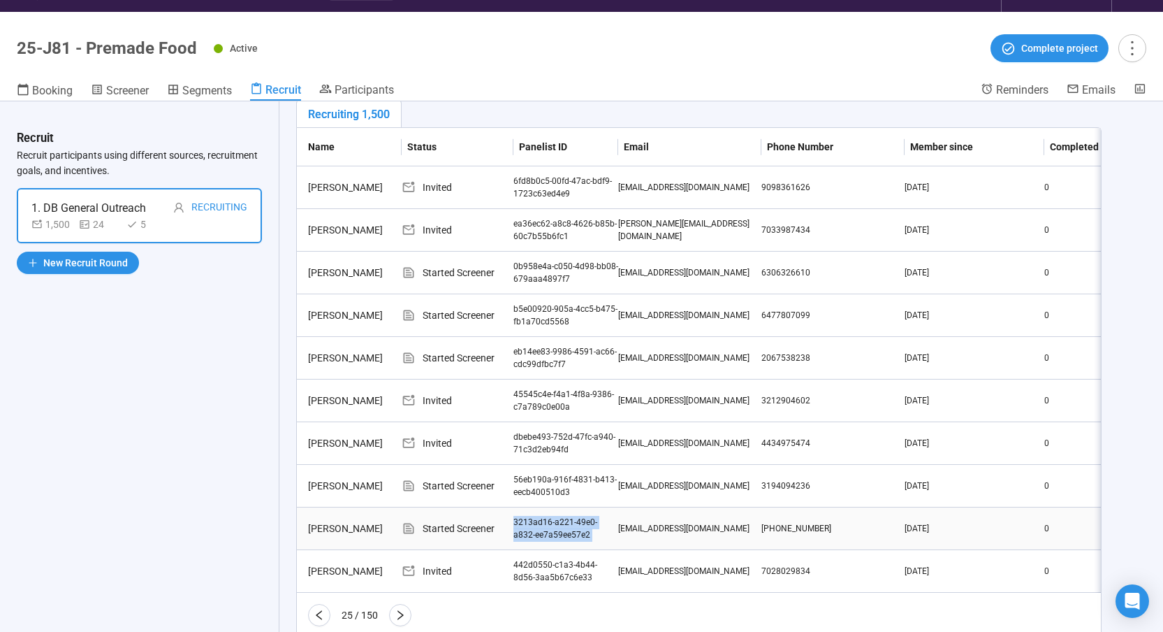
click at [548, 535] on div "3213ad16-a221-49e0-a832-ee7a59ee57e2" at bounding box center [566, 529] width 105 height 27
click at [409, 622] on button "button" at bounding box center [400, 615] width 22 height 22
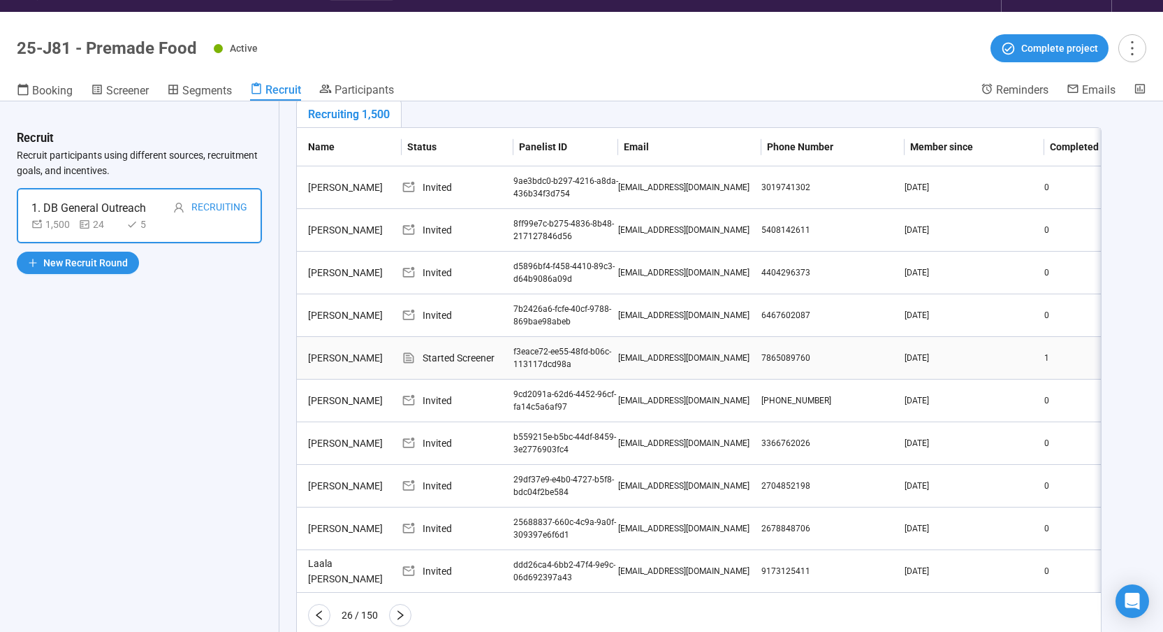
click at [521, 351] on div "f3eace72-ee55-48fd-b06c-113117dcd98a" at bounding box center [566, 358] width 105 height 27
click at [519, 349] on div "f3eace72-ee55-48fd-b06c-113117dcd98a" at bounding box center [566, 358] width 105 height 27
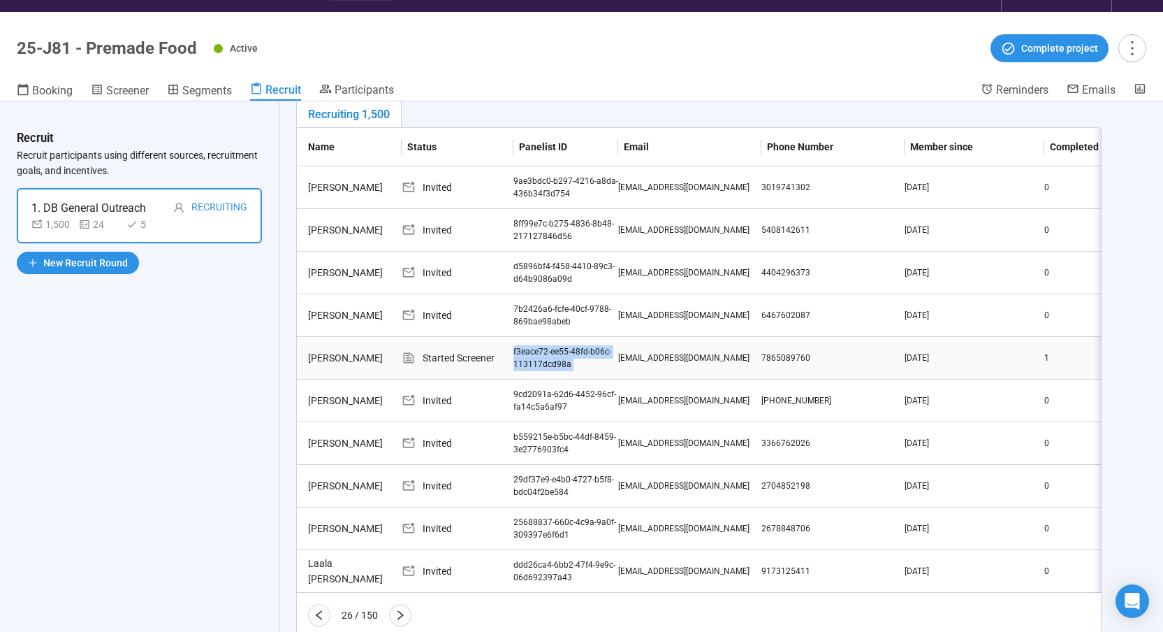
click at [519, 349] on div "f3eace72-ee55-48fd-b06c-113117dcd98a" at bounding box center [566, 358] width 105 height 27
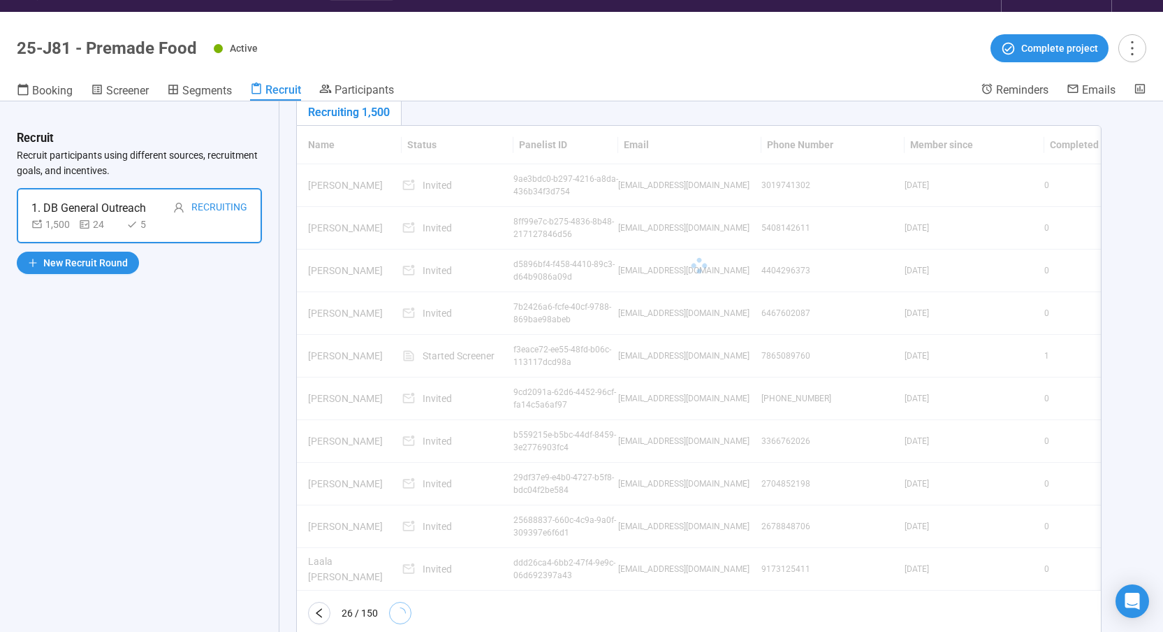
scroll to position [232, 0]
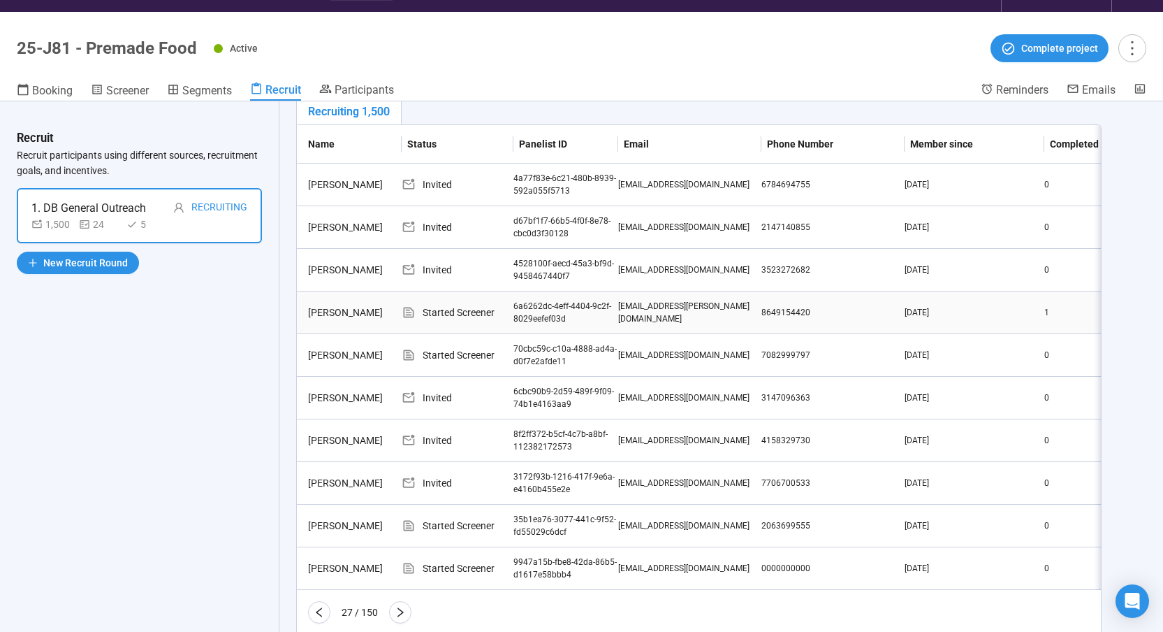
click at [532, 314] on div "6a6262dc-4eff-4404-9c2f-8029eefef03d" at bounding box center [566, 313] width 105 height 27
click at [552, 356] on div "70cbc59c-c10a-4888-ad4a-d0f7e2afde11" at bounding box center [566, 355] width 105 height 27
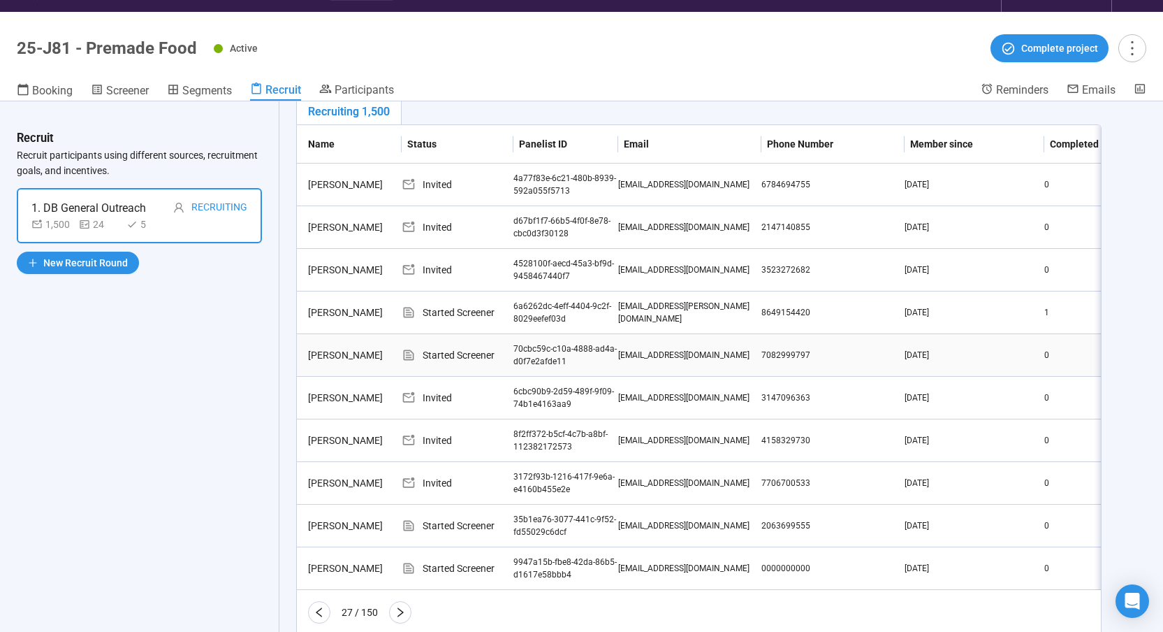
click at [552, 356] on div "70cbc59c-c10a-4888-ad4a-d0f7e2afde11" at bounding box center [566, 355] width 105 height 27
click at [542, 351] on div "70cbc59c-c10a-4888-ad4a-d0f7e2afde11" at bounding box center [566, 355] width 105 height 27
click at [531, 365] on div "70cbc59c-c10a-4888-ad4a-d0f7e2afde11" at bounding box center [566, 355] width 105 height 27
click at [532, 351] on div "70cbc59c-c10a-4888-ad4a-d0f7e2afde11" at bounding box center [566, 355] width 105 height 27
click at [533, 351] on div "70cbc59c-c10a-4888-ad4a-d0f7e2afde11" at bounding box center [566, 355] width 105 height 27
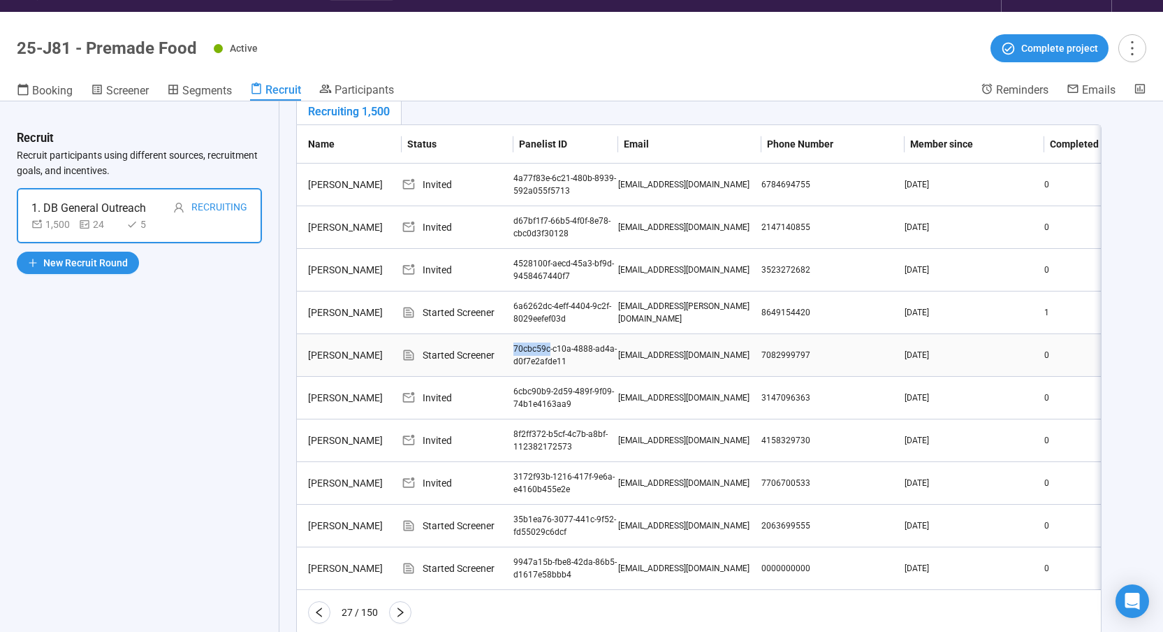
click at [533, 351] on div "70cbc59c-c10a-4888-ad4a-d0f7e2afde11" at bounding box center [566, 355] width 105 height 27
click at [523, 516] on div "35b1ea76-3077-441c-9f52-fd55029c6dcf" at bounding box center [566, 526] width 105 height 27
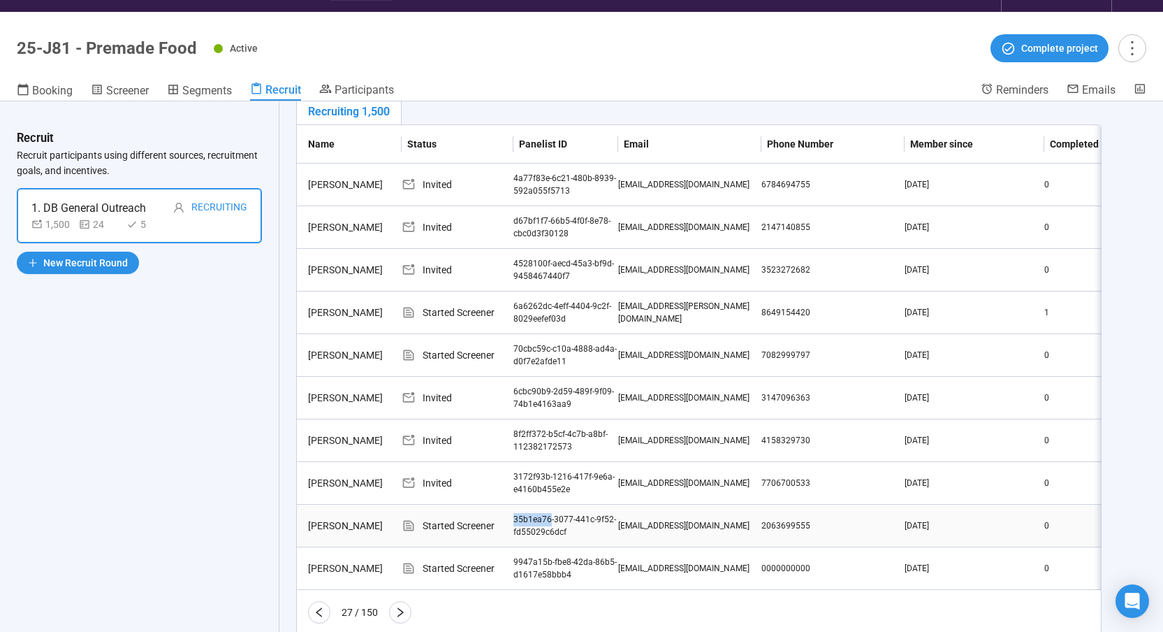
click at [523, 516] on div "35b1ea76-3077-441c-9f52-fd55029c6dcf" at bounding box center [566, 526] width 105 height 27
click at [532, 558] on div "9947a15b-fbe8-42da-86b5-d1617e58bbb4" at bounding box center [566, 568] width 105 height 27
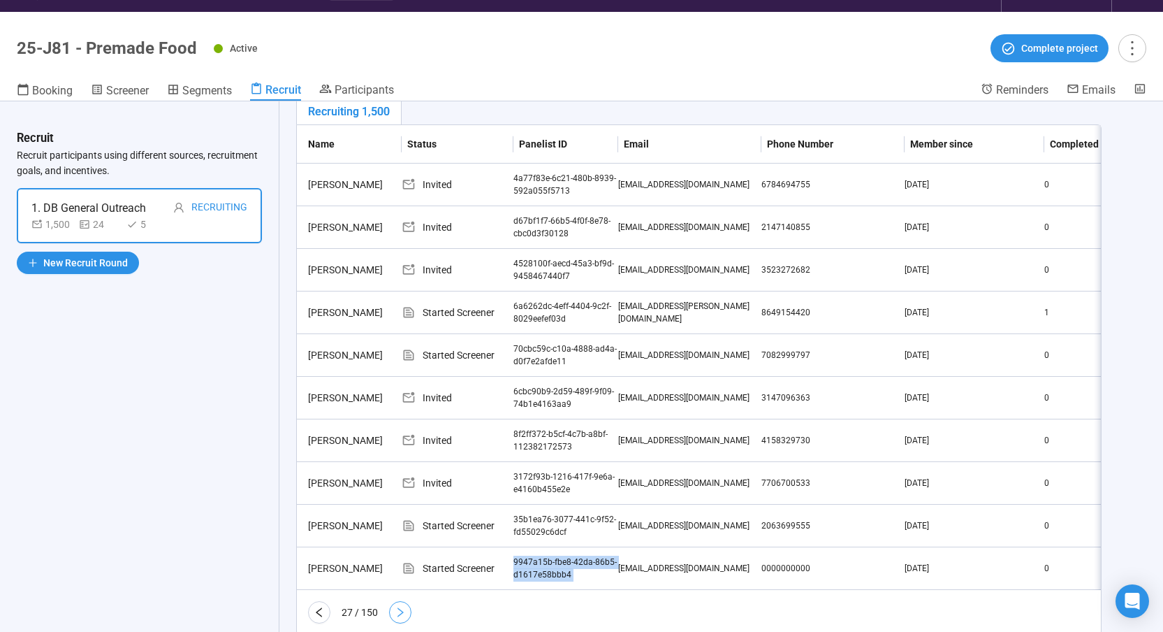
click at [395, 616] on icon "right" at bounding box center [400, 611] width 11 height 11
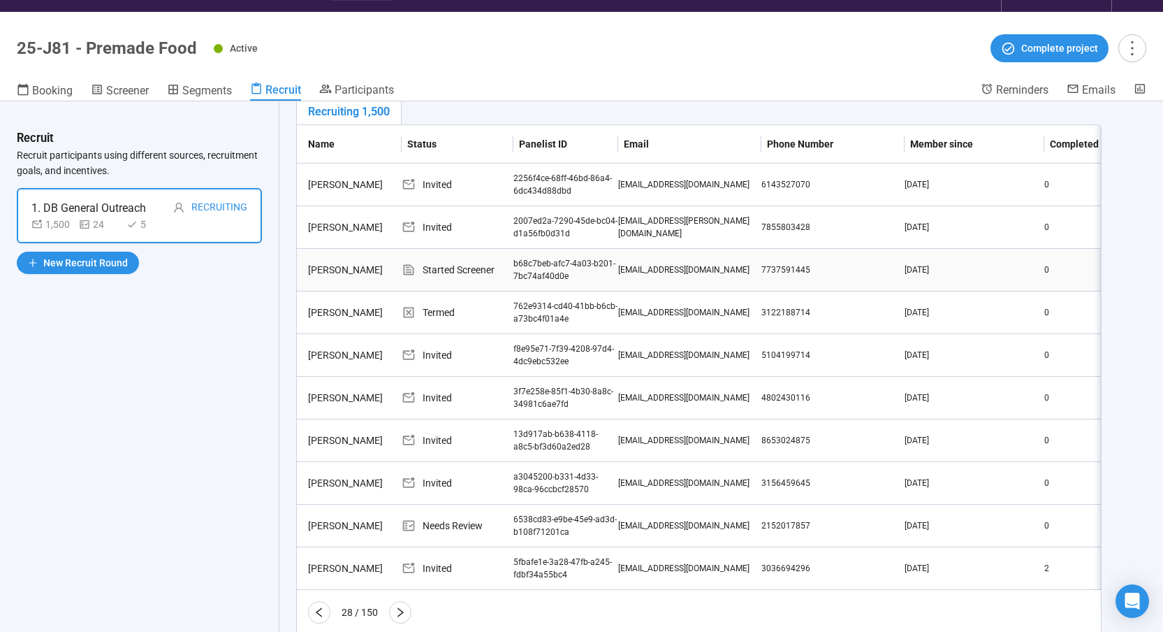
click at [533, 268] on div "b68c7beb-afc7-4a03-b201-7bc74af40d0e" at bounding box center [566, 270] width 105 height 27
copy div "b68c7beb-afc7-4a03-b201-7bc74af40d0e"
click at [504, 603] on div "Name Status Panelist ID Email Phone Number Member since Completed Studies Last …" at bounding box center [699, 374] width 804 height 498
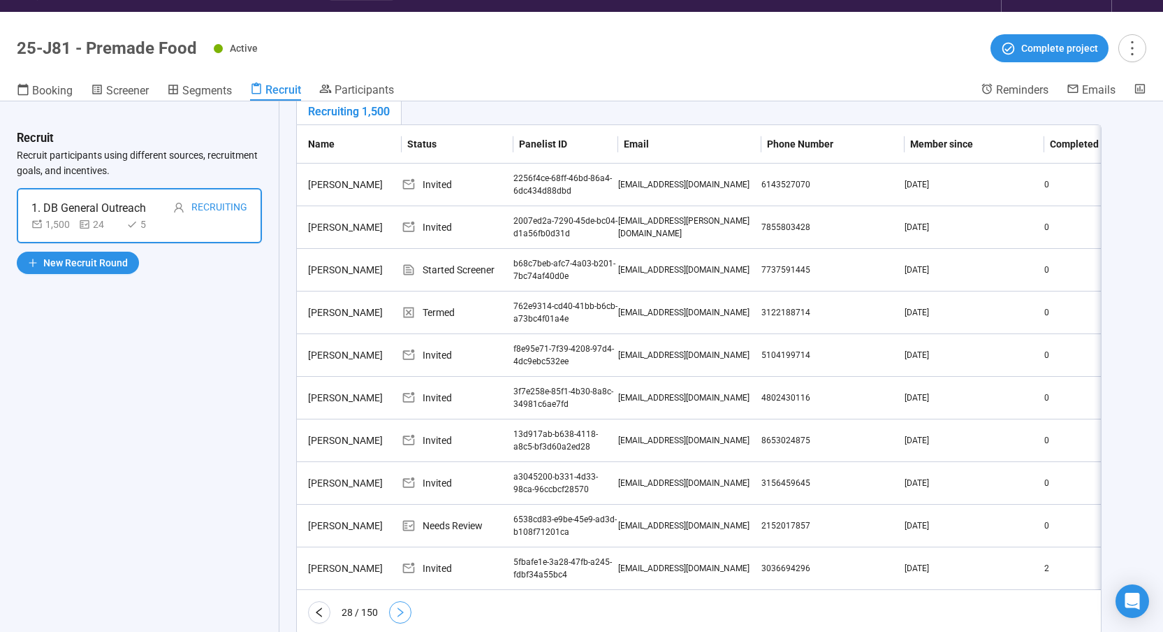
click at [395, 618] on icon "right" at bounding box center [400, 611] width 11 height 11
click at [545, 395] on div "765263fe-e687-4ef1-a629-31a08de2fb7c" at bounding box center [566, 398] width 105 height 27
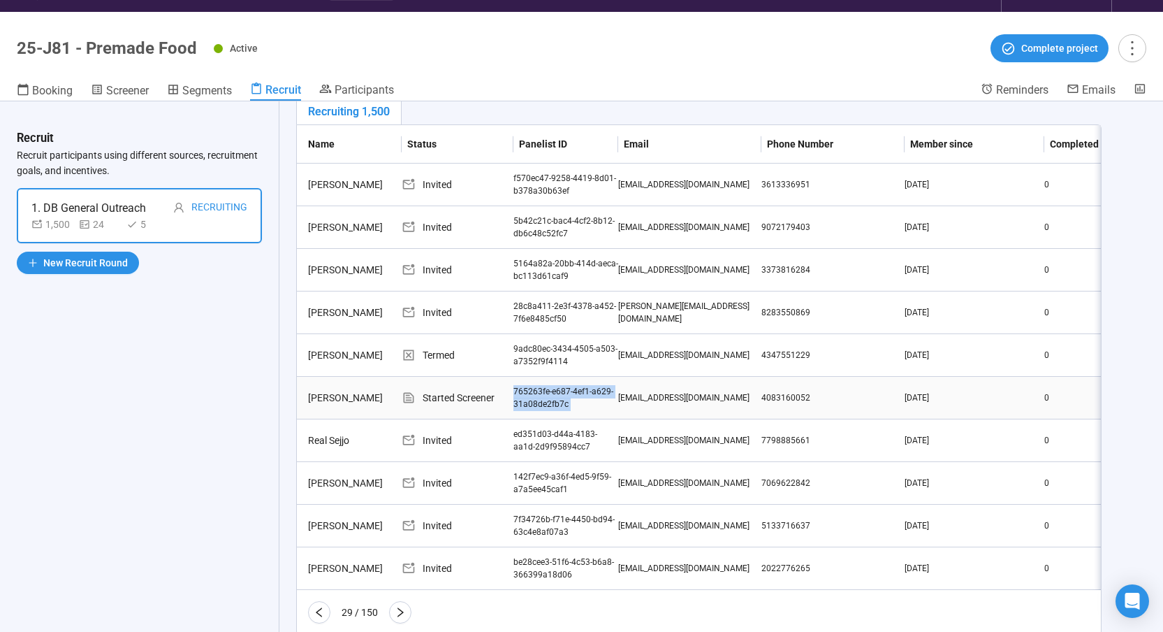
copy div "765263fe-e687-4ef1-a629-31a08de2fb7c"
click at [399, 616] on icon "right" at bounding box center [400, 611] width 11 height 11
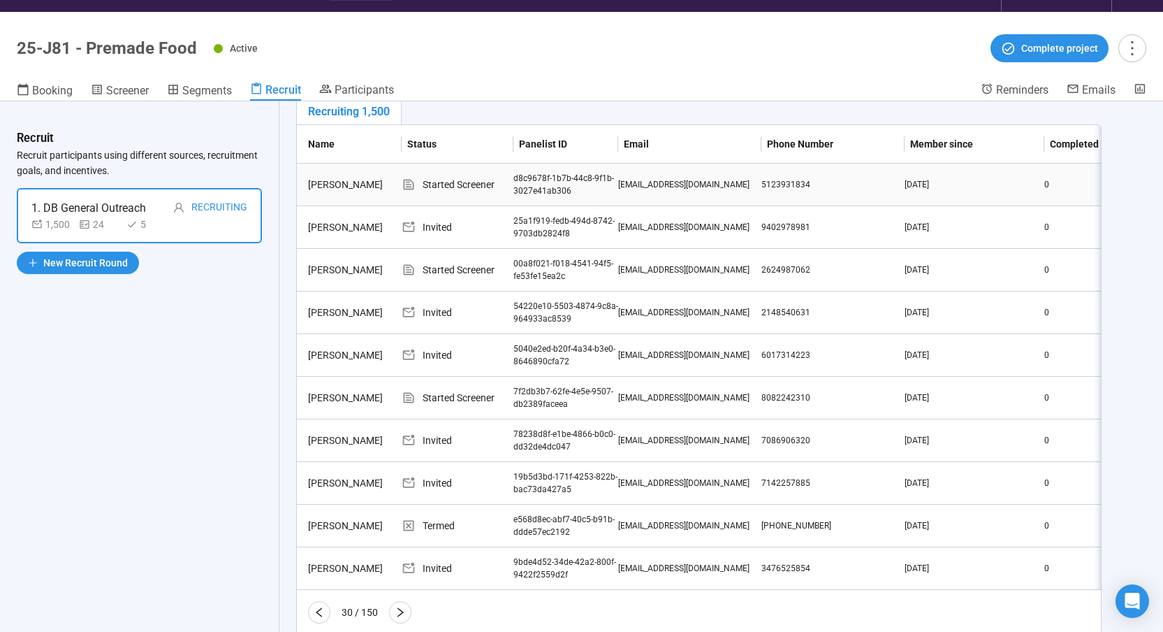
click at [543, 179] on div "d8c9678f-1b7b-44c8-9f1b-3027e41ab306" at bounding box center [566, 185] width 105 height 27
copy div "d8c9678f-1b7b-44c8-9f1b-3027e41ab306"
click at [541, 261] on div "00a8f021-f018-4541-94f5-fe53fe15ea2c" at bounding box center [566, 270] width 105 height 27
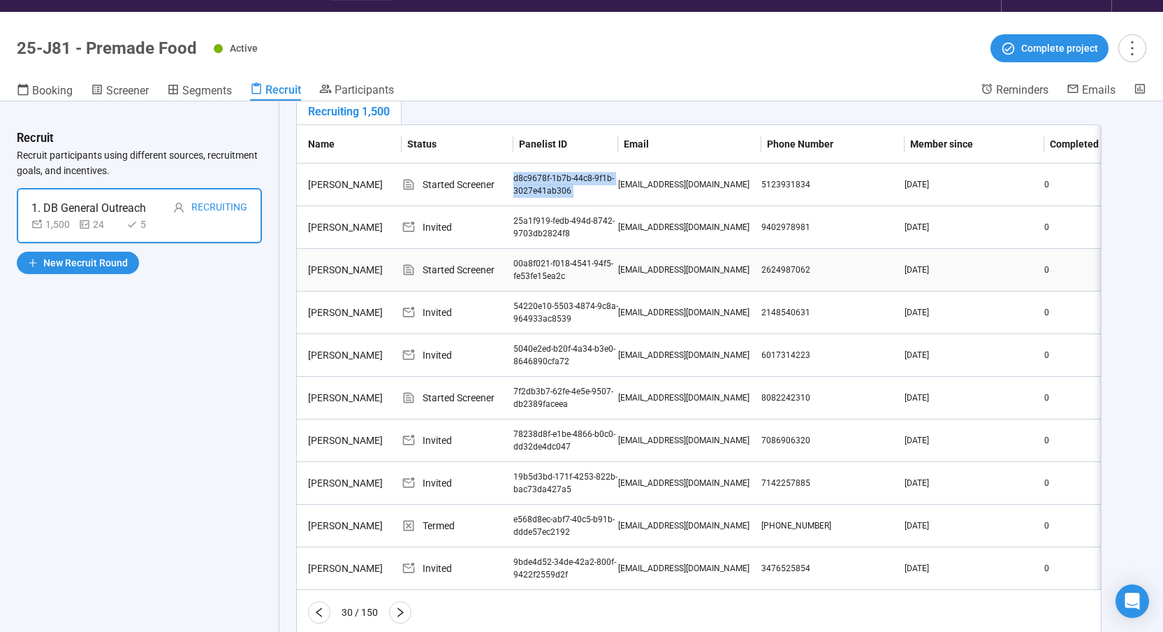
click at [541, 261] on div "00a8f021-f018-4541-94f5-fe53fe15ea2c" at bounding box center [566, 270] width 105 height 27
click at [537, 265] on div "00a8f021-f018-4541-94f5-fe53fe15ea2c" at bounding box center [566, 270] width 105 height 27
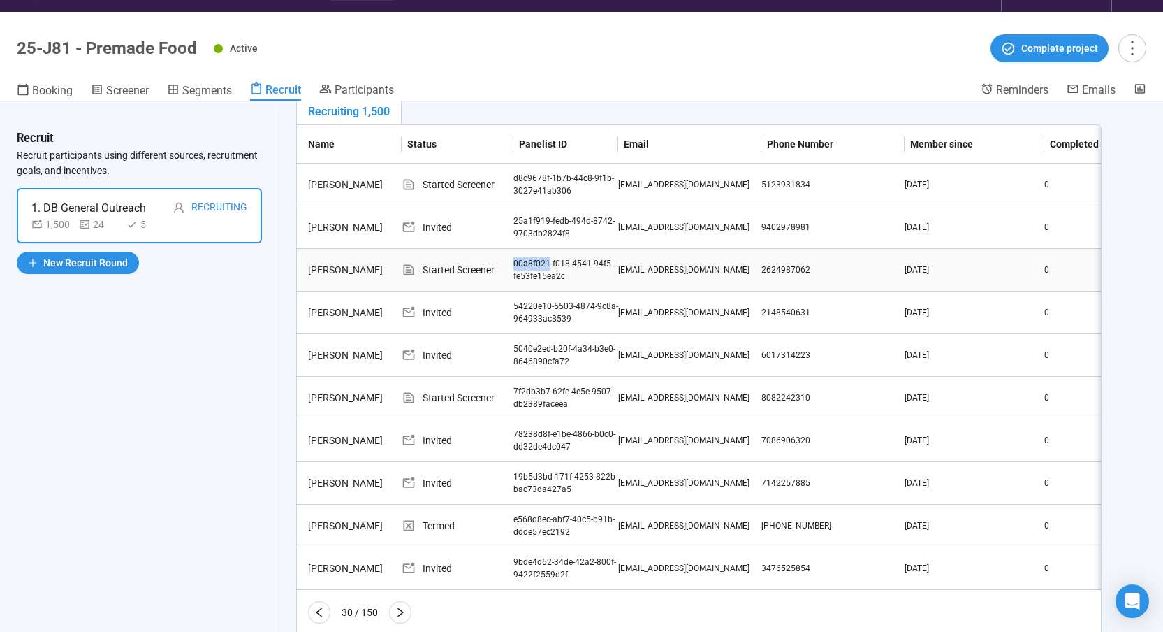
copy div "00a8f021"
click at [537, 265] on div "00a8f021-f018-4541-94f5-fe53fe15ea2c" at bounding box center [566, 270] width 105 height 27
click at [516, 399] on div "7f2db3b7-62fe-4e5e-9507-db2389faceea" at bounding box center [566, 398] width 105 height 27
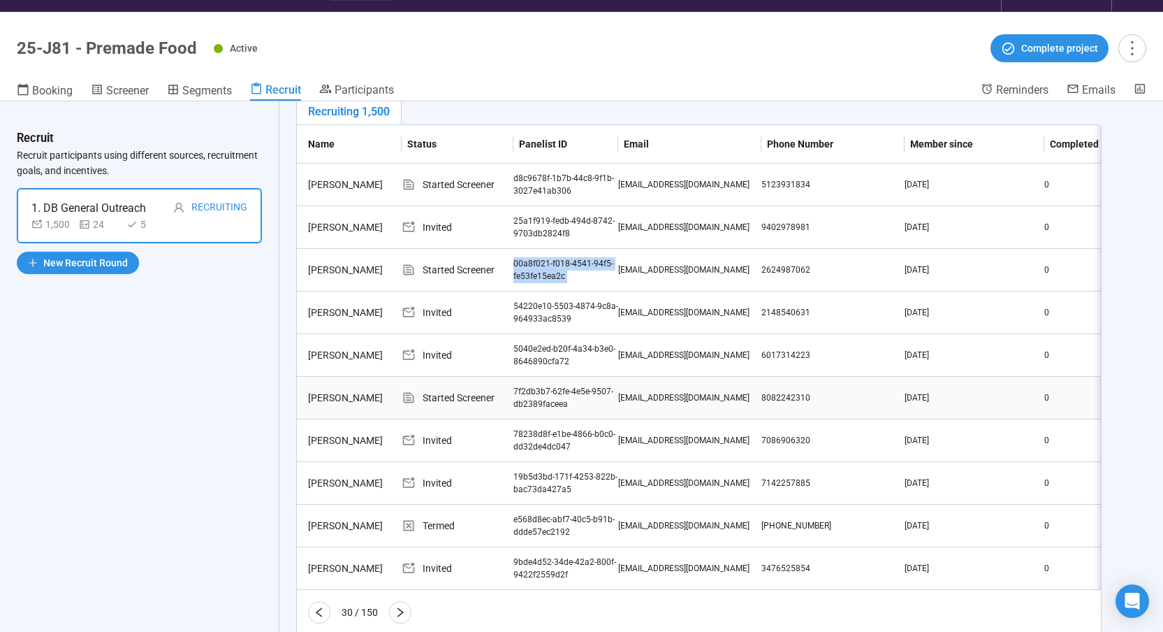
click at [516, 399] on div "7f2db3b7-62fe-4e5e-9507-db2389faceea" at bounding box center [566, 398] width 105 height 27
